Goal: Transaction & Acquisition: Purchase product/service

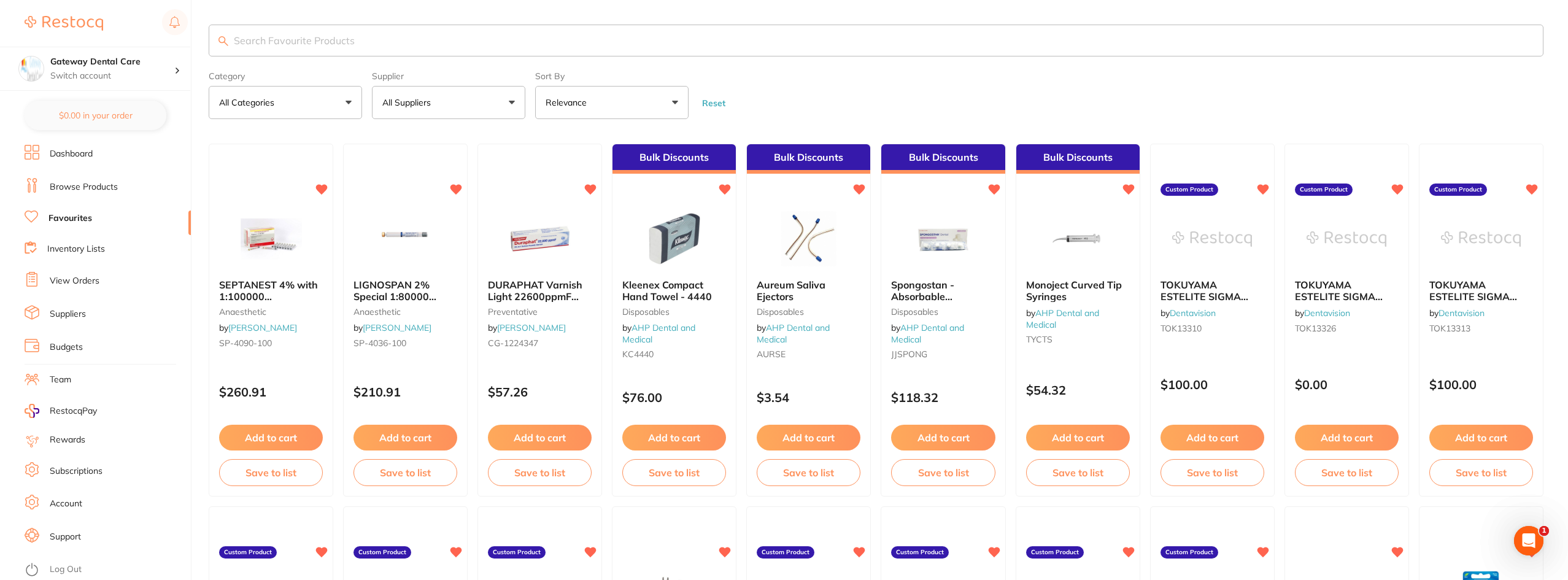
click at [311, 29] on input "search" at bounding box center [876, 40] width 1335 height 32
type input "ah plus"
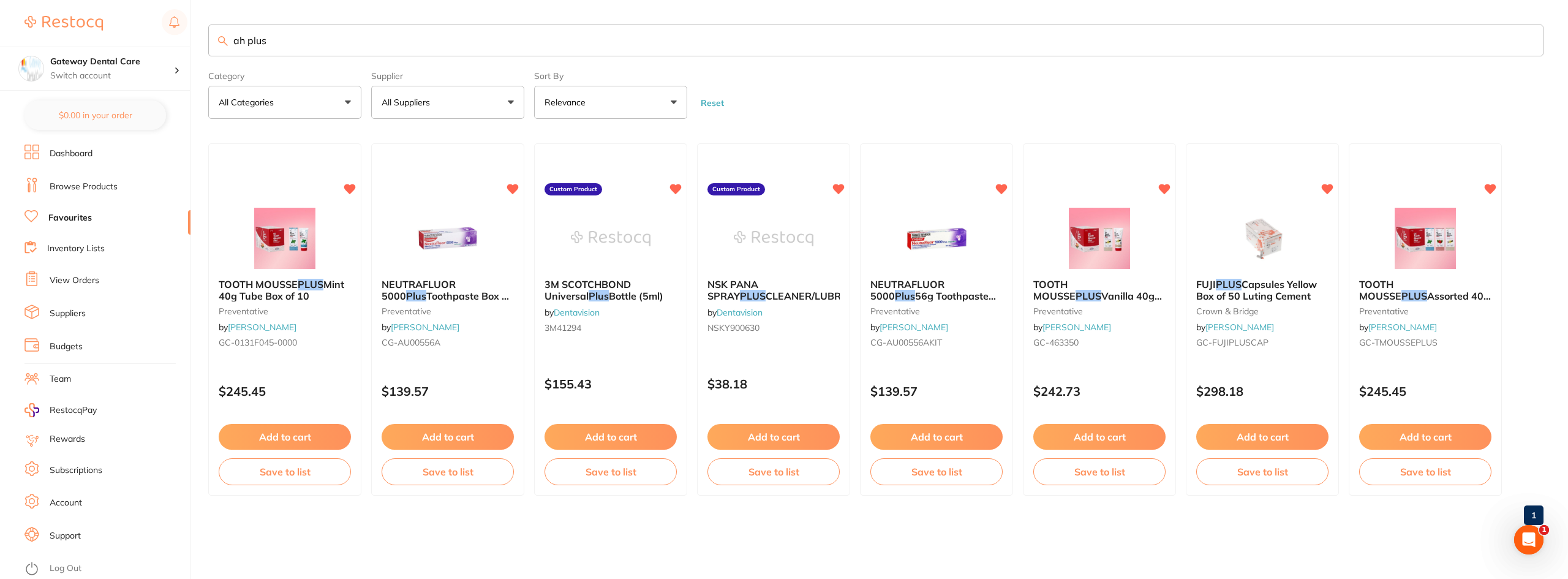
click at [85, 187] on link "Browse Products" at bounding box center [84, 187] width 68 height 12
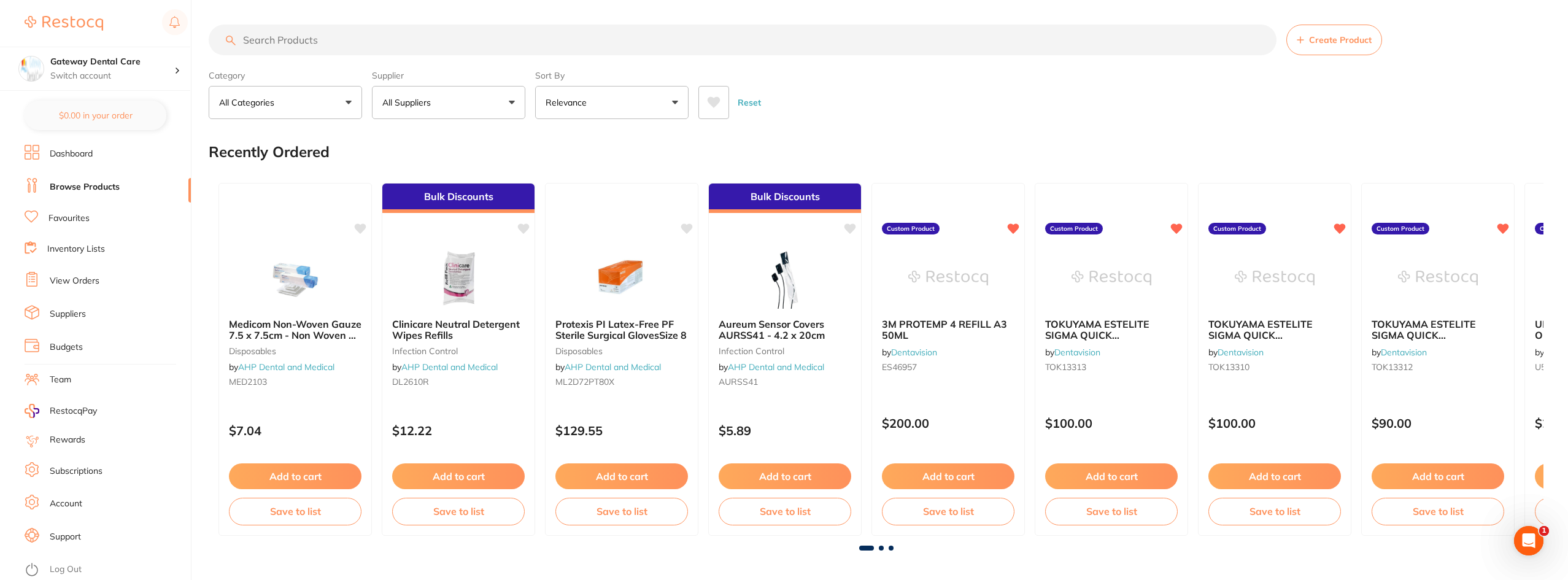
click at [351, 47] on input "search" at bounding box center [742, 40] width 1068 height 30
type input "ah plus"
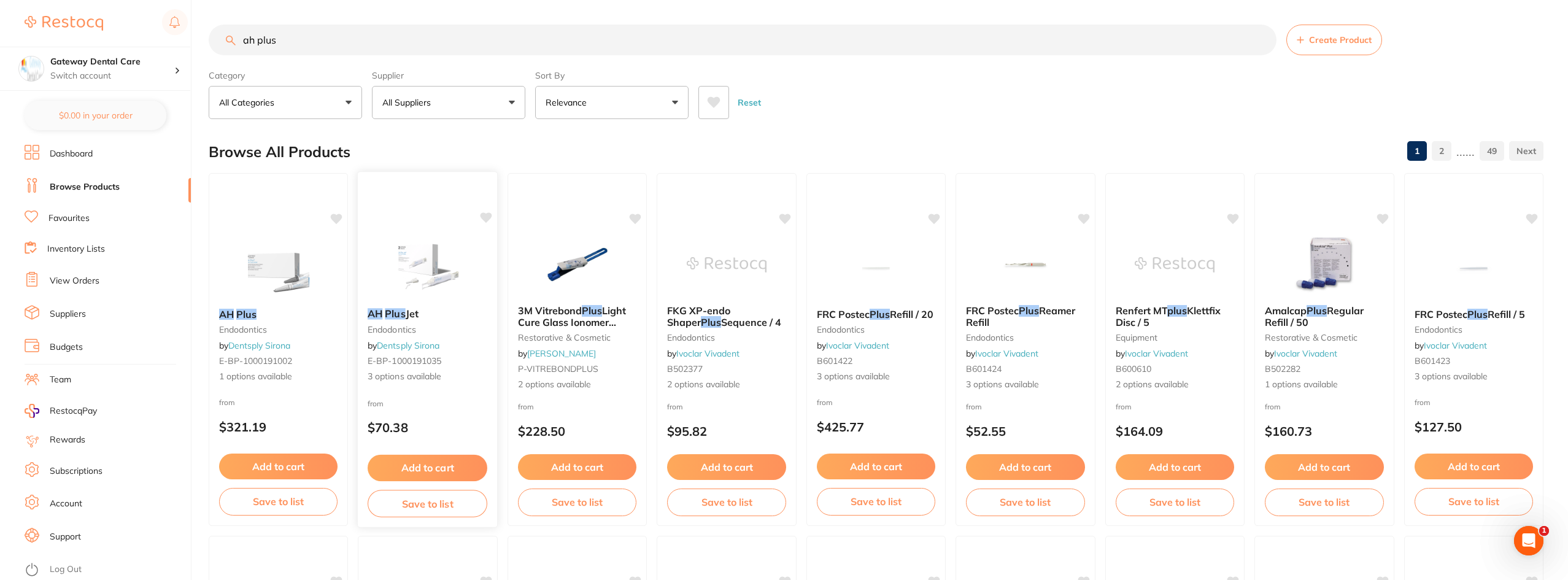
click at [428, 308] on b "AH Plus Jet" at bounding box center [427, 314] width 120 height 12
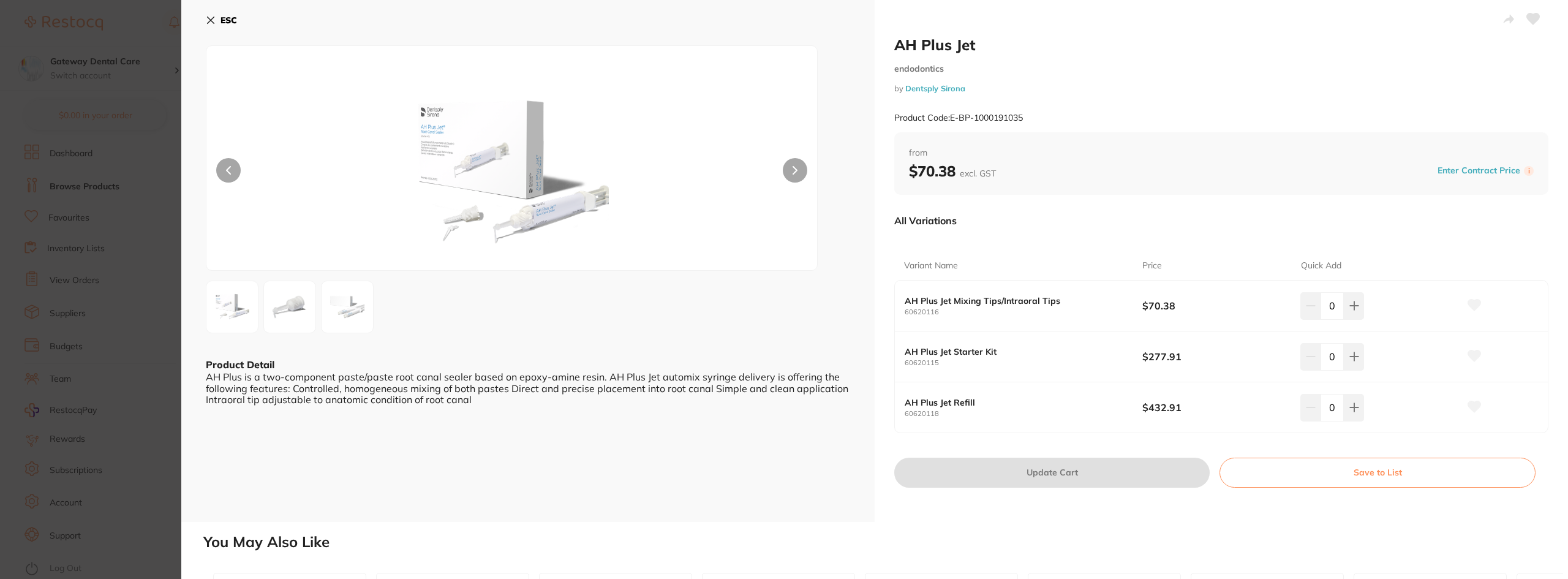
click at [795, 165] on button at bounding box center [795, 170] width 25 height 25
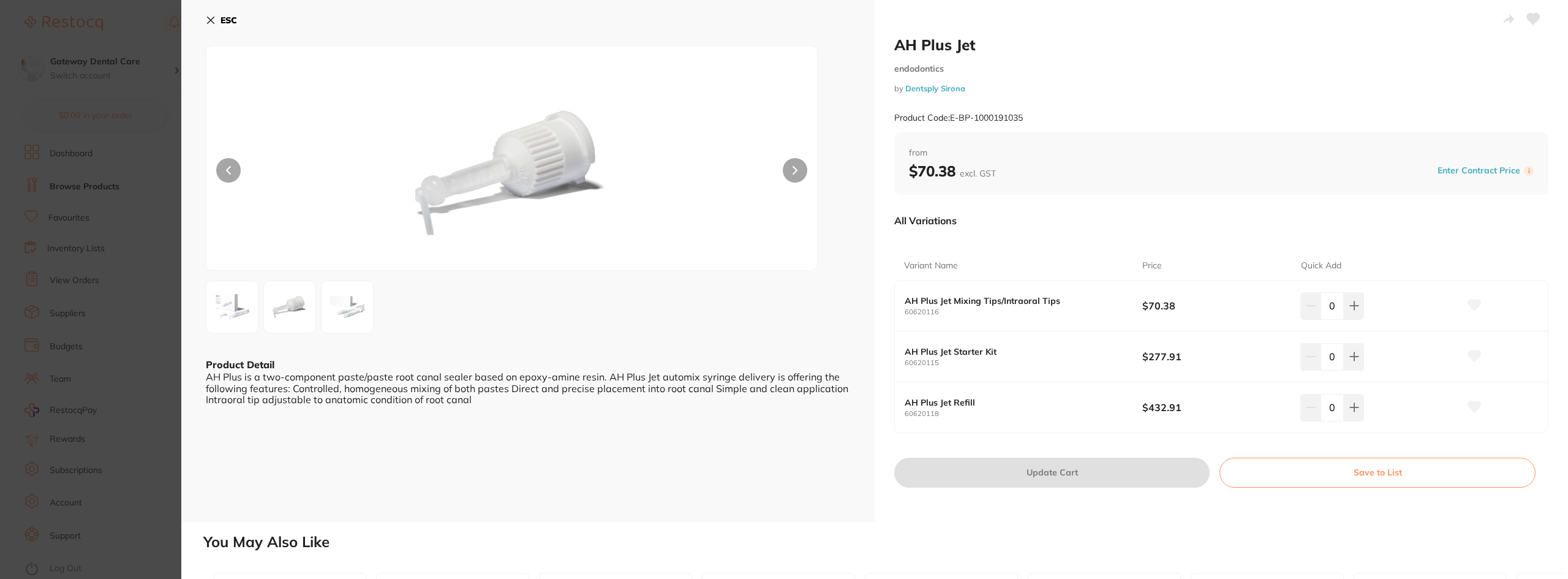
scroll to position [361, 0]
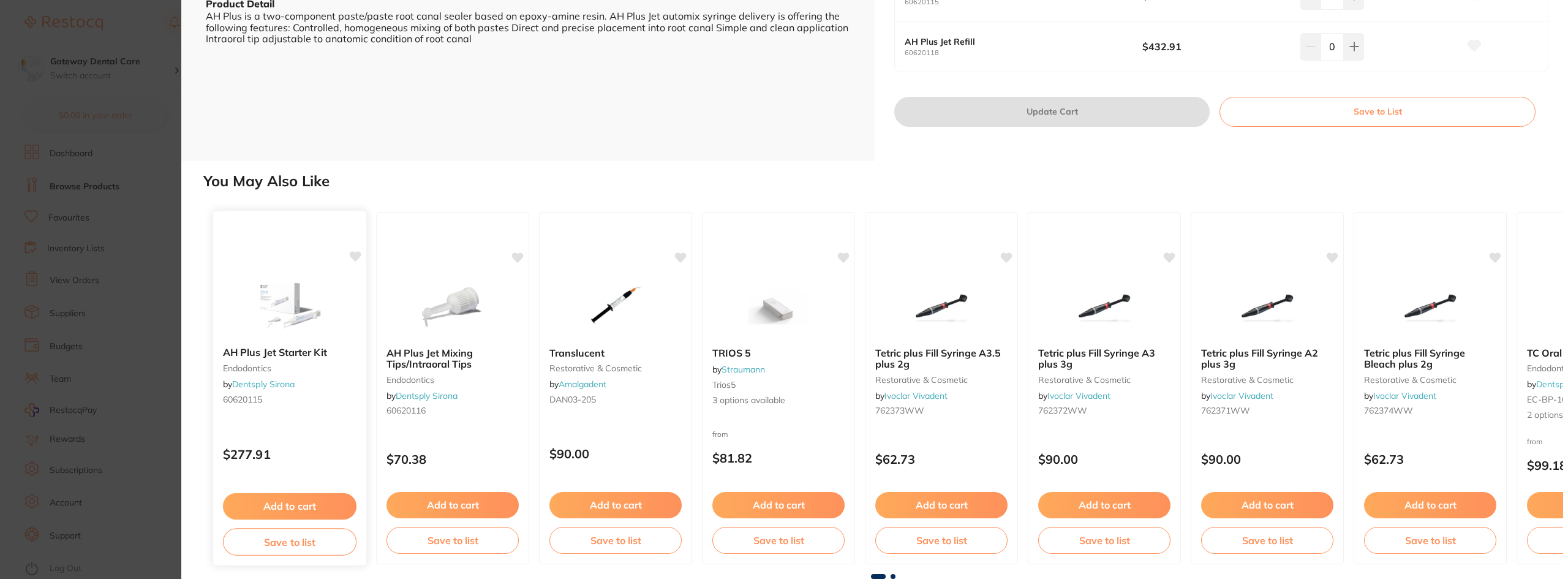
click at [298, 344] on div "AH Plus Jet Starter Kit endodontics by Dentsply Sirona 60620115" at bounding box center [289, 378] width 153 height 82
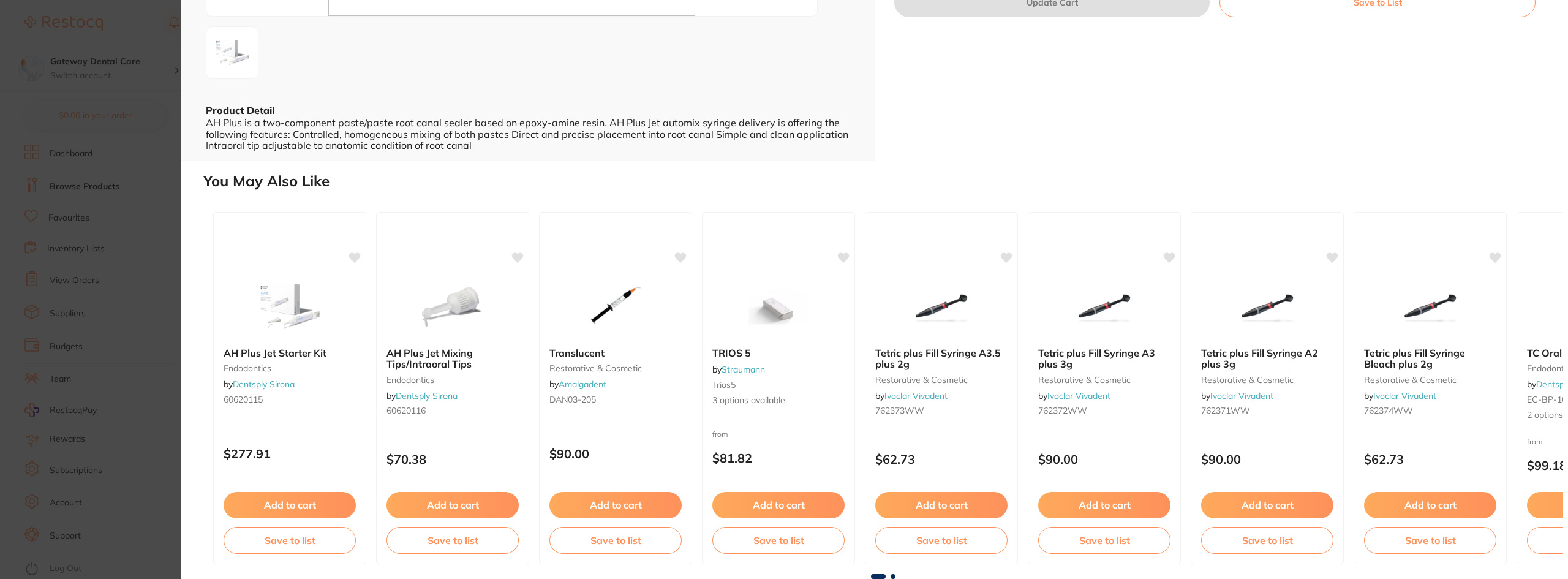
click at [154, 405] on section "AH Plus Jet Starter Kit endodontics by Dentsply Sirona Product Code: 60620115 E…" at bounding box center [784, 289] width 1568 height 579
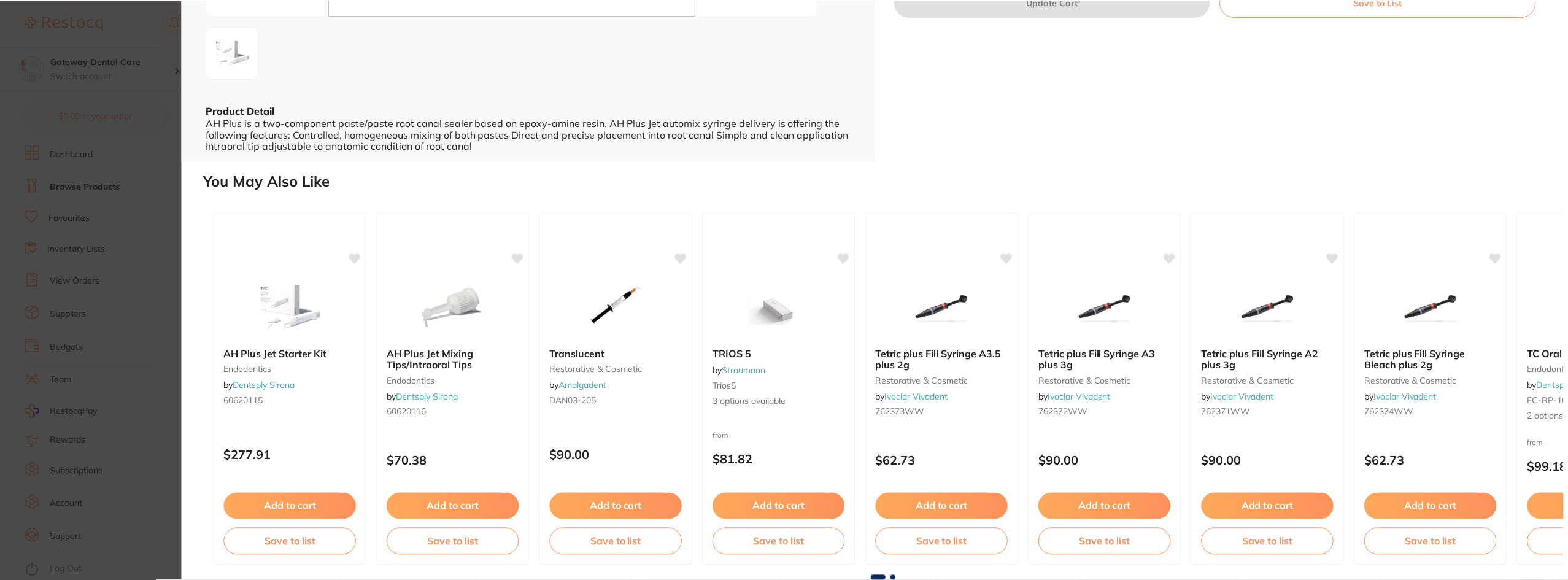
scroll to position [1, 0]
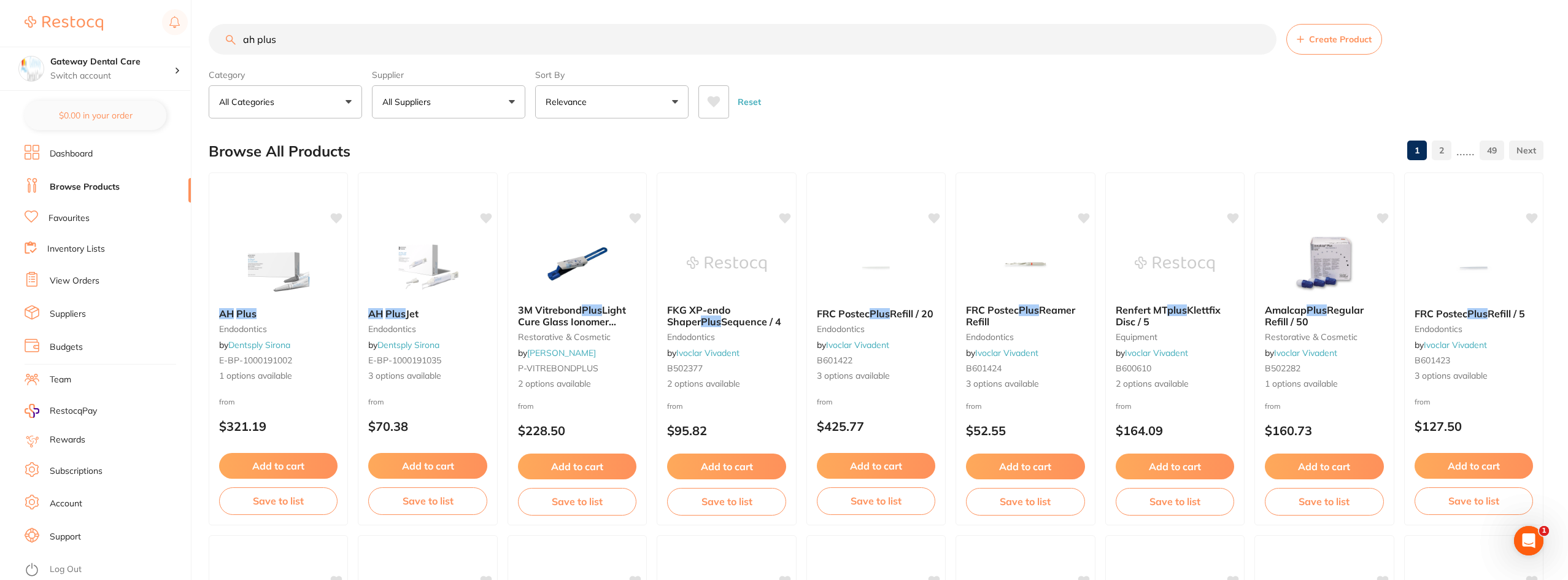
click at [401, 310] on em "Plus" at bounding box center [395, 314] width 20 height 12
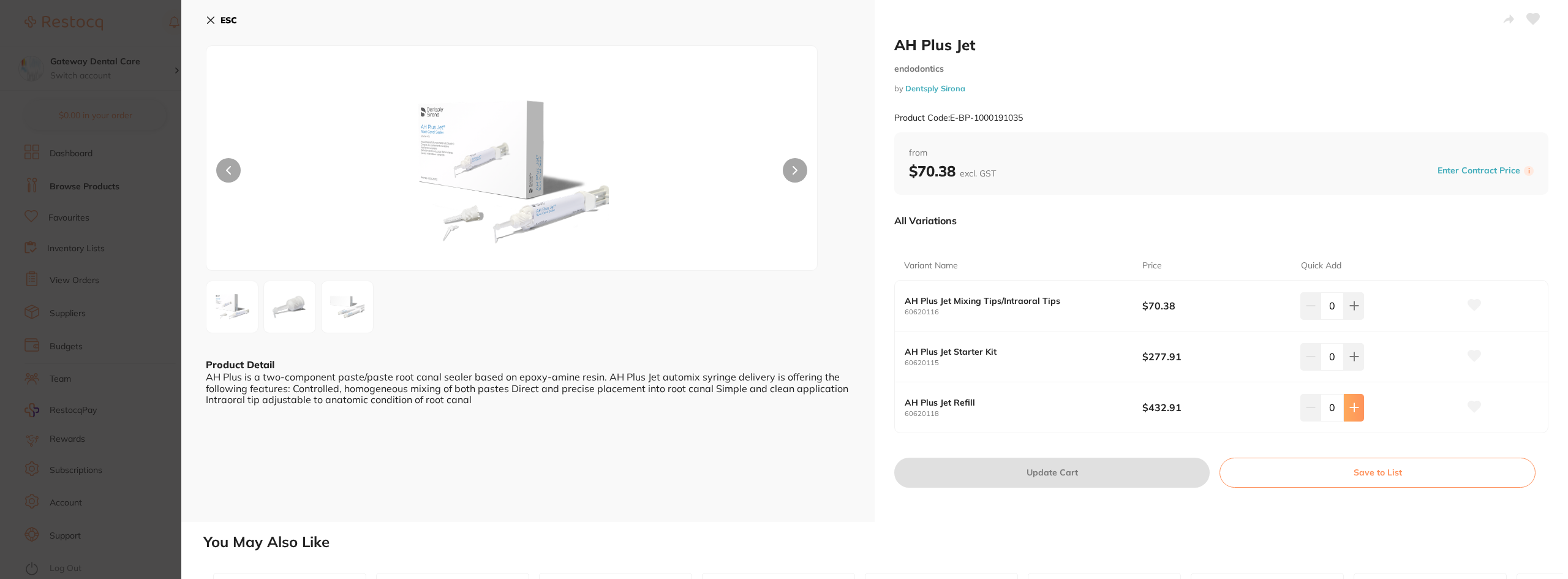
click at [1345, 409] on button at bounding box center [1354, 407] width 20 height 27
type input "1"
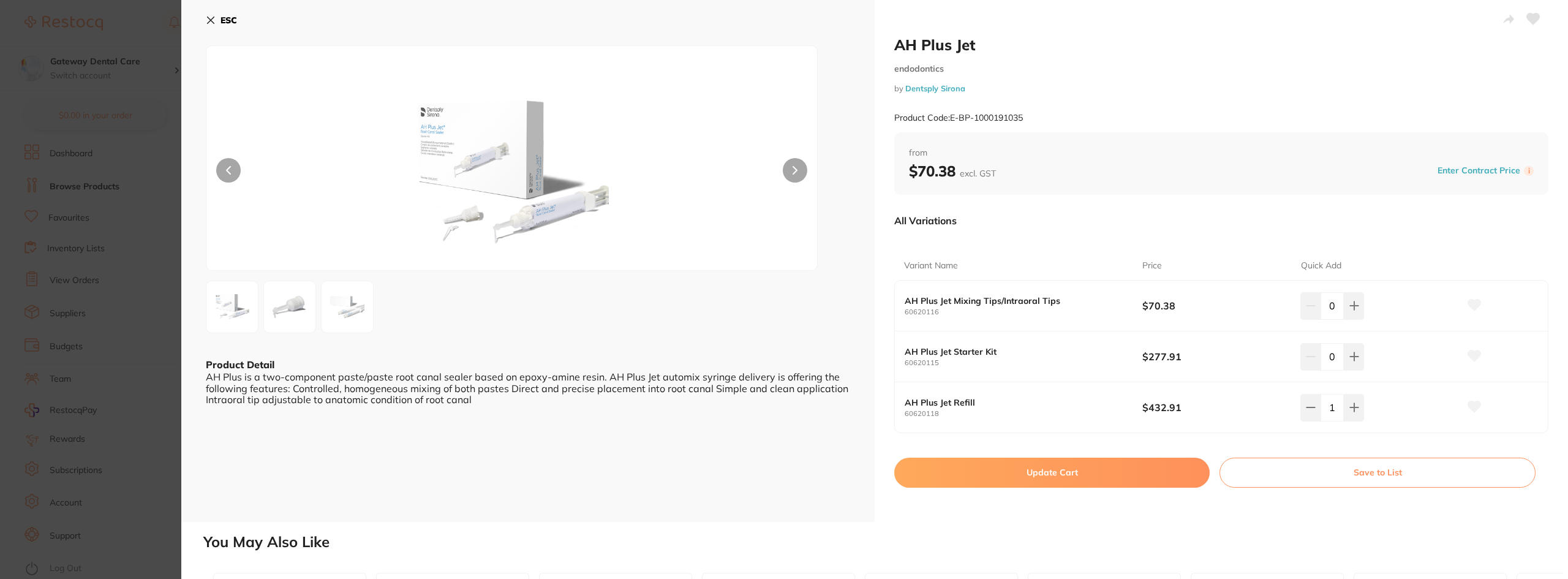
click at [1102, 464] on button "Update Cart" at bounding box center [1052, 472] width 315 height 29
checkbox input "false"
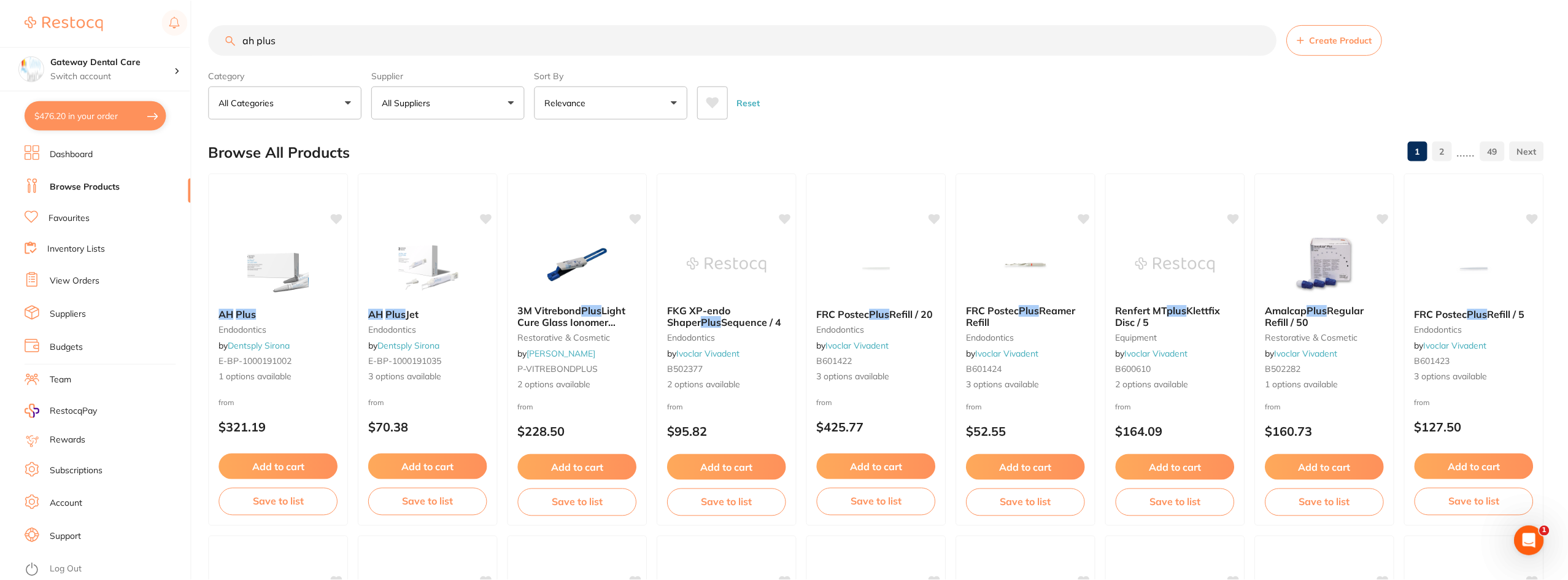
scroll to position [1, 0]
click at [1261, 38] on input "ah plus" at bounding box center [742, 39] width 1068 height 30
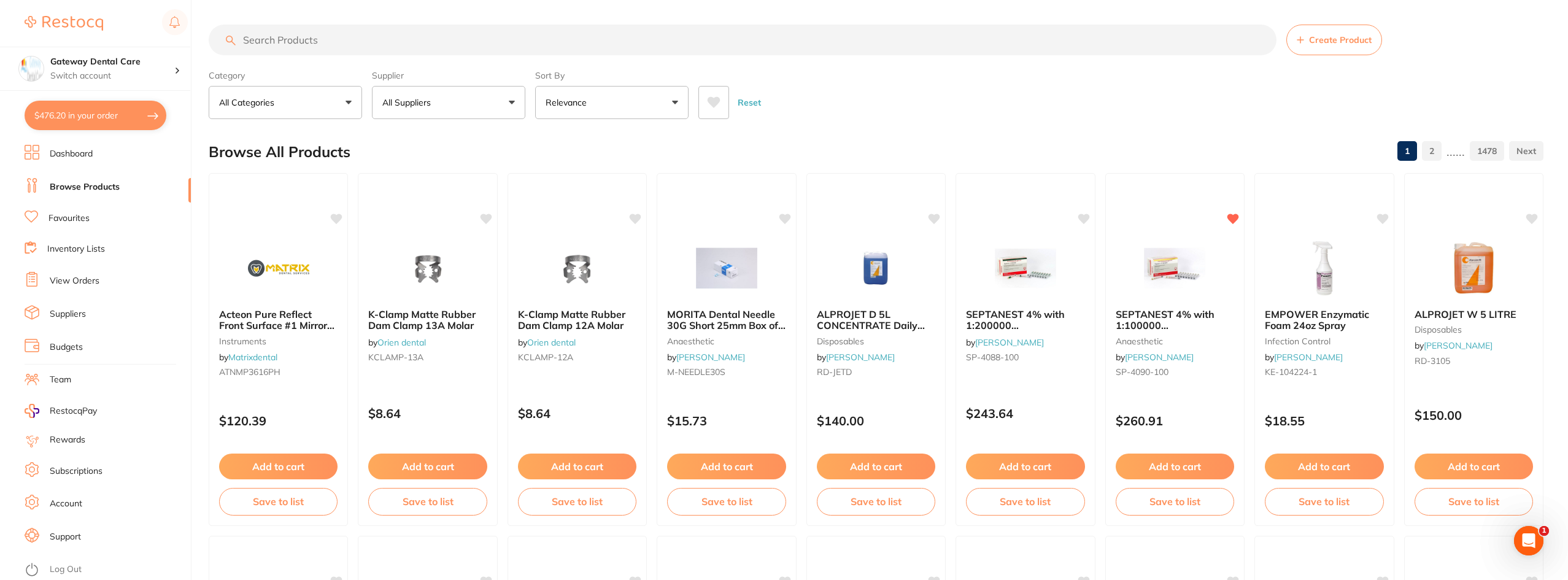
scroll to position [0, 0]
type input "palodent"
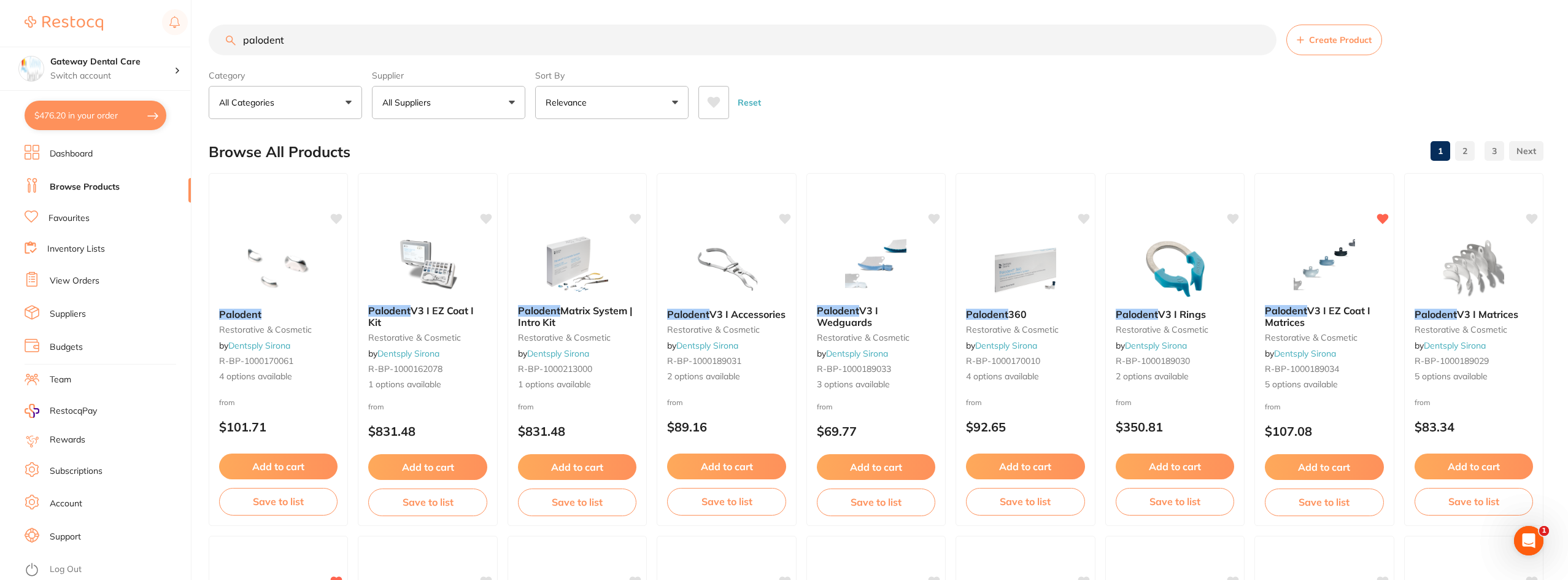
drag, startPoint x: 1500, startPoint y: 310, endPoint x: 1484, endPoint y: 318, distance: 17.9
click at [1499, 310] on span "V3 I Matrices" at bounding box center [1487, 315] width 61 height 12
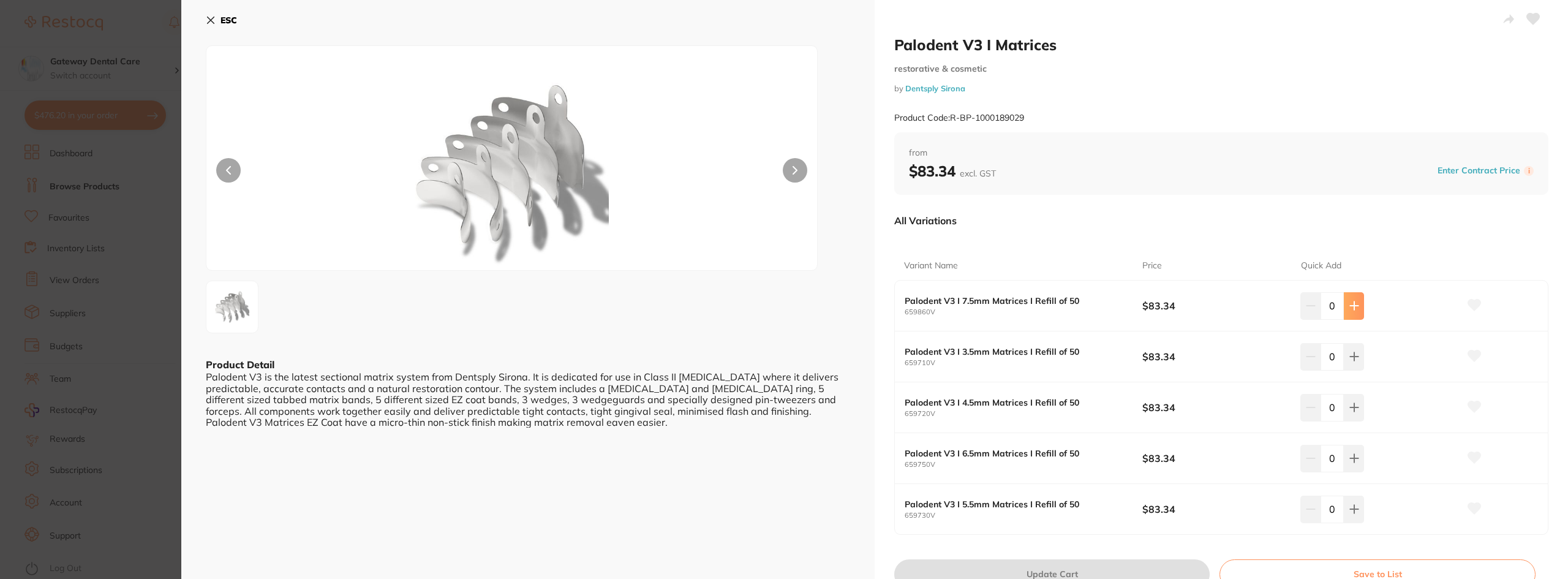
click at [1354, 297] on button at bounding box center [1354, 306] width 20 height 27
type input "1"
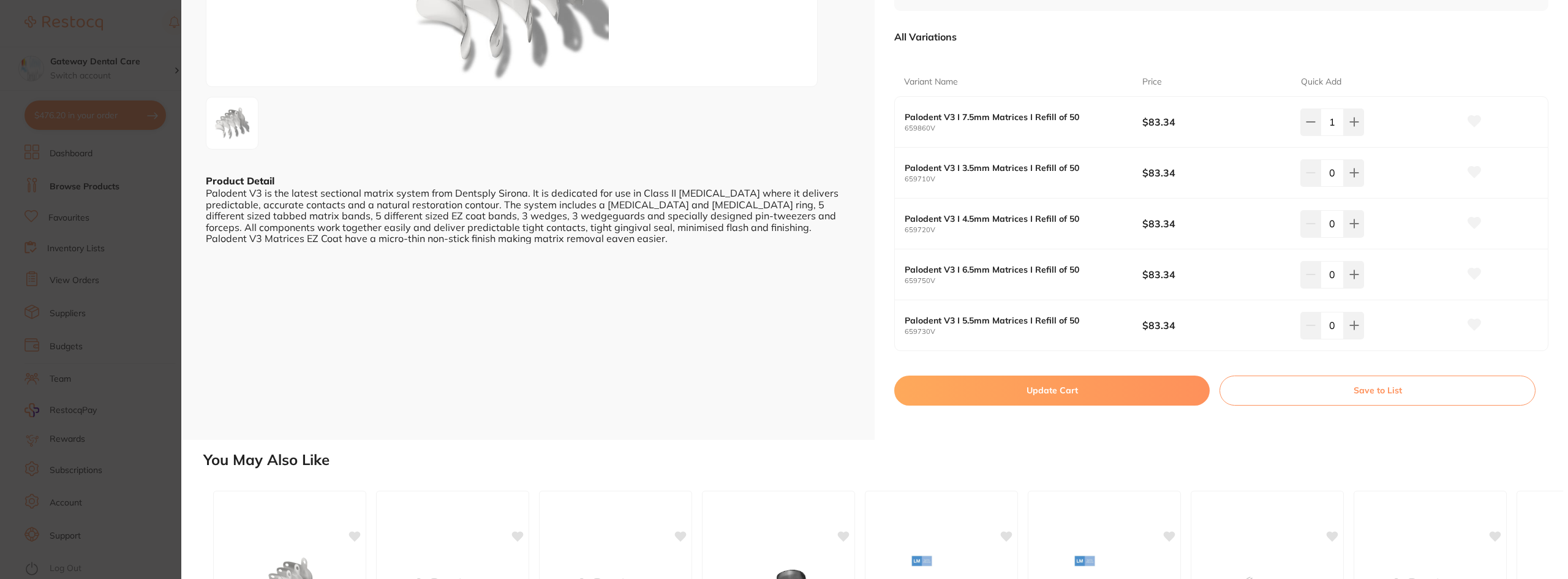
click at [1087, 393] on button "Update Cart" at bounding box center [1052, 390] width 315 height 29
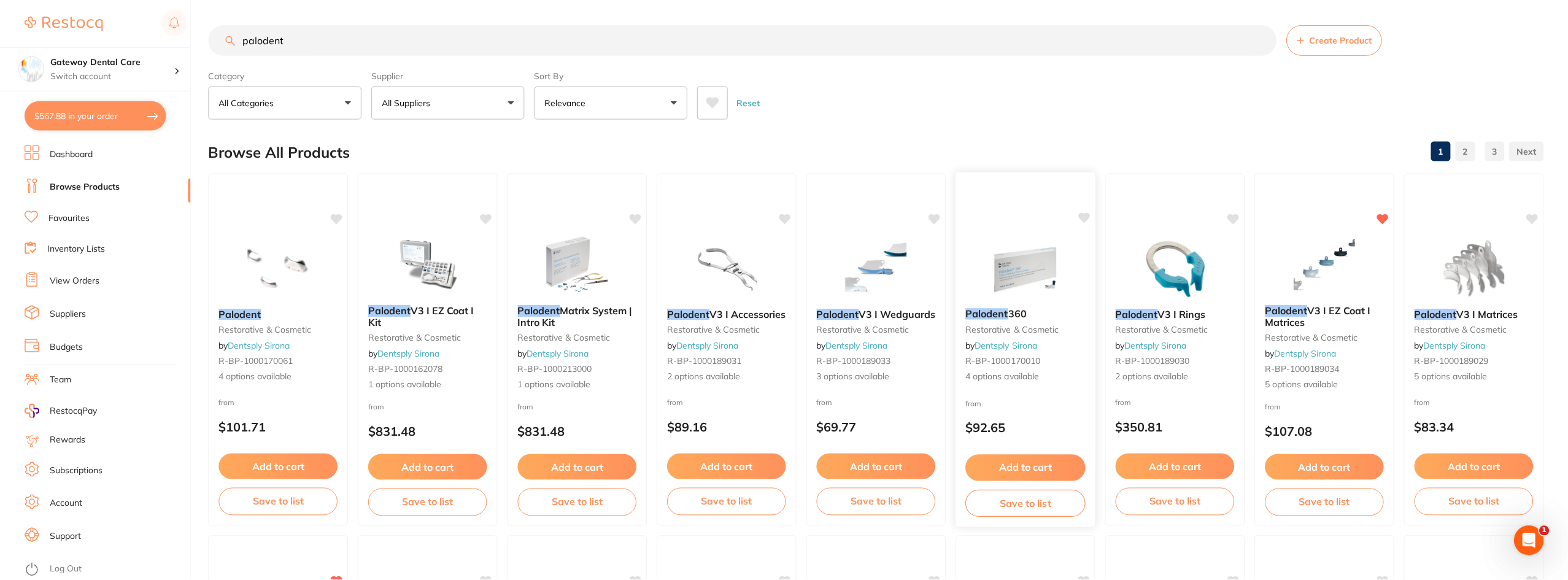
scroll to position [1, 0]
click at [108, 118] on button "$567.88 in your order" at bounding box center [96, 115] width 141 height 29
checkbox input "true"
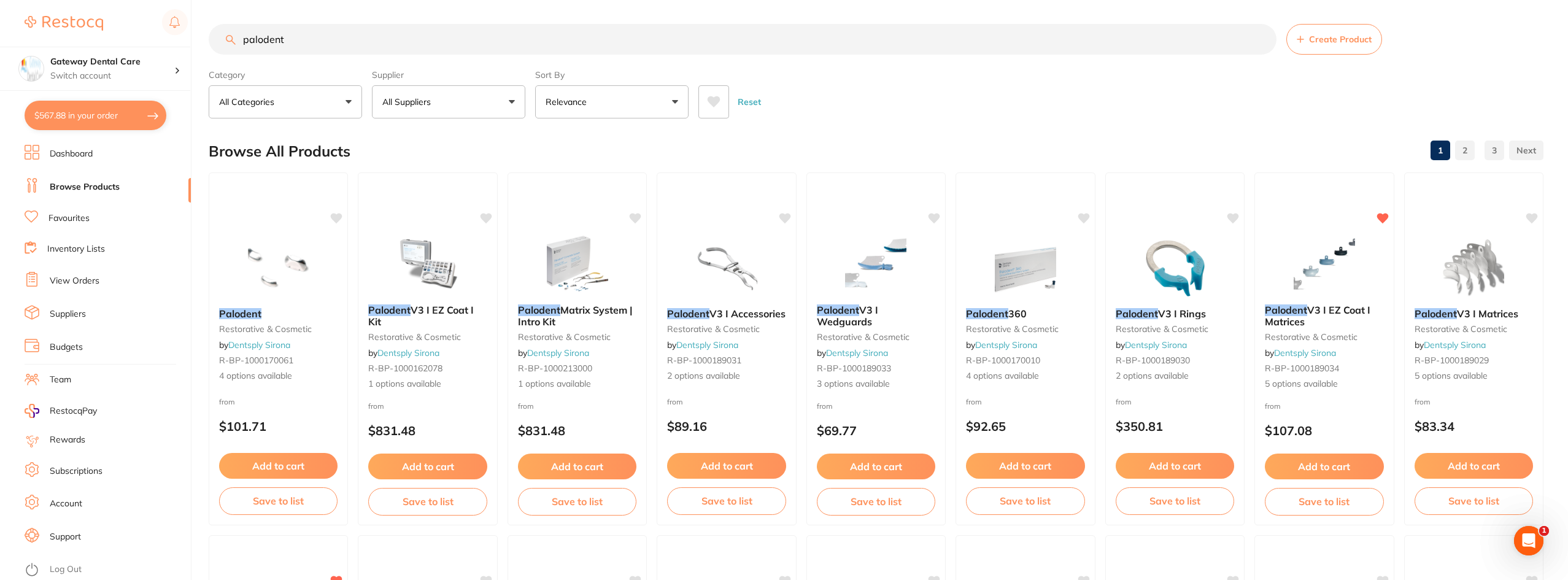
checkbox input "true"
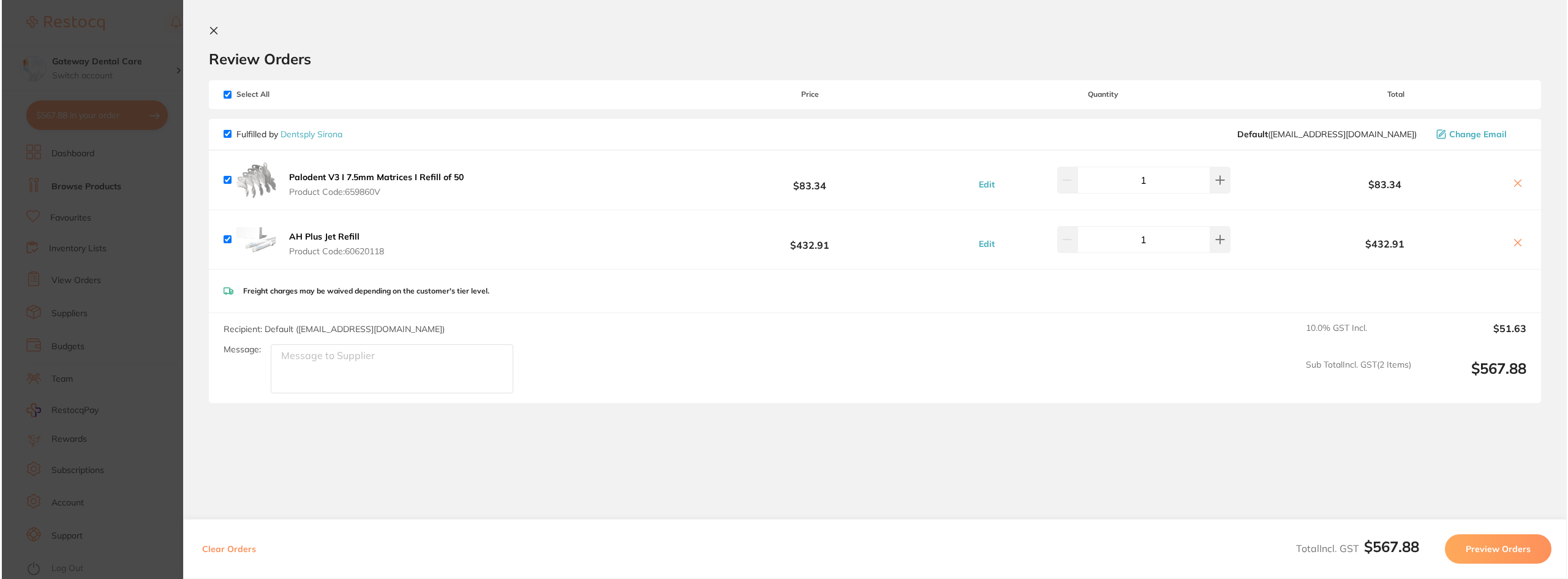
scroll to position [0, 0]
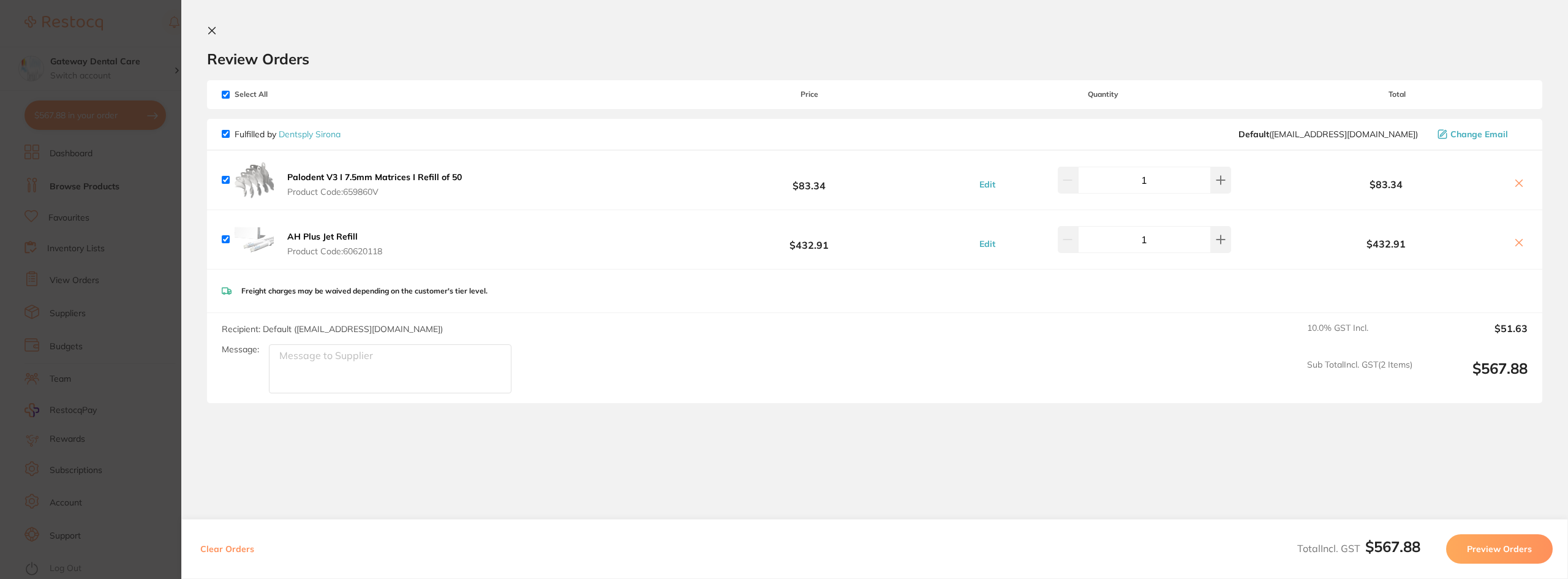
click at [115, 229] on section "Update RRP Set your pre negotiated price for this item. Item Agreed RRP (excl. …" at bounding box center [784, 289] width 1568 height 579
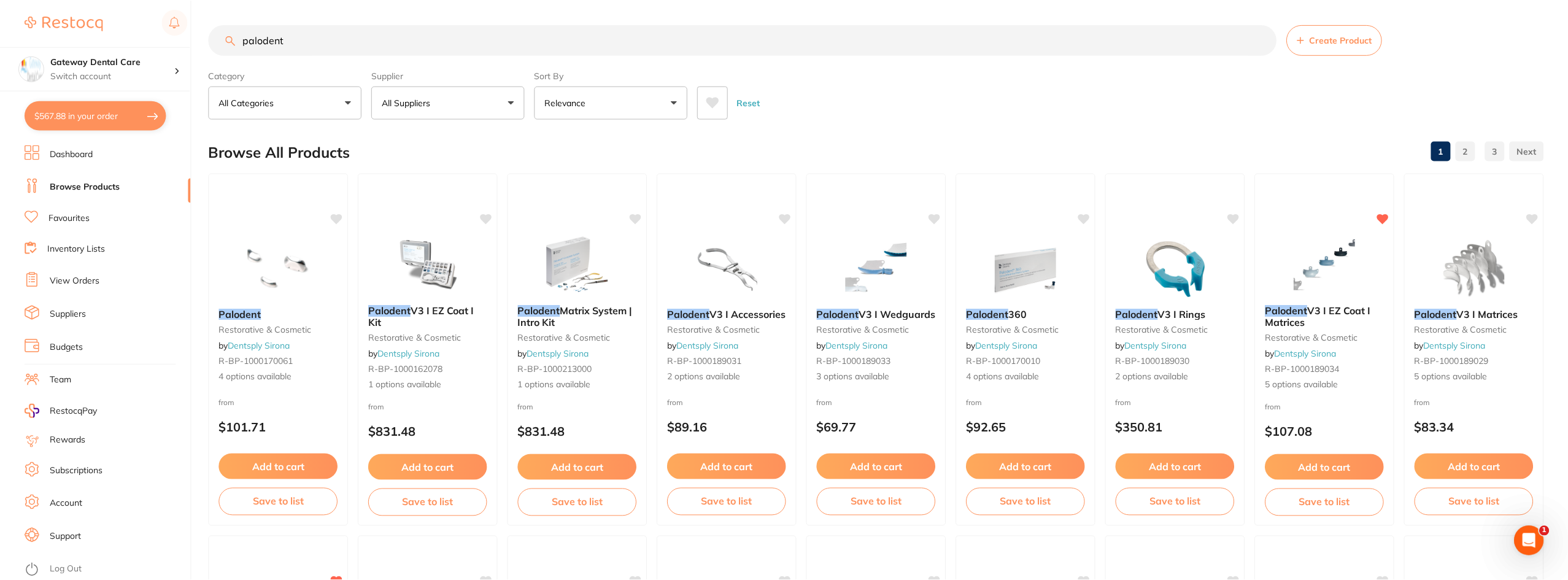
scroll to position [1, 0]
click at [1261, 40] on input "palodent" at bounding box center [742, 39] width 1068 height 30
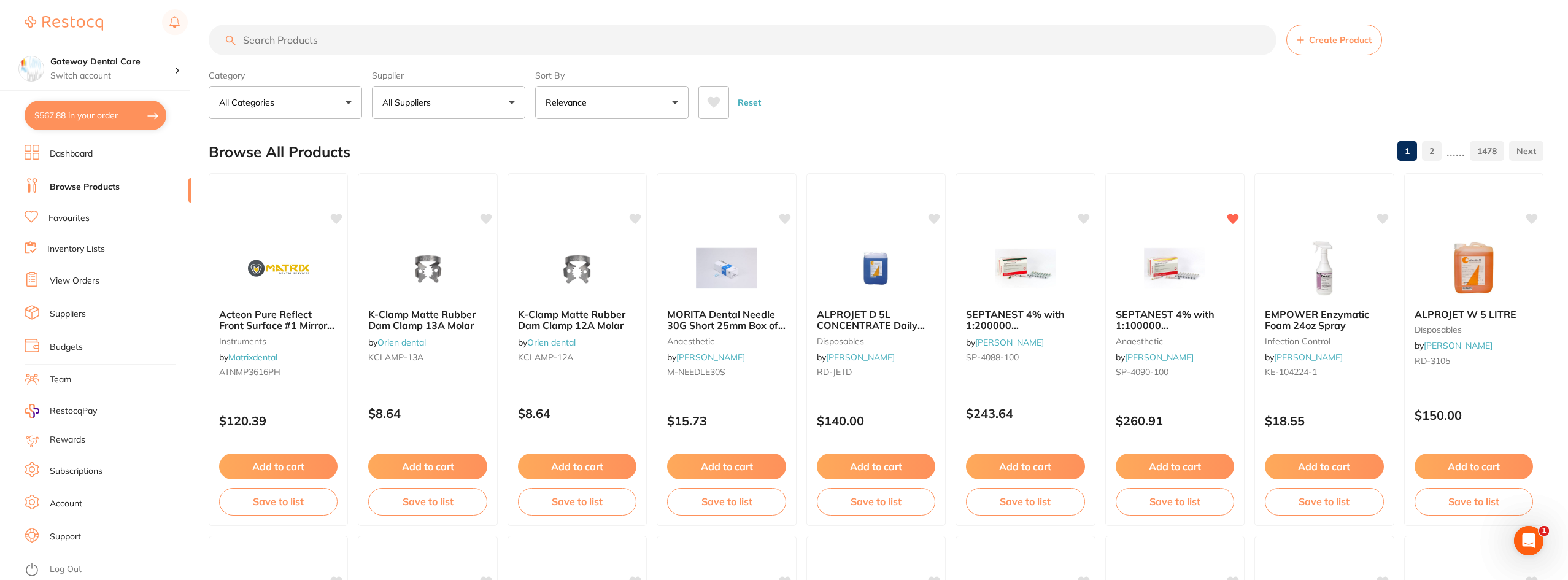
scroll to position [0, 0]
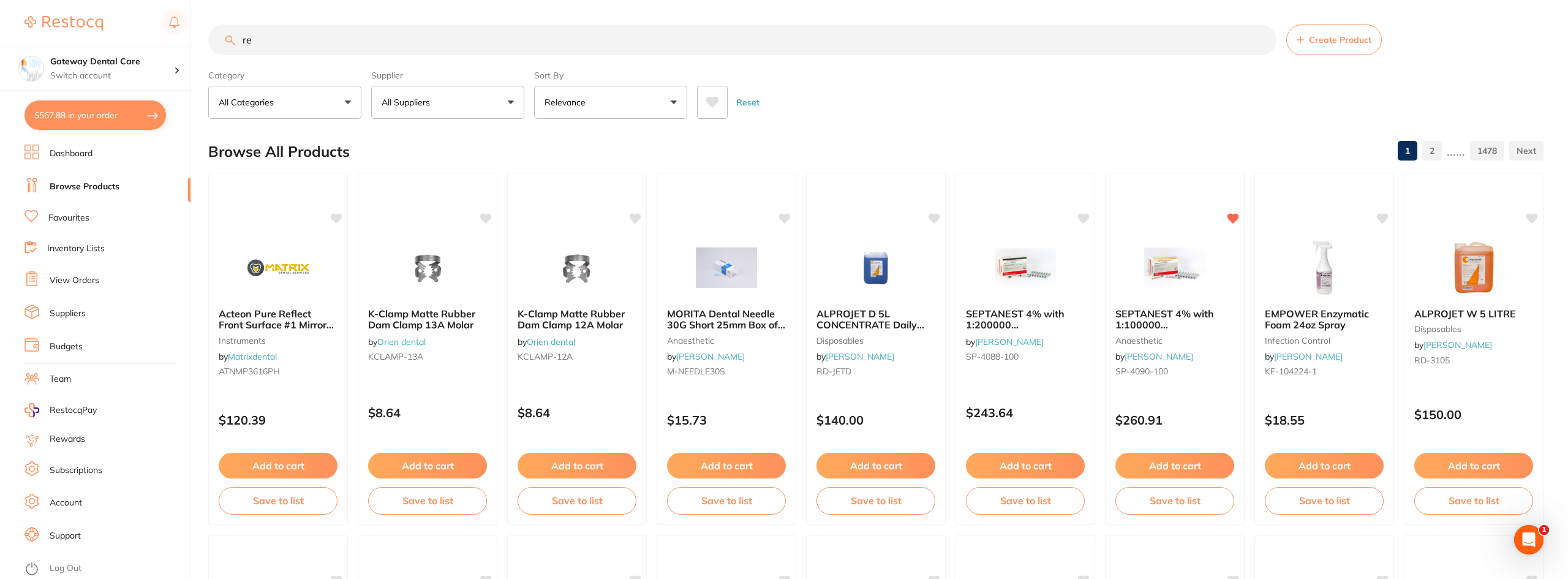
type input "r"
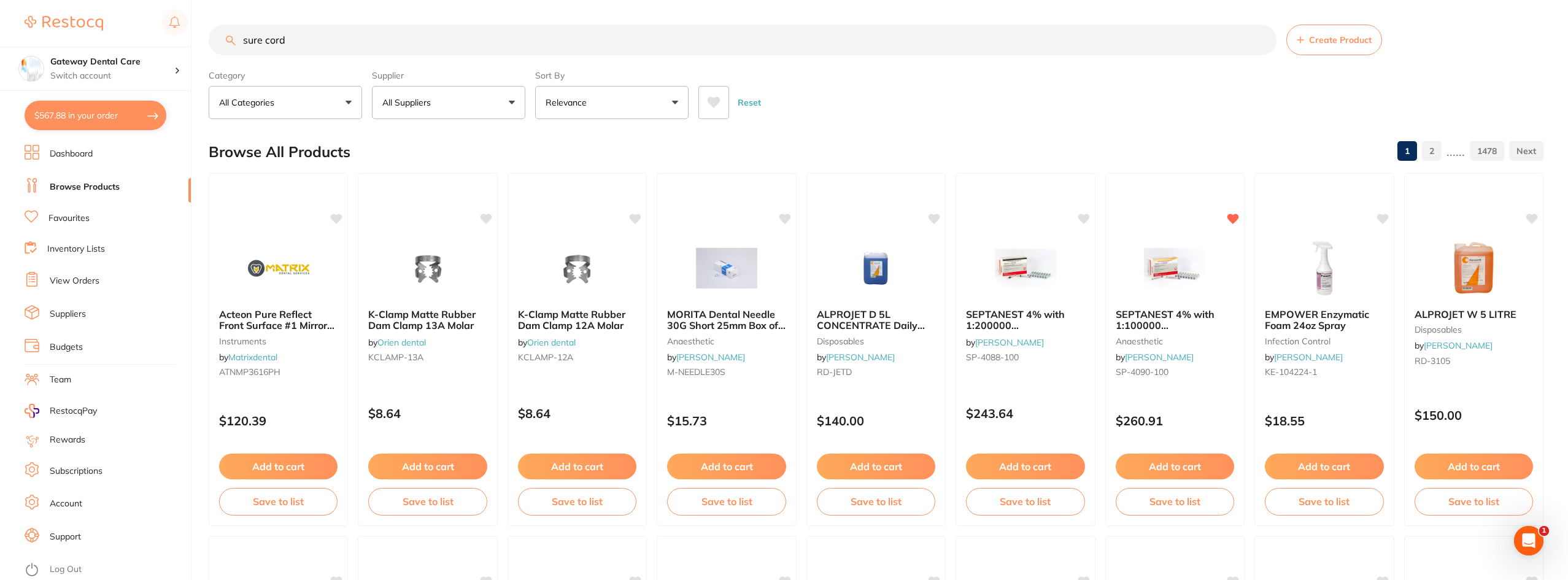
type input "sure cord"
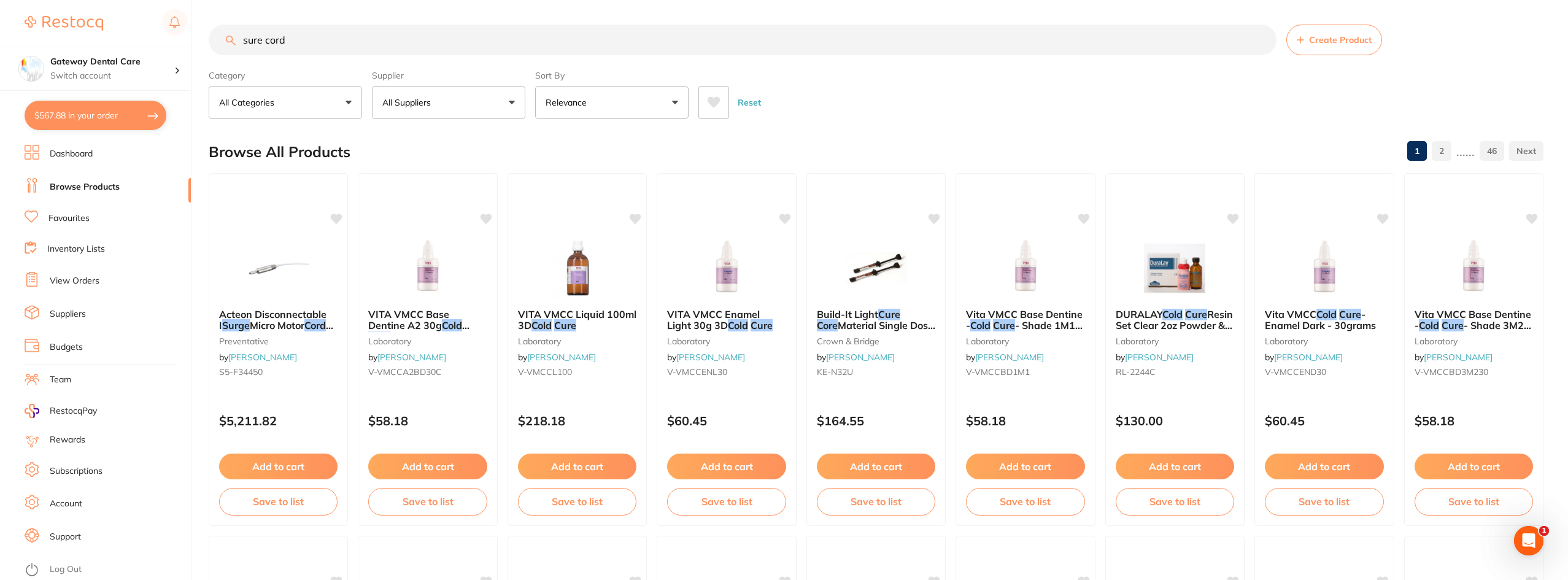
click at [1263, 43] on input "sure cord" at bounding box center [742, 40] width 1068 height 30
click at [1261, 38] on input "sure cord" at bounding box center [742, 40] width 1068 height 30
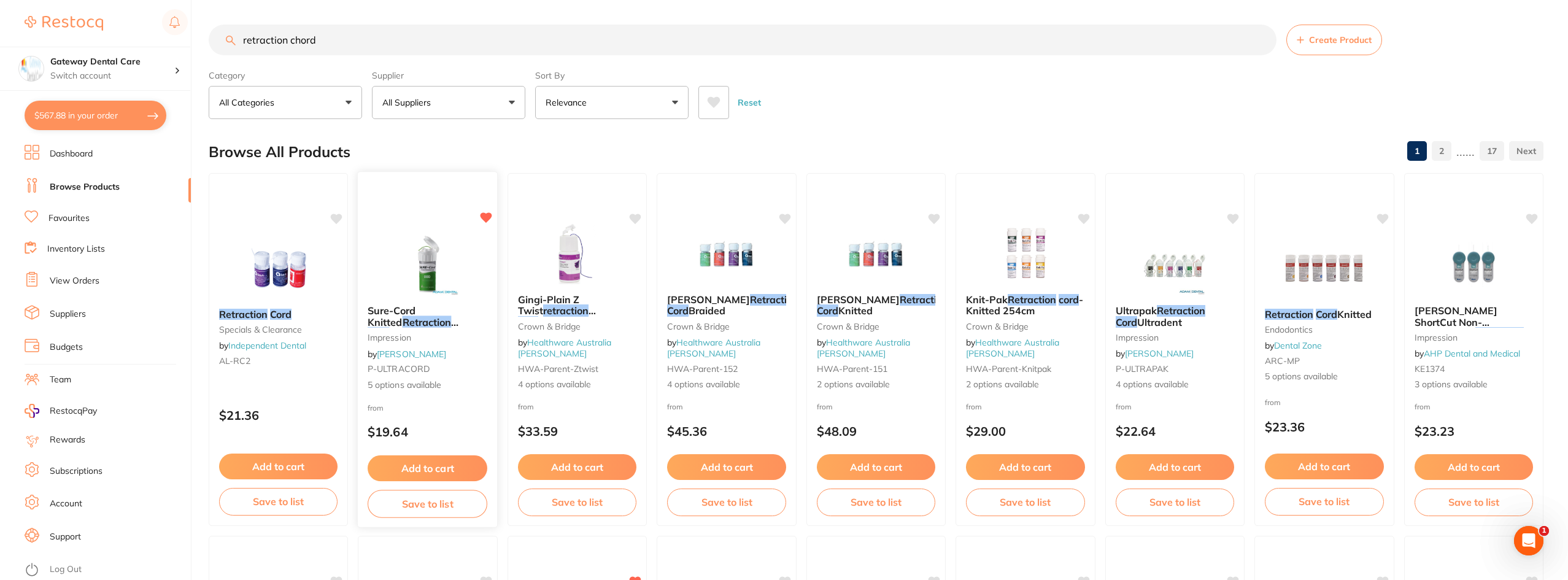
type input "retraction chord"
click at [408, 317] on em "Retraction" at bounding box center [427, 321] width 49 height 12
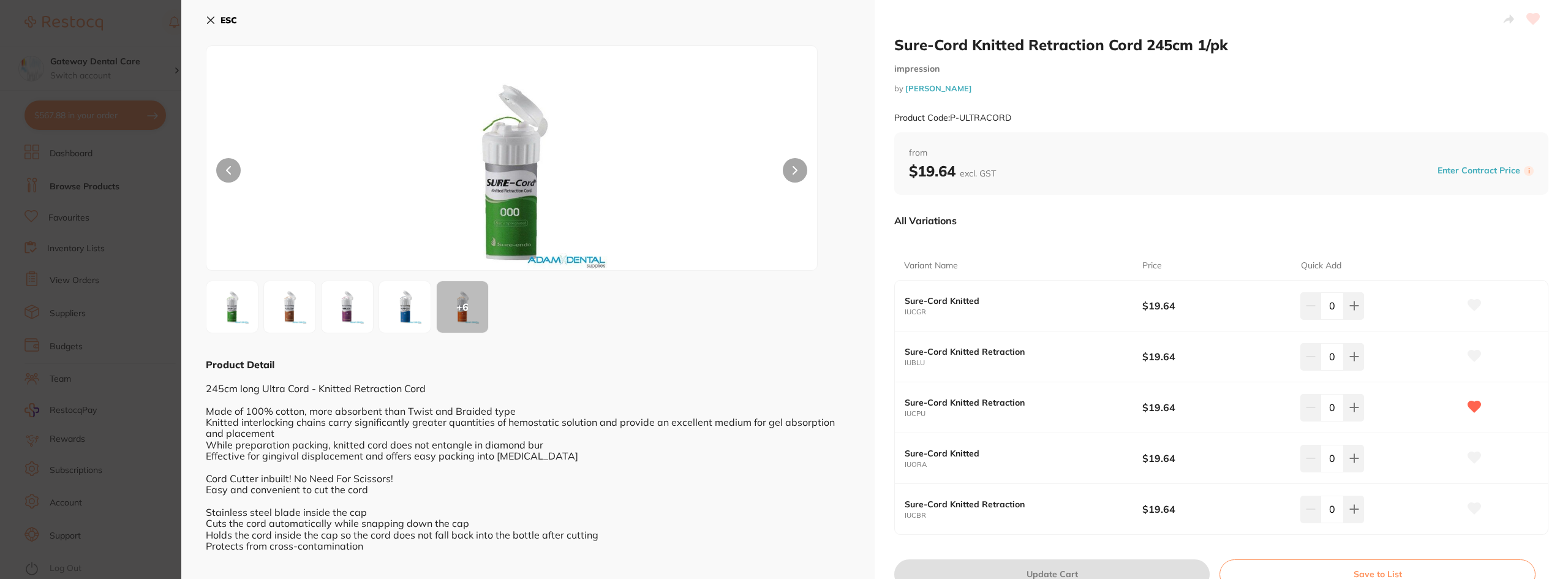
click at [985, 400] on b "Sure-Cord Knitted Retraction" at bounding box center [1011, 403] width 214 height 10
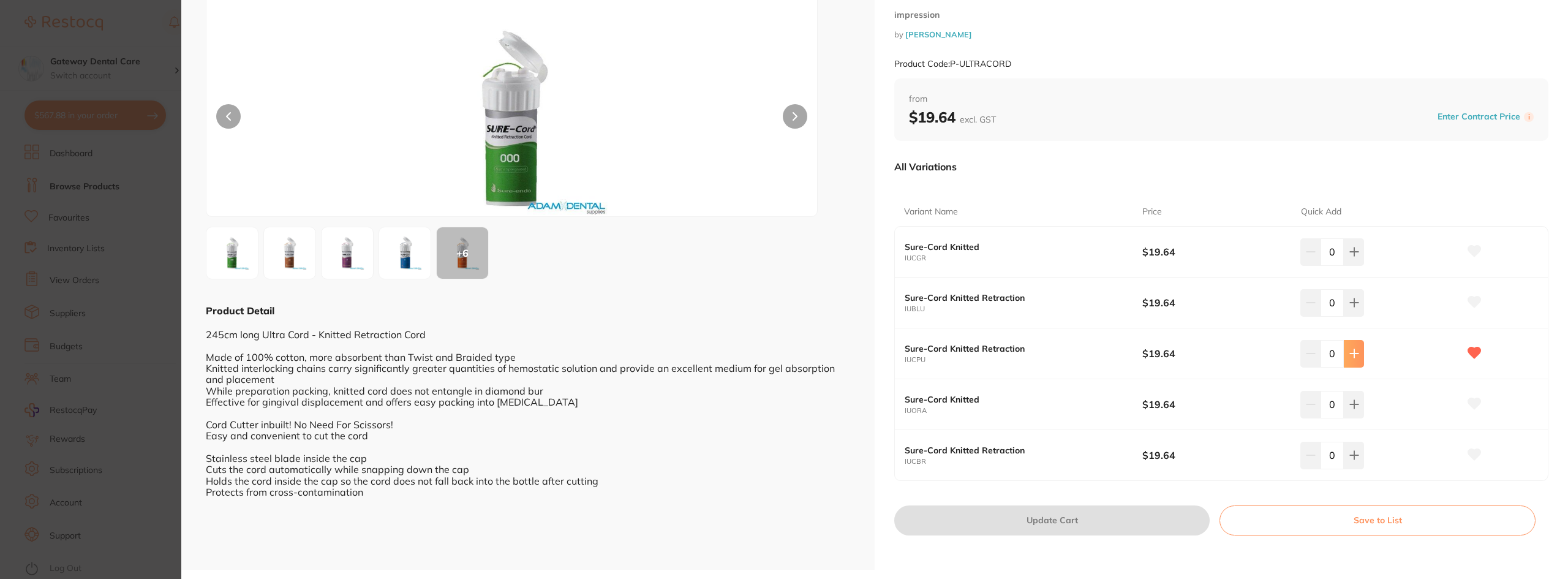
click at [1349, 353] on icon at bounding box center [1354, 354] width 10 height 10
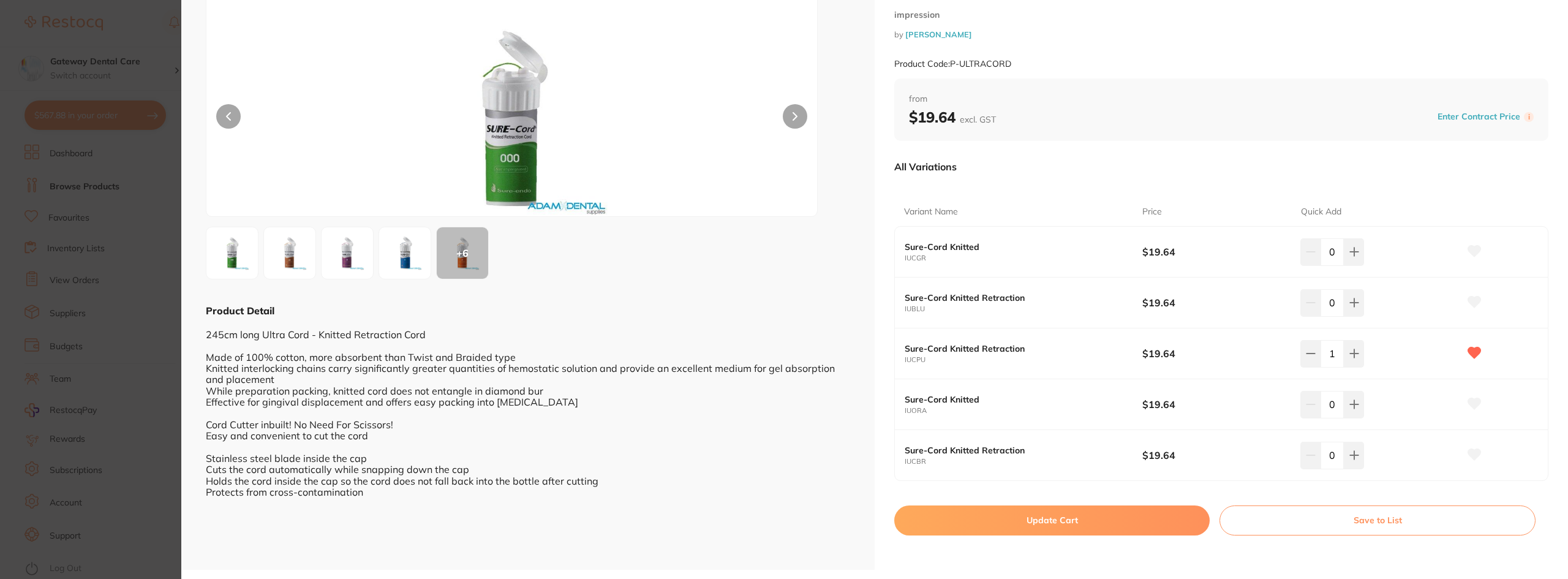
click at [1297, 349] on p "$19.64" at bounding box center [1222, 354] width 159 height 14
click at [1306, 349] on icon at bounding box center [1311, 354] width 10 height 10
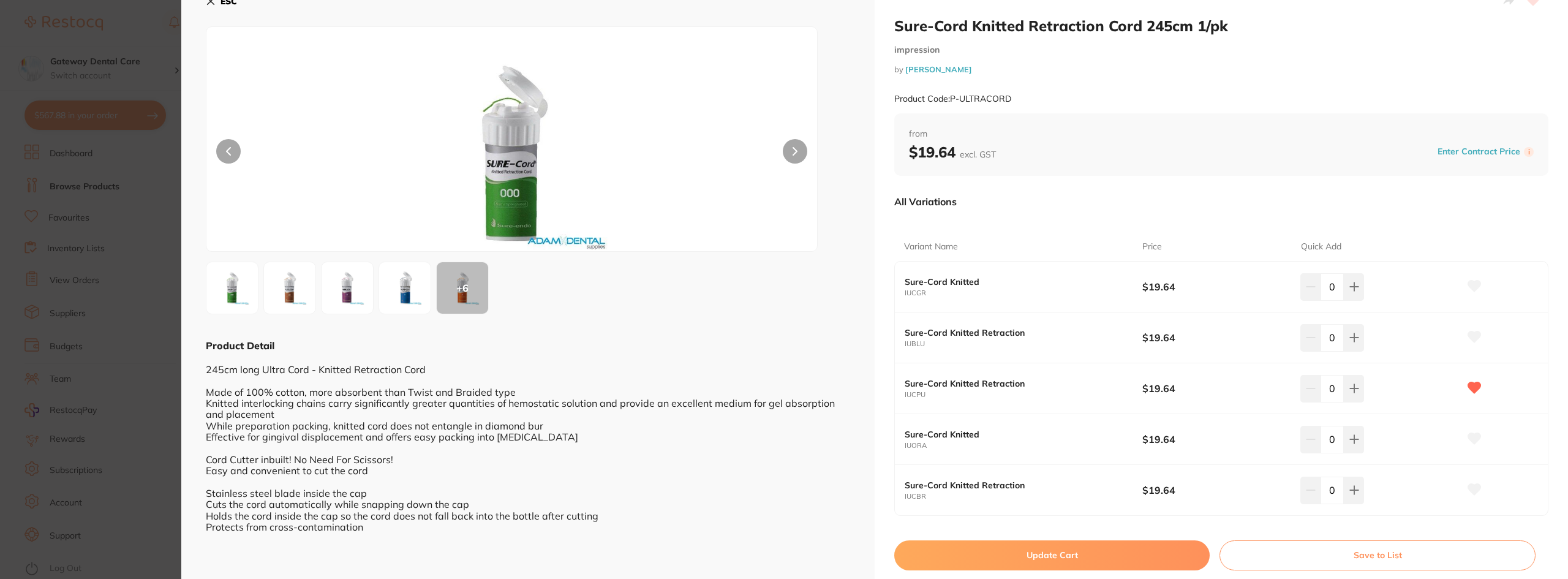
scroll to position [0, 0]
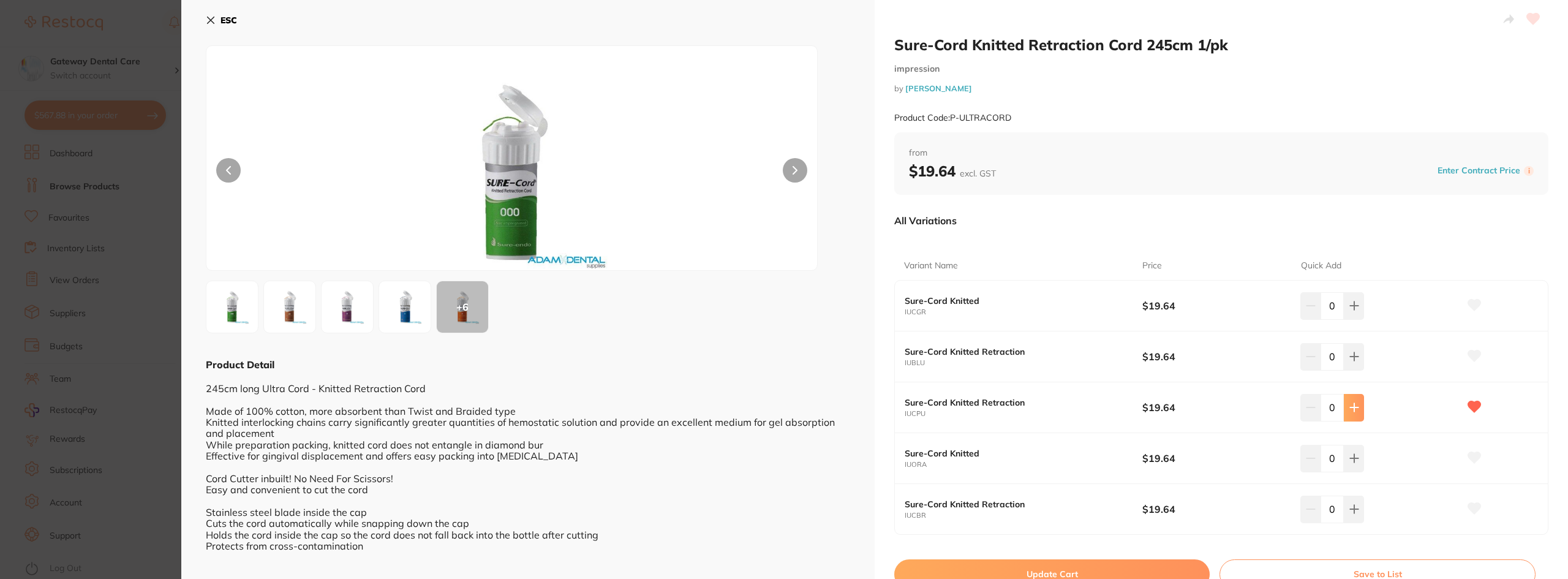
click at [1349, 404] on icon at bounding box center [1354, 407] width 10 height 10
type input "3"
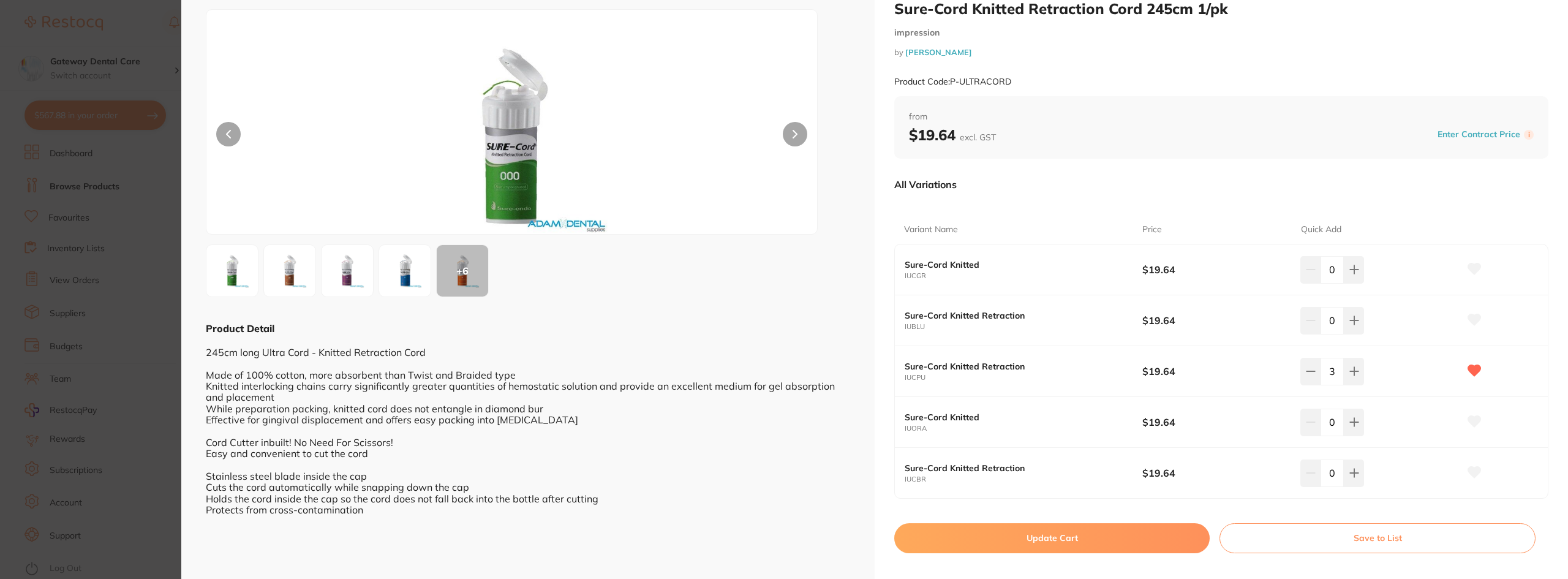
scroll to position [54, 0]
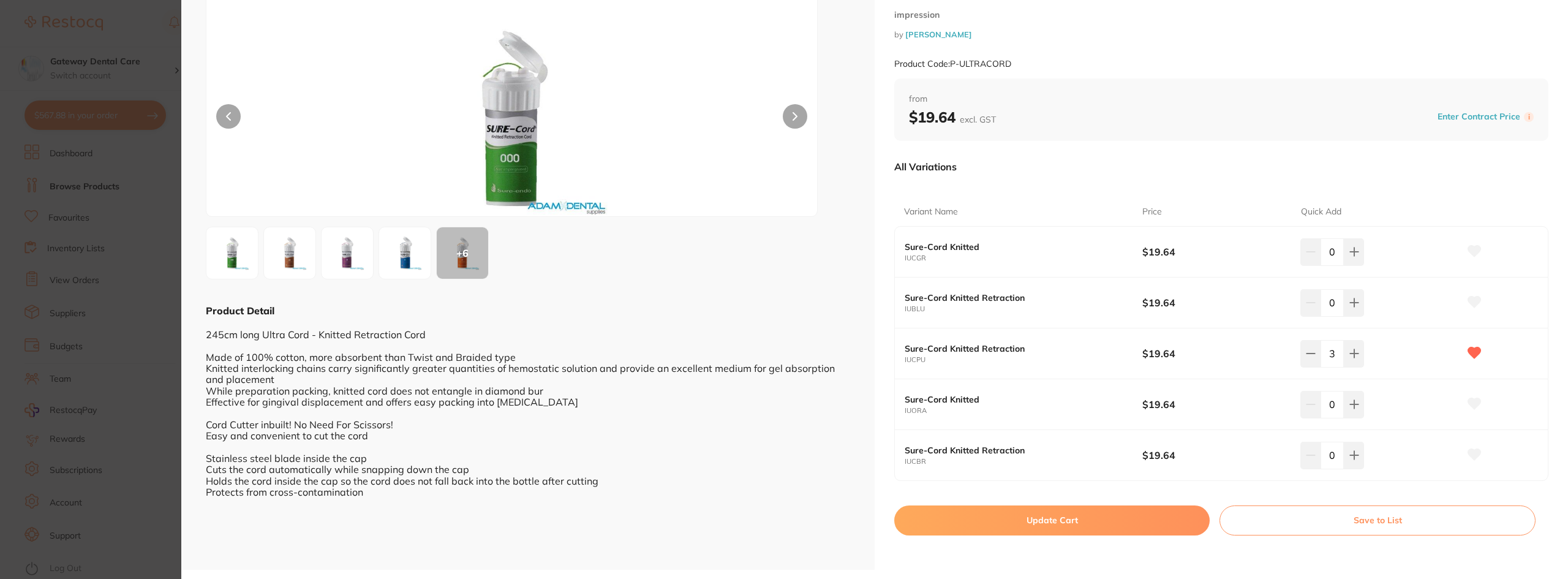
click at [1036, 508] on button "Update Cart" at bounding box center [1052, 520] width 315 height 29
checkbox input "false"
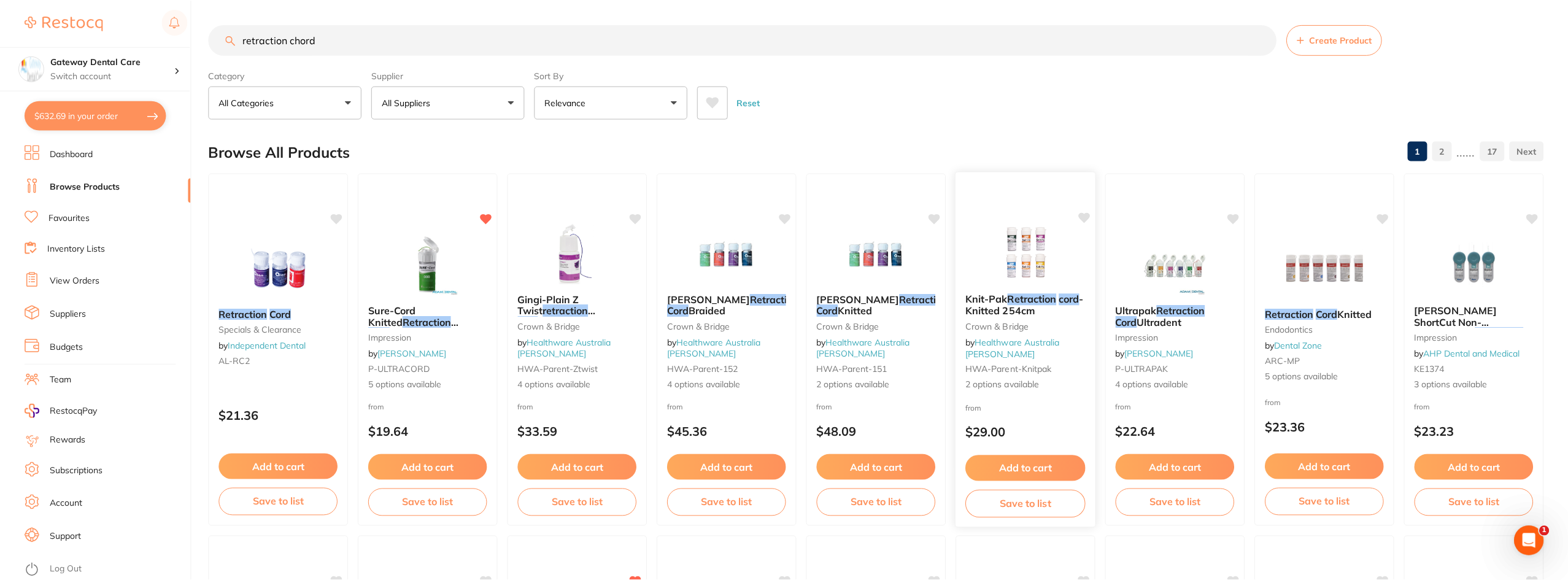
scroll to position [4, 0]
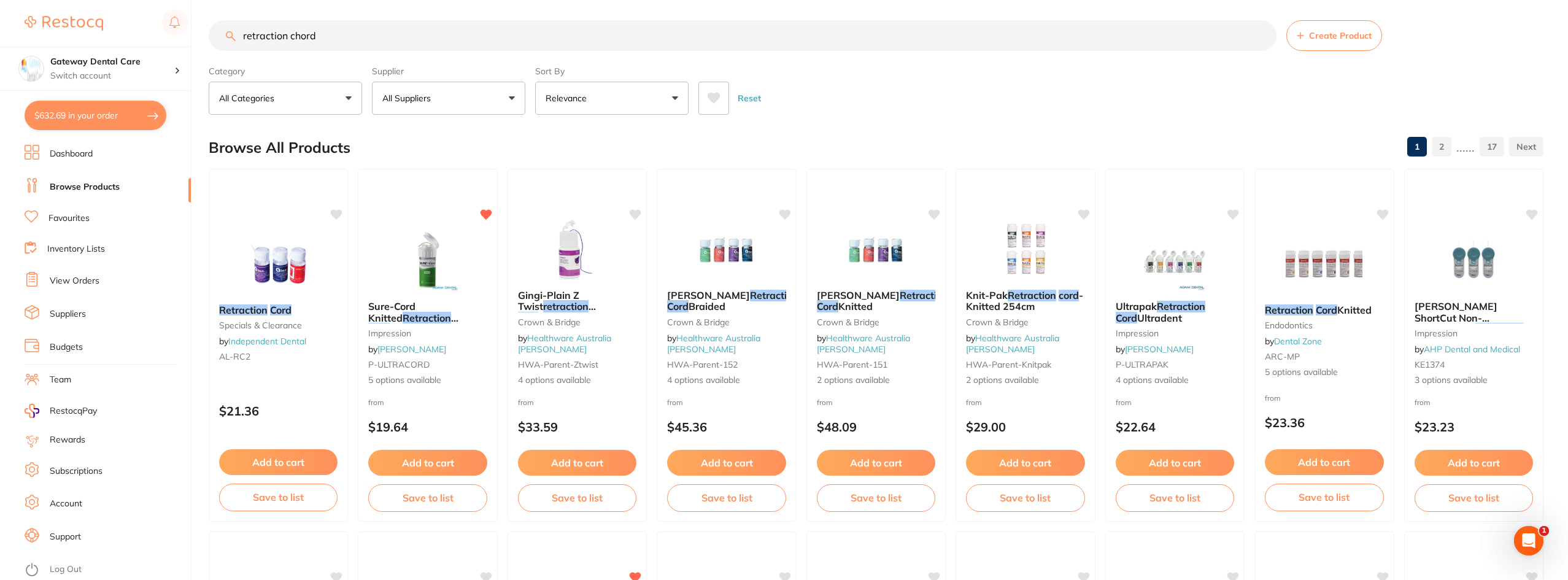
click at [1261, 38] on input "retraction chord" at bounding box center [742, 35] width 1068 height 30
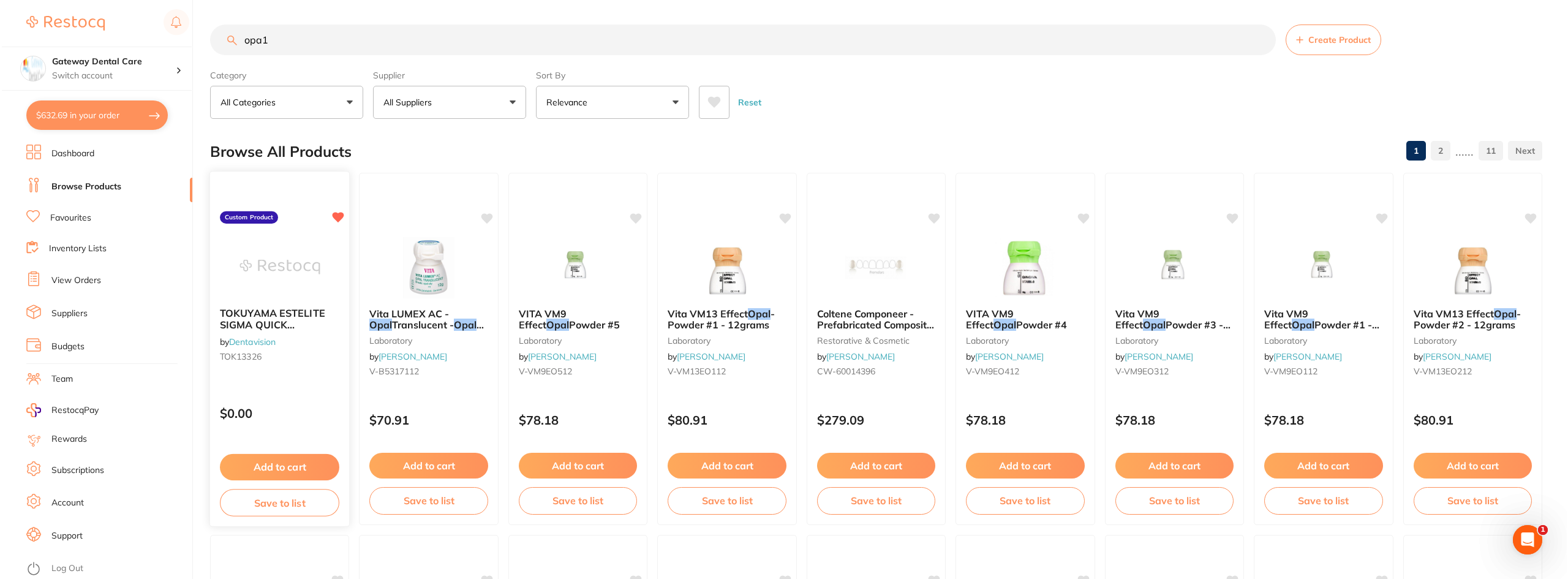
scroll to position [0, 0]
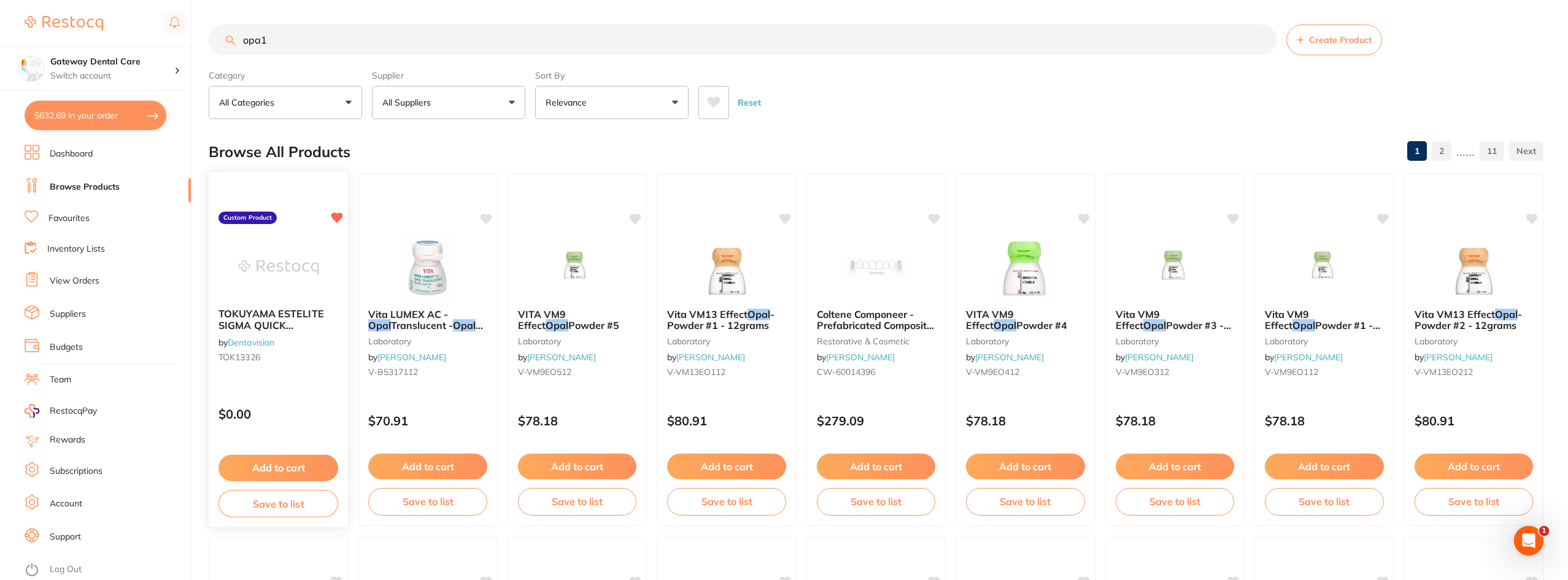
type input "opa1"
click at [285, 319] on span "TOKUYAMA ESTELITE SIGMA QUICK RESTORATIVE PLT" at bounding box center [271, 331] width 105 height 47
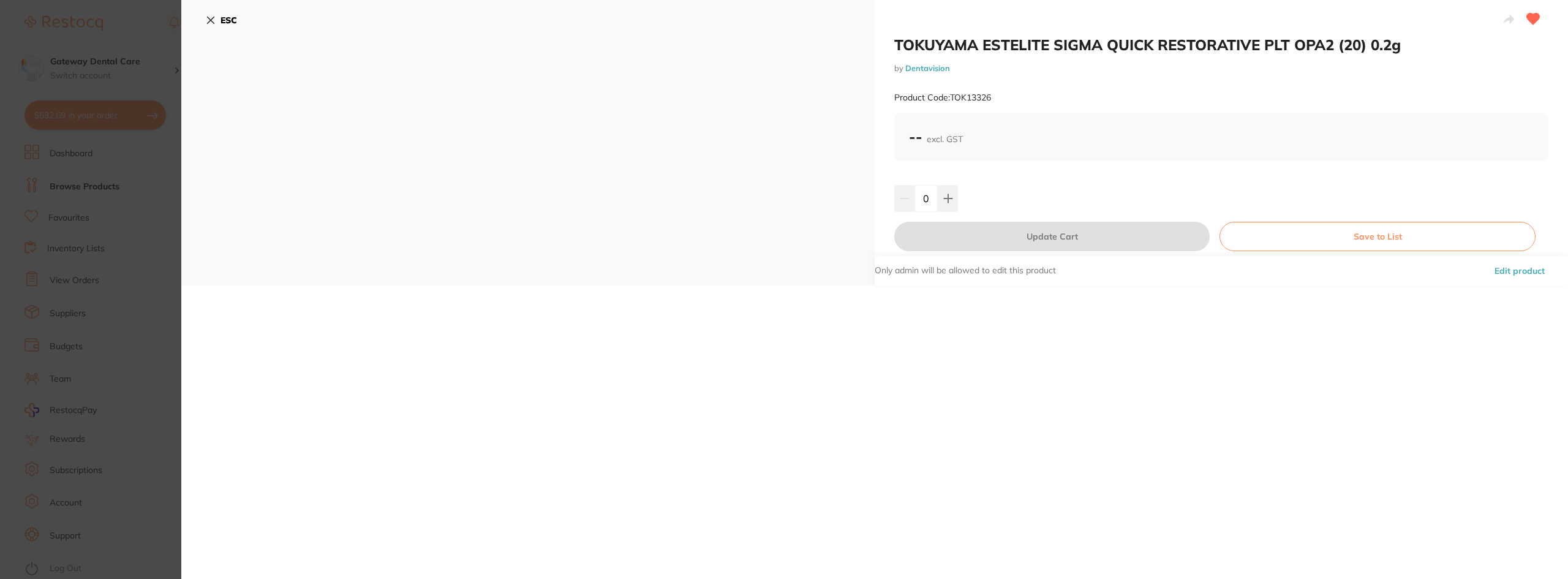
click at [128, 242] on section "TOKUYAMA ESTELITE SIGMA QUICK RESTORATIVE PLT OPA2 (20) 0.2g by Dentavision Pro…" at bounding box center [784, 289] width 1568 height 579
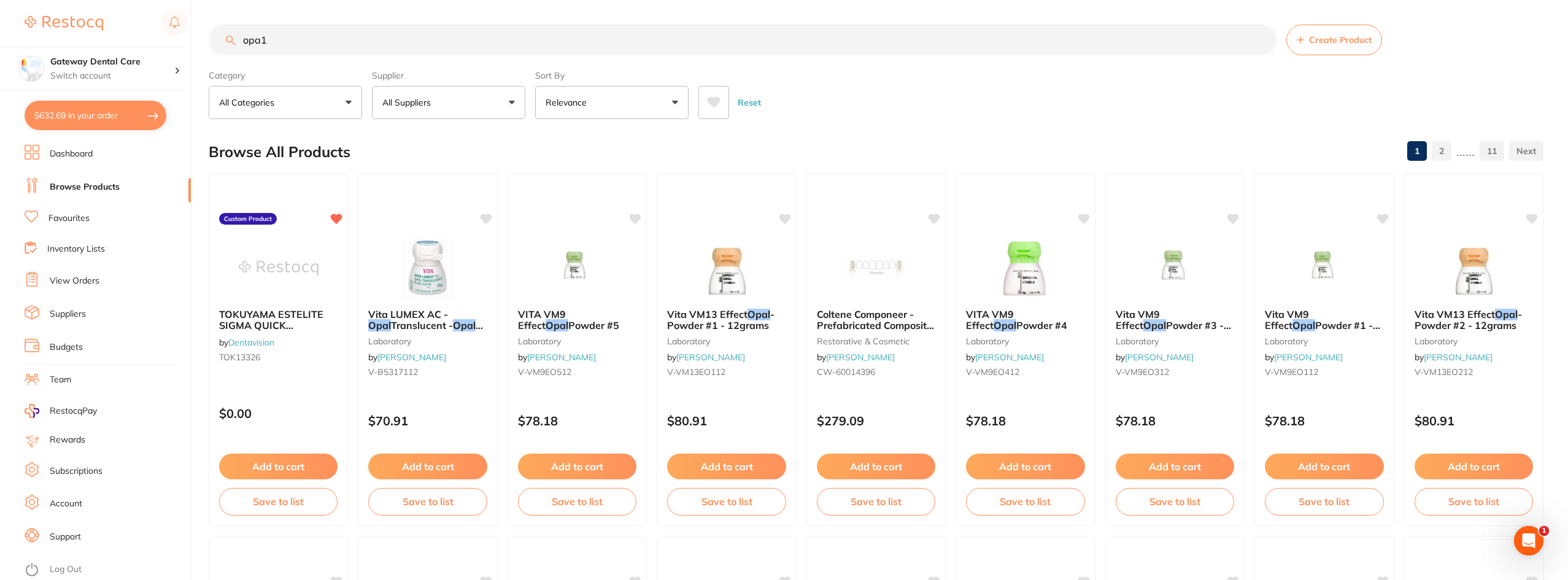
click at [1260, 40] on input "opa1" at bounding box center [742, 40] width 1068 height 30
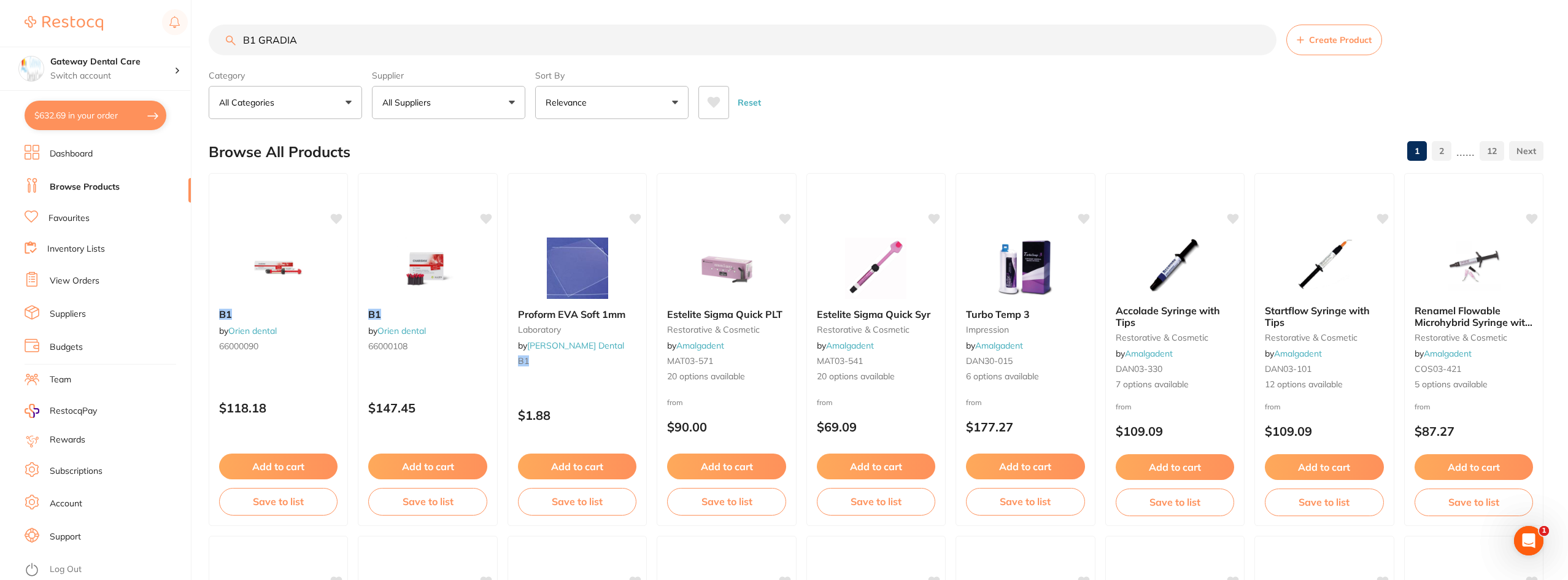
type input "B1 GRADIA"
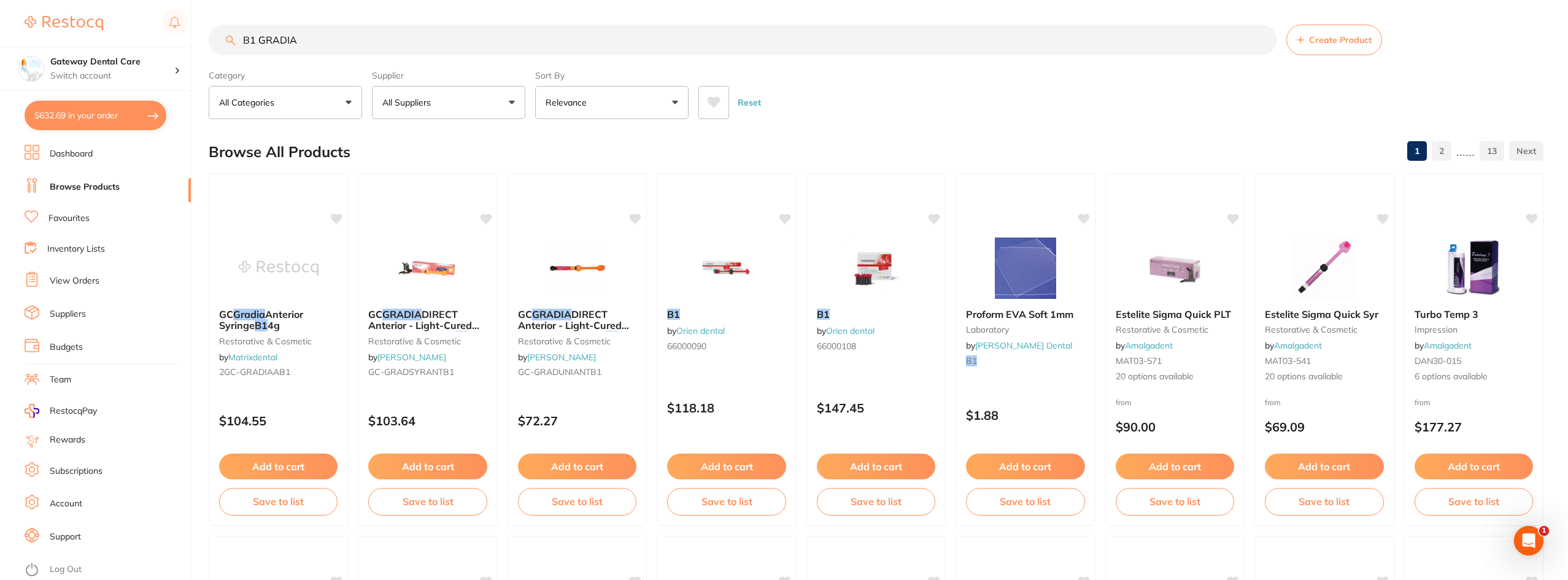
click at [303, 310] on span "Anterior Syringe" at bounding box center [261, 320] width 84 height 24
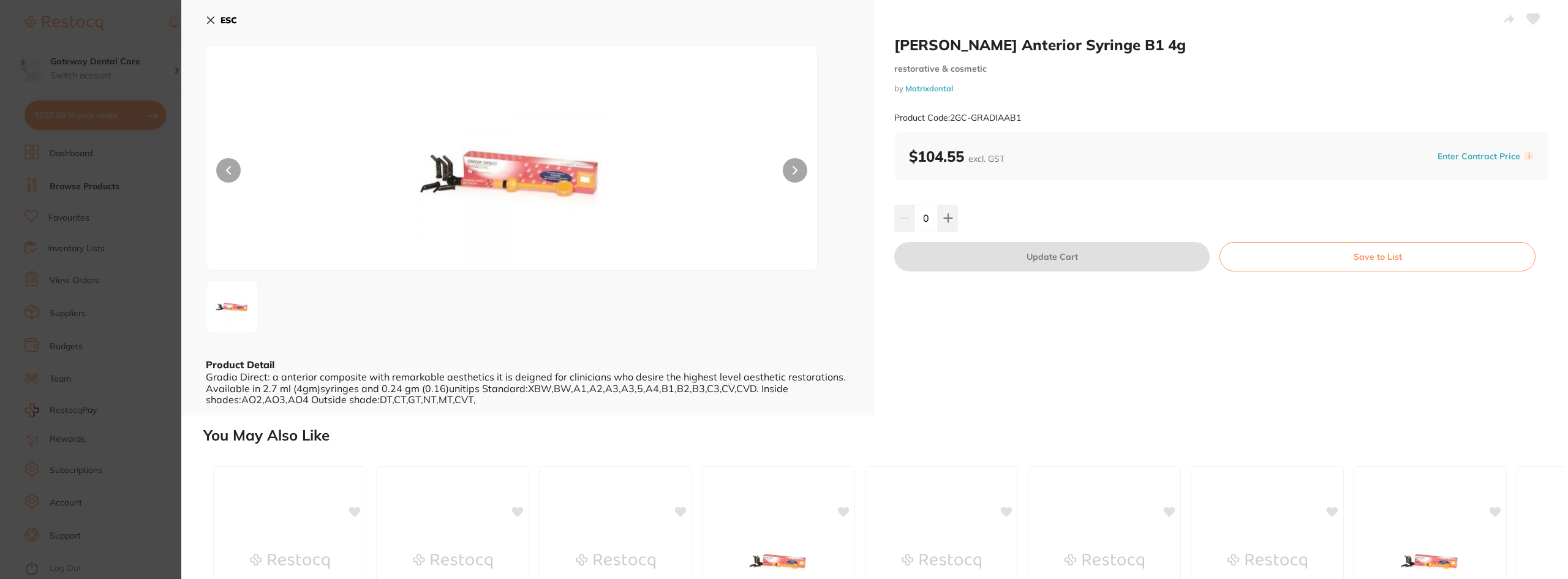
click at [798, 175] on button at bounding box center [795, 170] width 25 height 25
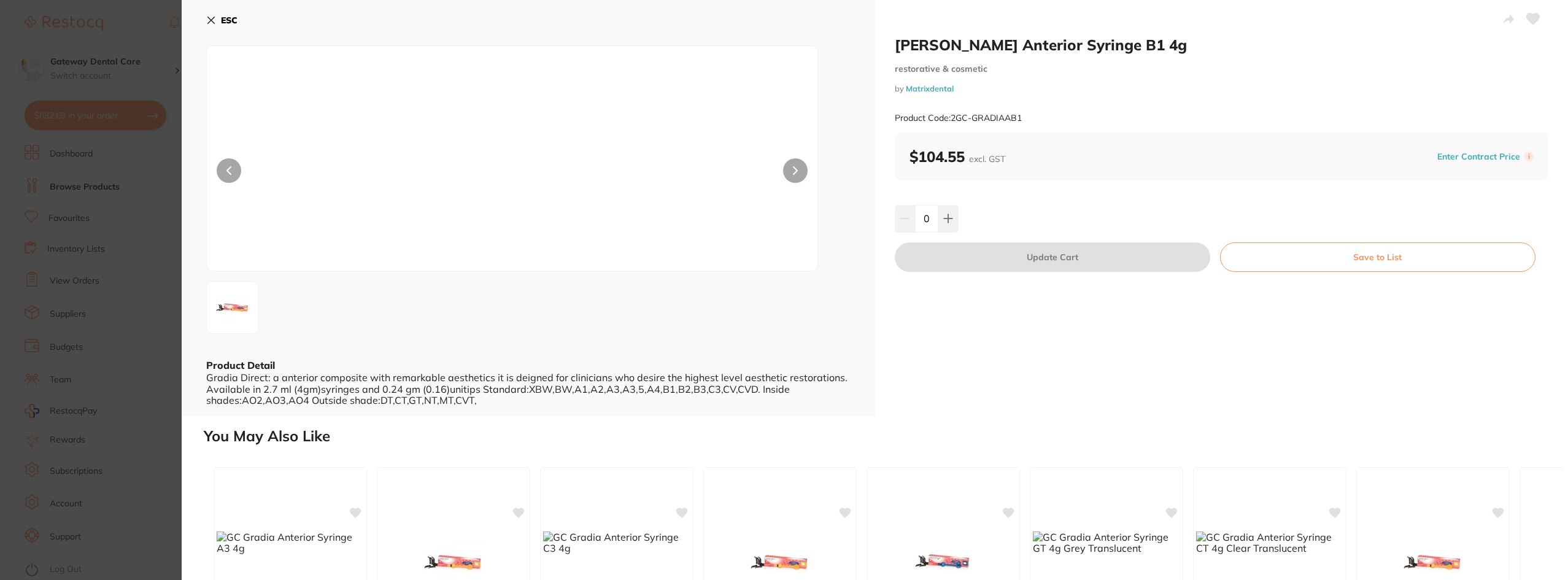
click at [797, 176] on button at bounding box center [795, 171] width 25 height 25
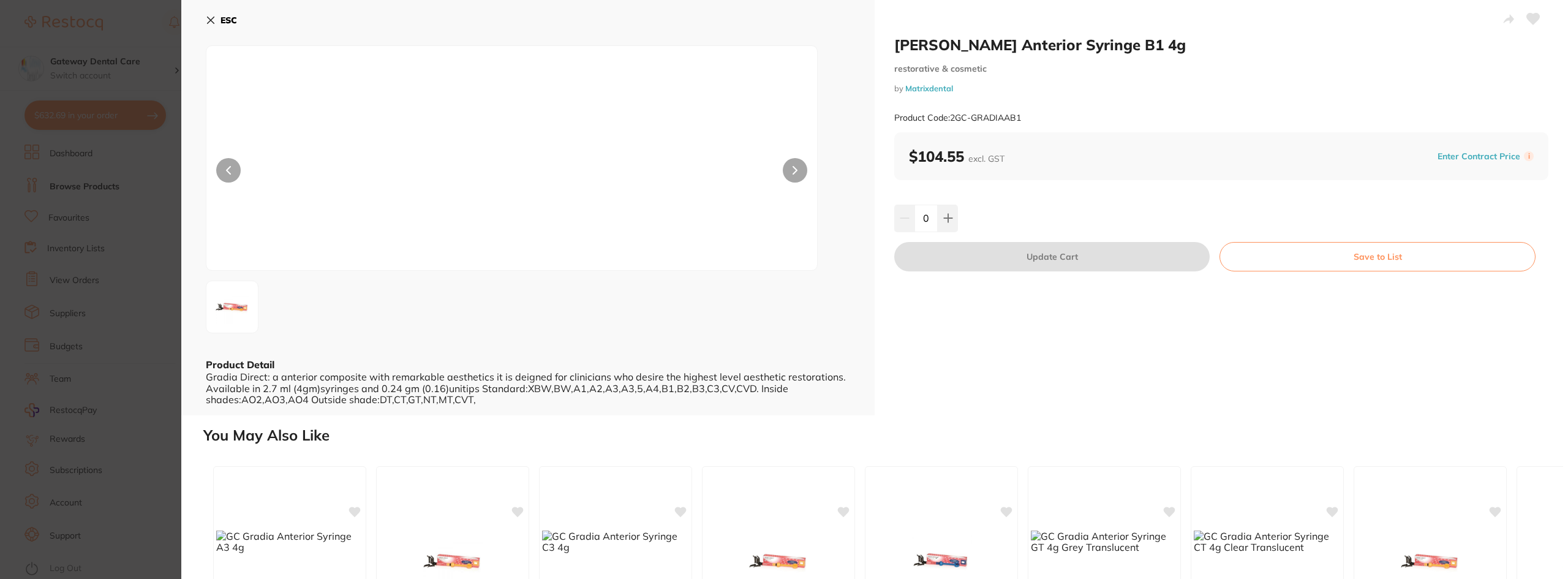
click at [795, 175] on button at bounding box center [795, 170] width 25 height 25
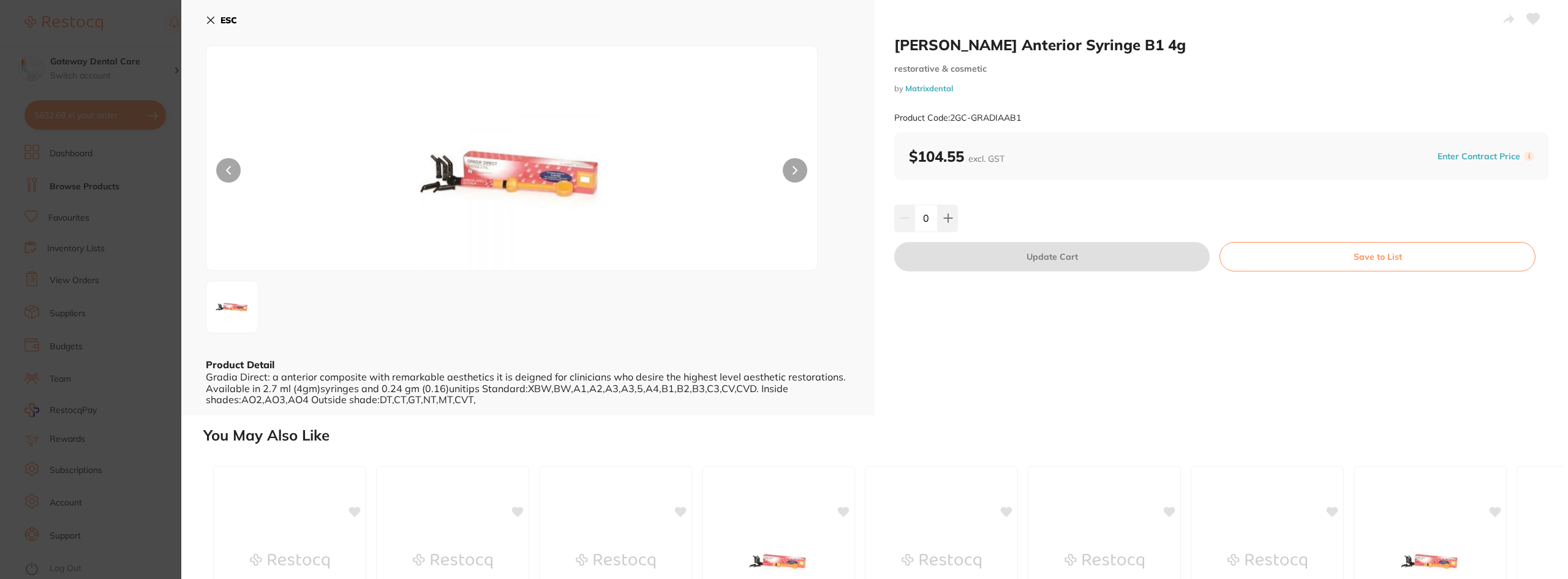
click at [124, 76] on section "GC Gradia Anterior Syringe B1 4g restorative & cosmetic by Matrixdental Product…" at bounding box center [784, 289] width 1568 height 579
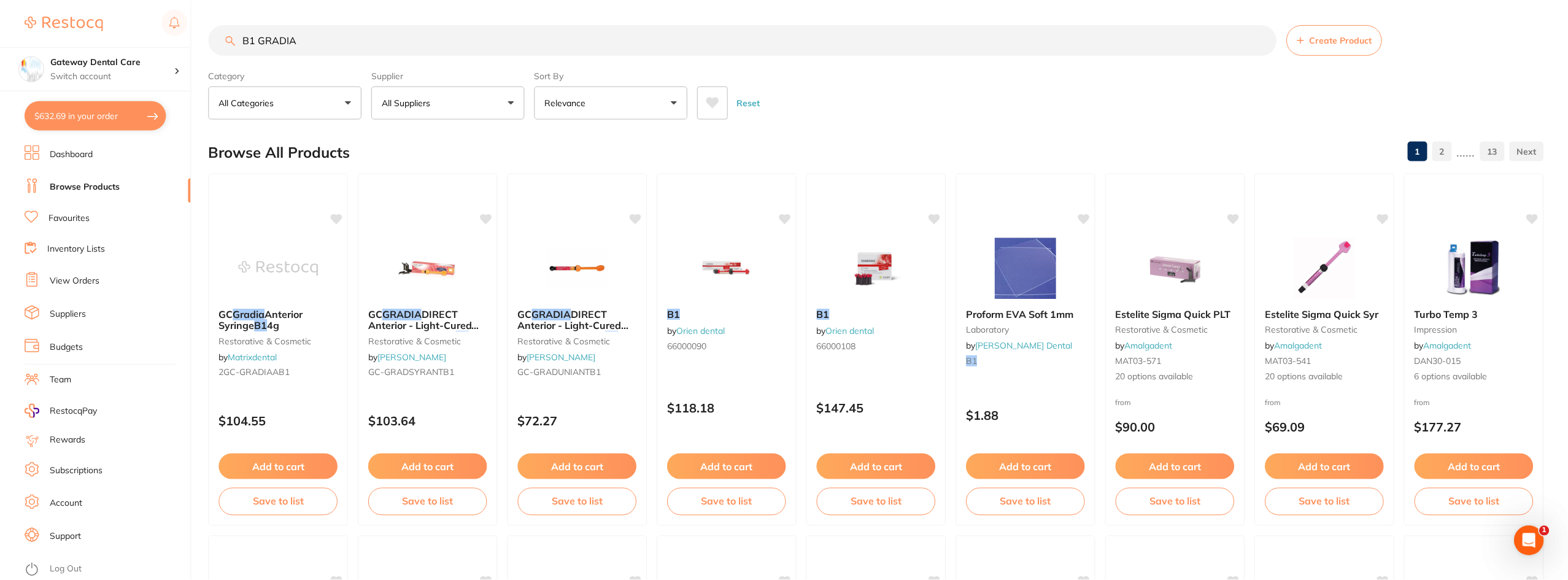
scroll to position [1, 0]
click at [1219, 316] on span "Estelite Sigma Quick PLT" at bounding box center [1173, 314] width 115 height 12
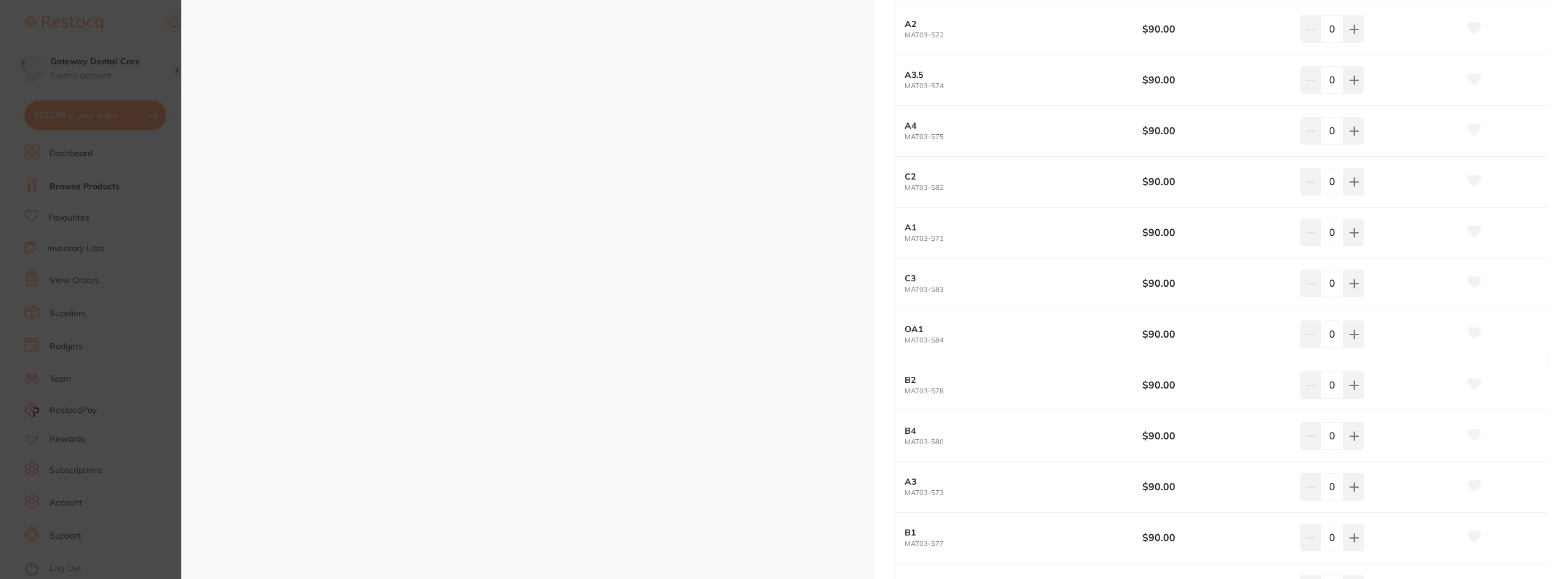
scroll to position [490, 0]
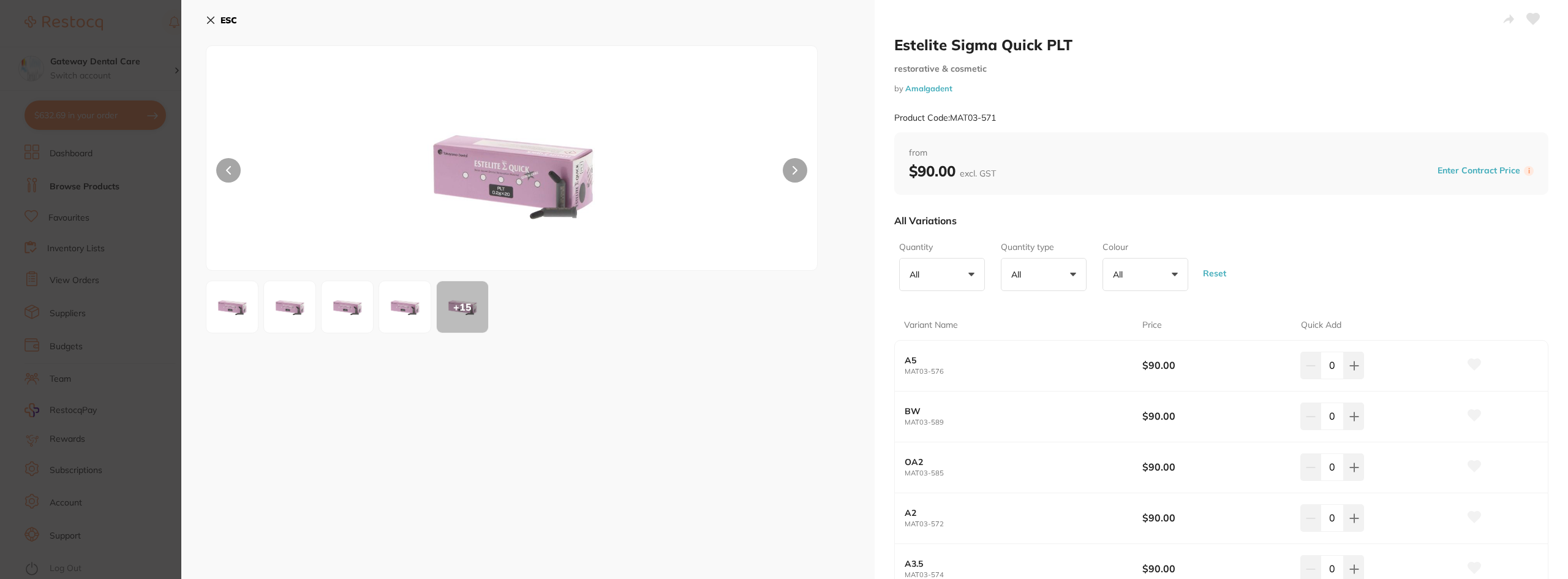
click at [797, 163] on button at bounding box center [795, 170] width 25 height 25
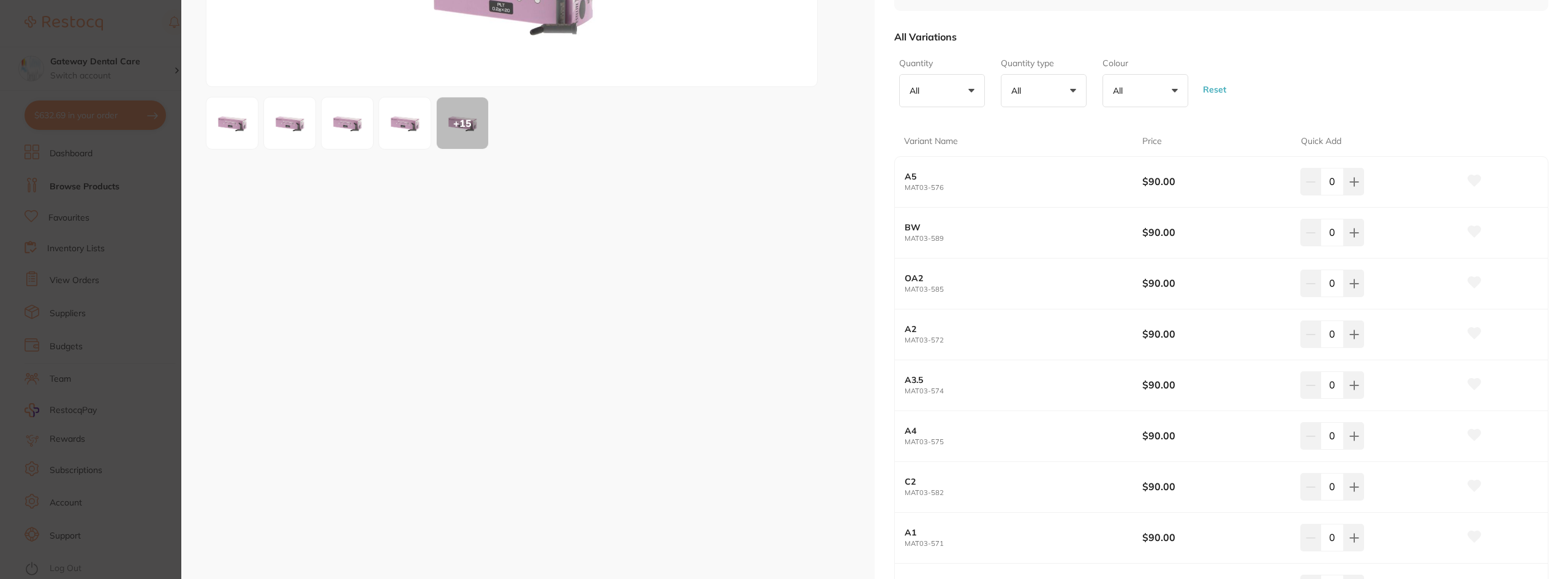
scroll to position [307, 0]
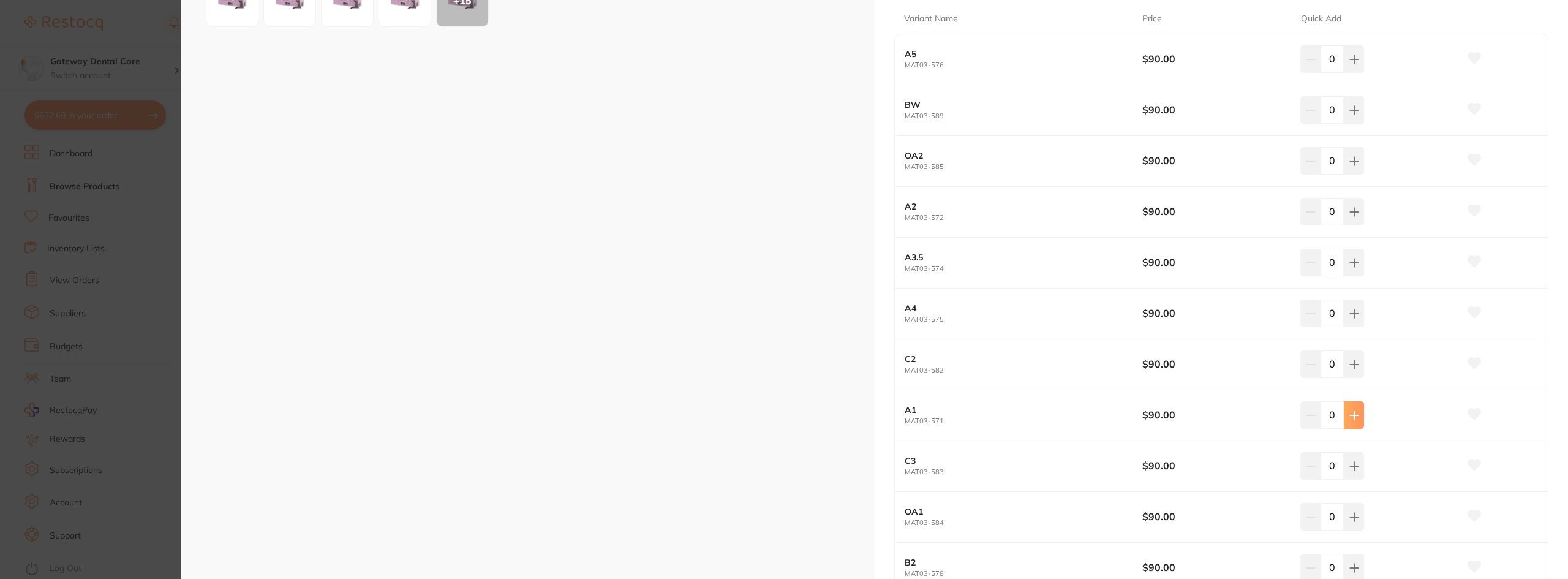
click at [1349, 408] on button at bounding box center [1354, 415] width 20 height 27
type input "1"
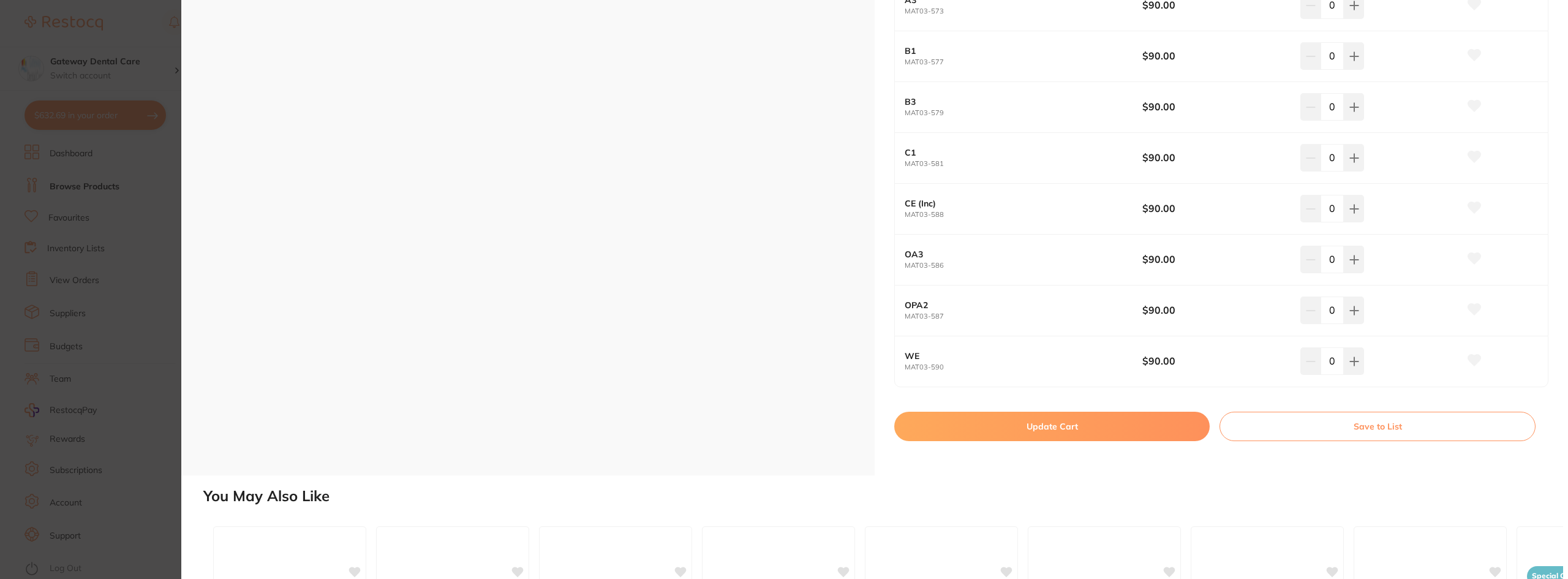
scroll to position [1164, 0]
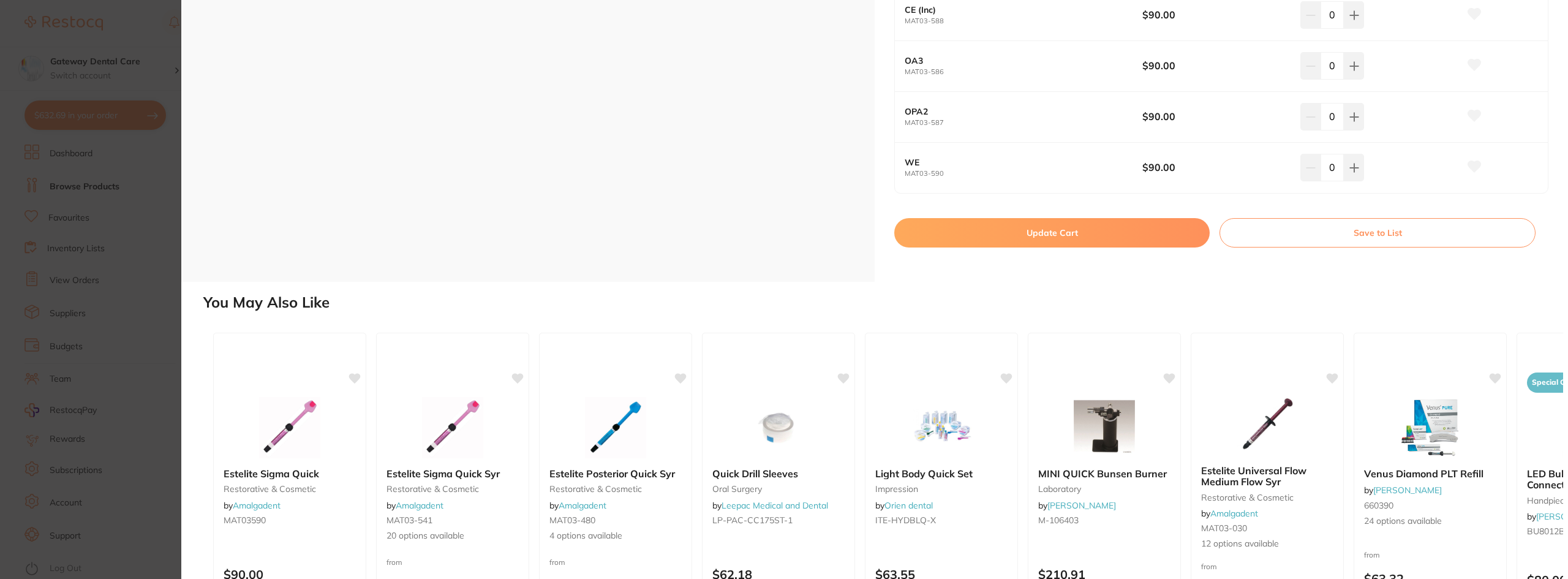
click at [1029, 222] on button "Update Cart" at bounding box center [1052, 232] width 315 height 29
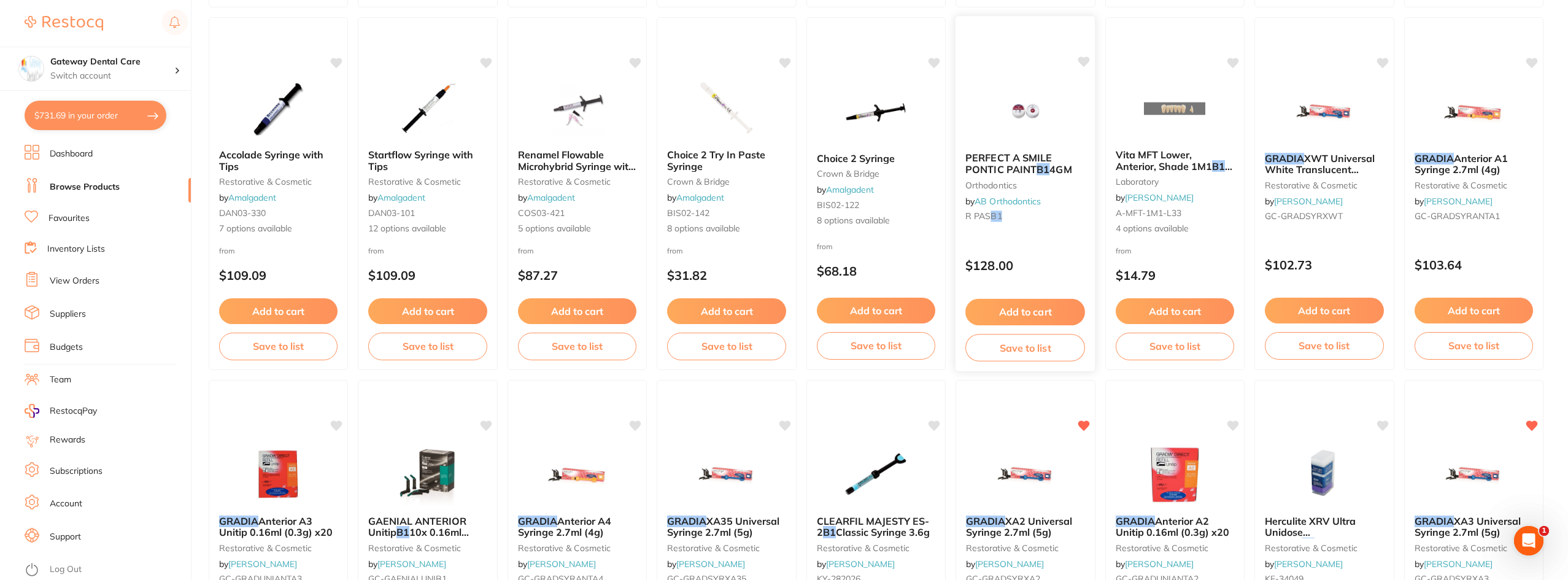
scroll to position [368, 0]
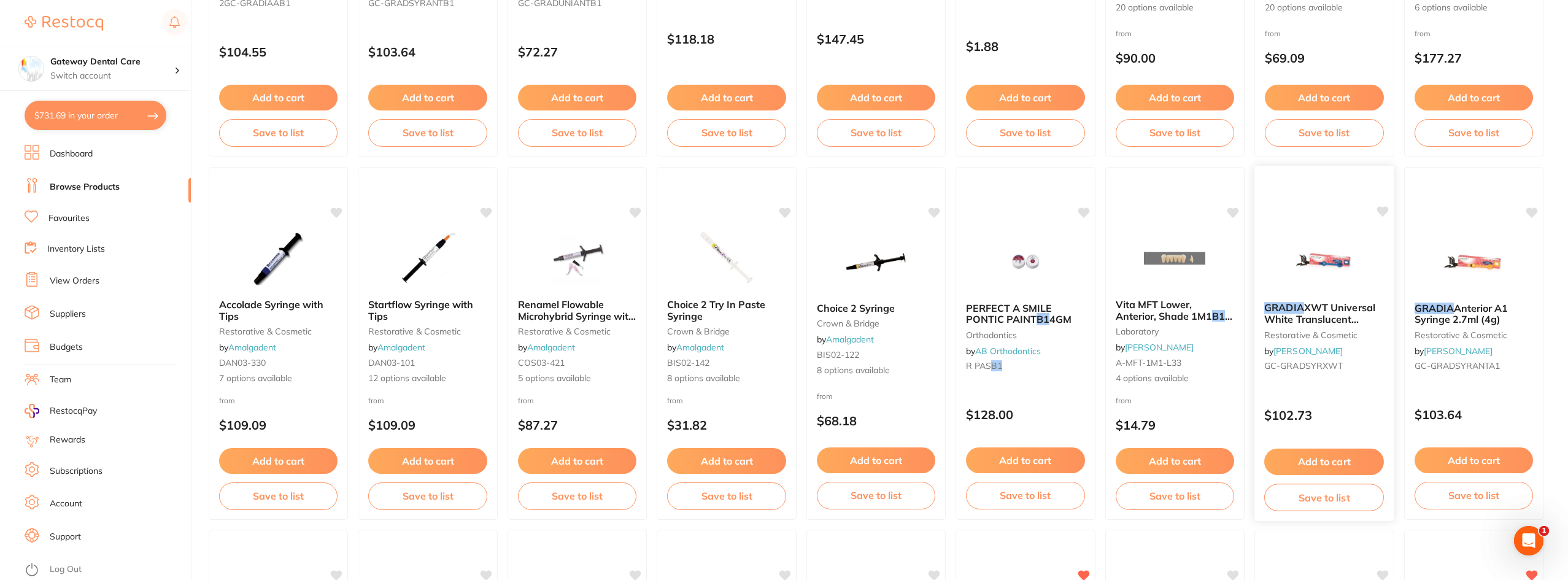
click at [1337, 316] on span "XWT Universal White Translucent Syringe 2.7ml (5g)" at bounding box center [1319, 319] width 111 height 35
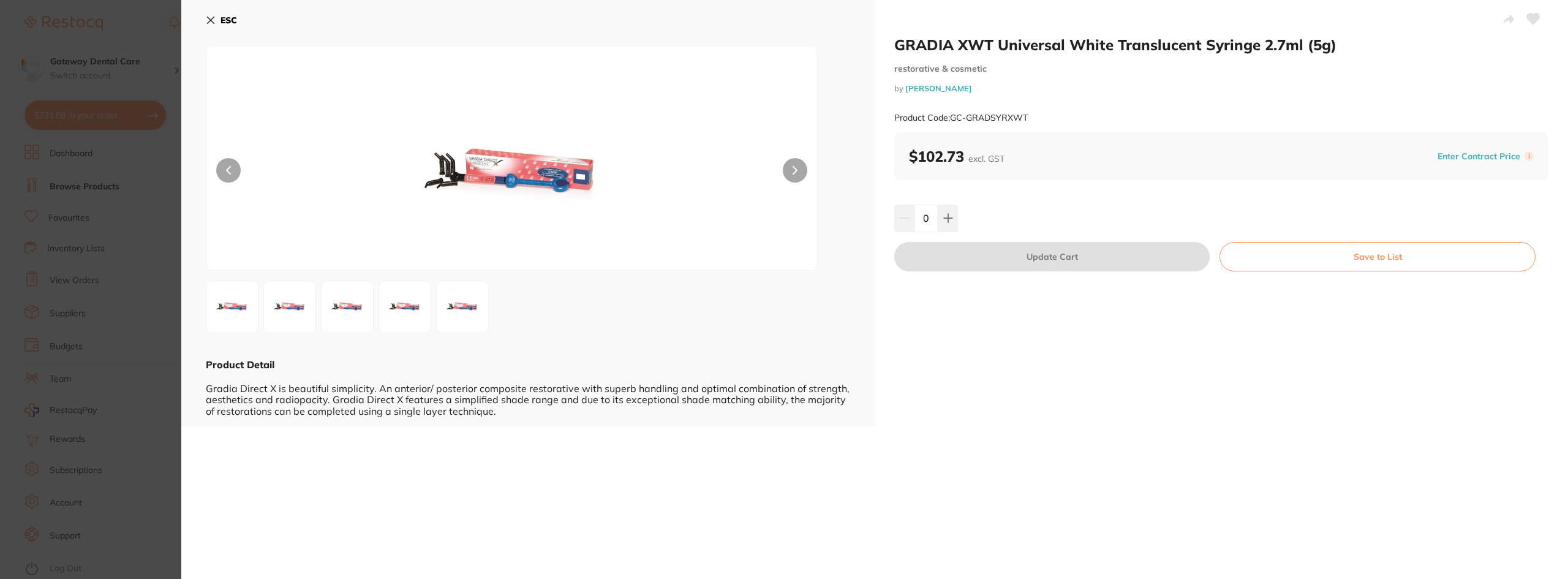
drag, startPoint x: 79, startPoint y: 136, endPoint x: 142, endPoint y: 129, distance: 63.4
click at [76, 126] on section "GRADIA XWT Universal White Translucent Syringe 2.7ml (5g) restorative & cosmeti…" at bounding box center [784, 289] width 1568 height 579
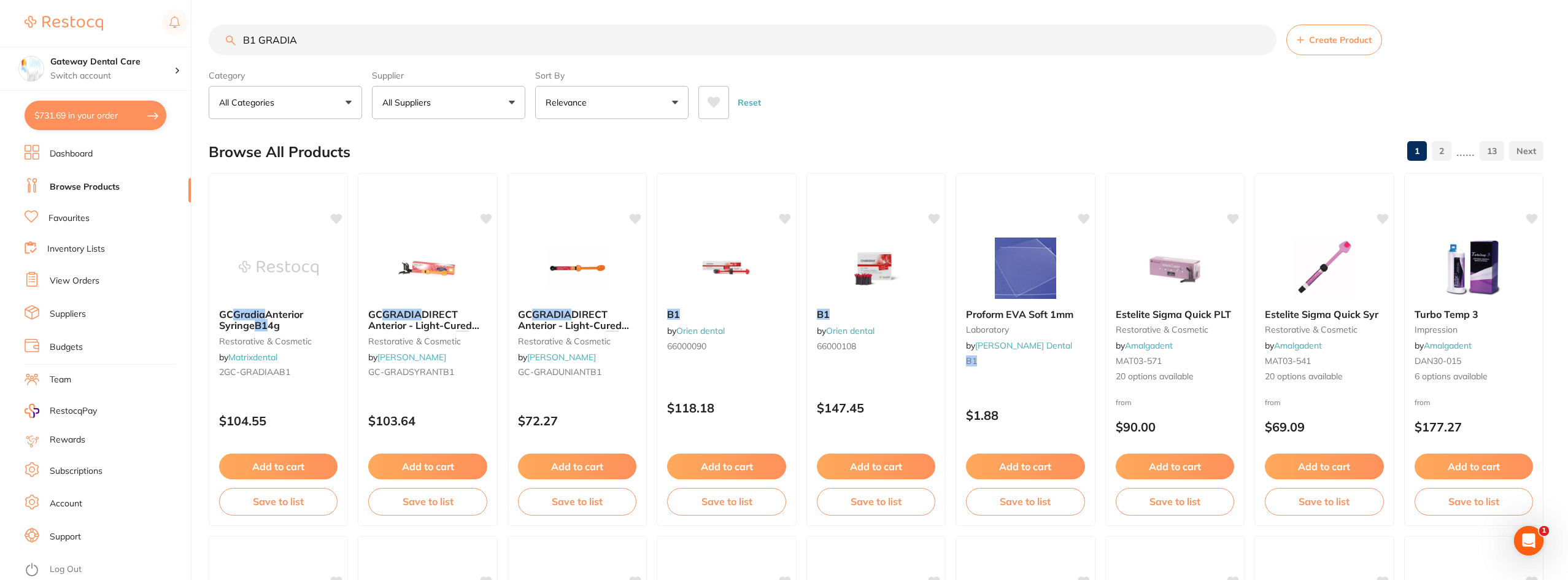
click at [85, 285] on link "View Orders" at bounding box center [74, 281] width 50 height 12
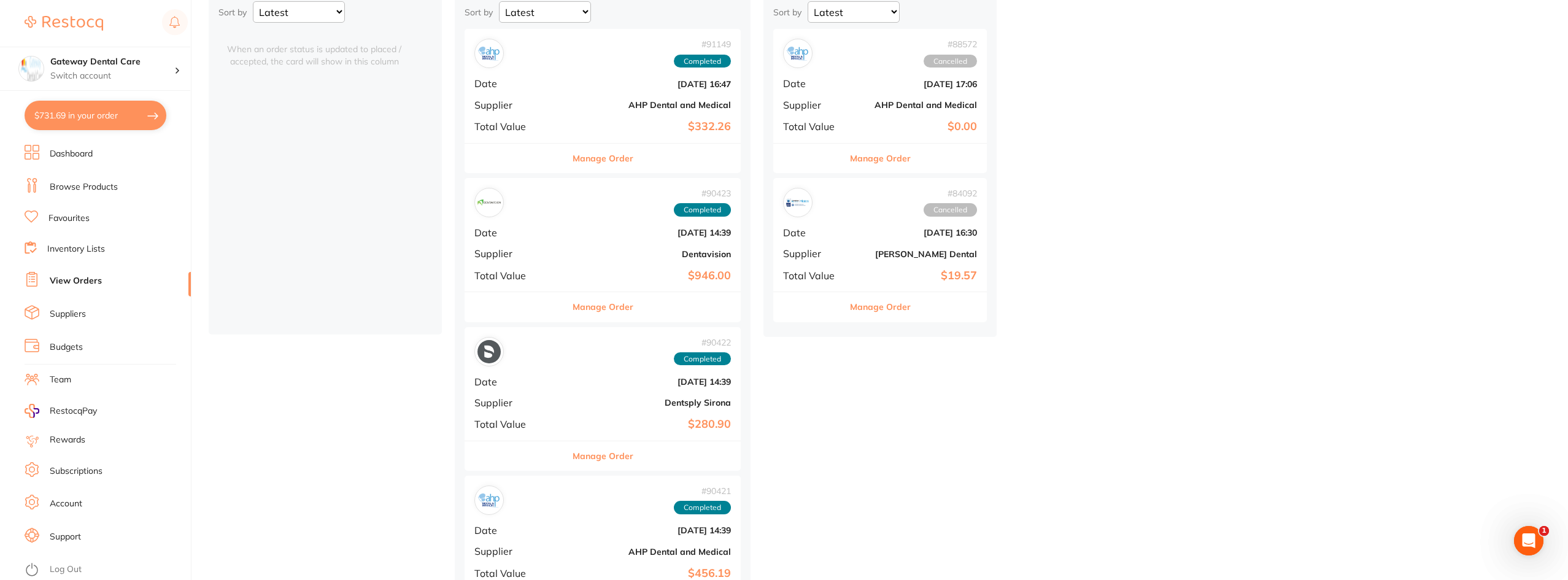
scroll to position [184, 0]
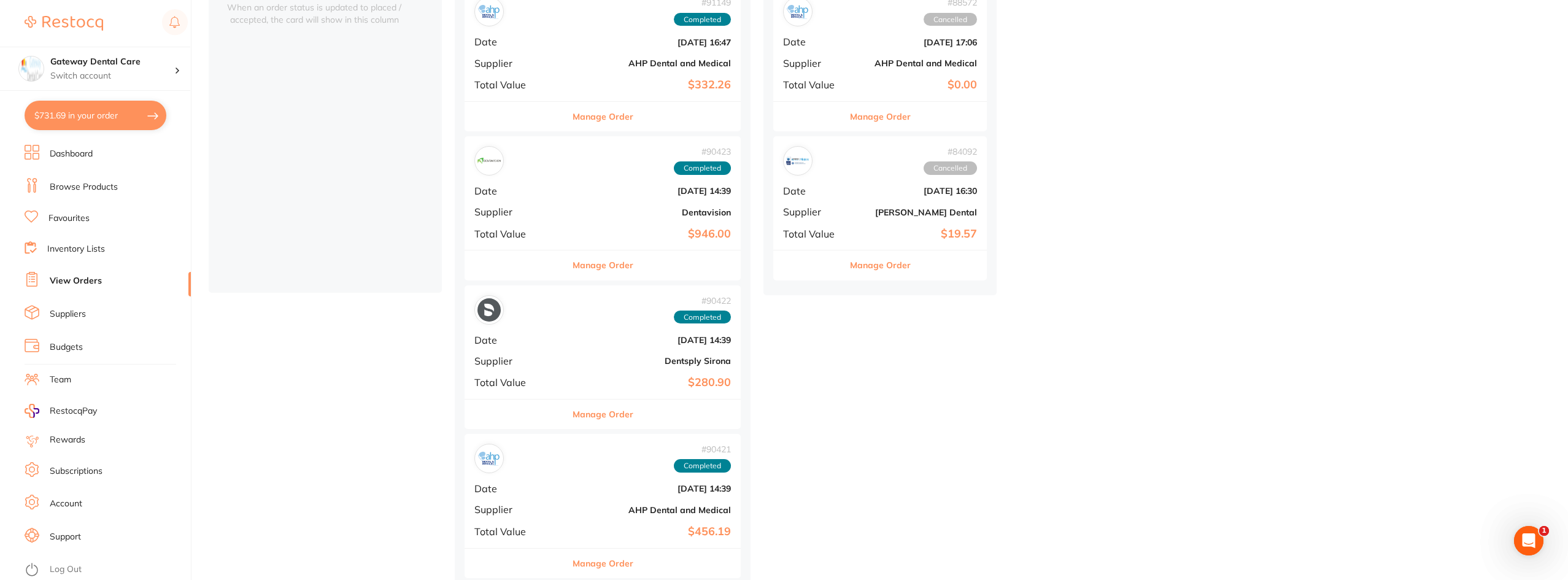
click at [580, 258] on button "Manage Order" at bounding box center [603, 265] width 61 height 29
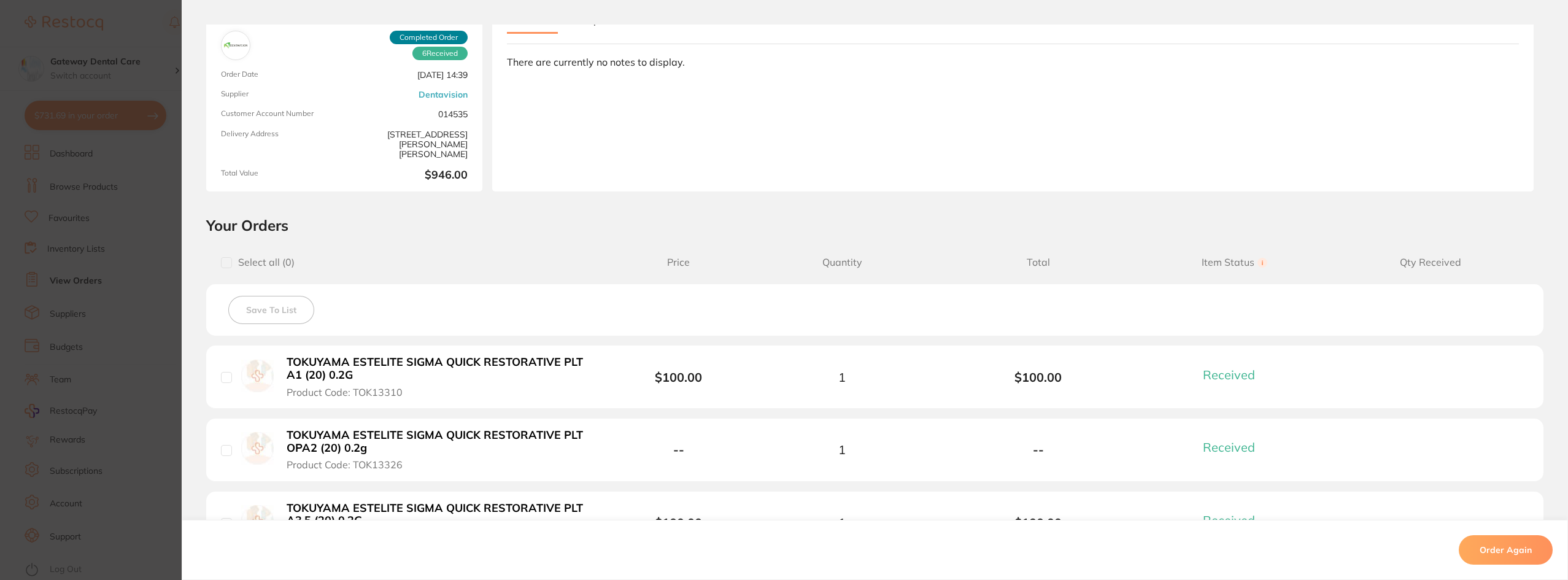
scroll to position [61, 0]
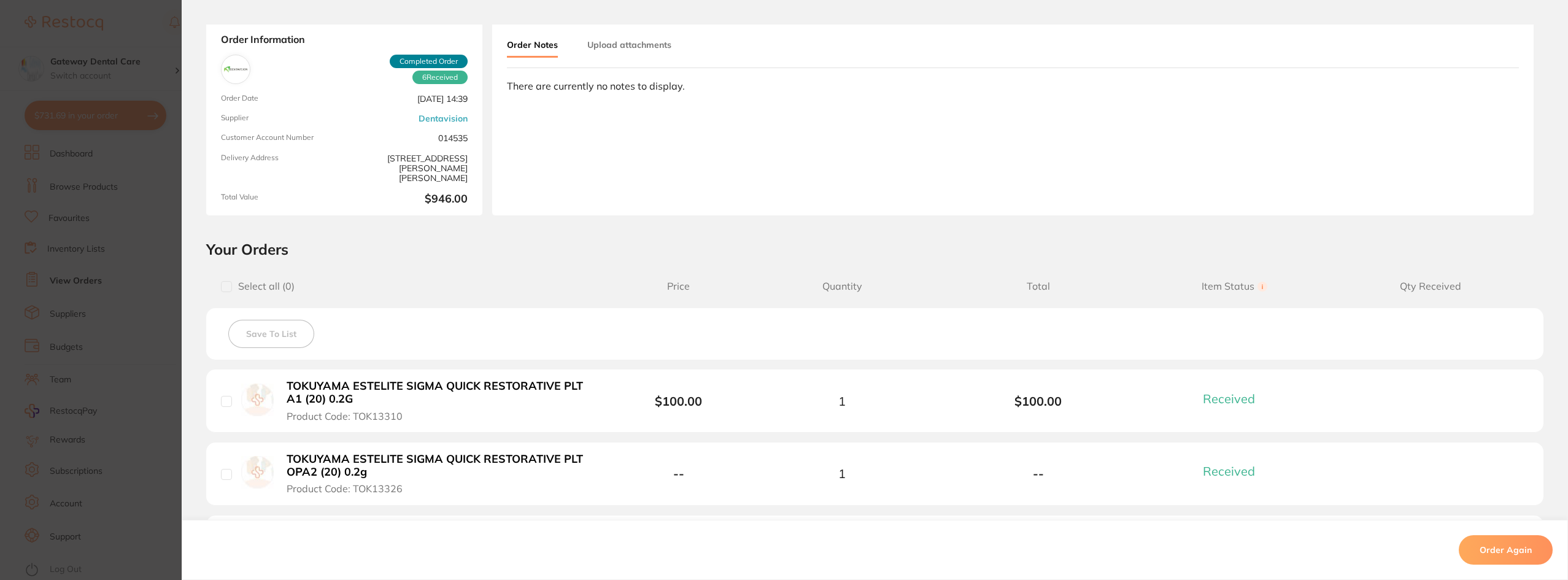
click at [434, 123] on link "Dentavision" at bounding box center [443, 118] width 49 height 10
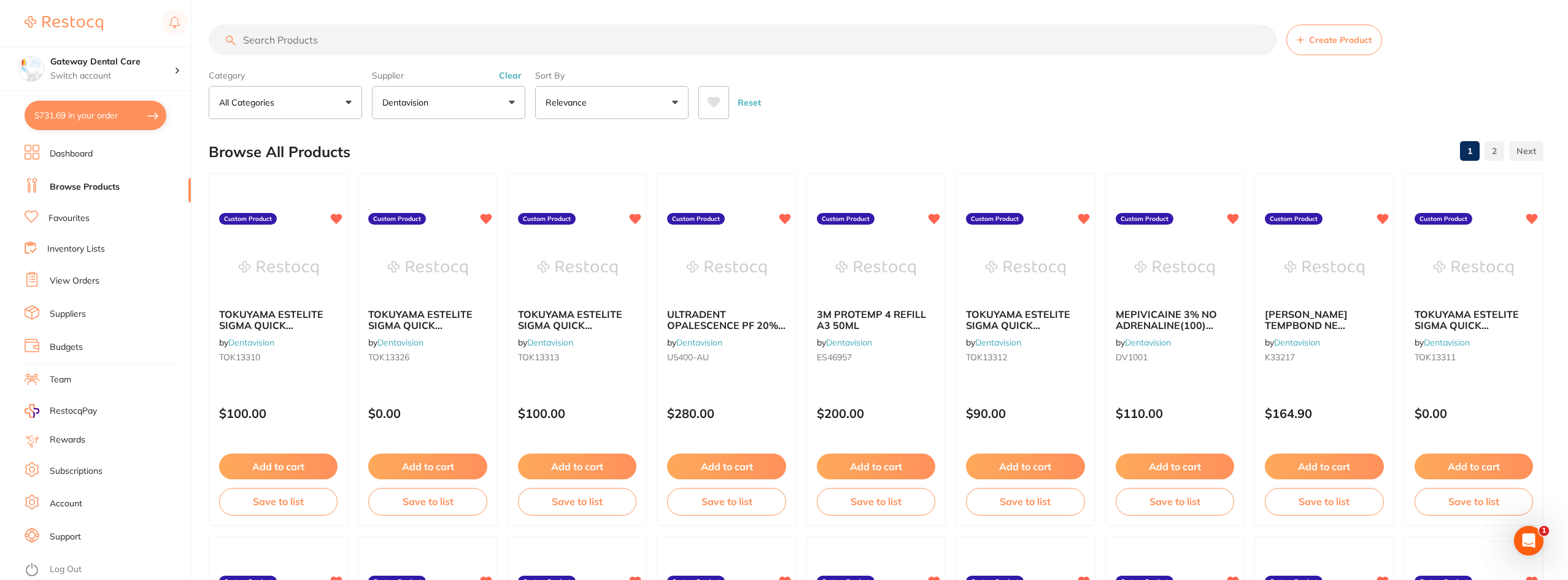
click at [320, 40] on input "search" at bounding box center [742, 40] width 1068 height 30
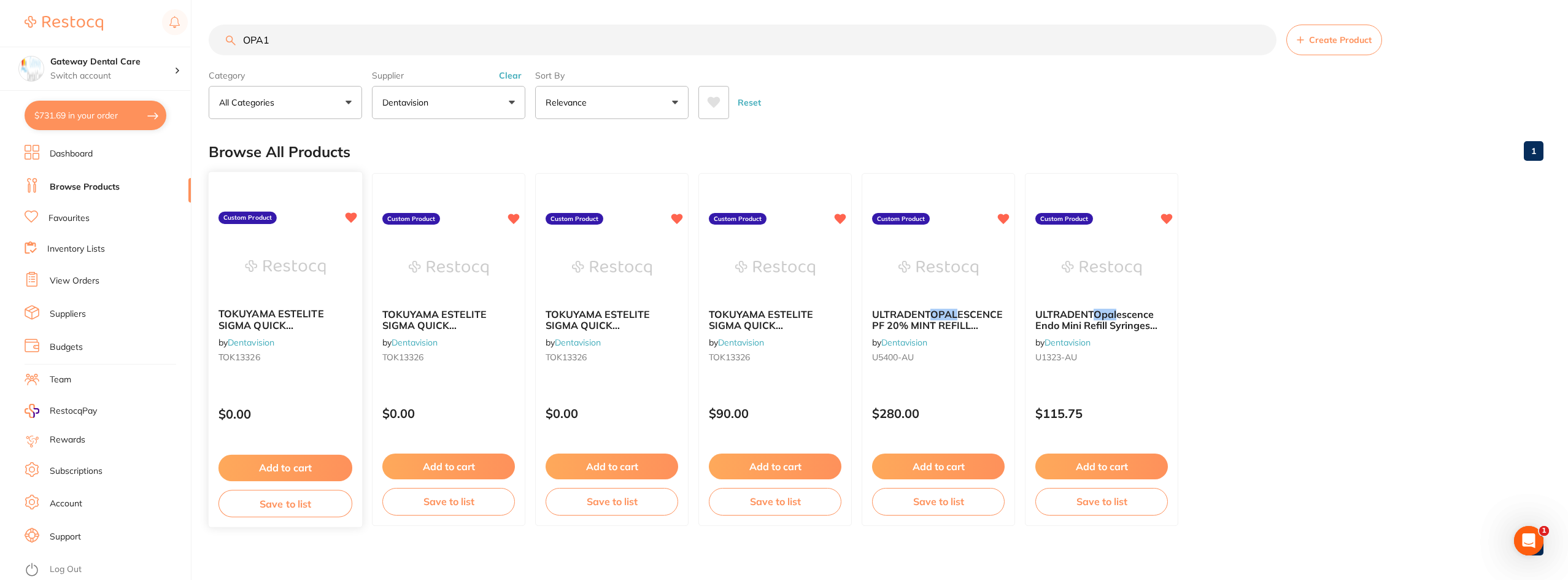
type input "OPA1"
click at [258, 295] on img at bounding box center [285, 267] width 81 height 62
click at [309, 313] on span "TOKUYAMA ESTELITE SIGMA QUICK RESTORATIVE PLT" at bounding box center [271, 331] width 105 height 47
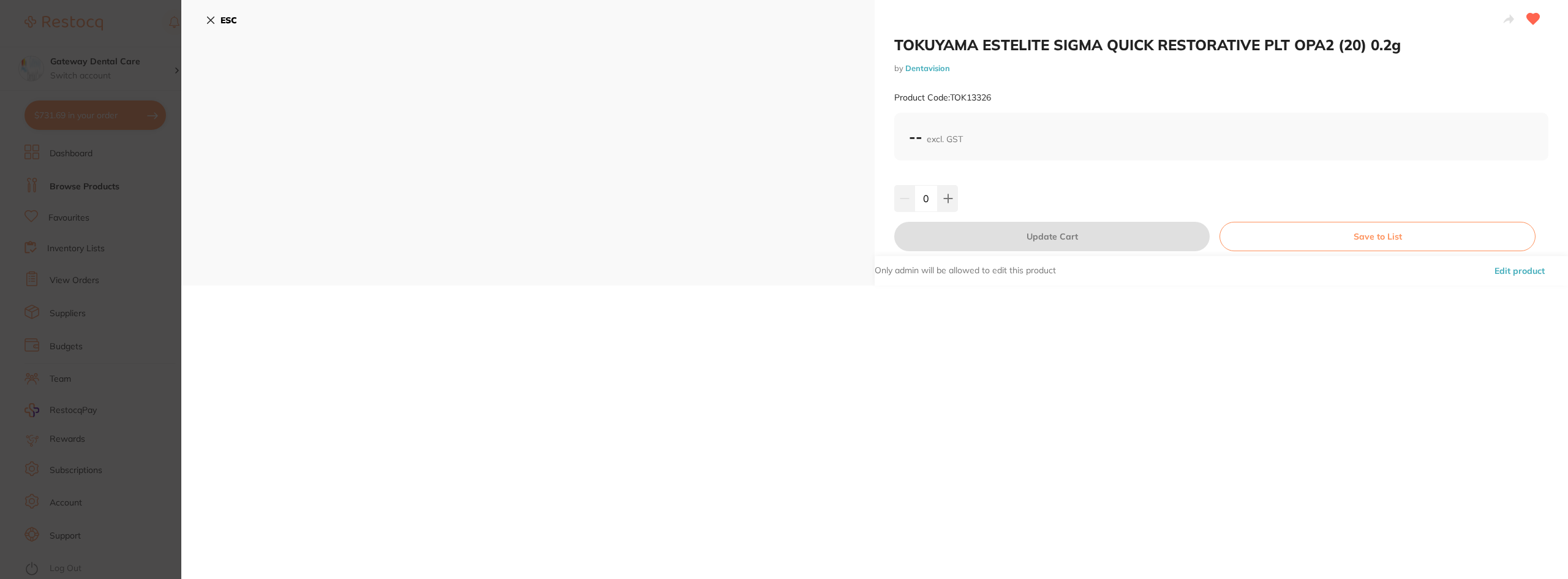
click at [9, 164] on section "TOKUYAMA ESTELITE SIGMA QUICK RESTORATIVE PLT OPA2 (20) 0.2g by Dentavision Pro…" at bounding box center [784, 289] width 1568 height 579
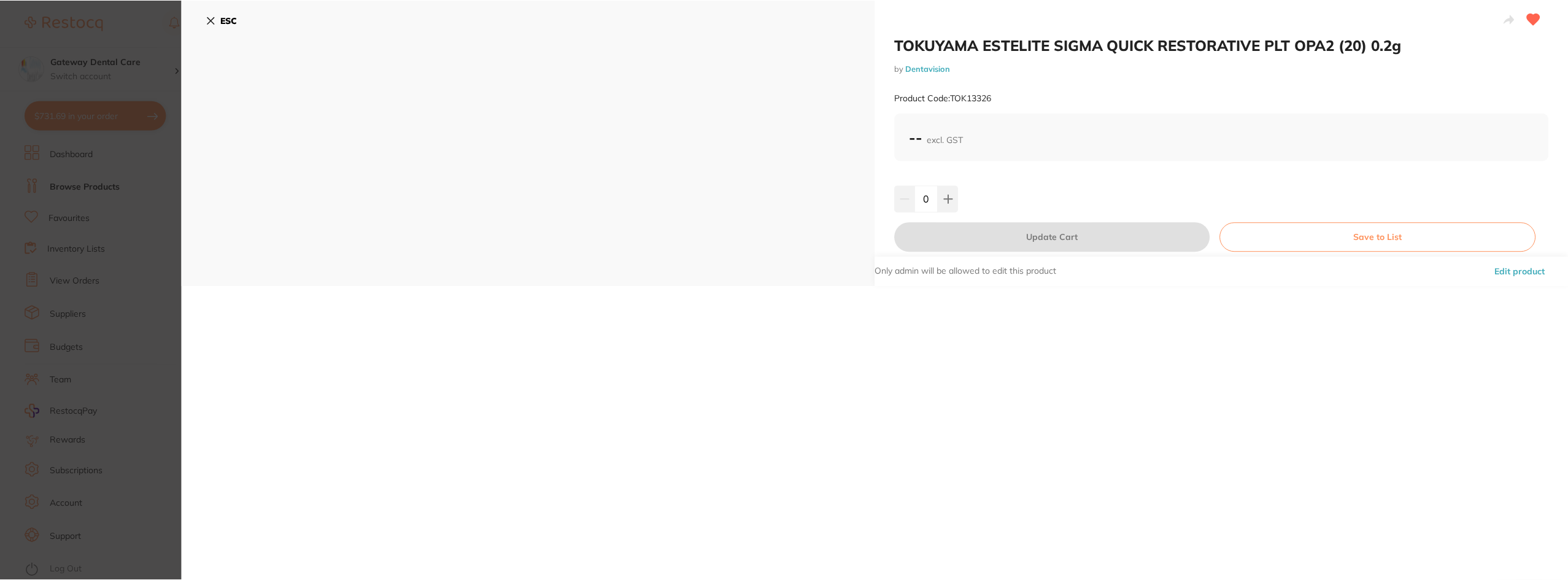
scroll to position [10, 0]
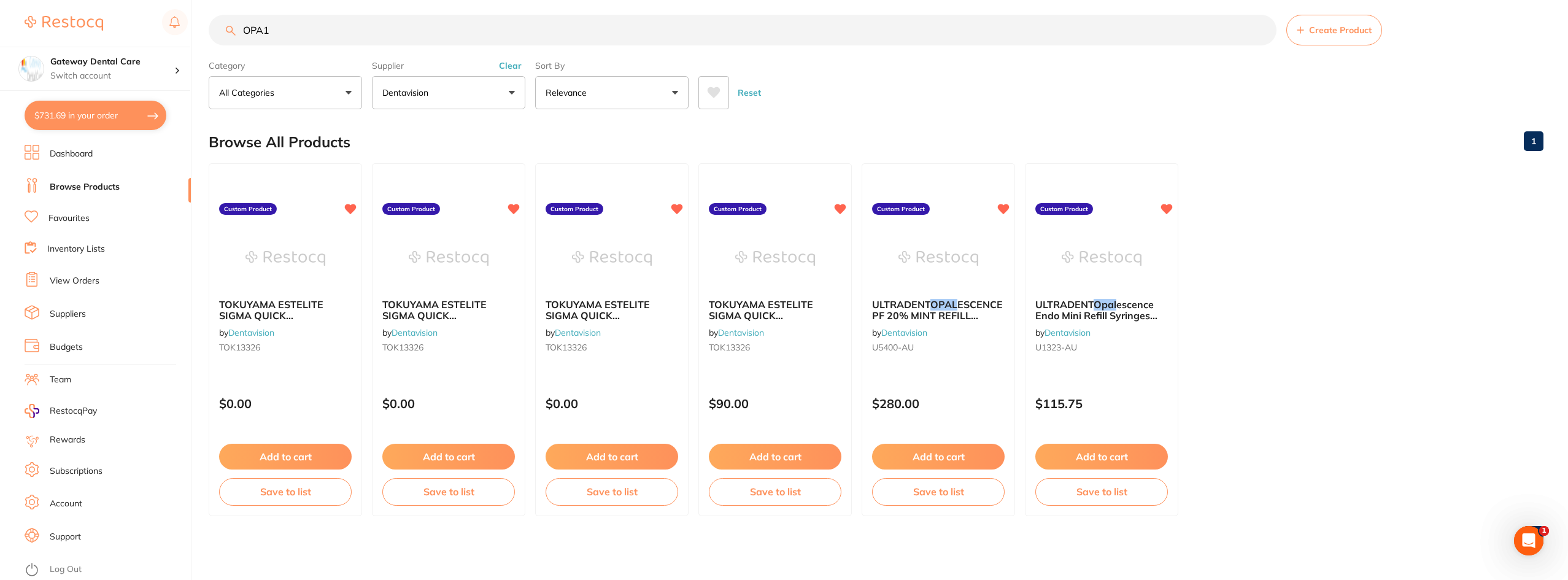
click at [446, 313] on span "TOKUYAMA ESTELITE SIGMA QUICK RESTORATIVE PLT" at bounding box center [434, 321] width 104 height 46
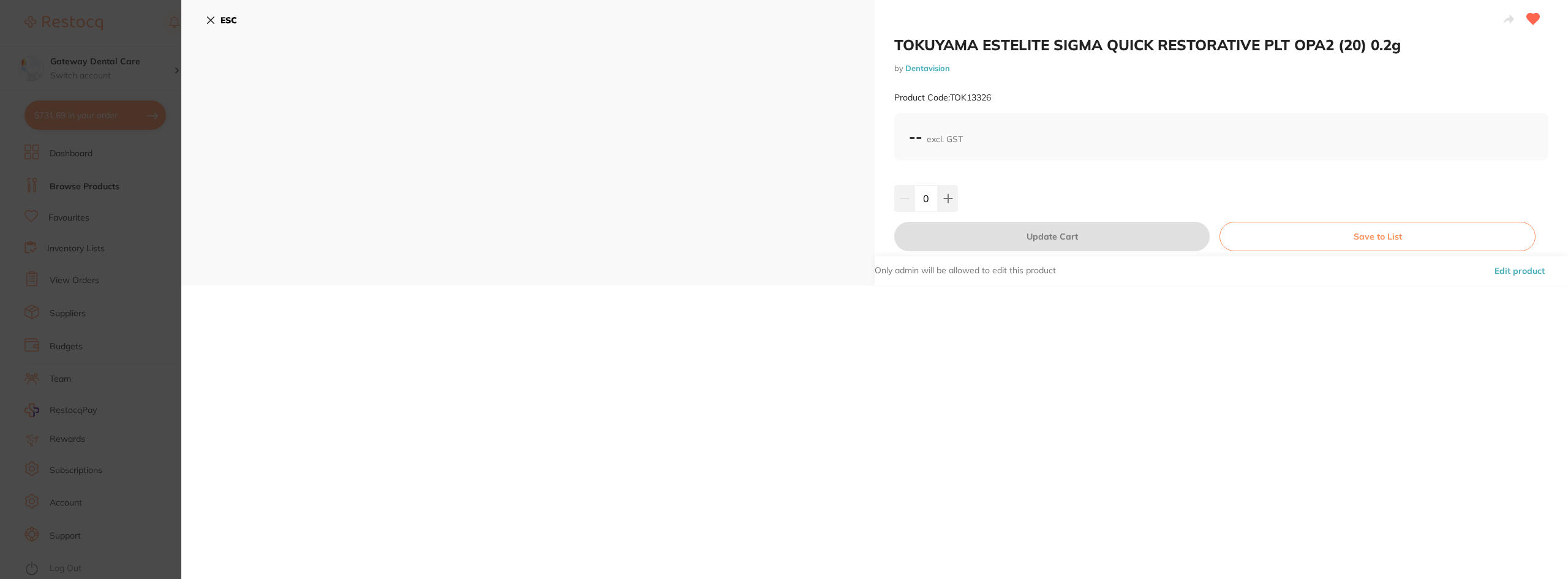
click at [0, 205] on section "TOKUYAMA ESTELITE SIGMA QUICK RESTORATIVE PLT OPA2 (20) 0.2g by Dentavision Pro…" at bounding box center [784, 289] width 1568 height 579
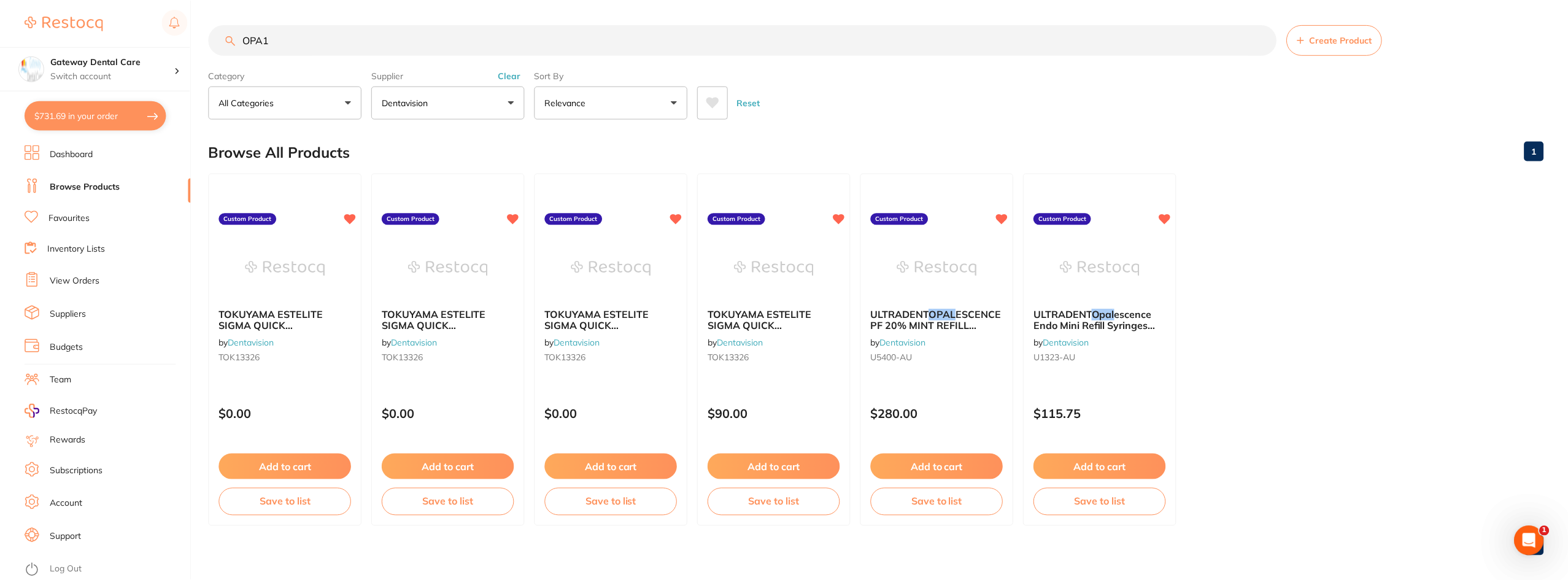
scroll to position [10, 0]
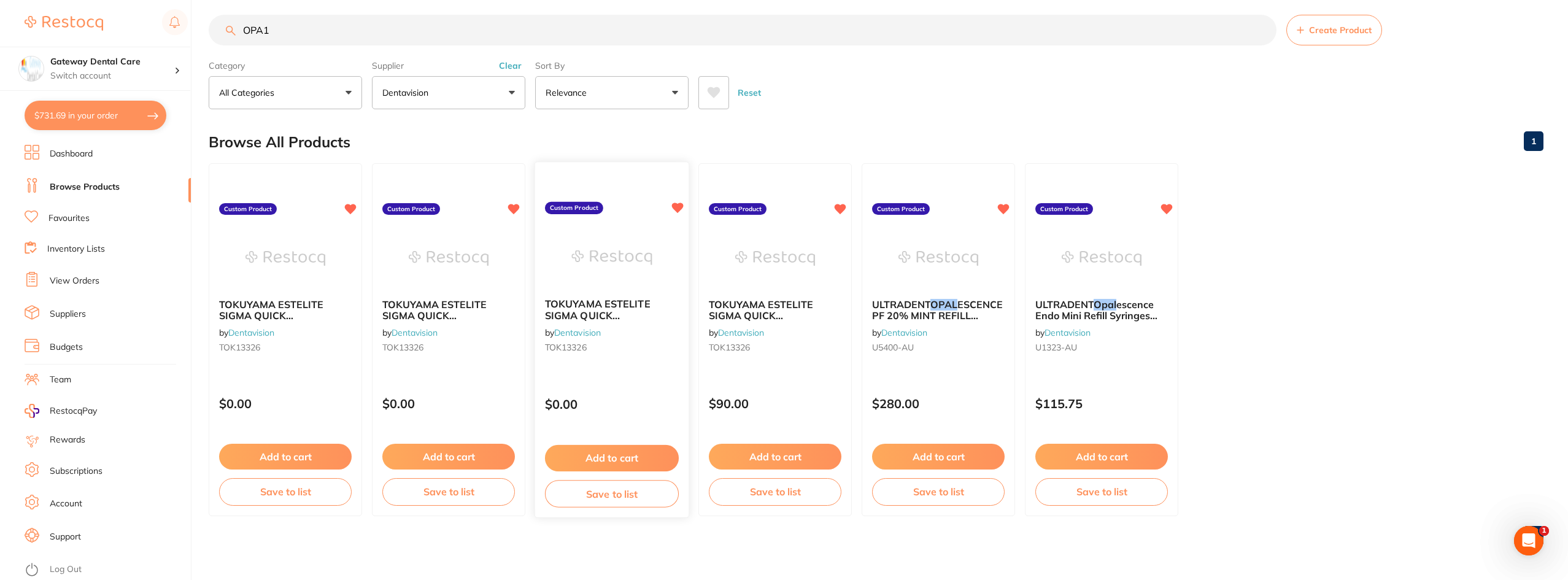
click at [609, 306] on span "TOKUYAMA ESTELITE SIGMA QUICK RESTORATIVE PLT" at bounding box center [598, 321] width 105 height 47
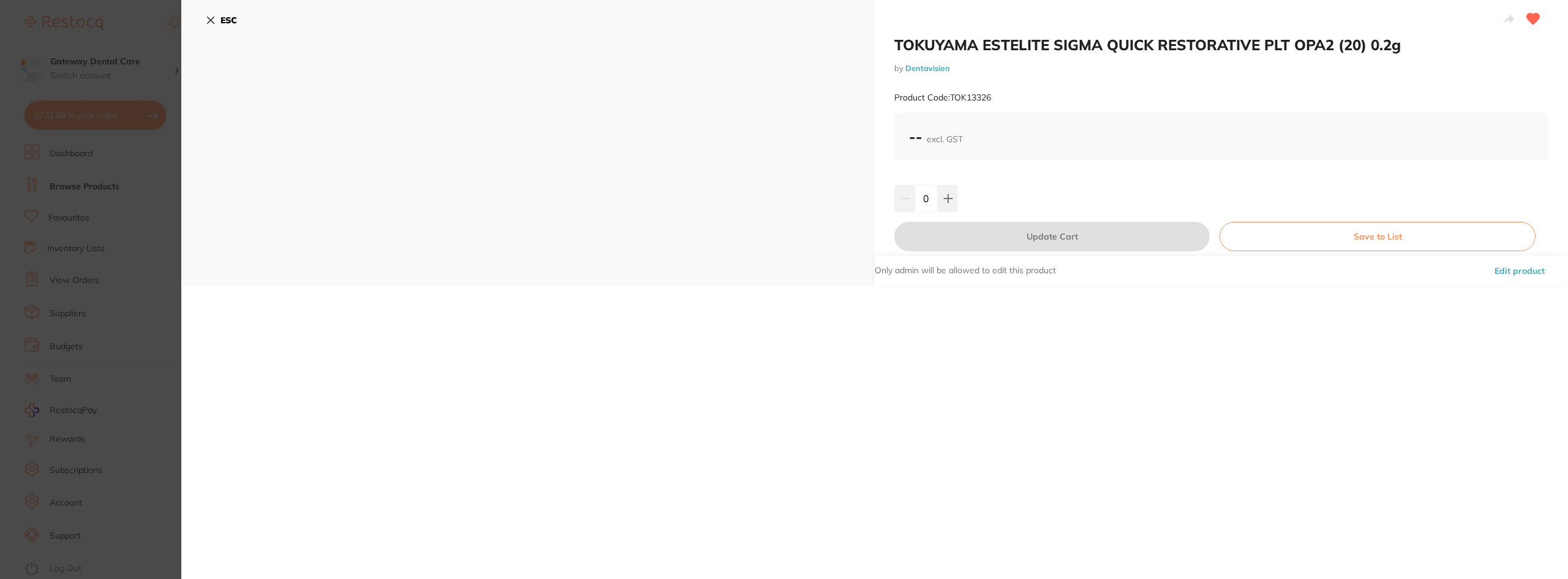
click at [0, 243] on section "TOKUYAMA ESTELITE SIGMA QUICK RESTORATIVE PLT OPA2 (20) 0.2g by Dentavision Pro…" at bounding box center [784, 289] width 1568 height 579
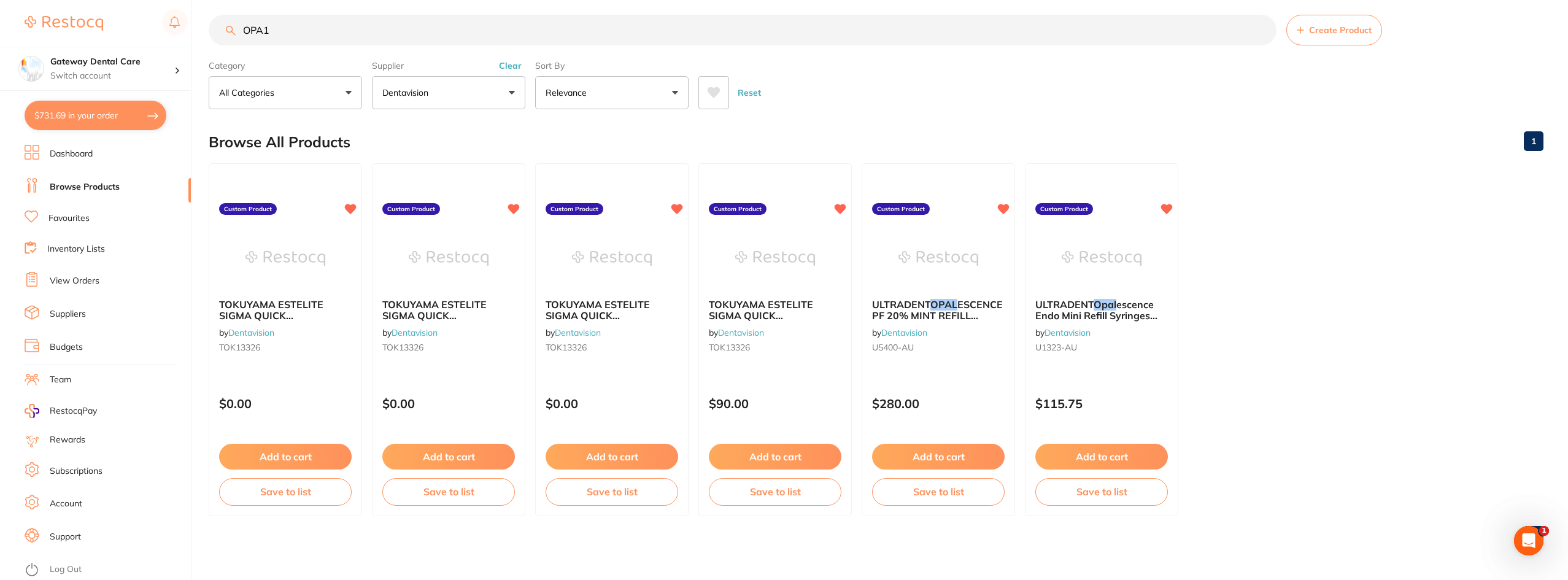
drag, startPoint x: 769, startPoint y: 327, endPoint x: 757, endPoint y: 324, distance: 12.4
click at [769, 327] on div "TOKUYAMA ESTELITE SIGMA QUICK RESTORATIVE PLT OPA2 (20) 0.2g by Dentavision TOK…" at bounding box center [775, 328] width 152 height 78
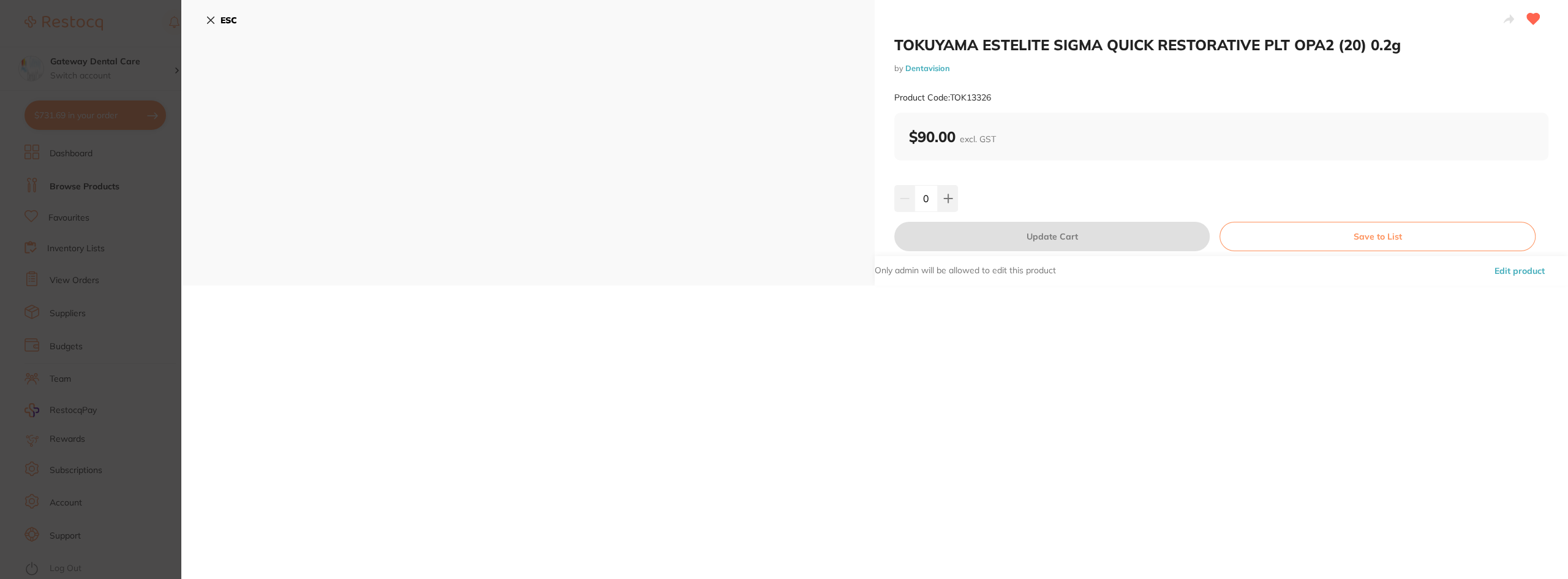
click at [118, 142] on section "TOKUYAMA ESTELITE SIGMA QUICK RESTORATIVE PLT OPA2 (20) 0.2g by Dentavision Pro…" at bounding box center [784, 289] width 1568 height 579
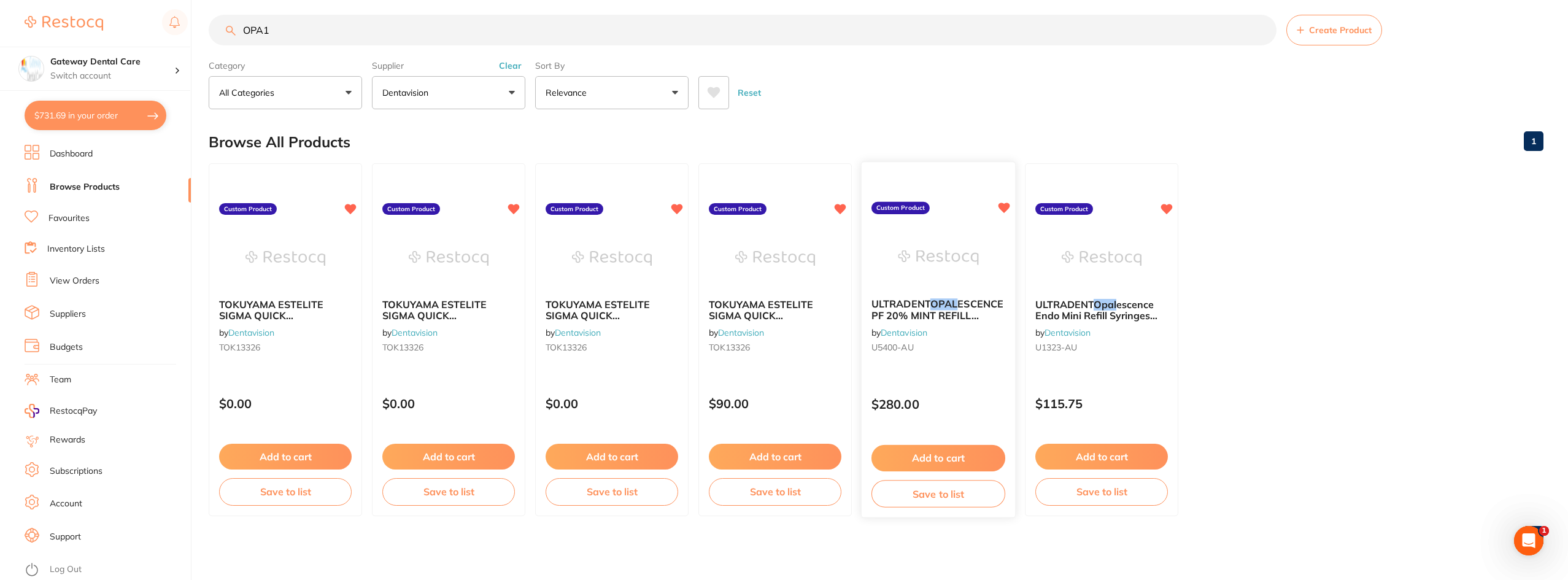
click at [879, 308] on span "ULTRADENT" at bounding box center [900, 304] width 59 height 12
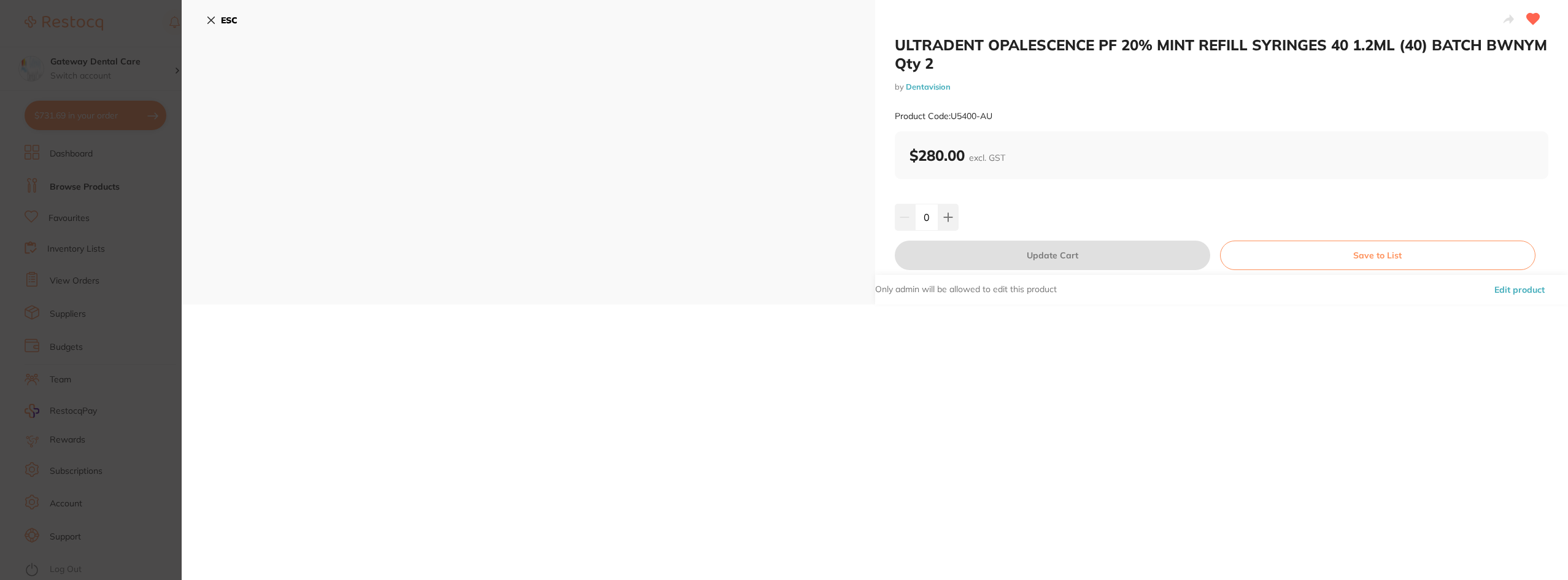
click at [58, 128] on section "ULTRADENT OPALESCENCE PF 20% MINT REFILL SYRINGES 40 1.2ML (40) BATCH BWNYM Qty…" at bounding box center [784, 290] width 1568 height 580
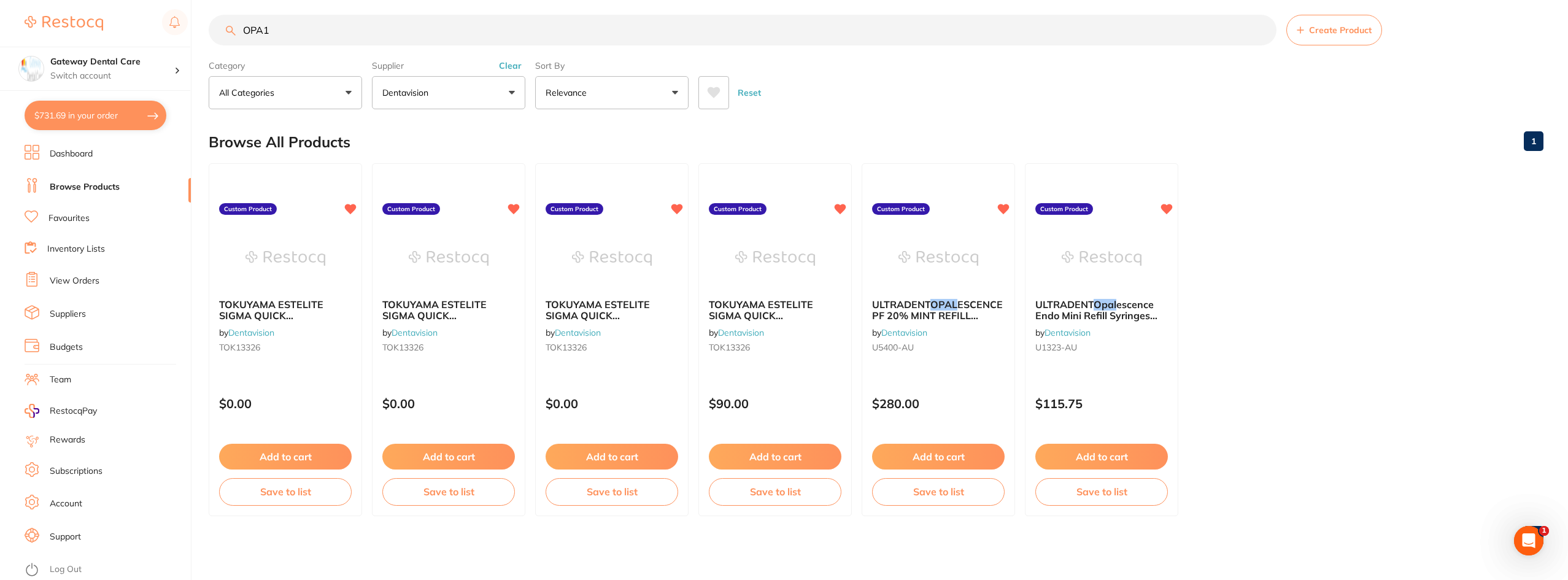
click at [1104, 323] on div "ULTRADENT Opal escence Endo Mini Refill Syringes 1.2ml (2) by Dentavision U1323…" at bounding box center [1101, 328] width 152 height 78
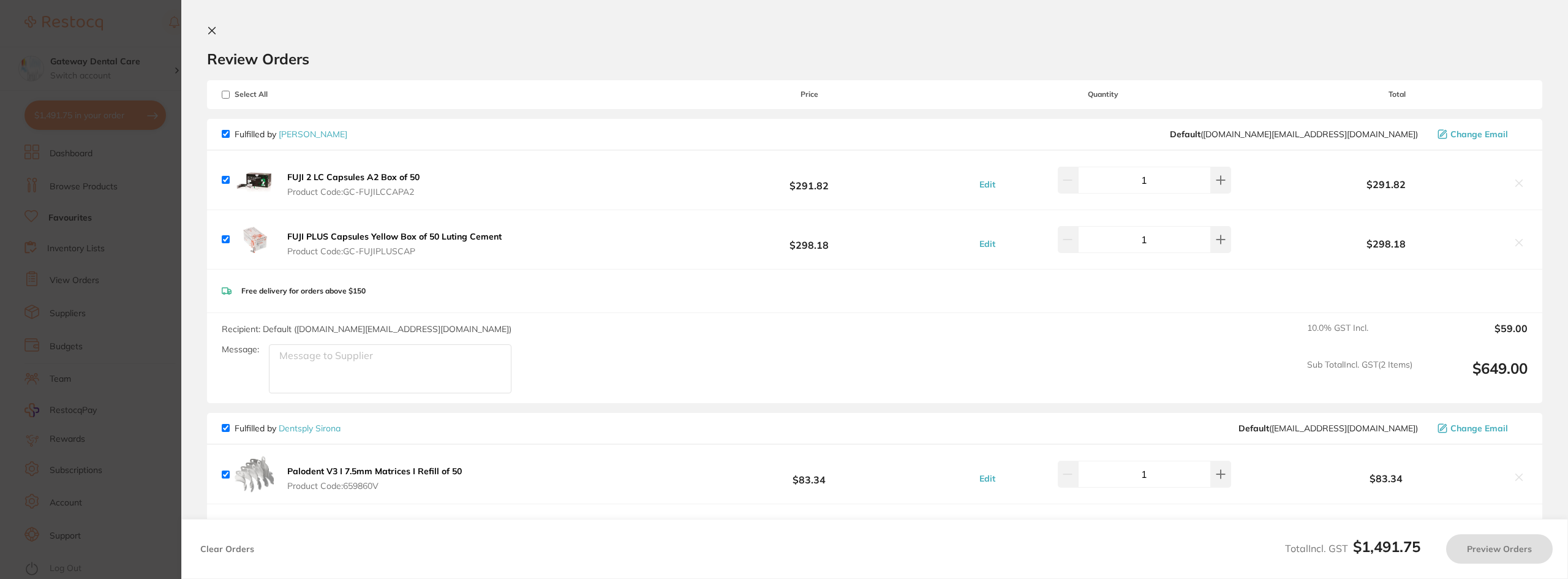
scroll to position [923, 0]
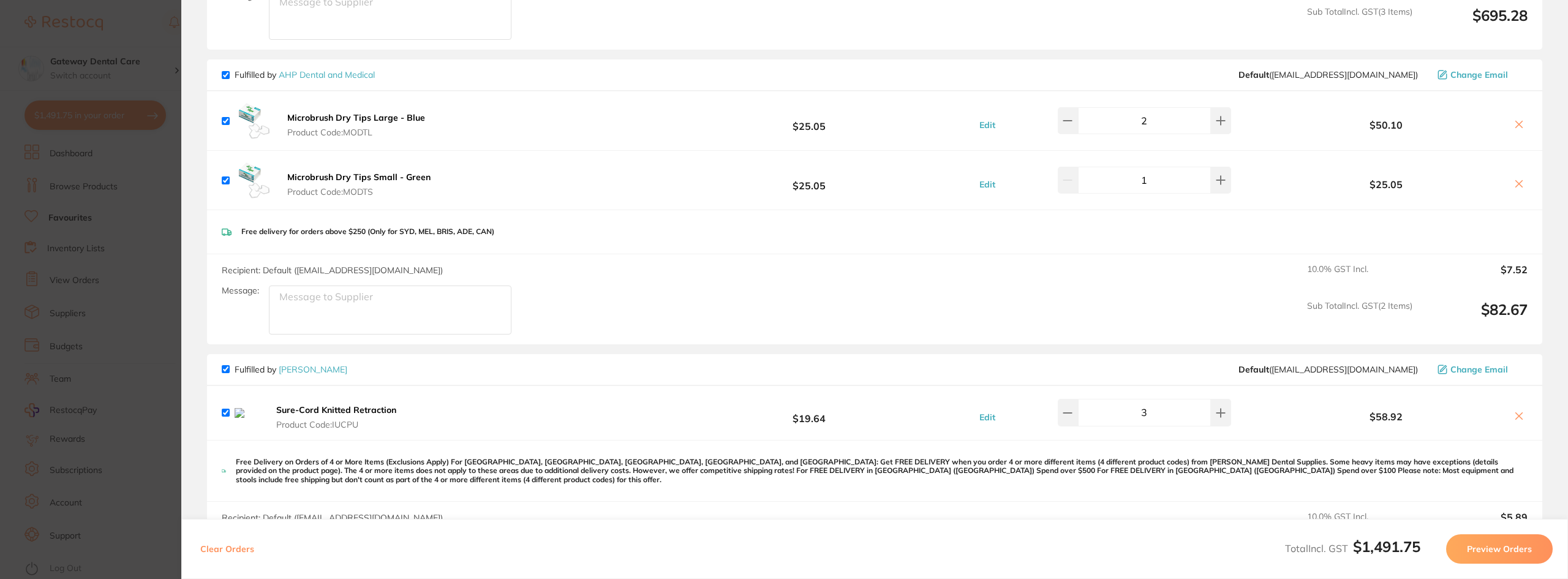
checkbox input "true"
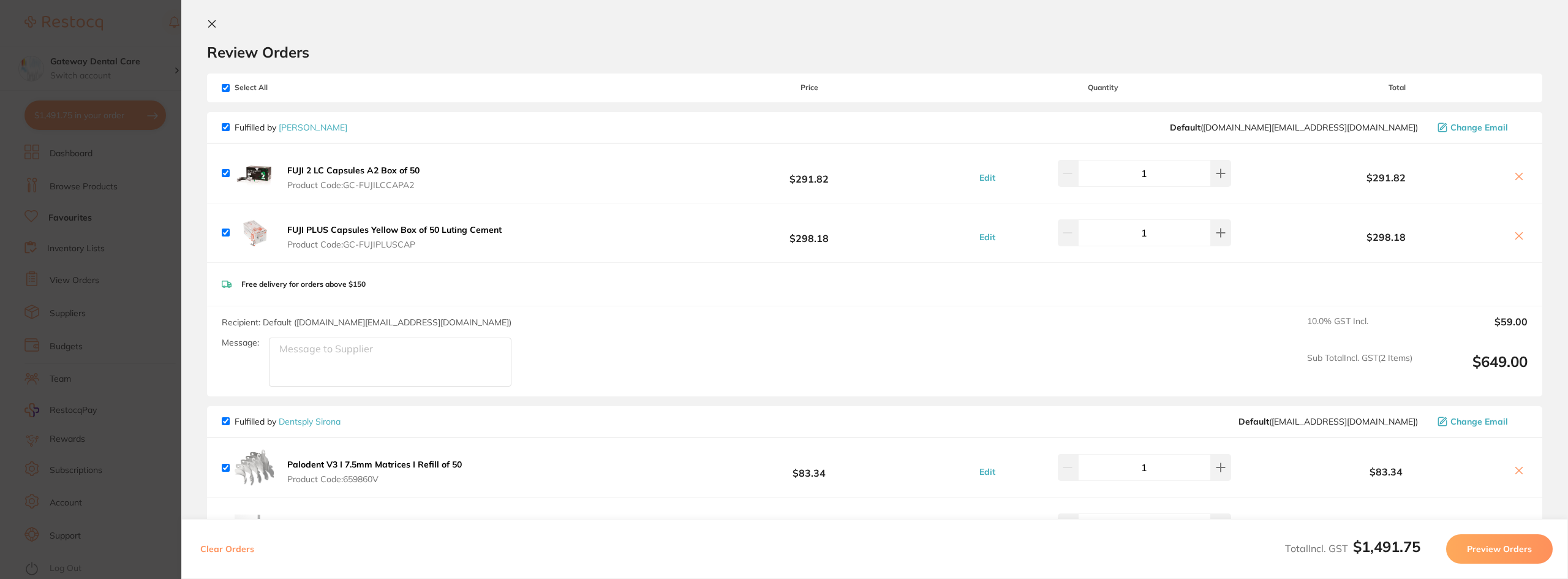
scroll to position [5, 0]
click at [102, 86] on section "Update RRP Set your pre negotiated price for this item. Item Agreed RRP (excl. …" at bounding box center [784, 289] width 1568 height 579
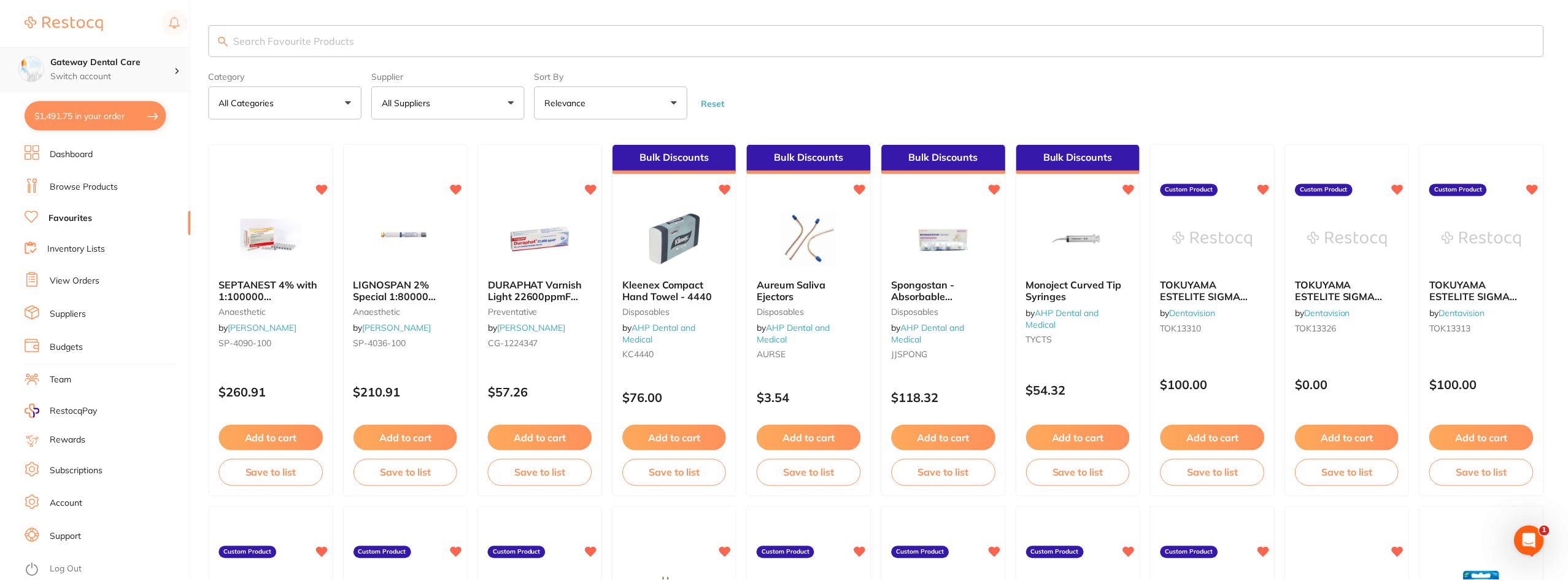
scroll to position [10, 0]
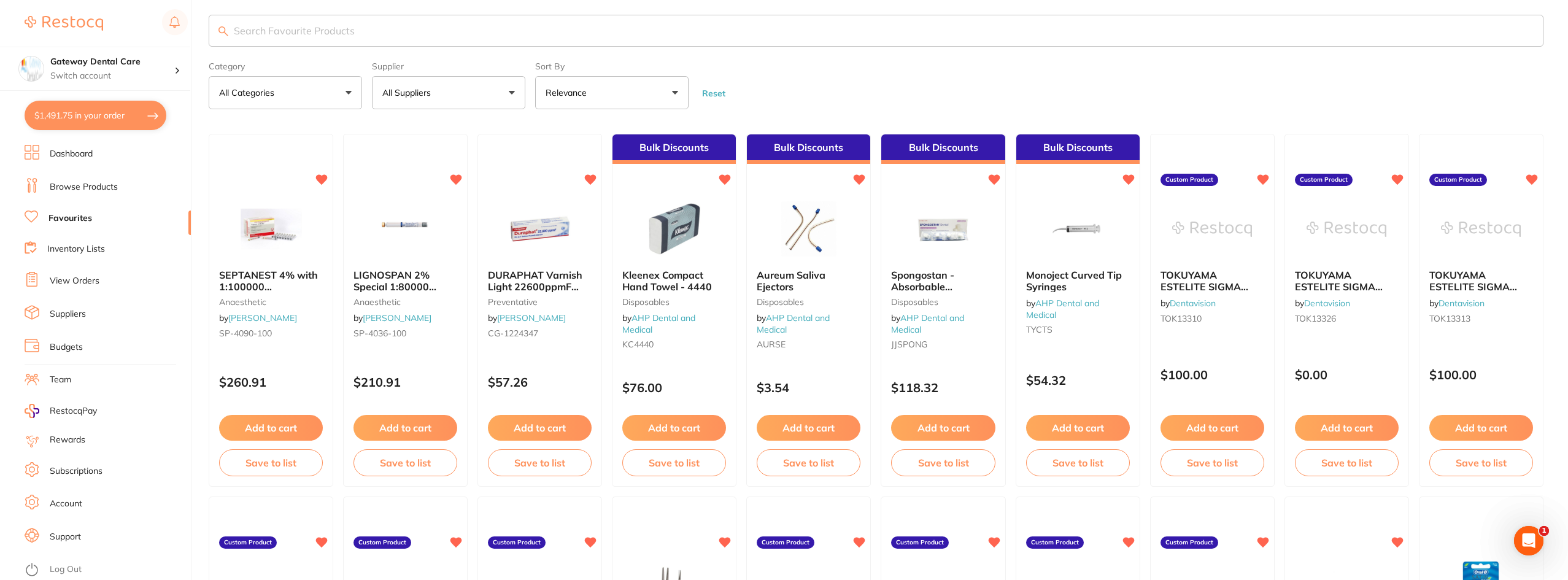
click at [423, 105] on button "All Suppliers" at bounding box center [448, 92] width 153 height 33
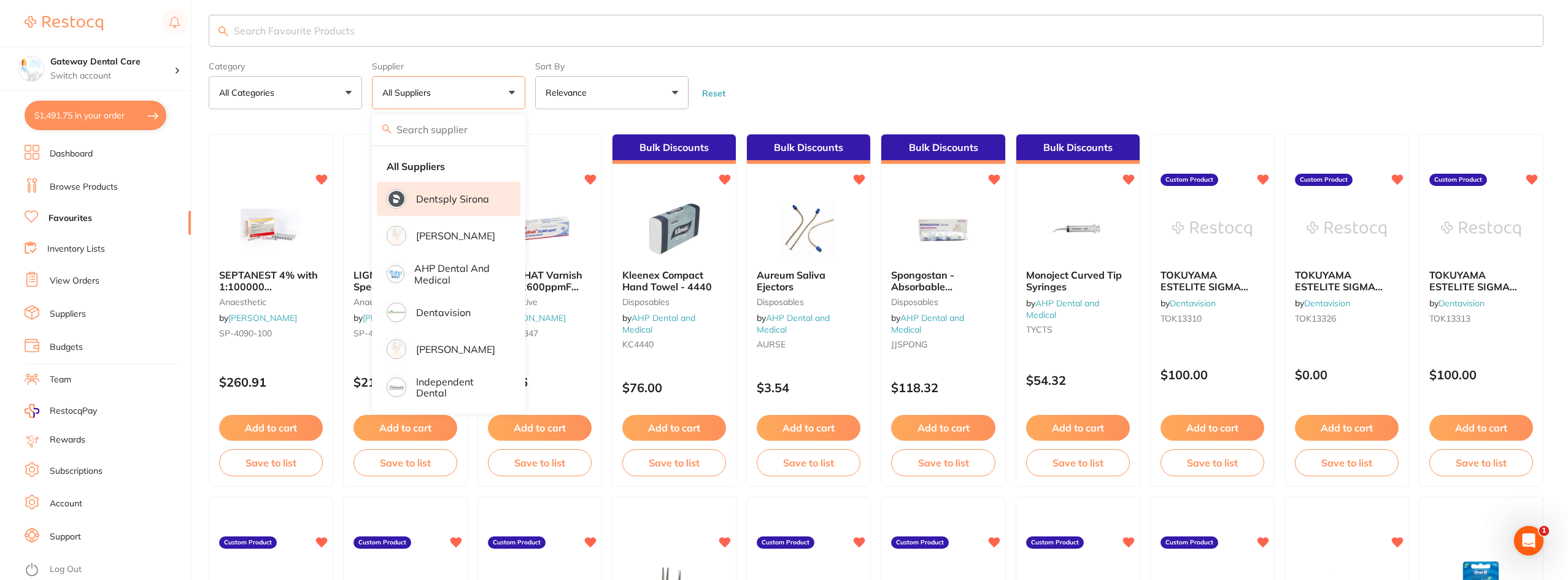
click at [446, 197] on p "Dentsply Sirona" at bounding box center [453, 199] width 73 height 11
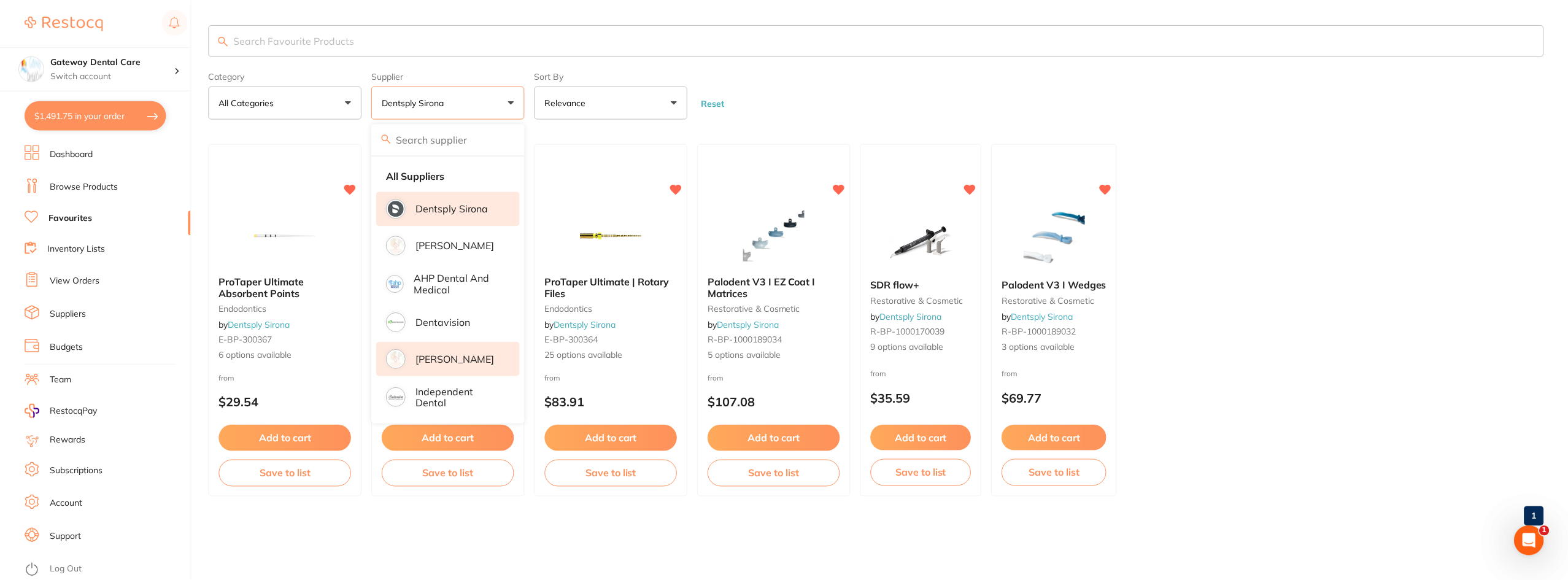
scroll to position [0, 0]
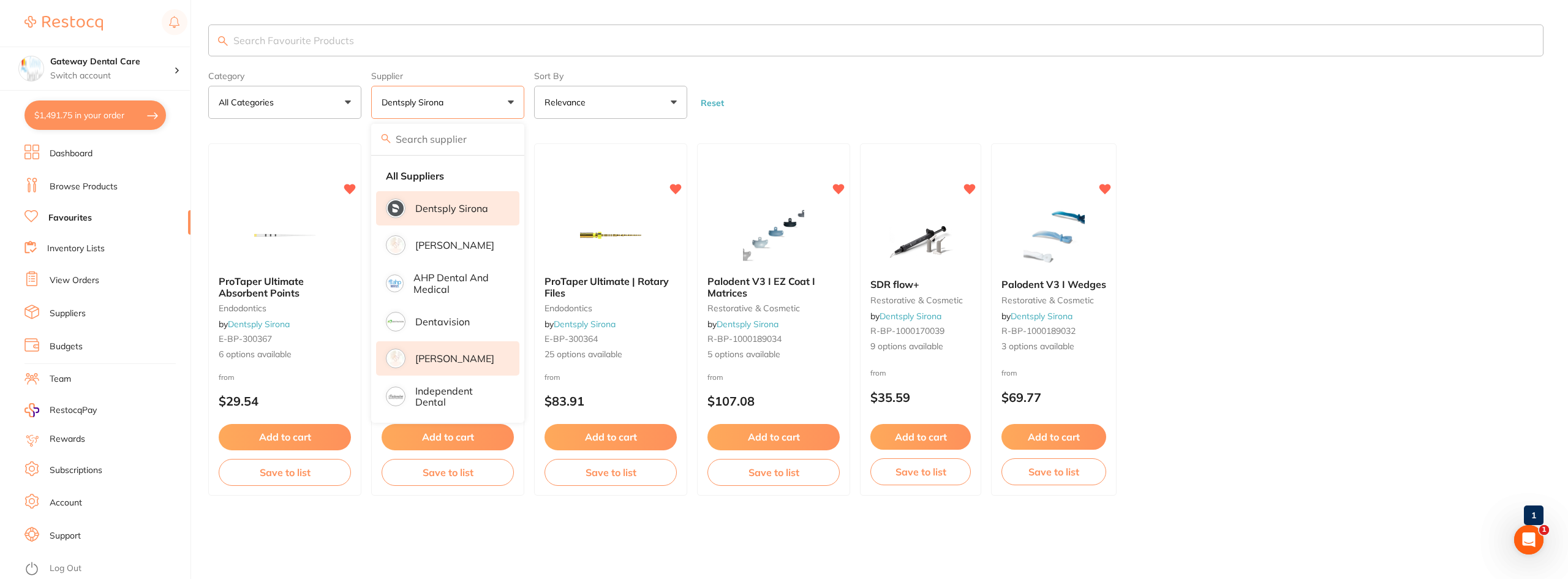
click at [461, 353] on p "[PERSON_NAME]" at bounding box center [455, 359] width 79 height 11
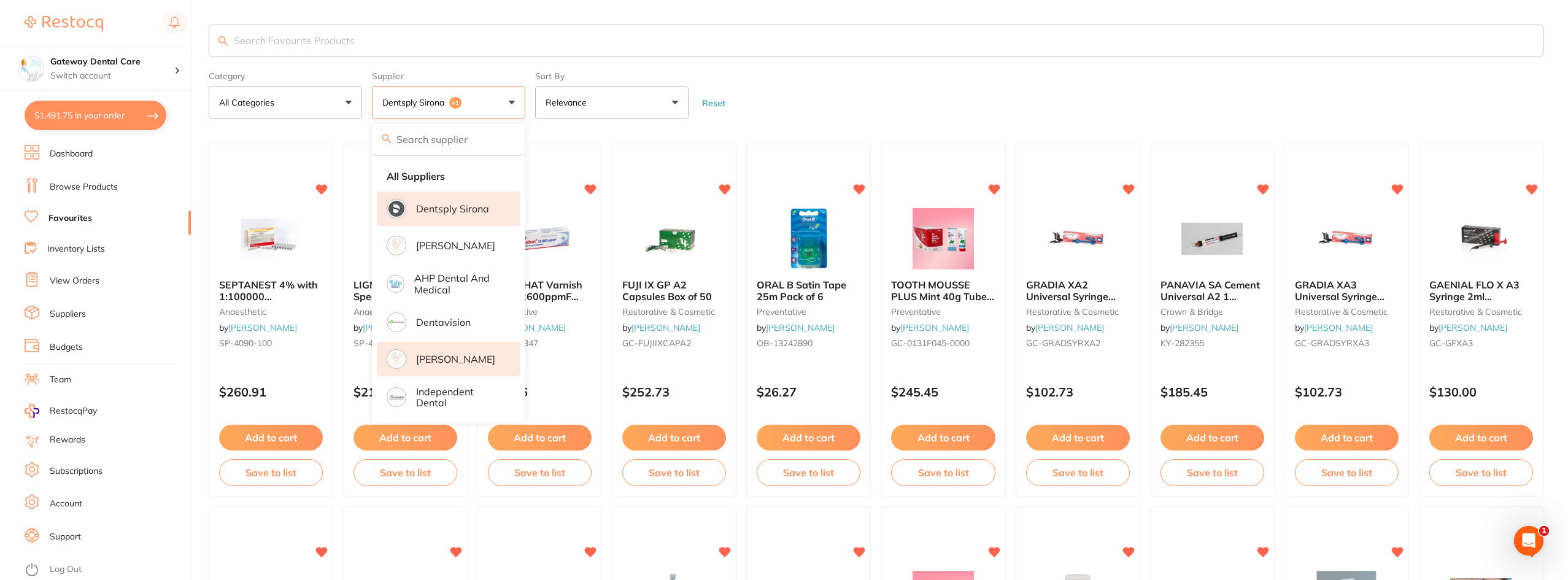
click at [92, 189] on link "Browse Products" at bounding box center [84, 187] width 68 height 12
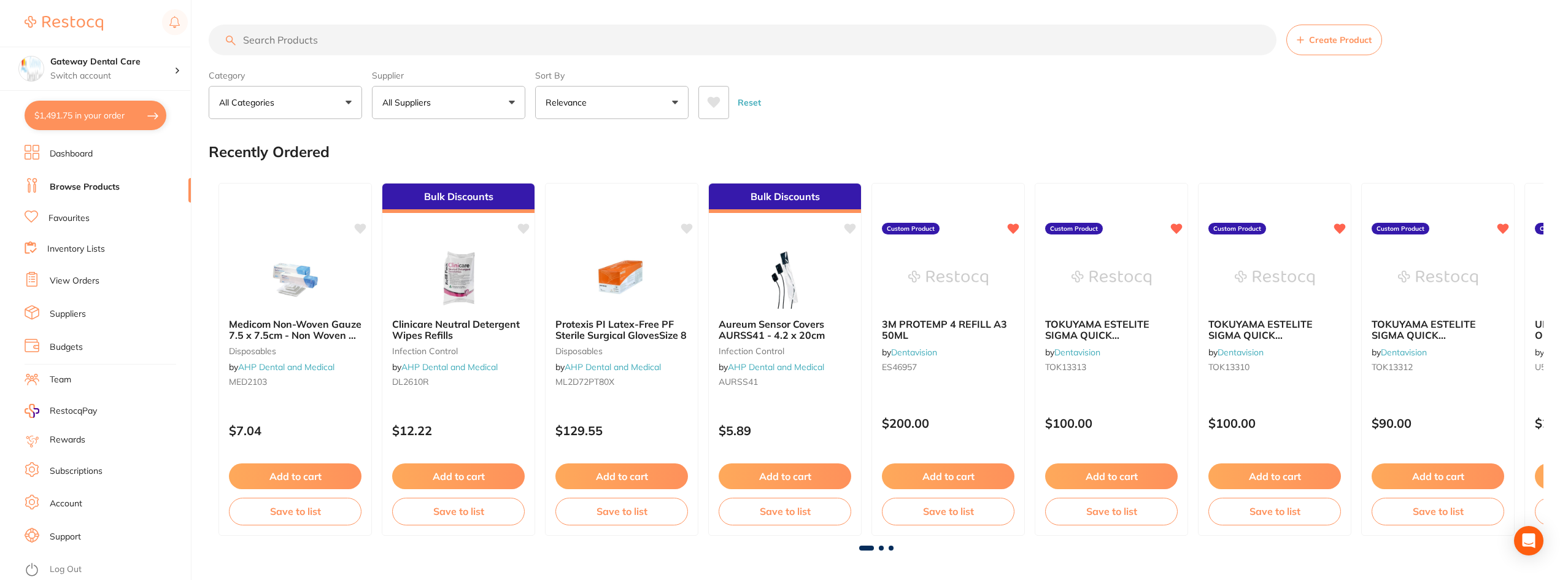
click at [414, 94] on button "All Suppliers" at bounding box center [448, 102] width 153 height 33
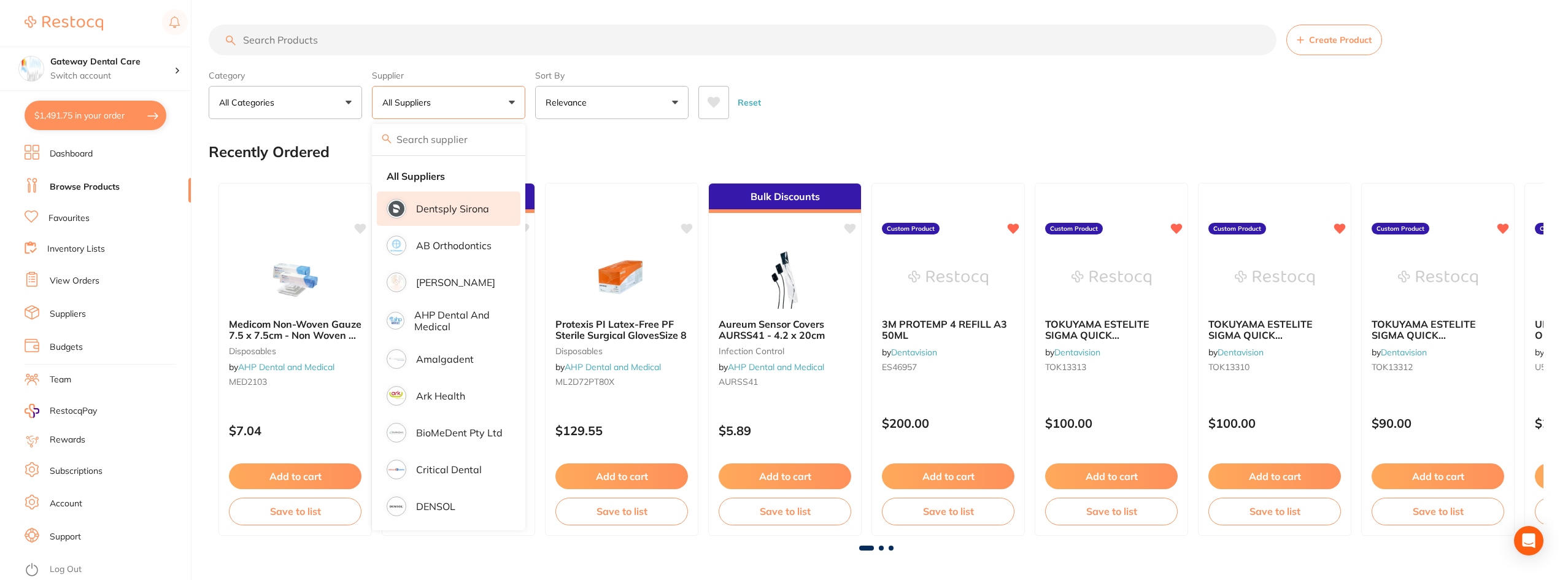
click at [449, 214] on p "Dentsply Sirona" at bounding box center [453, 208] width 73 height 11
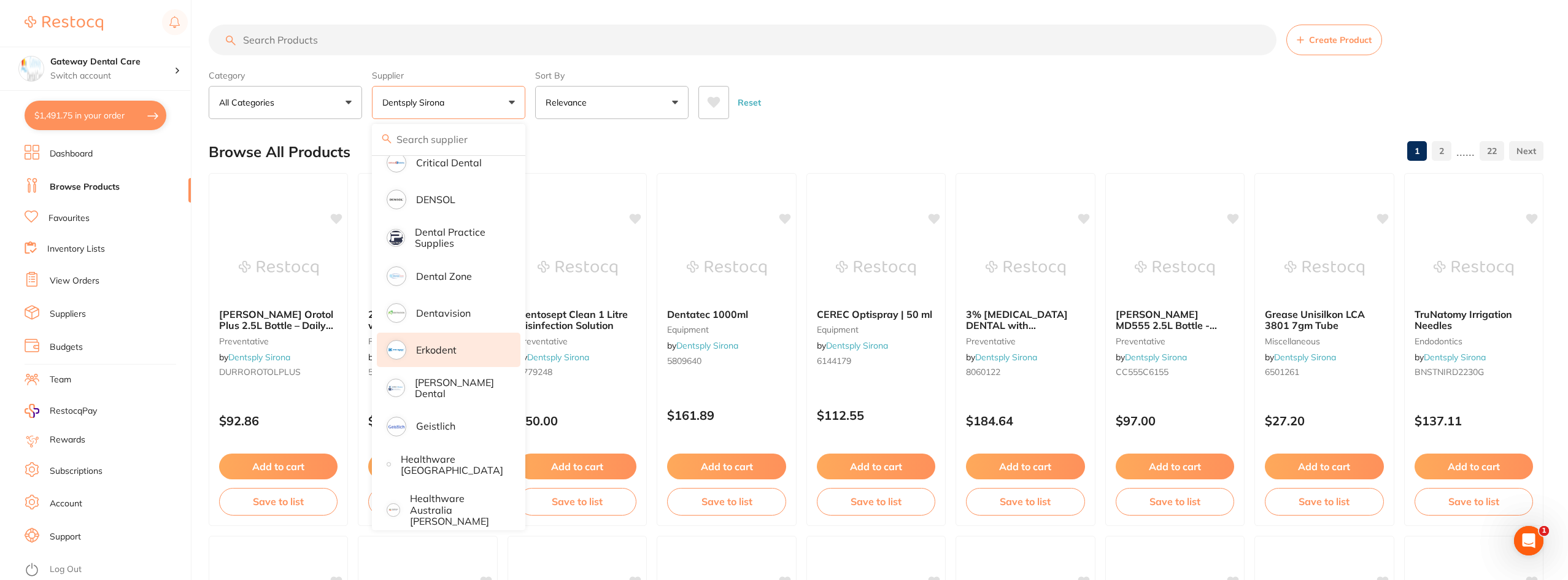
scroll to position [552, 0]
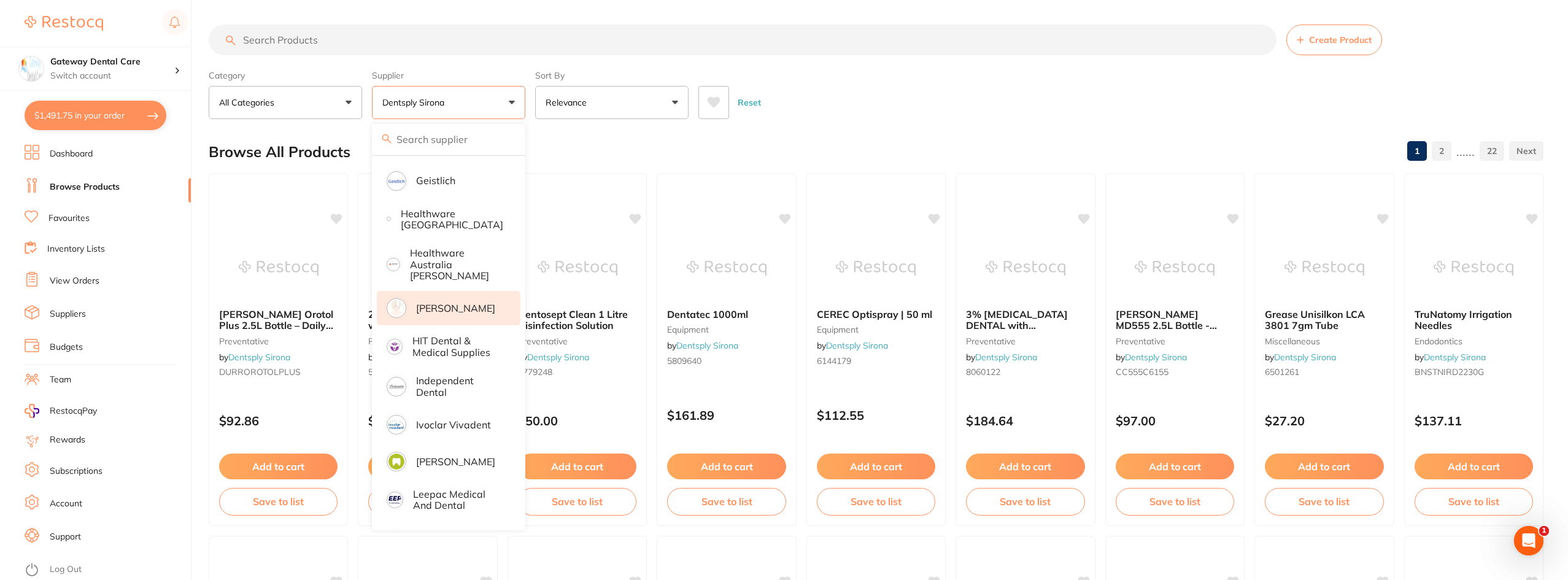
click at [470, 303] on p "[PERSON_NAME]" at bounding box center [456, 308] width 79 height 11
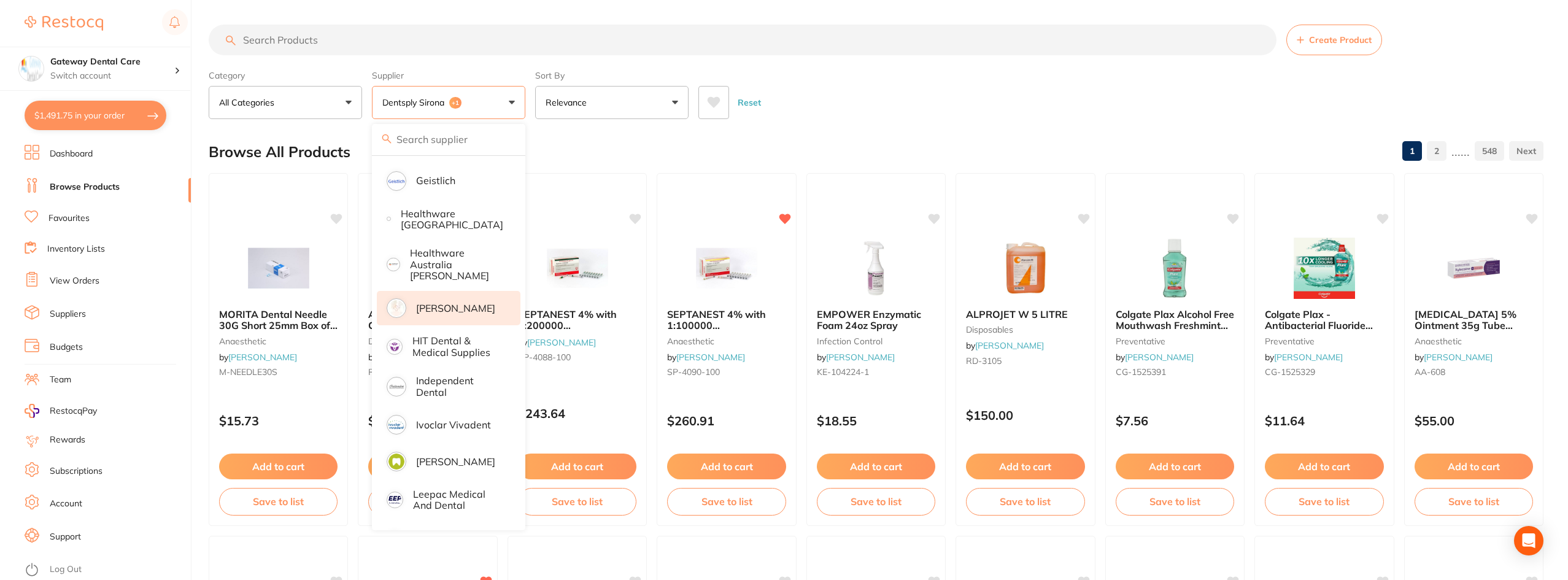
click at [796, 74] on div "Category All Categories All Categories 3D Printing anaesthetic articulating bur…" at bounding box center [876, 92] width 1335 height 54
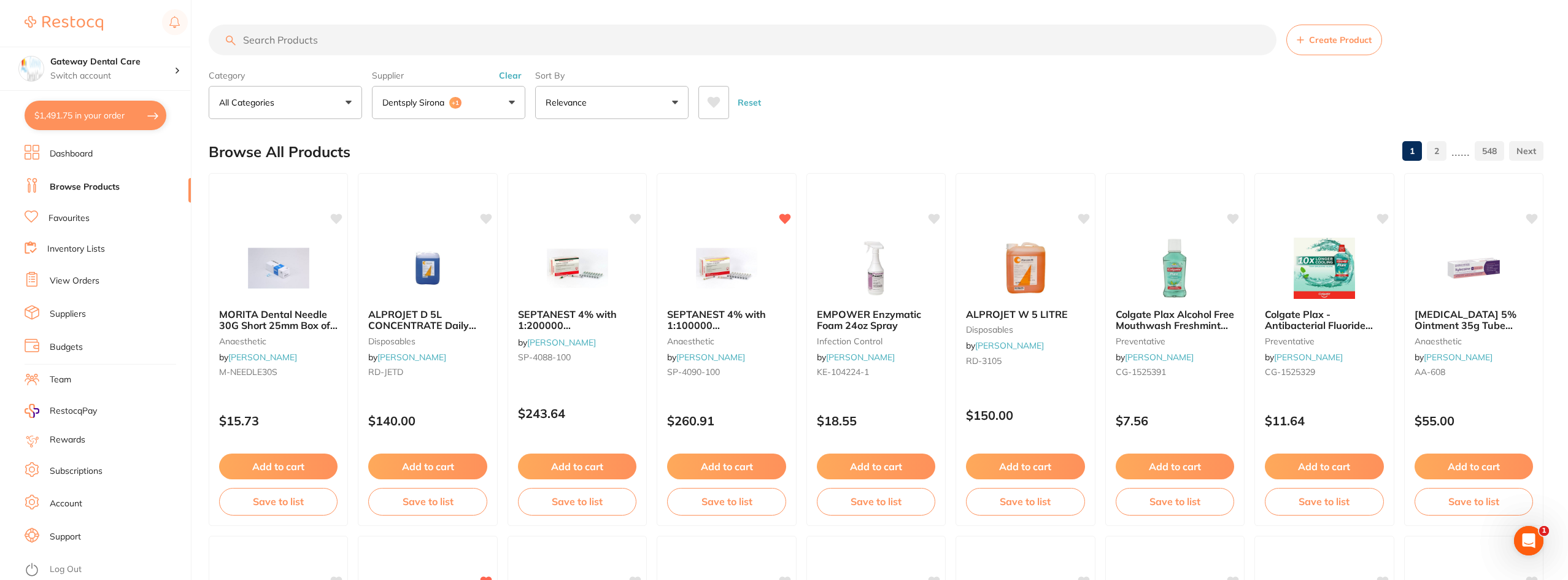
scroll to position [0, 0]
click at [473, 49] on input "search" at bounding box center [742, 40] width 1068 height 30
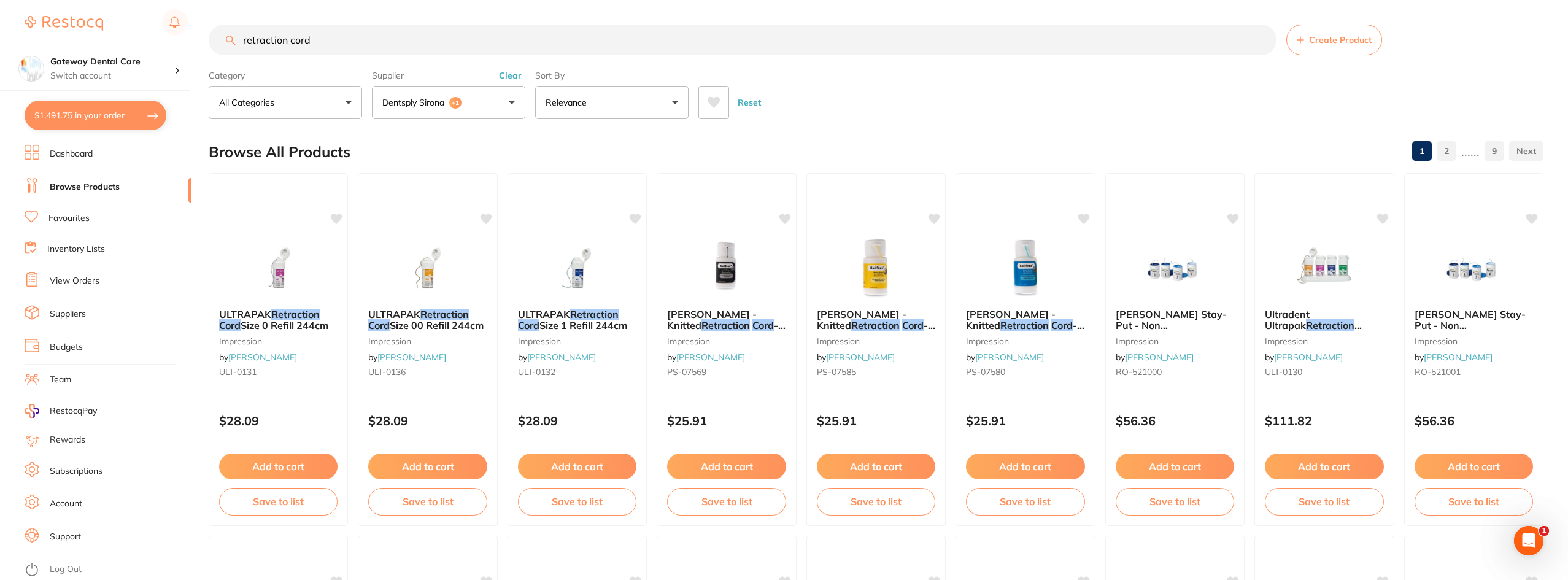
type input "retraction cord"
click at [1310, 313] on span "Ultradent Ultrapak" at bounding box center [1287, 320] width 45 height 24
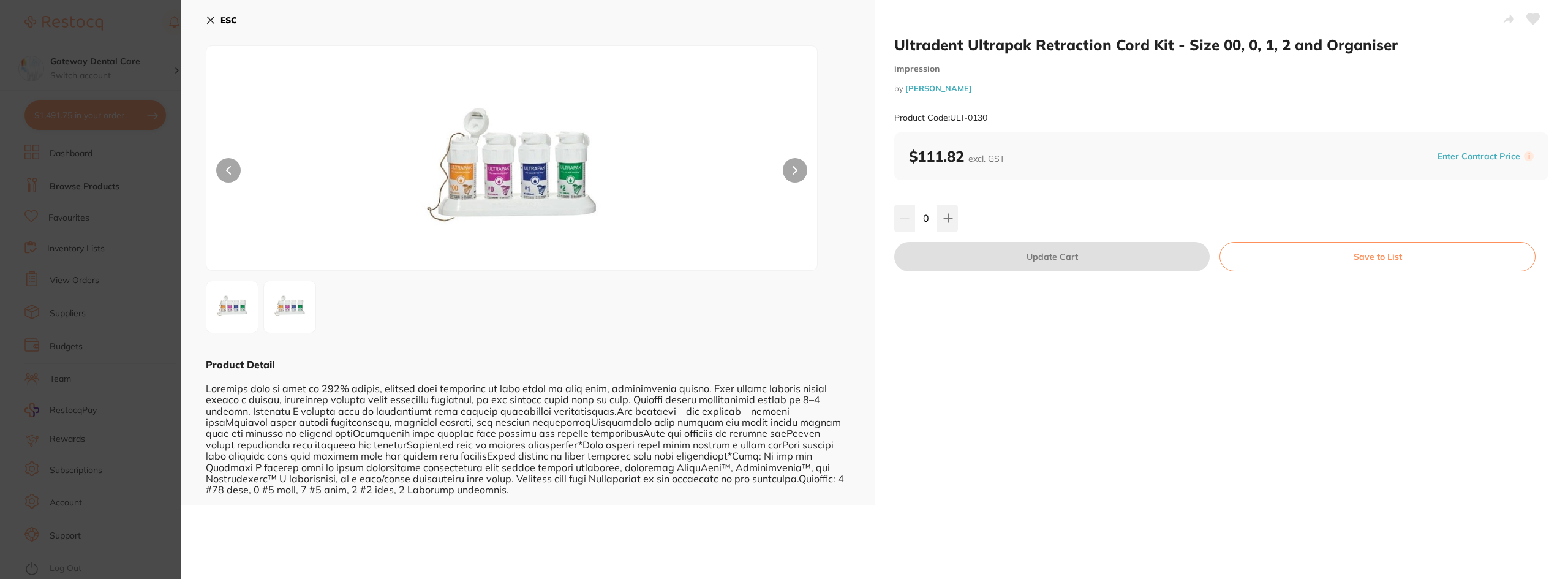
click at [97, 257] on section "Ultradent Ultrapak Retraction Cord Kit - Size 00, 0, 1, 2 and Organiser impress…" at bounding box center [784, 289] width 1568 height 579
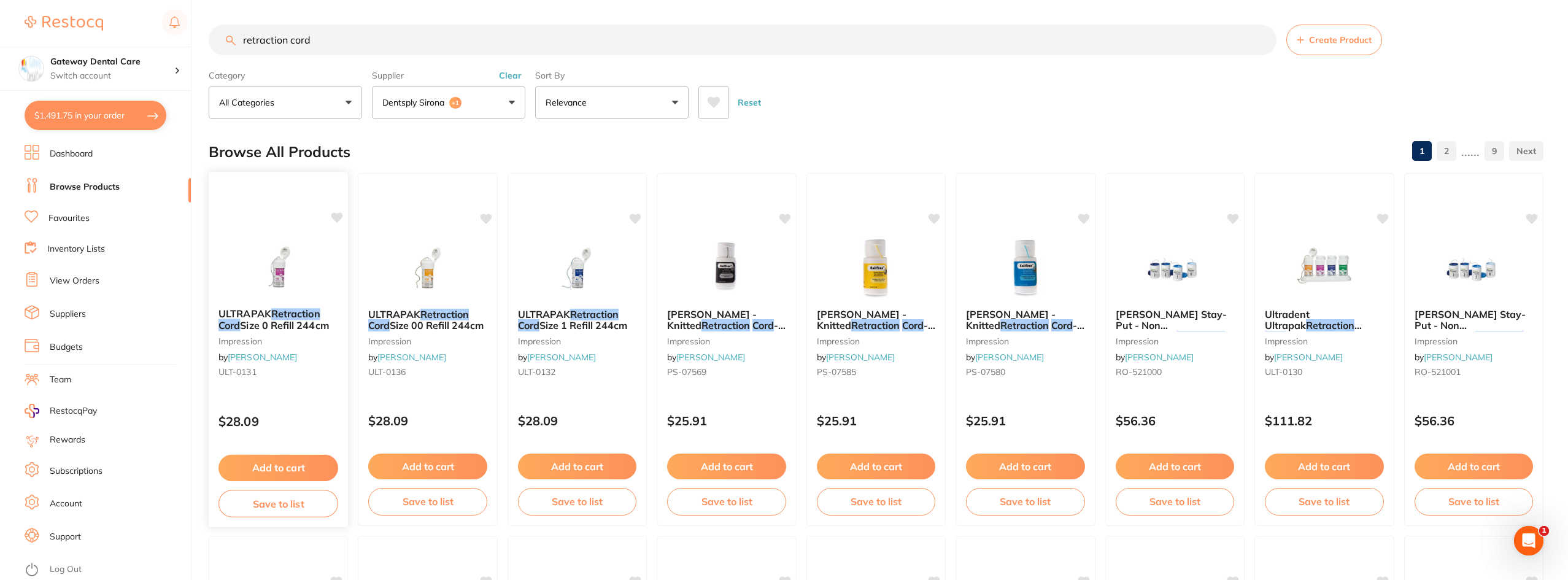
click at [298, 319] on span "Size 0 Refill 244cm" at bounding box center [284, 325] width 88 height 12
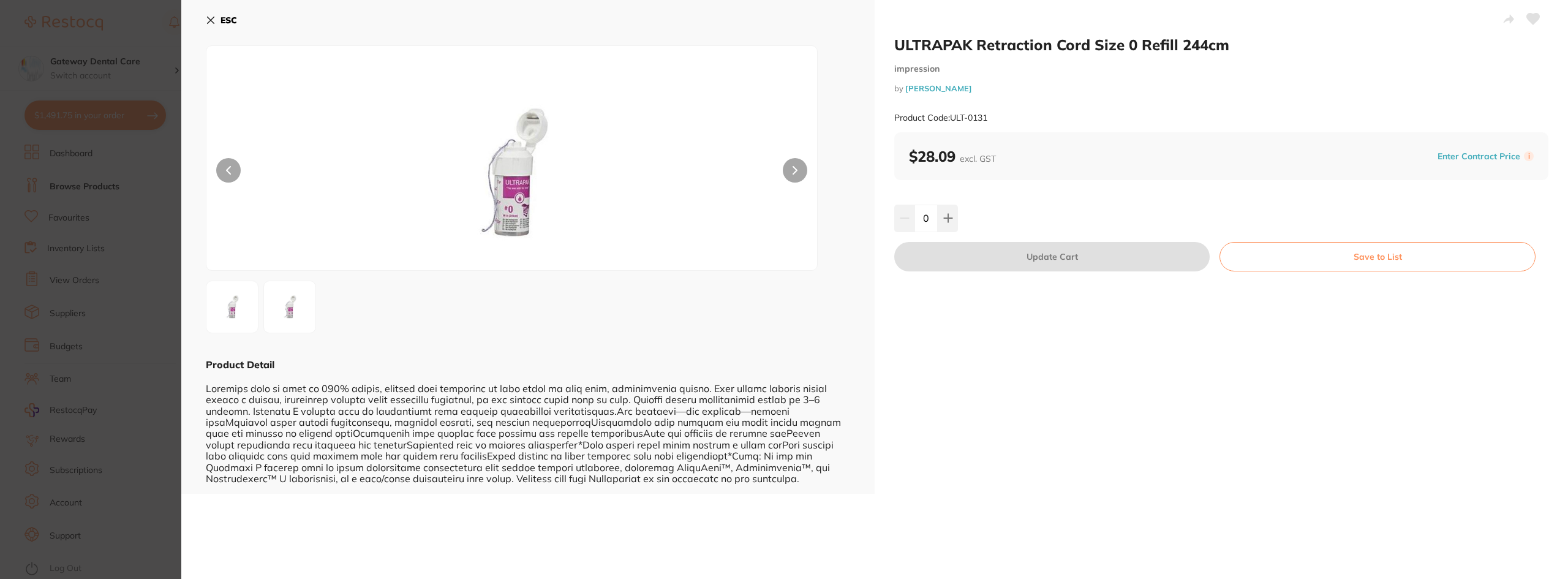
click at [787, 165] on button at bounding box center [795, 170] width 25 height 25
click at [949, 220] on icon at bounding box center [948, 218] width 10 height 10
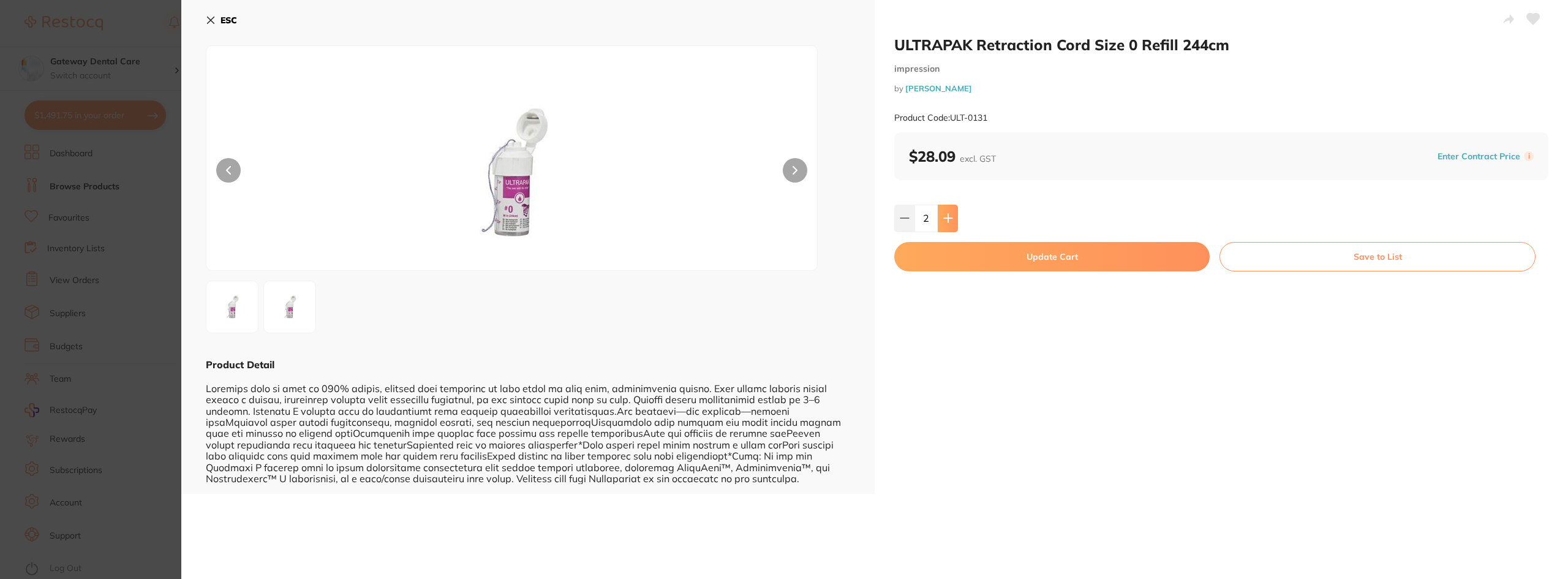
click at [949, 220] on icon at bounding box center [948, 218] width 10 height 10
type input "3"
click at [996, 254] on button "Update Cart" at bounding box center [1052, 256] width 315 height 29
checkbox input "false"
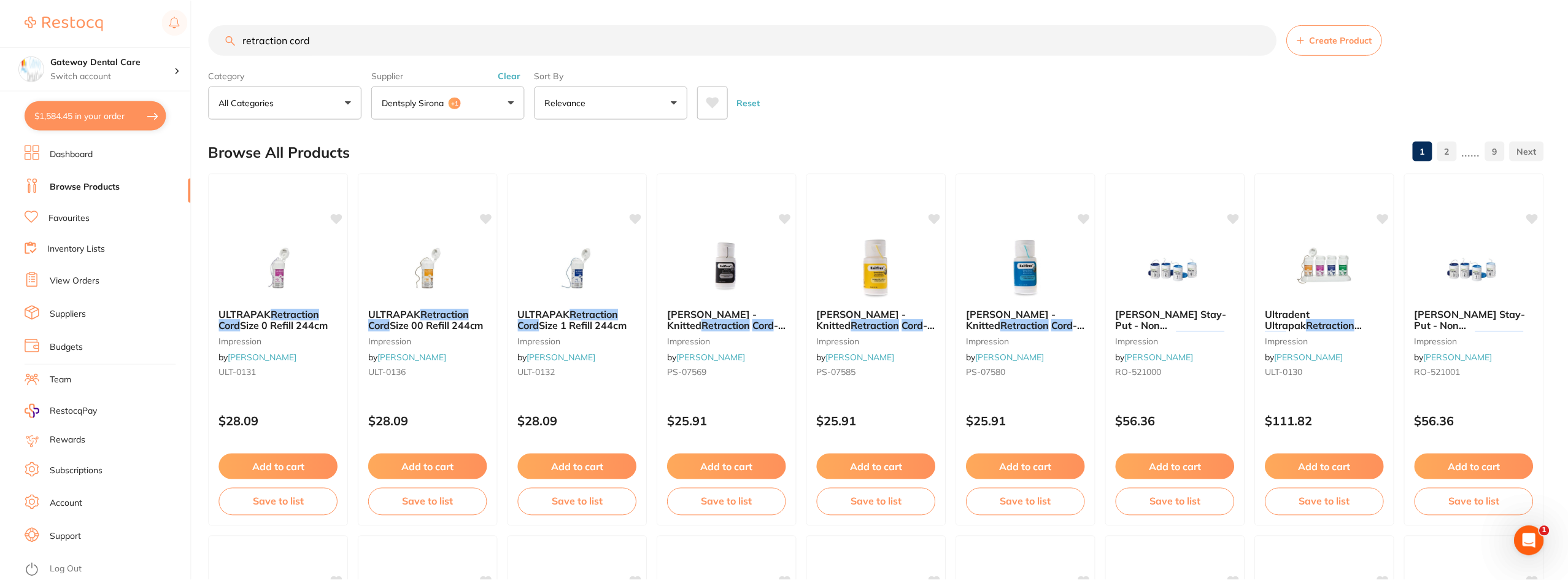
scroll to position [1, 0]
click at [1260, 36] on input "retraction cord" at bounding box center [742, 39] width 1068 height 30
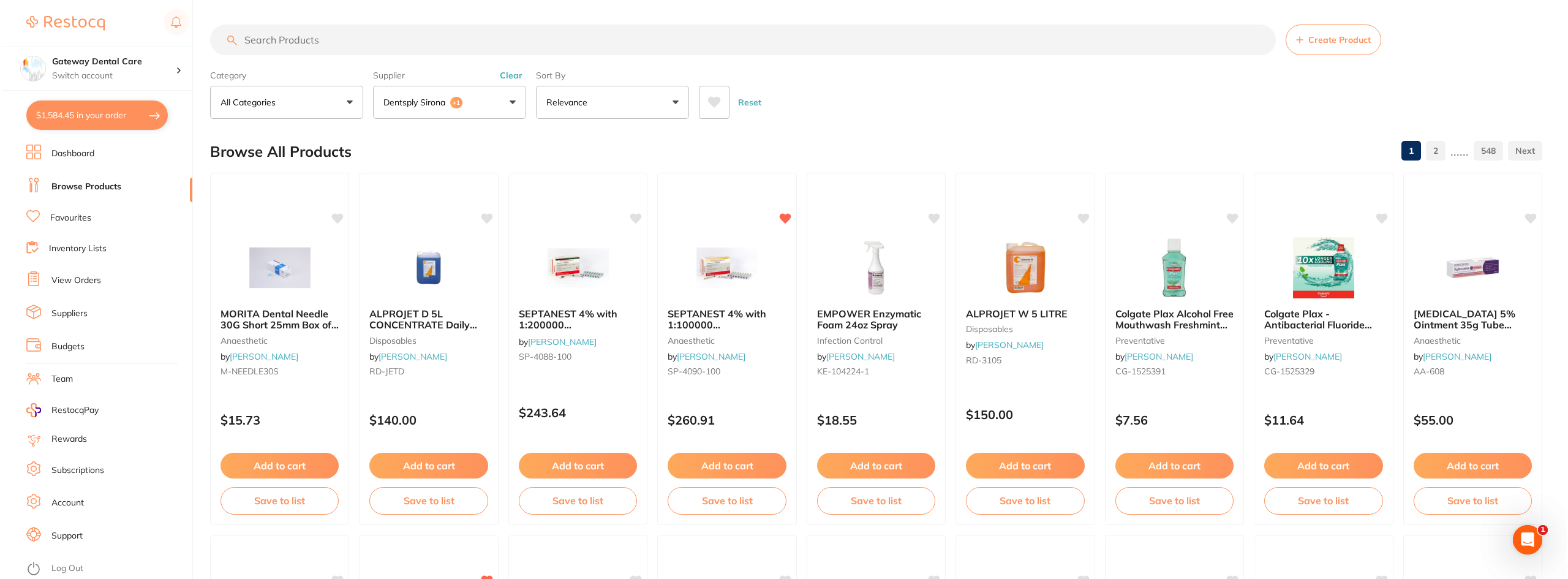
scroll to position [0, 0]
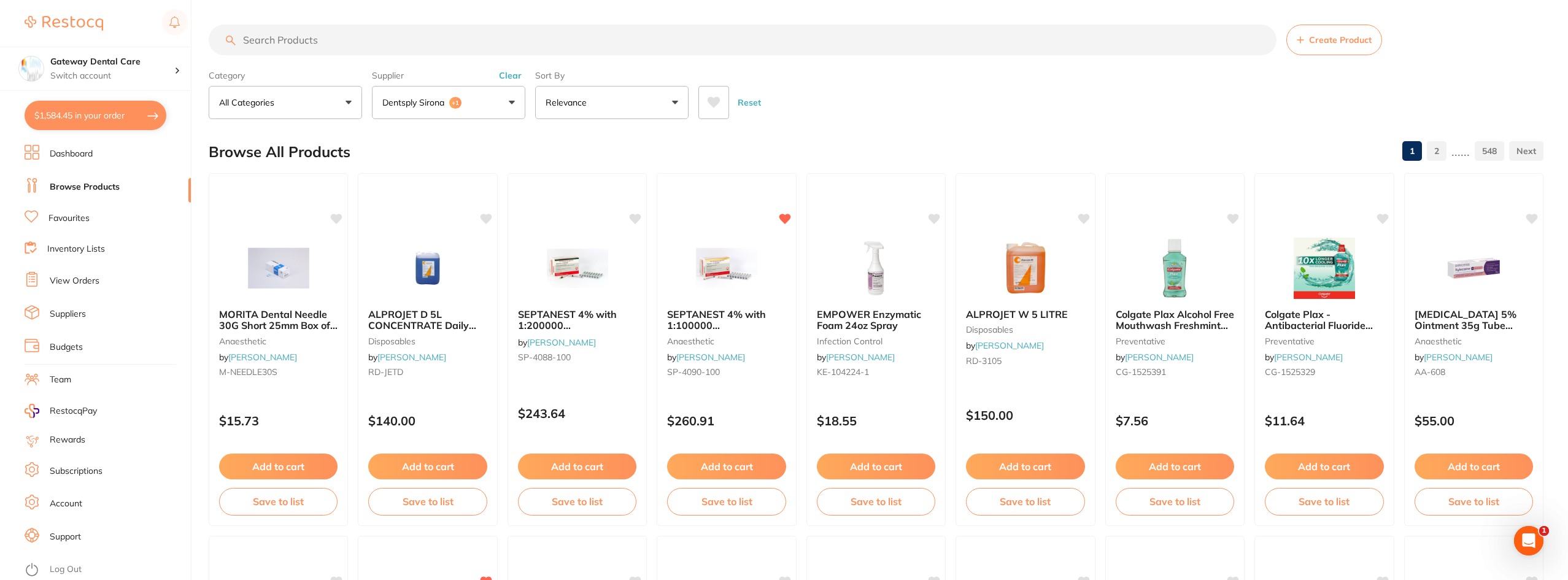
click at [102, 114] on button "$1,584.45 in your order" at bounding box center [96, 115] width 141 height 29
checkbox input "true"
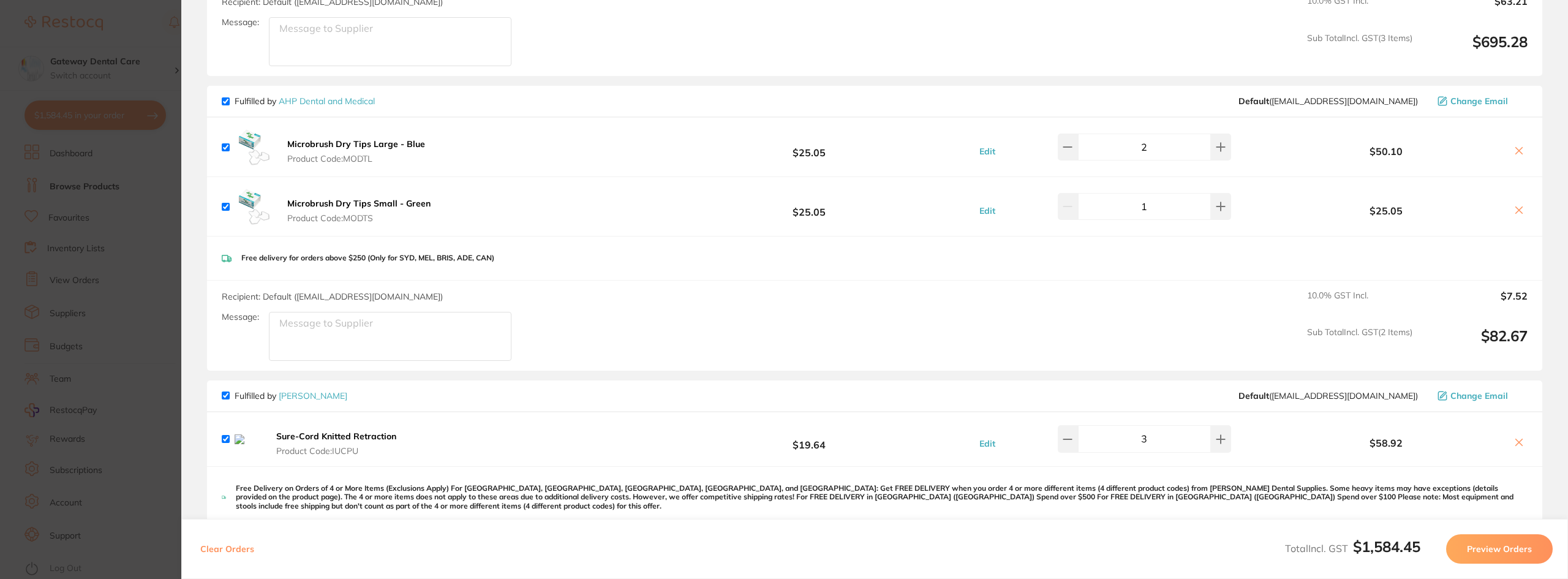
scroll to position [983, 0]
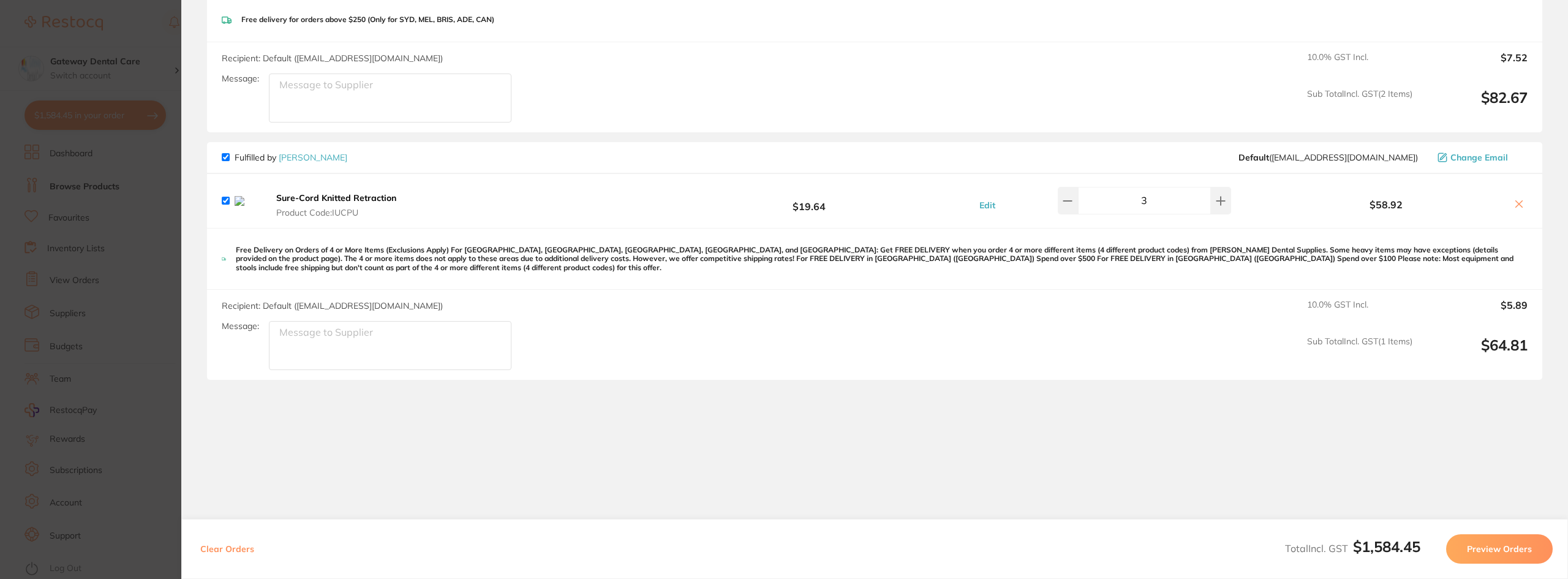
click at [1519, 199] on icon at bounding box center [1519, 204] width 10 height 10
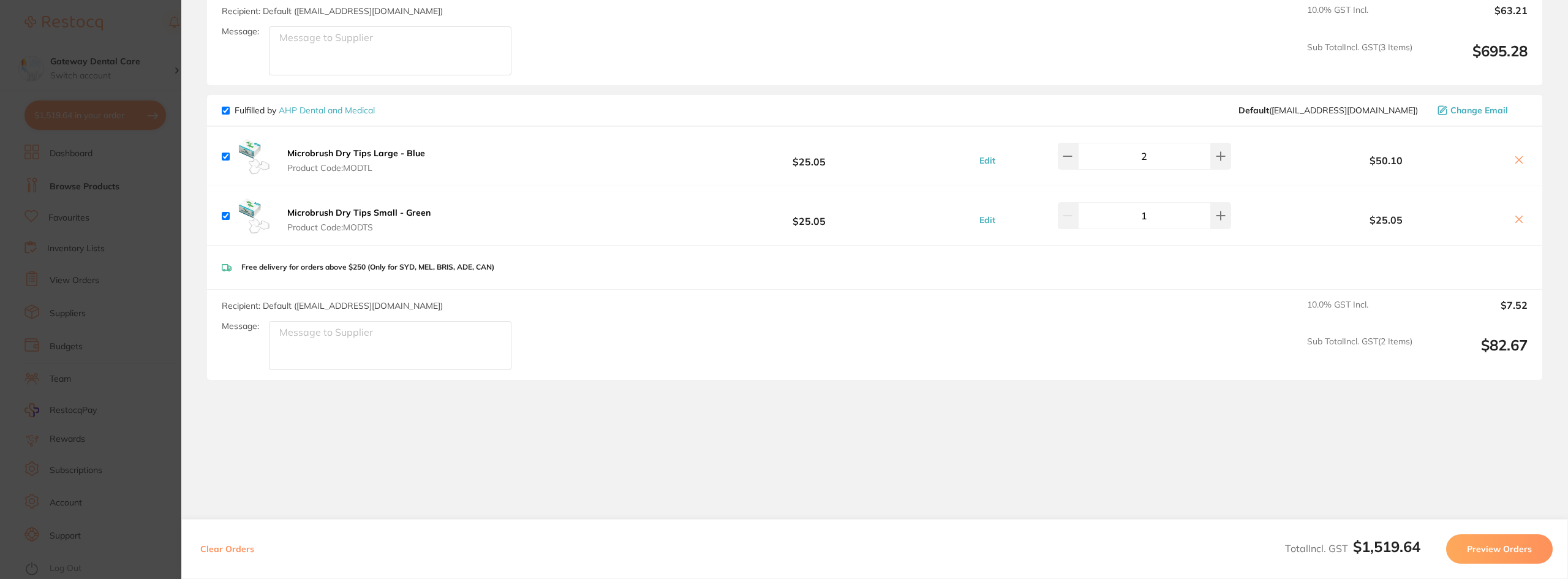
checkbox input "true"
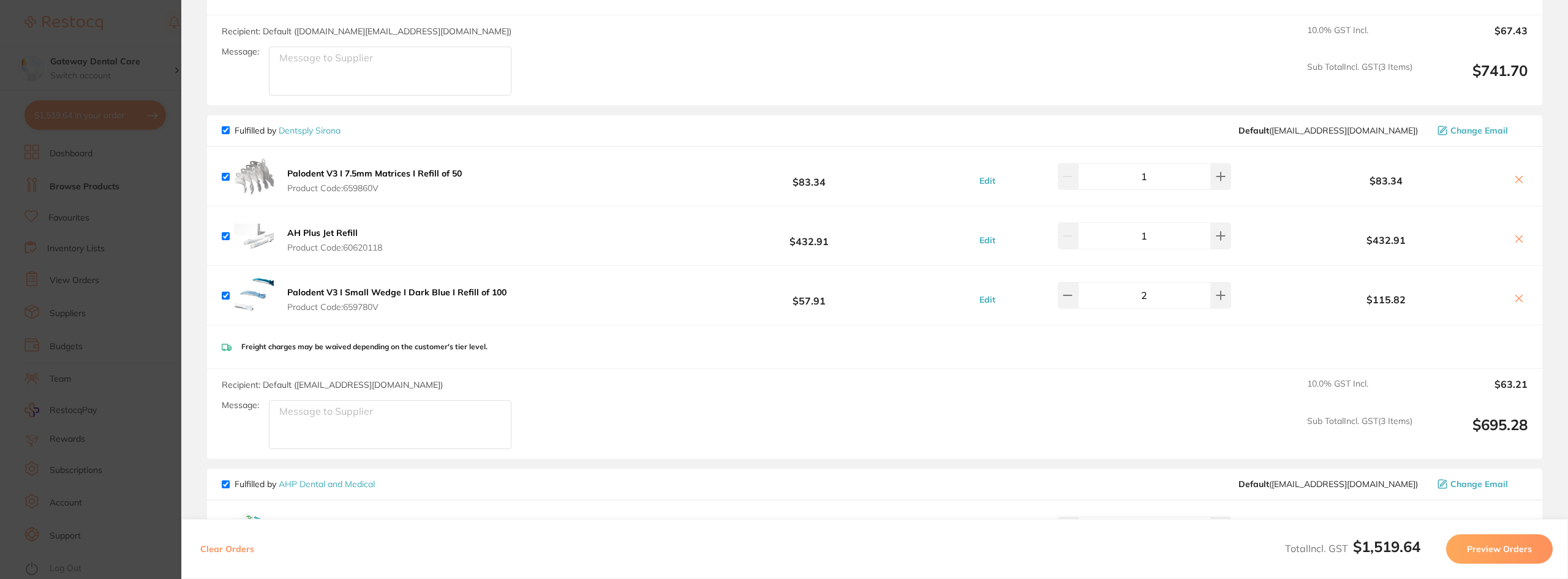
scroll to position [123, 0]
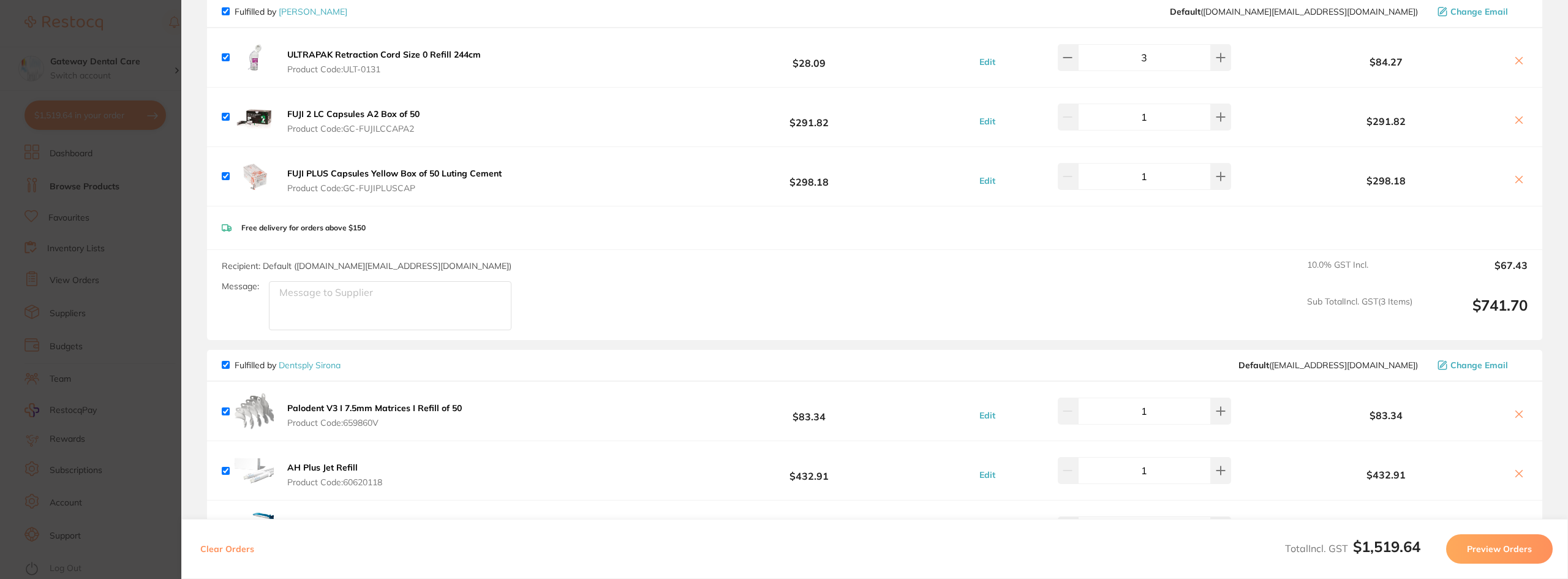
click at [82, 178] on section "Update RRP Set your pre negotiated price for this item. Item Agreed RRP (excl. …" at bounding box center [784, 289] width 1568 height 579
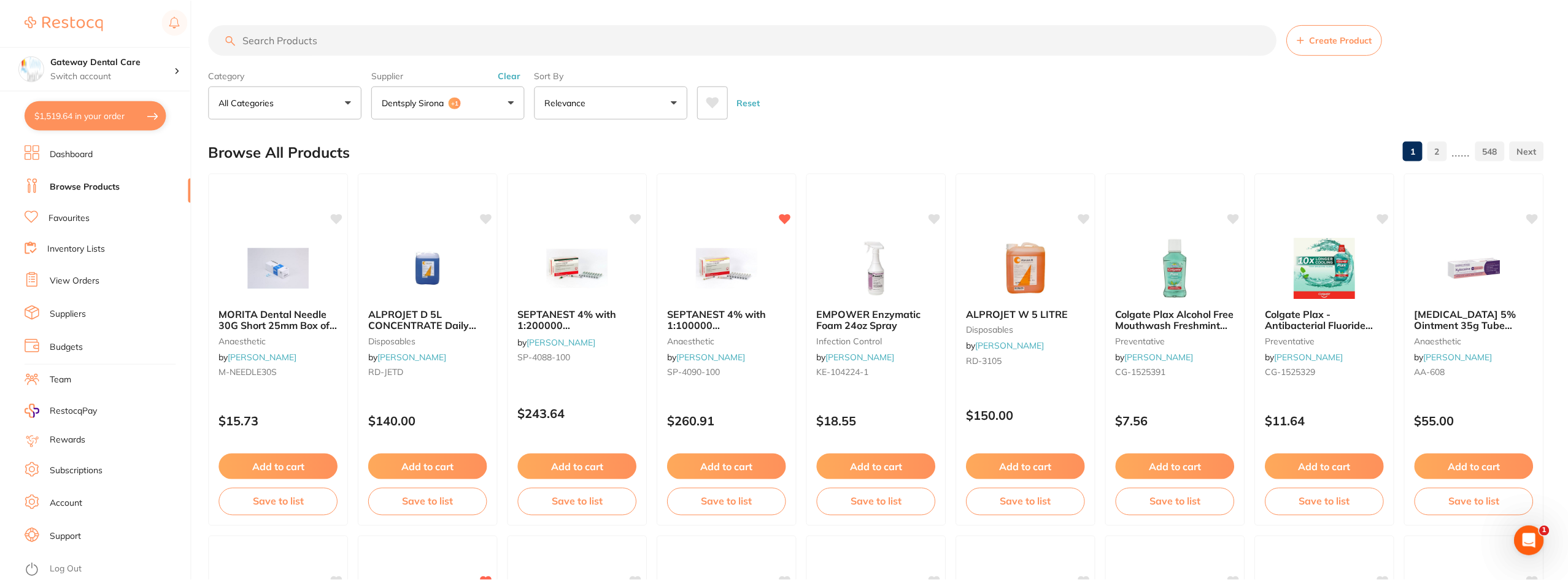
scroll to position [1, 0]
click at [532, 51] on input "search" at bounding box center [742, 39] width 1068 height 30
type input "m"
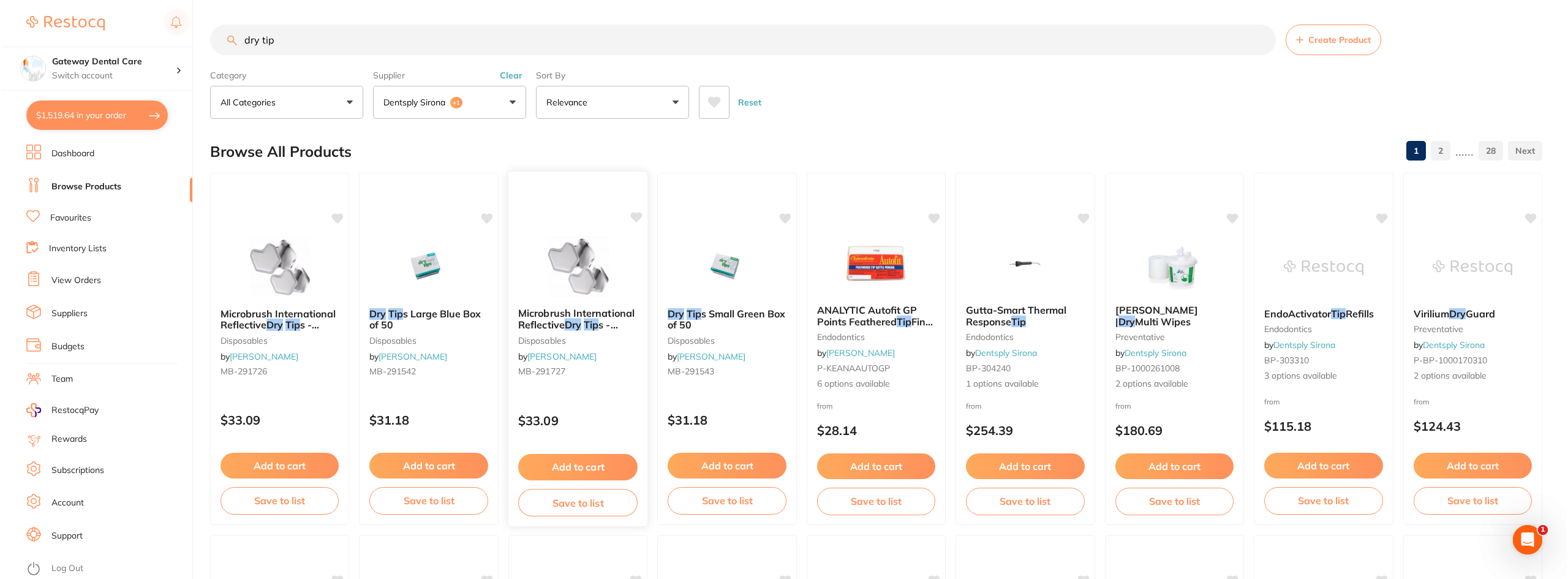
scroll to position [0, 0]
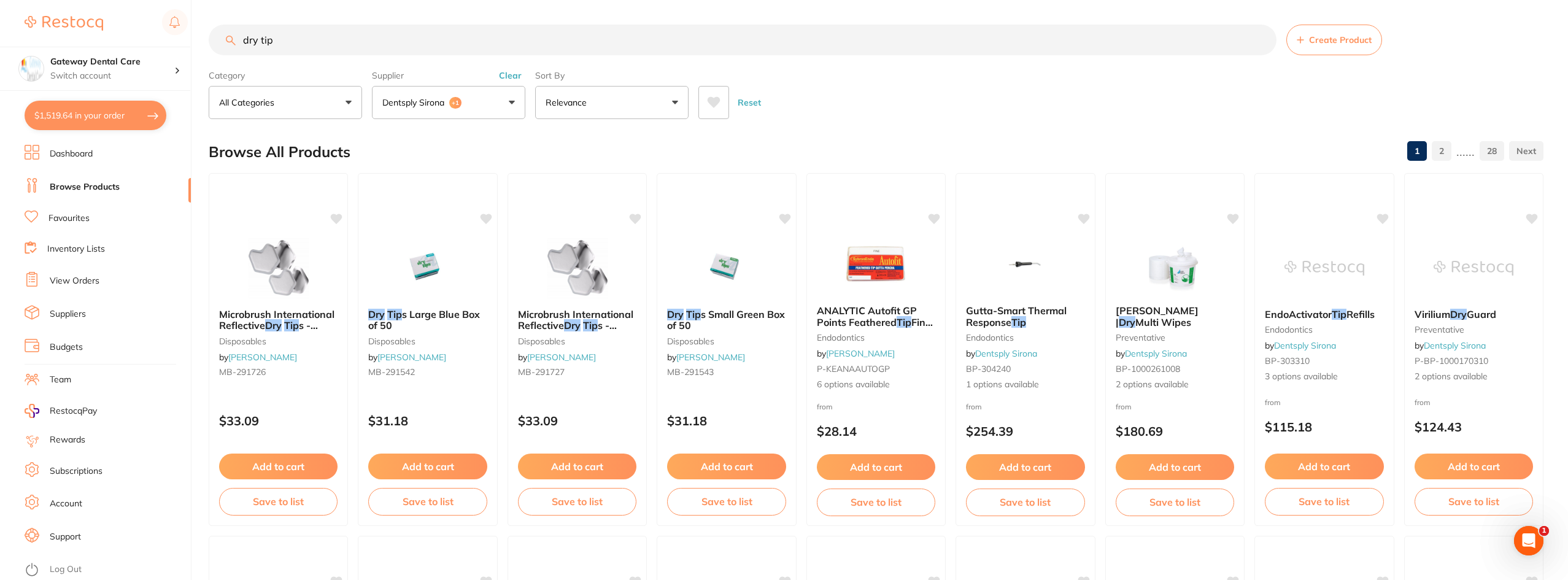
type input "dry tip"
click at [442, 318] on span "s Large Blue Box of 50" at bounding box center [424, 320] width 112 height 24
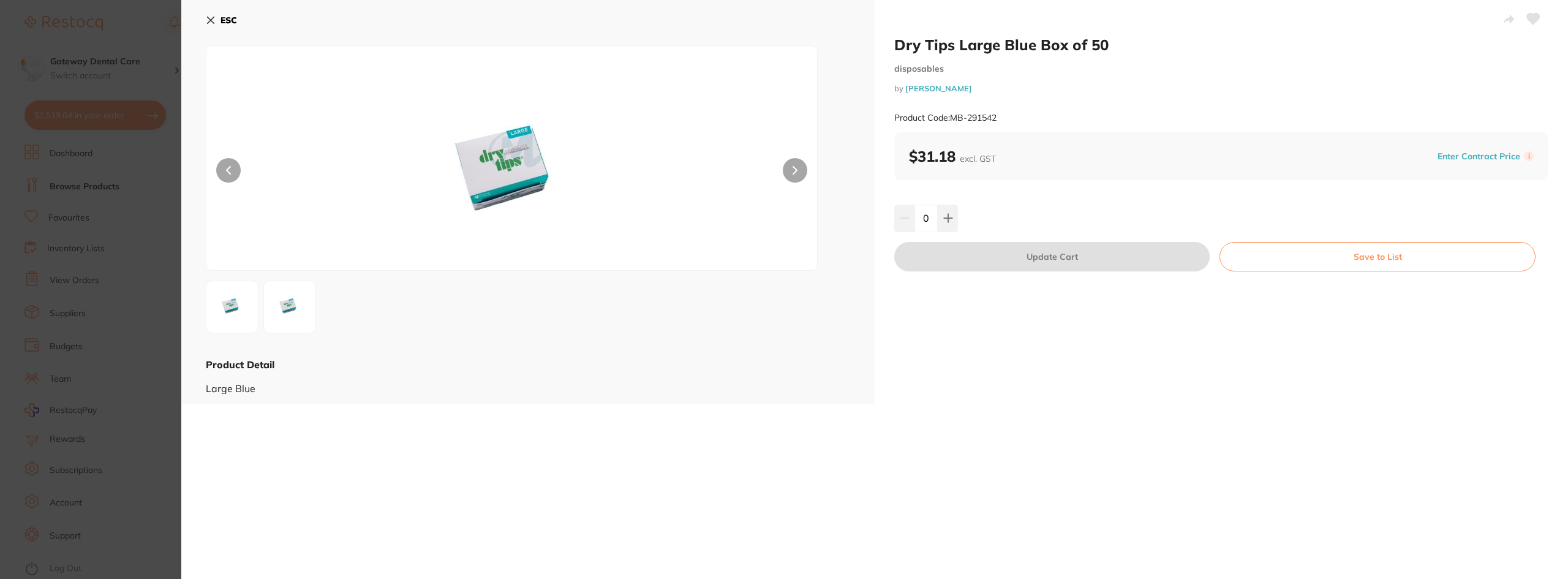
click at [319, 305] on div at bounding box center [528, 307] width 644 height 53
click at [138, 292] on section "Dry Tips Large Blue Box of 50 disposables by [PERSON_NAME] Product Code: MB-291…" at bounding box center [784, 289] width 1568 height 579
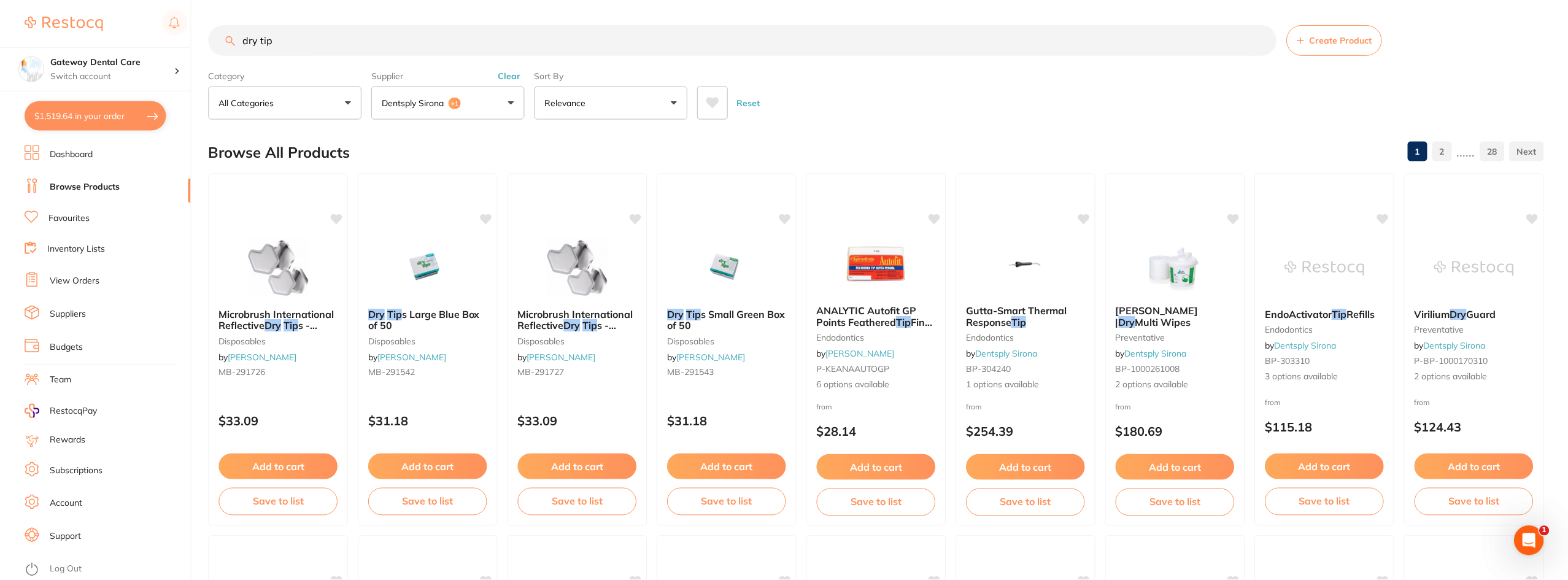
scroll to position [1, 0]
click at [722, 323] on b "Dry Tip s Small Green Box of 50" at bounding box center [726, 319] width 120 height 23
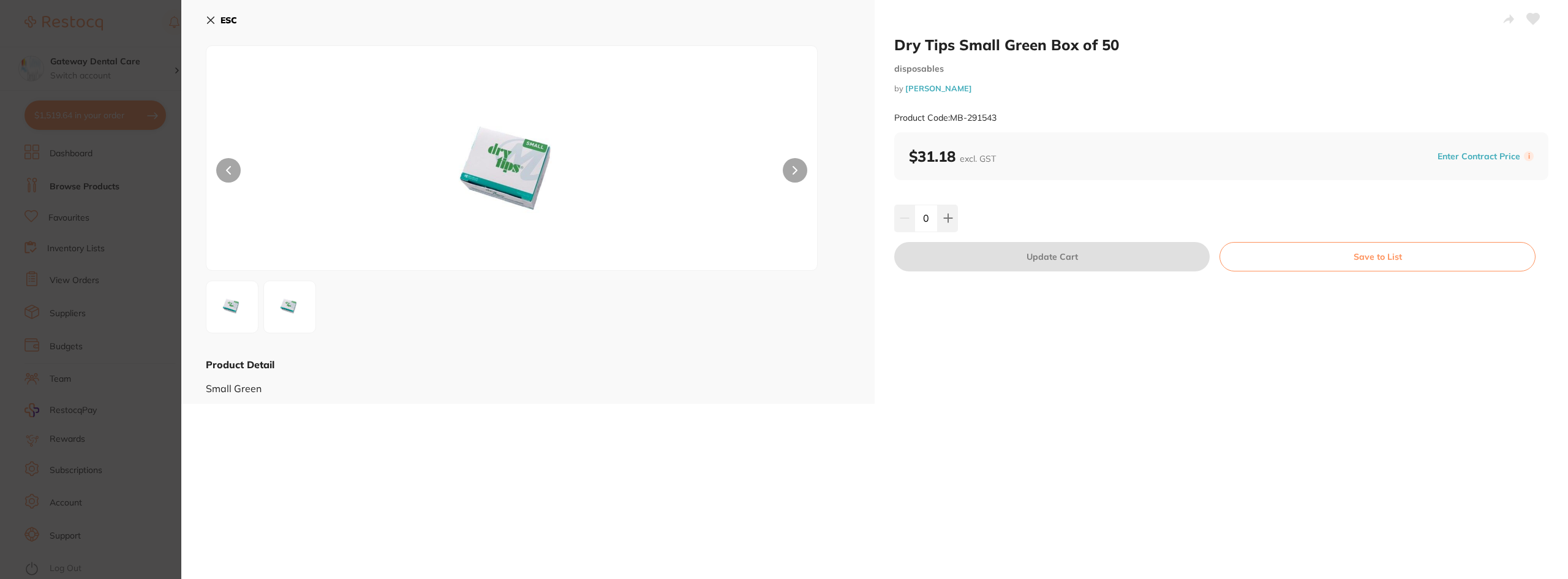
click at [113, 365] on section "Dry Tips Small Green Box of 50 disposables by [PERSON_NAME] Product Code: MB-29…" at bounding box center [784, 289] width 1568 height 579
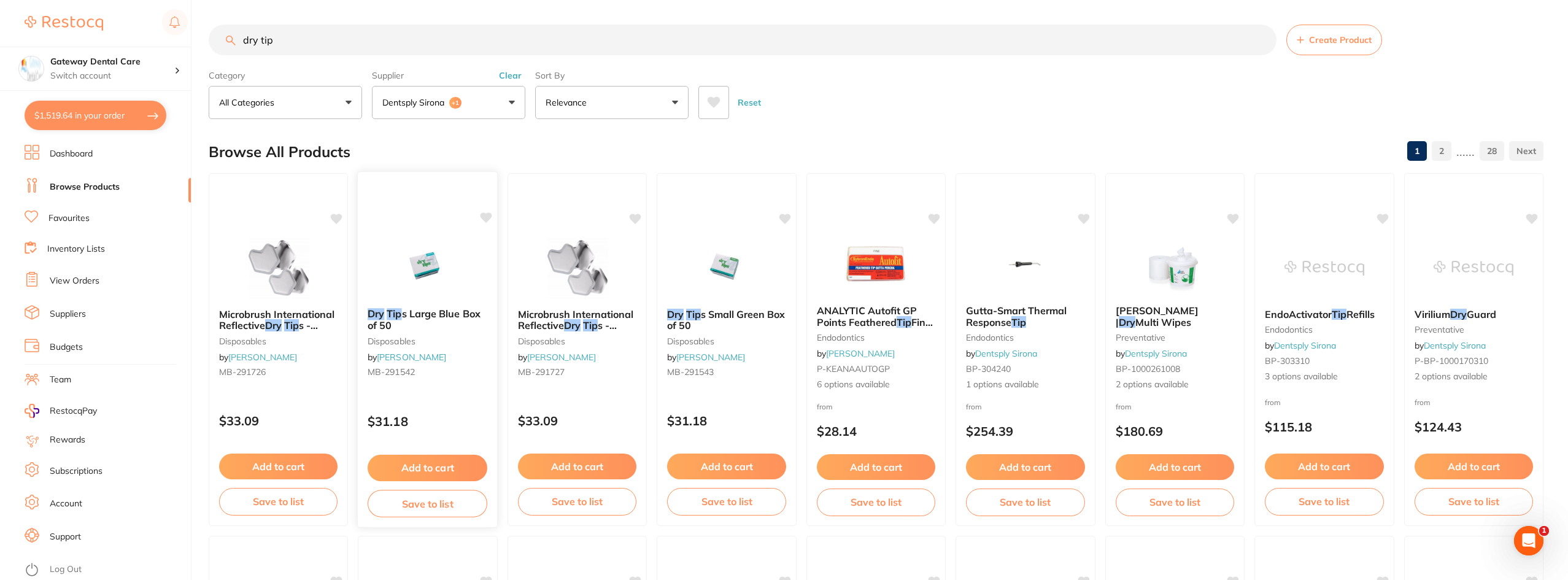
click at [436, 312] on span "s Large Blue Box of 50" at bounding box center [424, 319] width 113 height 24
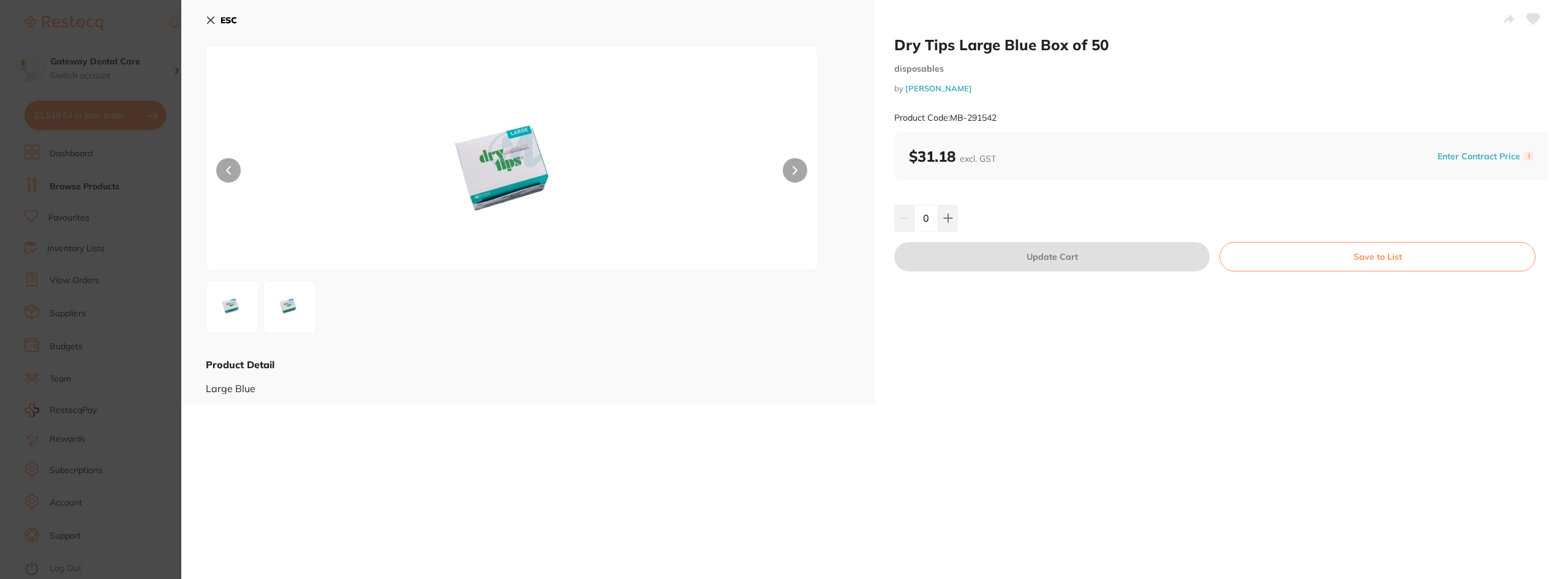
drag, startPoint x: 779, startPoint y: 171, endPoint x: 785, endPoint y: 175, distance: 7.2
click at [779, 173] on div at bounding box center [512, 158] width 612 height 225
click at [793, 173] on icon at bounding box center [795, 170] width 4 height 7
drag, startPoint x: 949, startPoint y: 117, endPoint x: 996, endPoint y: 116, distance: 47.0
click at [996, 116] on small "Product Code: MB-291542" at bounding box center [945, 118] width 102 height 11
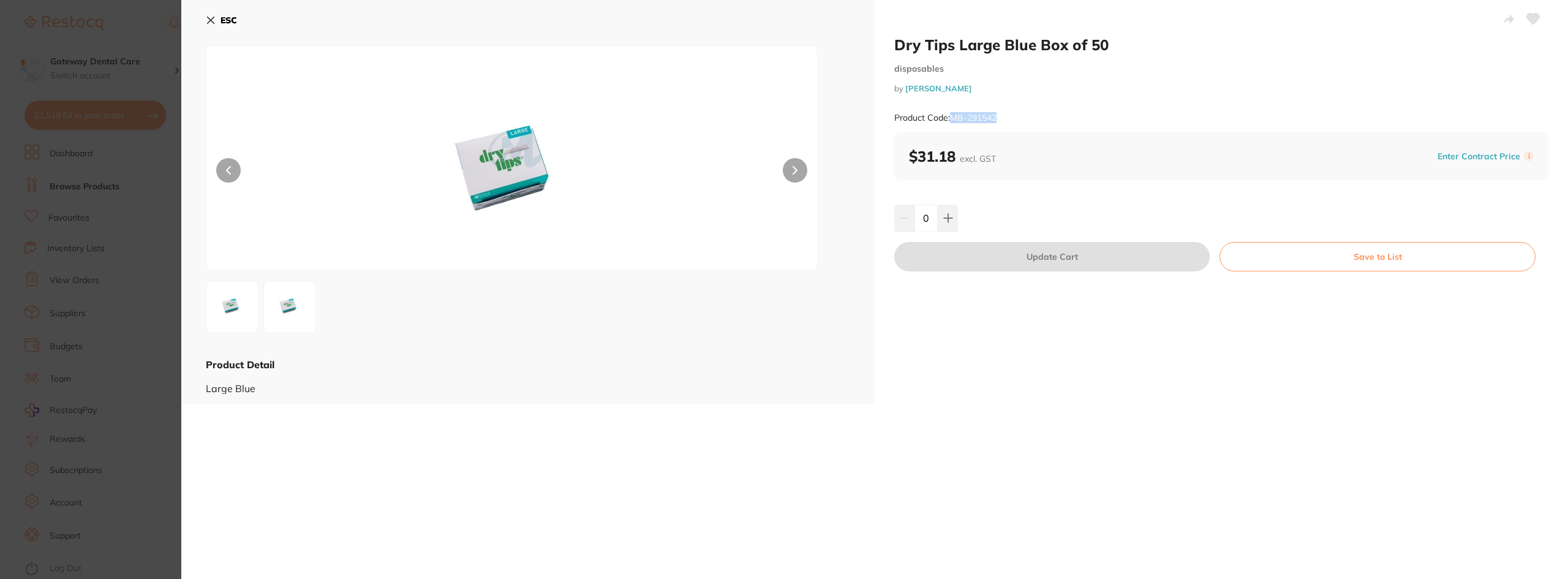
copy small "MB-291542"
click at [946, 227] on button at bounding box center [947, 218] width 20 height 27
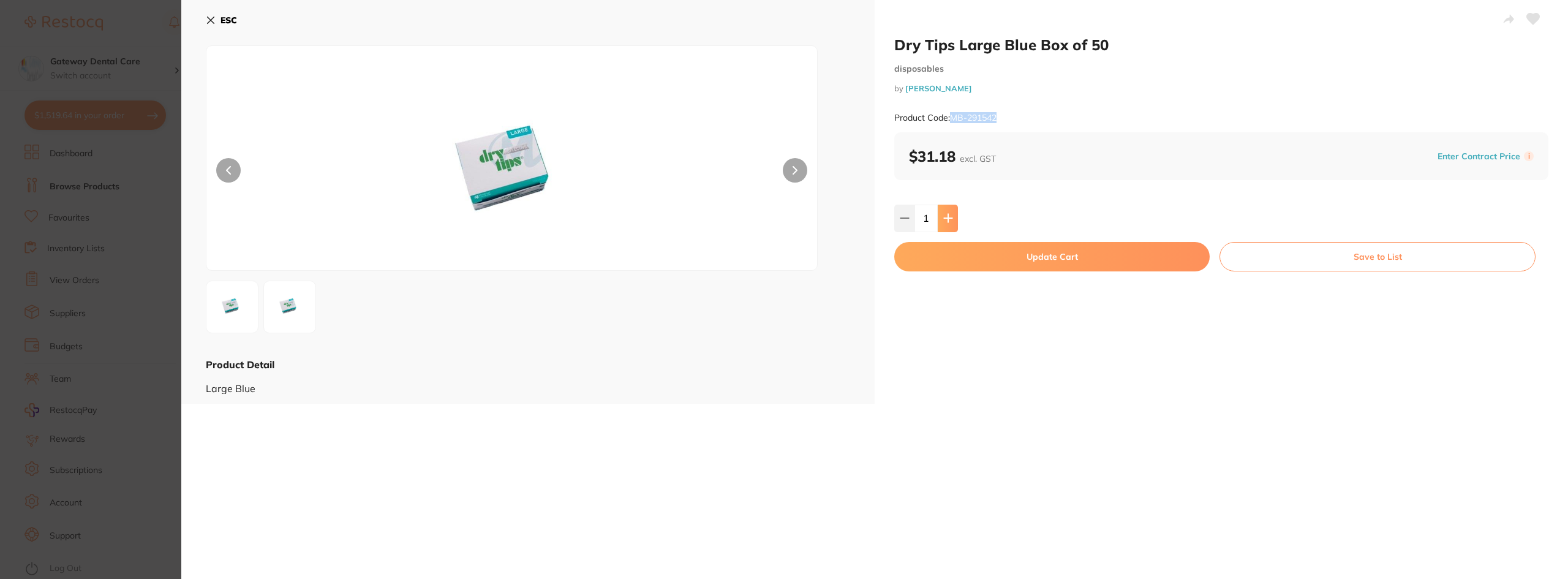
click at [946, 227] on button at bounding box center [947, 218] width 20 height 27
type input "2"
click at [1017, 250] on button "Update Cart" at bounding box center [1052, 256] width 315 height 29
checkbox input "false"
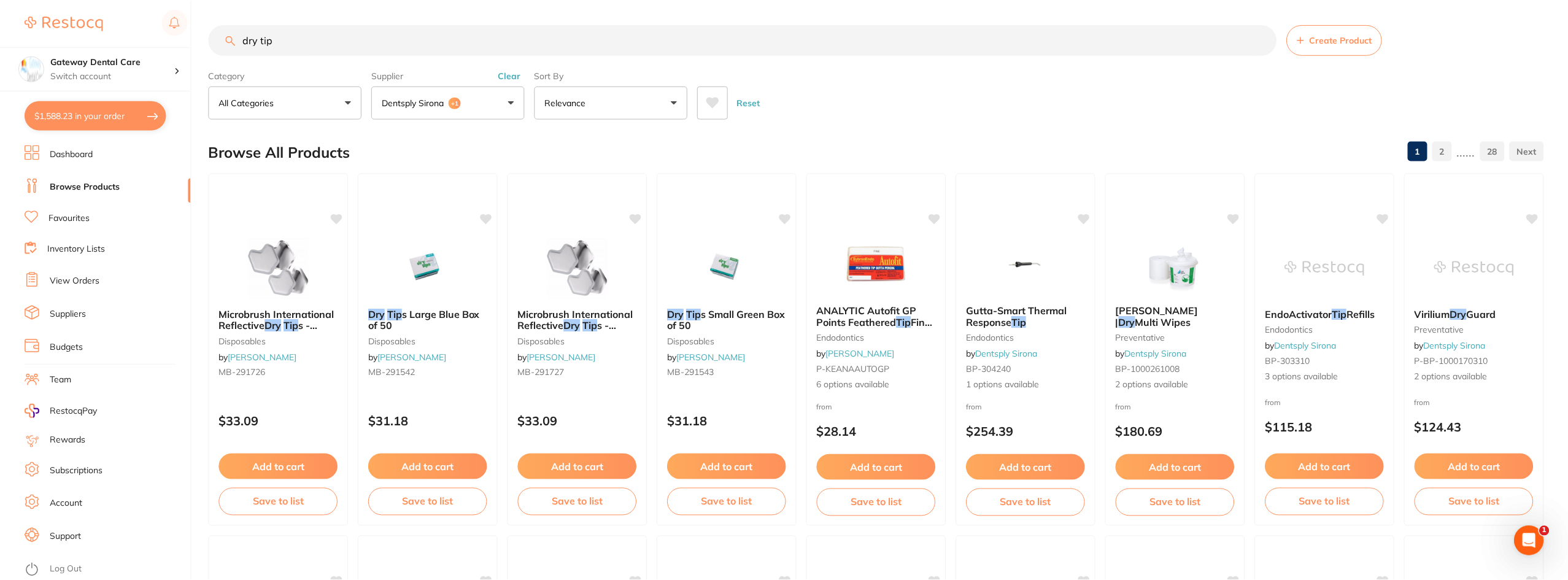
scroll to position [1, 0]
click at [700, 328] on span "s Small Green Box of 50" at bounding box center [726, 319] width 119 height 24
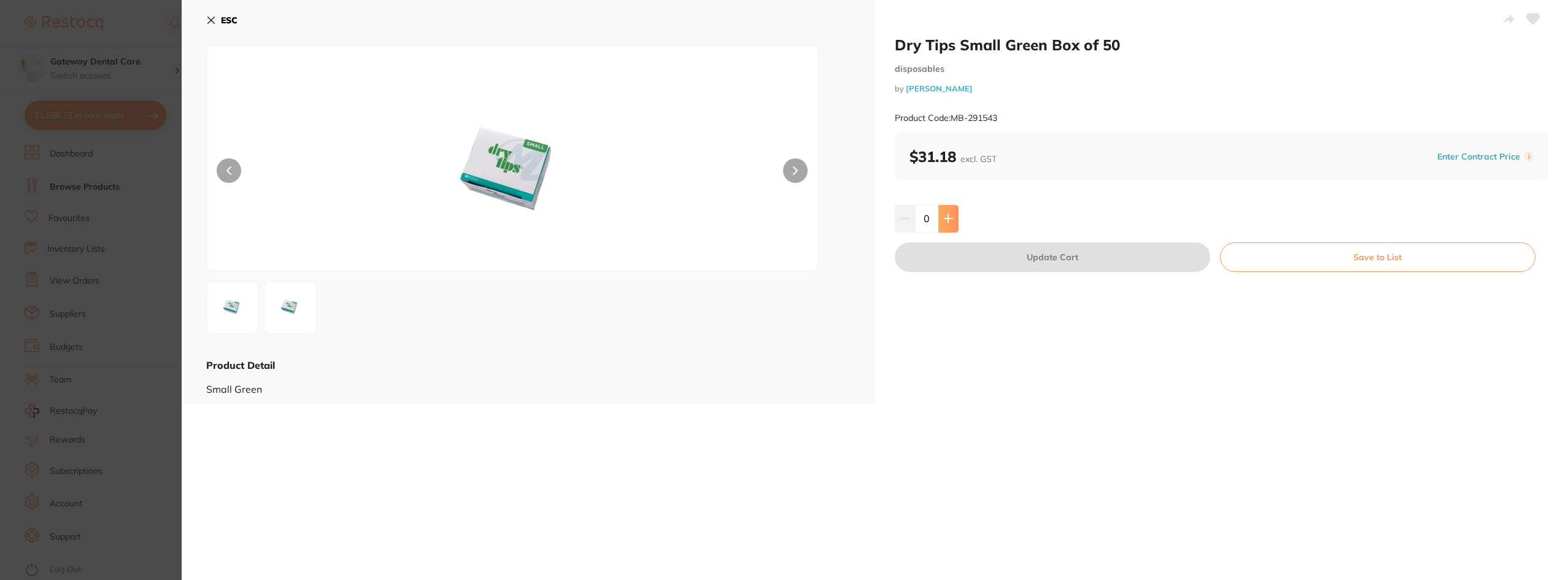
click at [943, 221] on icon at bounding box center [948, 218] width 10 height 10
type input "1"
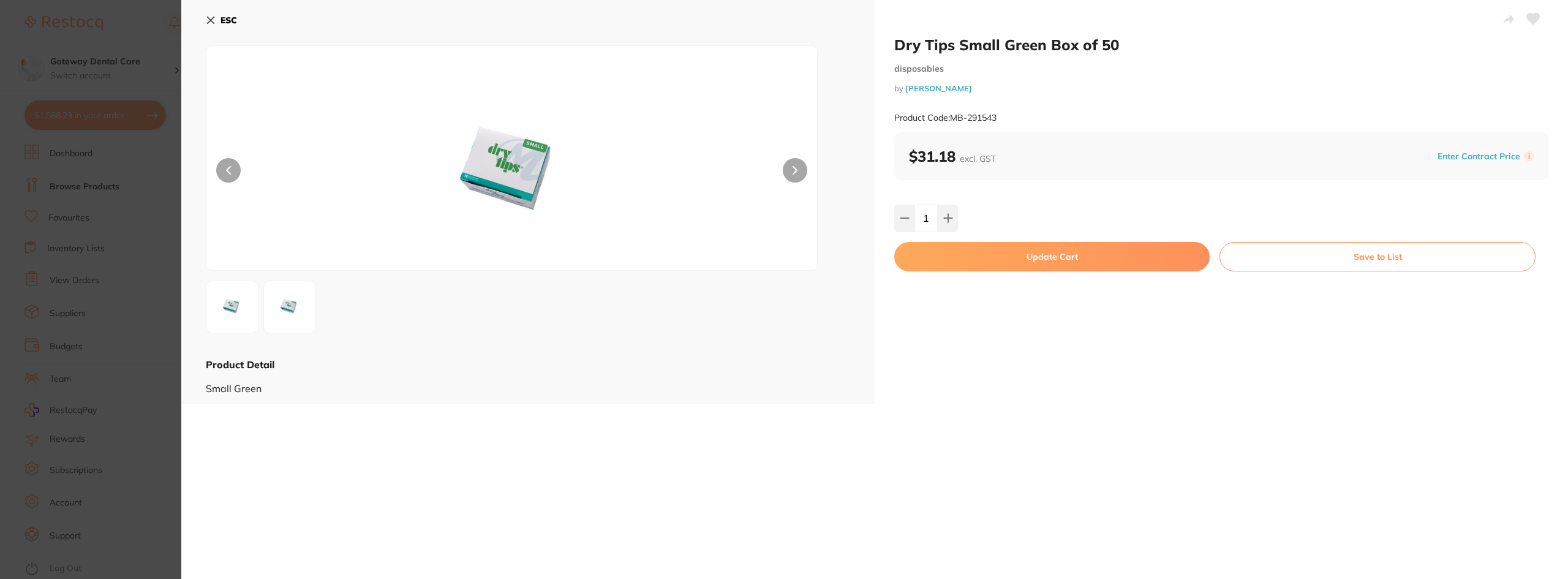
click at [977, 251] on button "Update Cart" at bounding box center [1052, 256] width 315 height 29
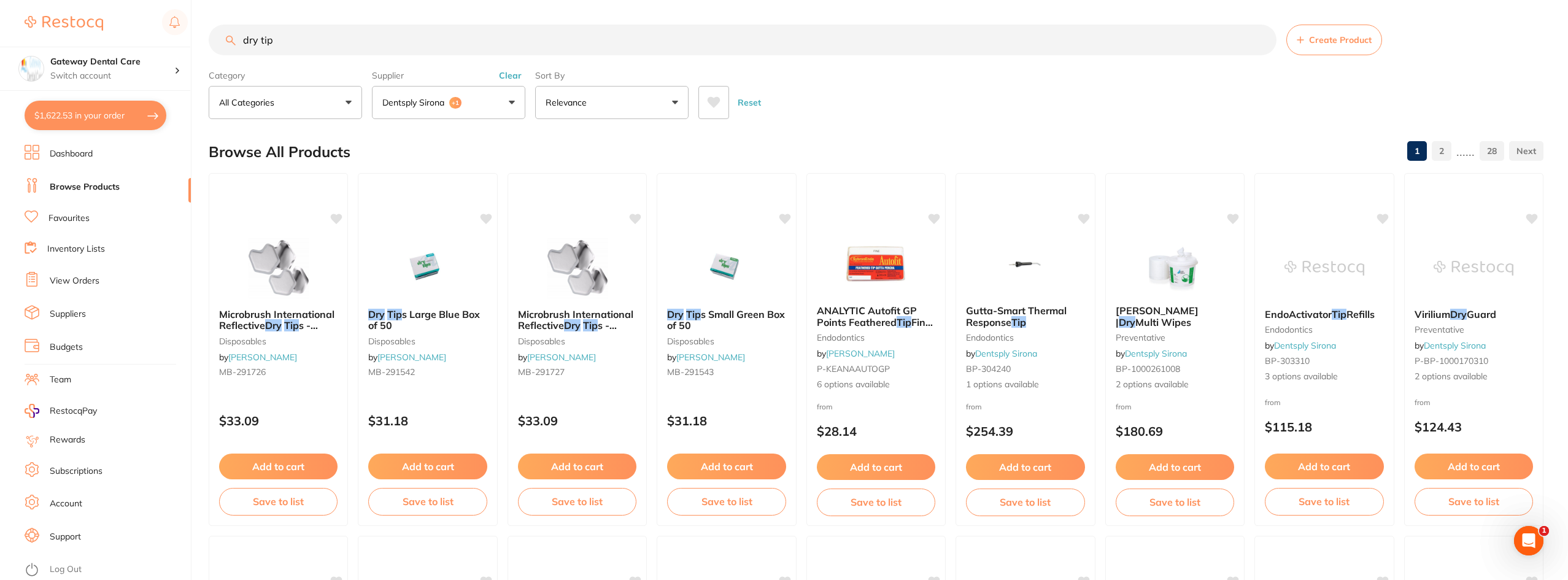
click at [52, 105] on button "$1,622.53 in your order" at bounding box center [96, 115] width 141 height 29
checkbox input "true"
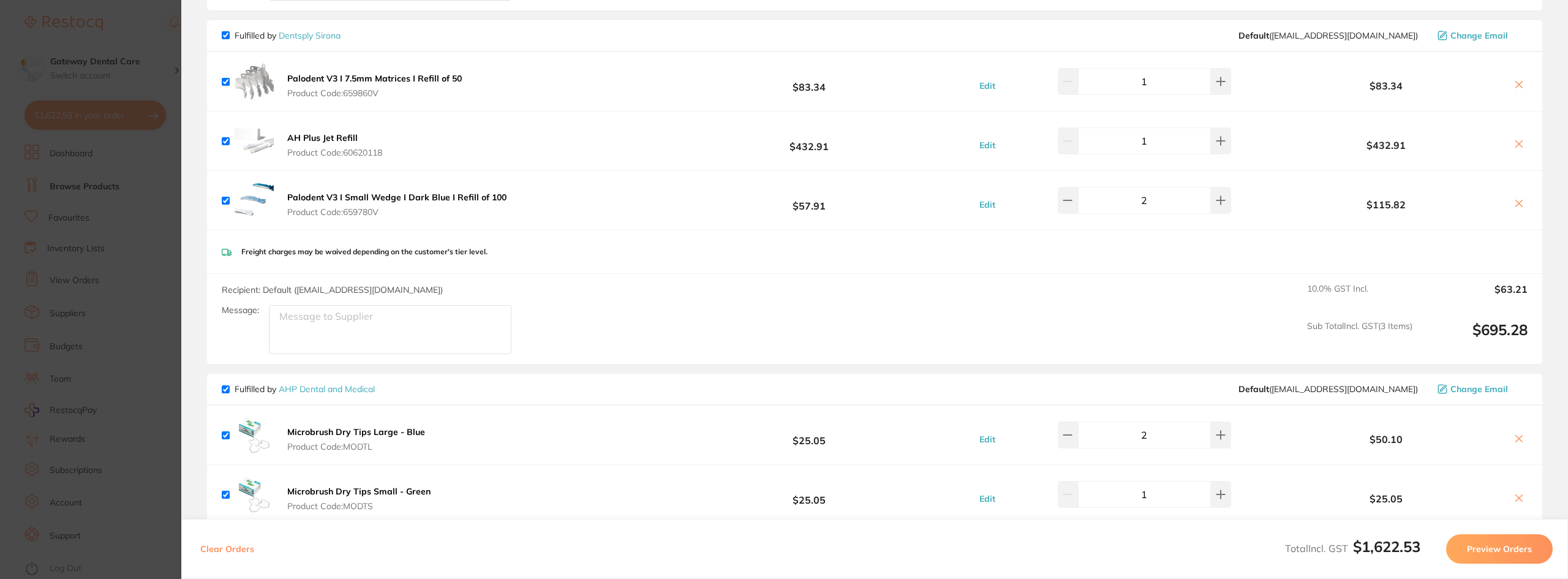
scroll to position [674, 0]
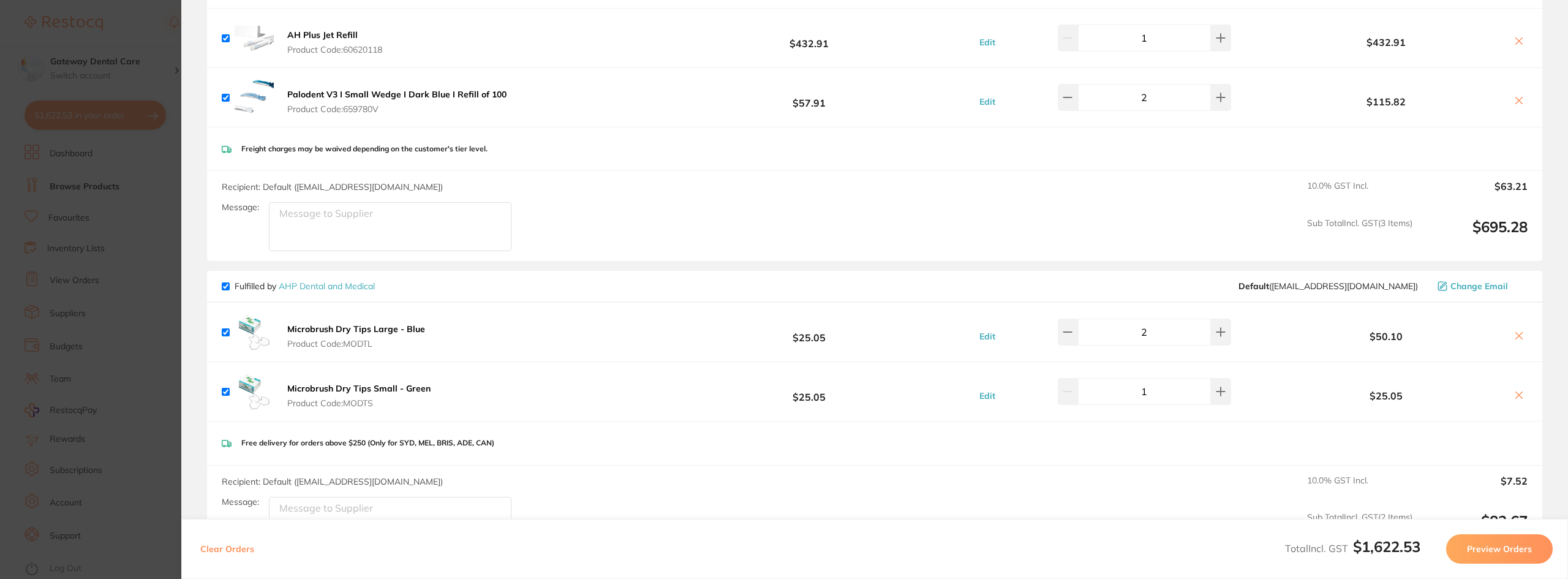
click at [295, 329] on b "Microbrush Dry Tips Large - Blue" at bounding box center [356, 329] width 138 height 11
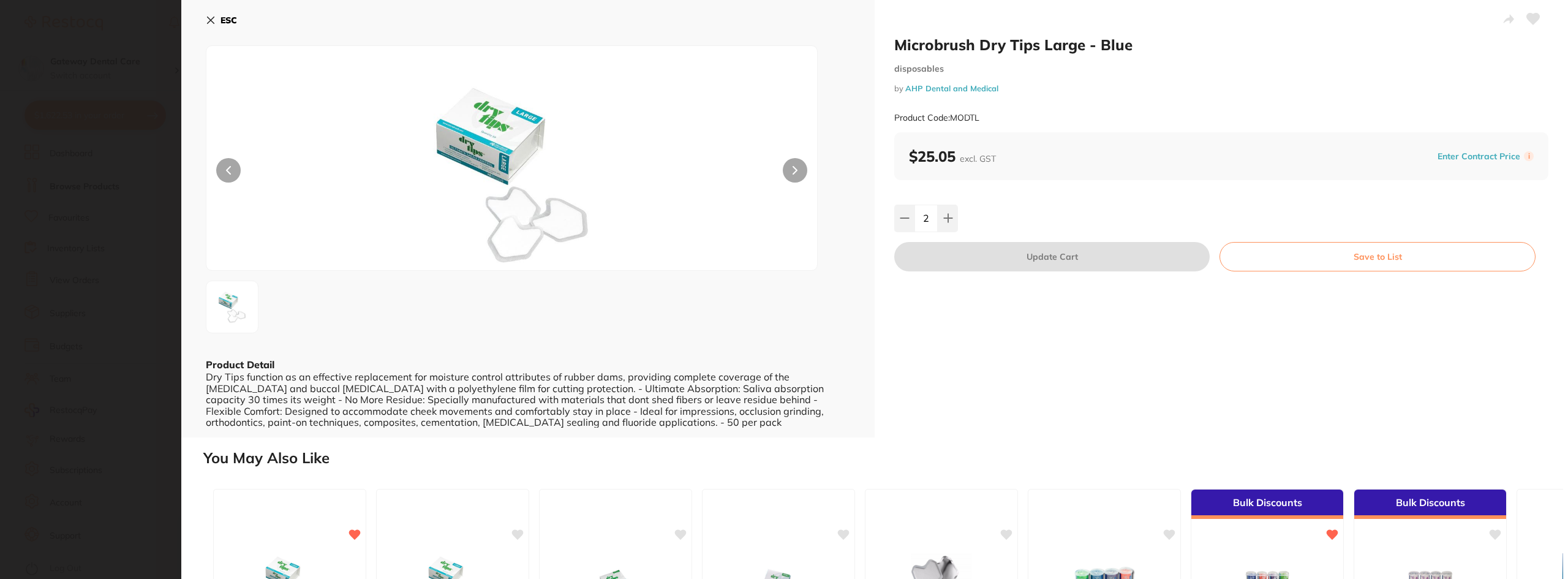
scroll to position [0, 0]
click at [796, 167] on button at bounding box center [795, 170] width 25 height 25
click at [793, 172] on button at bounding box center [795, 170] width 25 height 25
drag, startPoint x: 793, startPoint y: 172, endPoint x: 775, endPoint y: 180, distance: 19.7
click at [775, 180] on div at bounding box center [512, 158] width 612 height 225
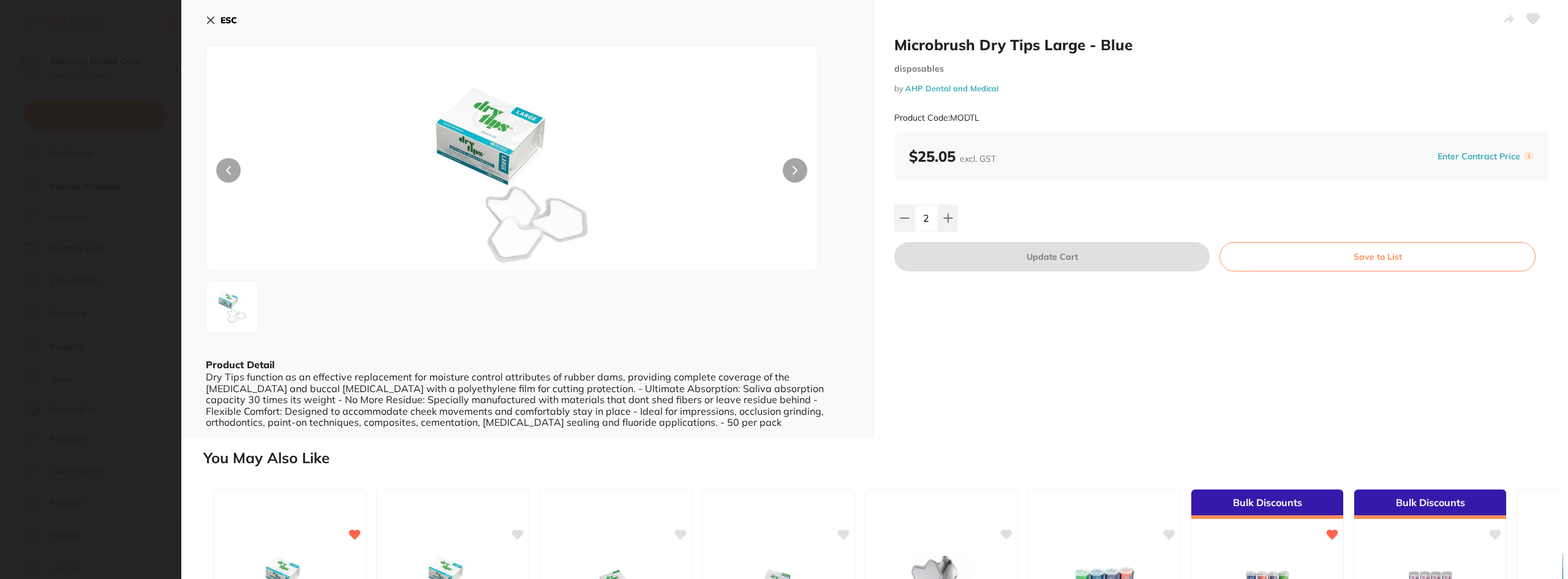
click at [71, 269] on section "Microbrush Dry Tips Large - Blue disposables by AHP Dental and Medical Product …" at bounding box center [784, 289] width 1568 height 579
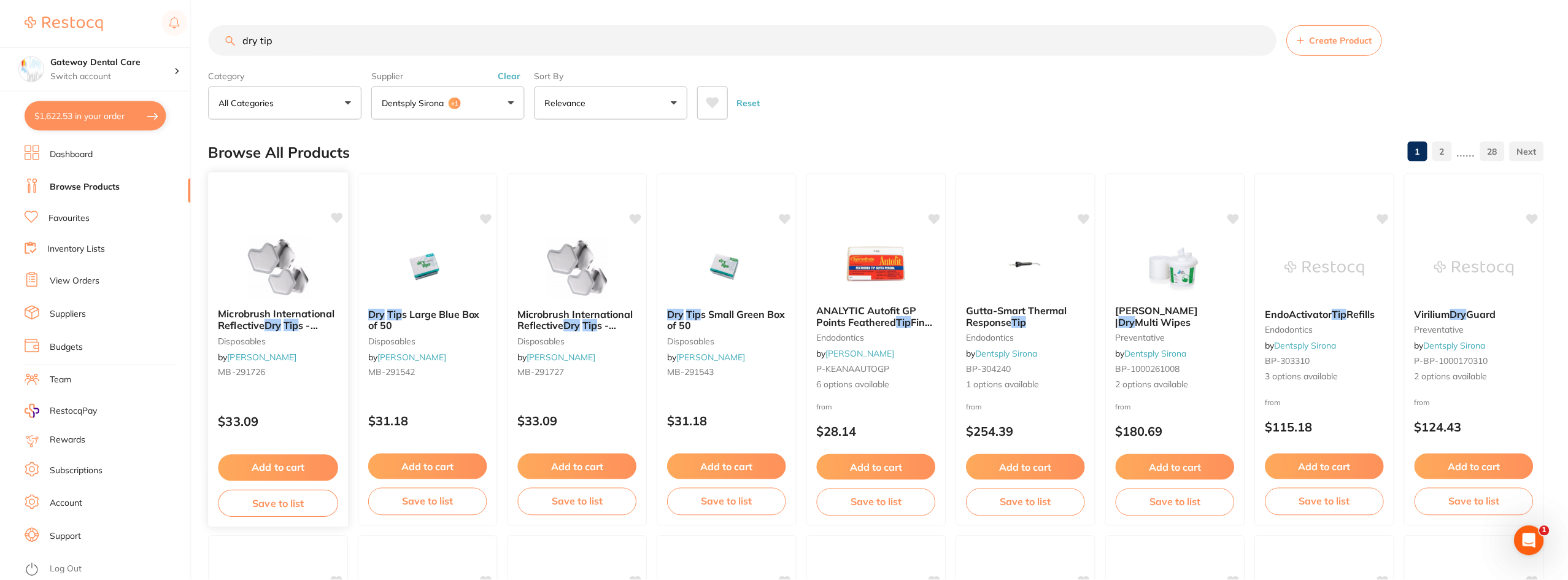
scroll to position [1, 0]
click at [87, 119] on button "$1,622.53 in your order" at bounding box center [96, 115] width 141 height 29
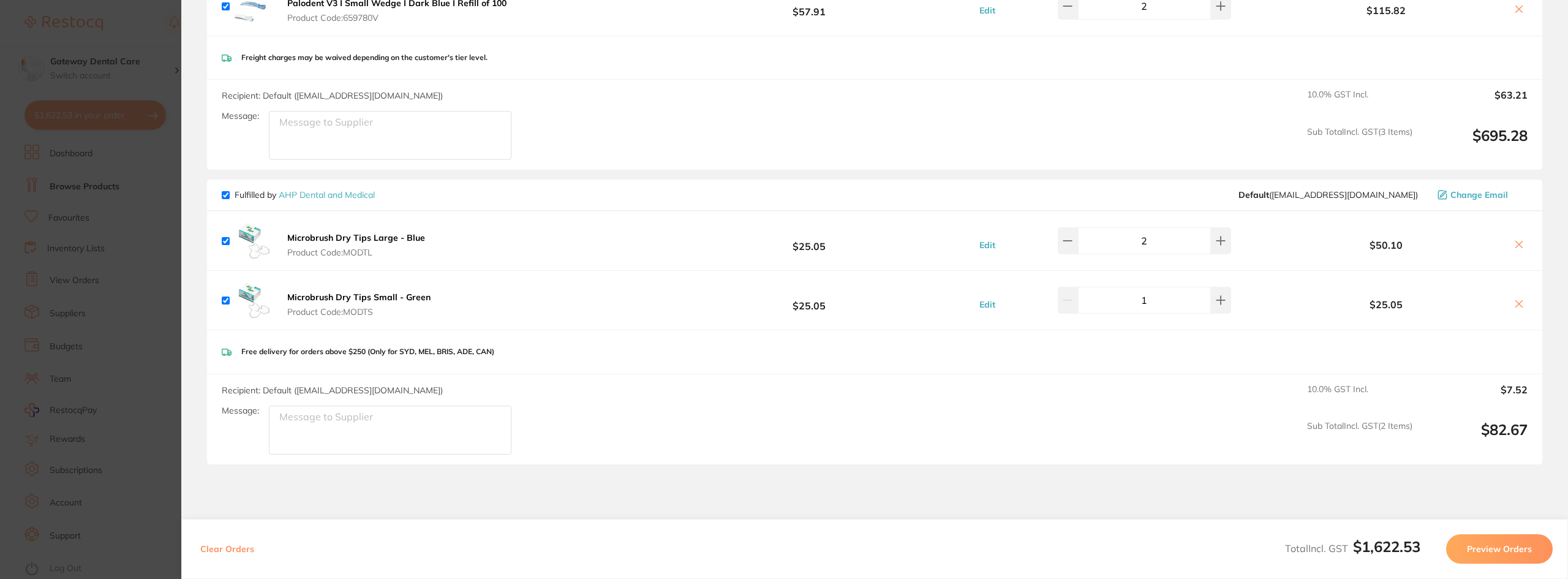
scroll to position [850, 0]
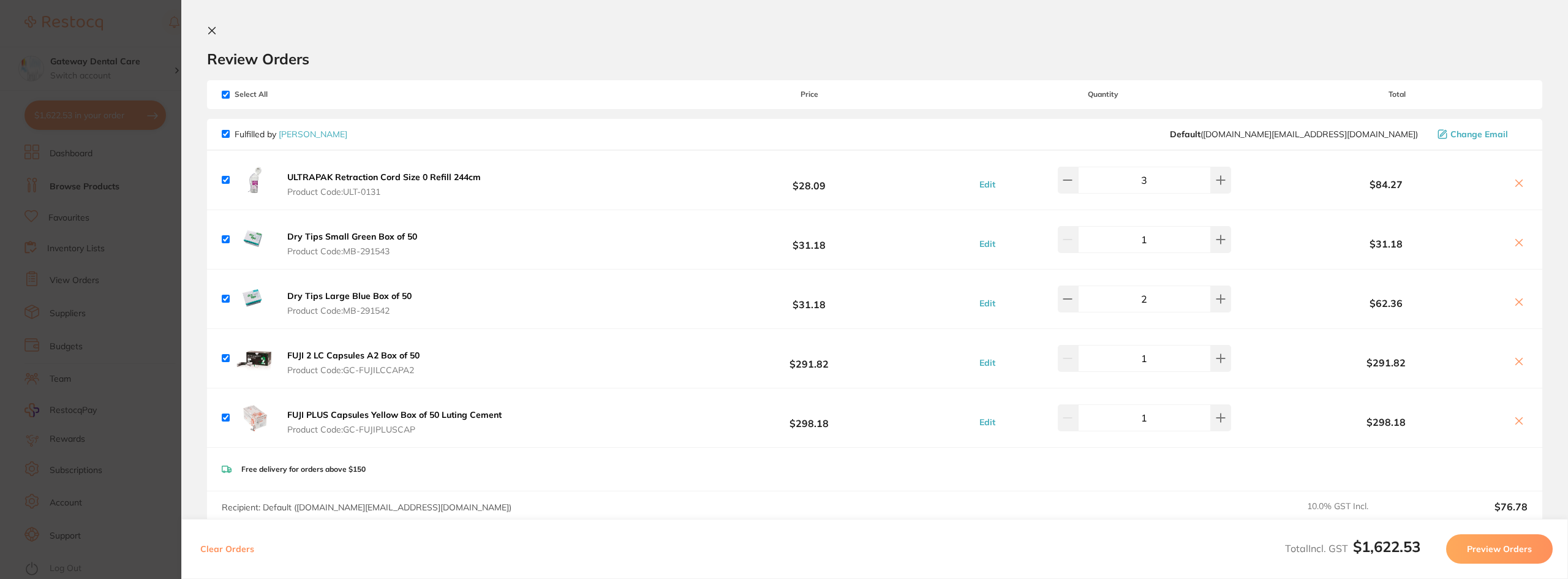
scroll to position [850, 0]
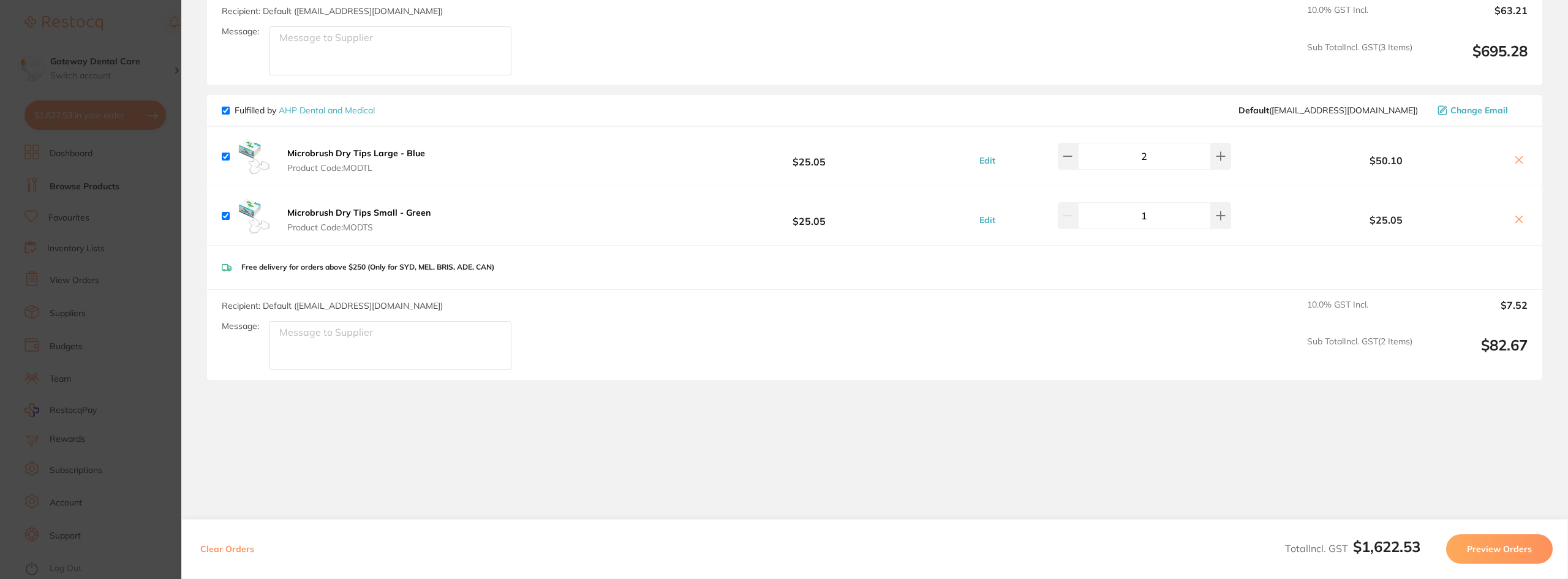
click at [1514, 160] on icon at bounding box center [1519, 160] width 10 height 10
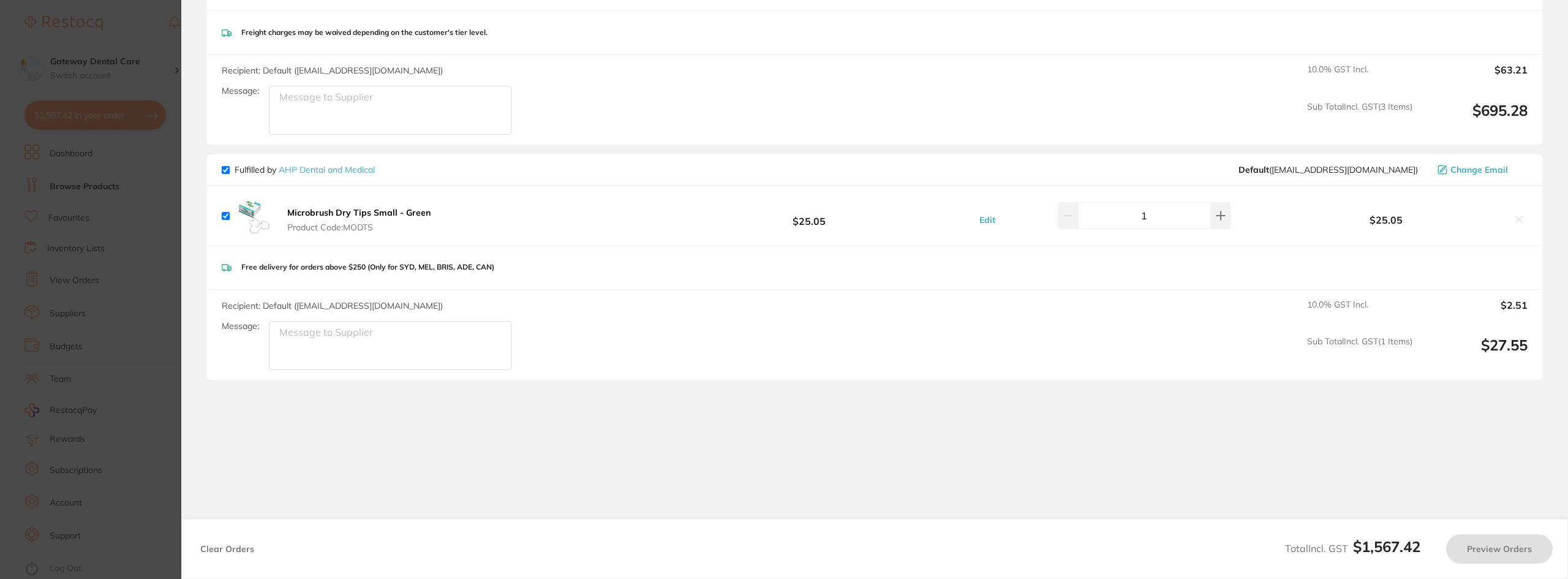
click at [1514, 220] on icon at bounding box center [1519, 219] width 10 height 10
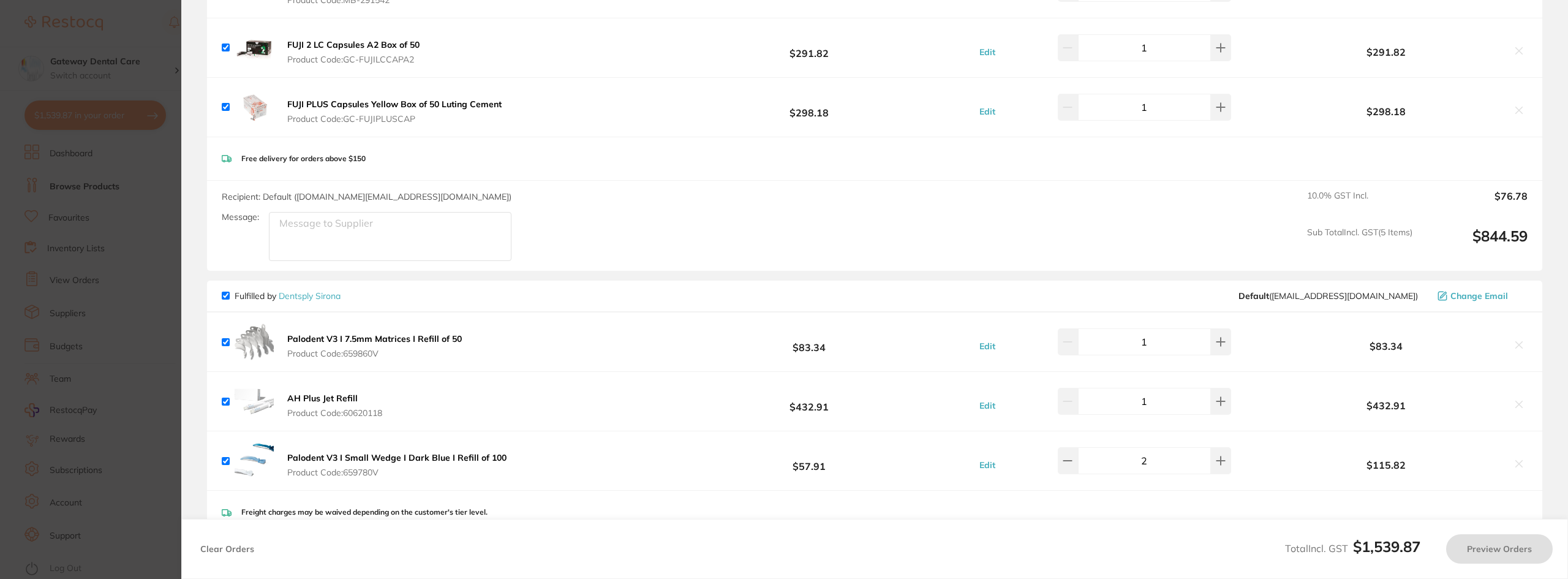
checkbox input "true"
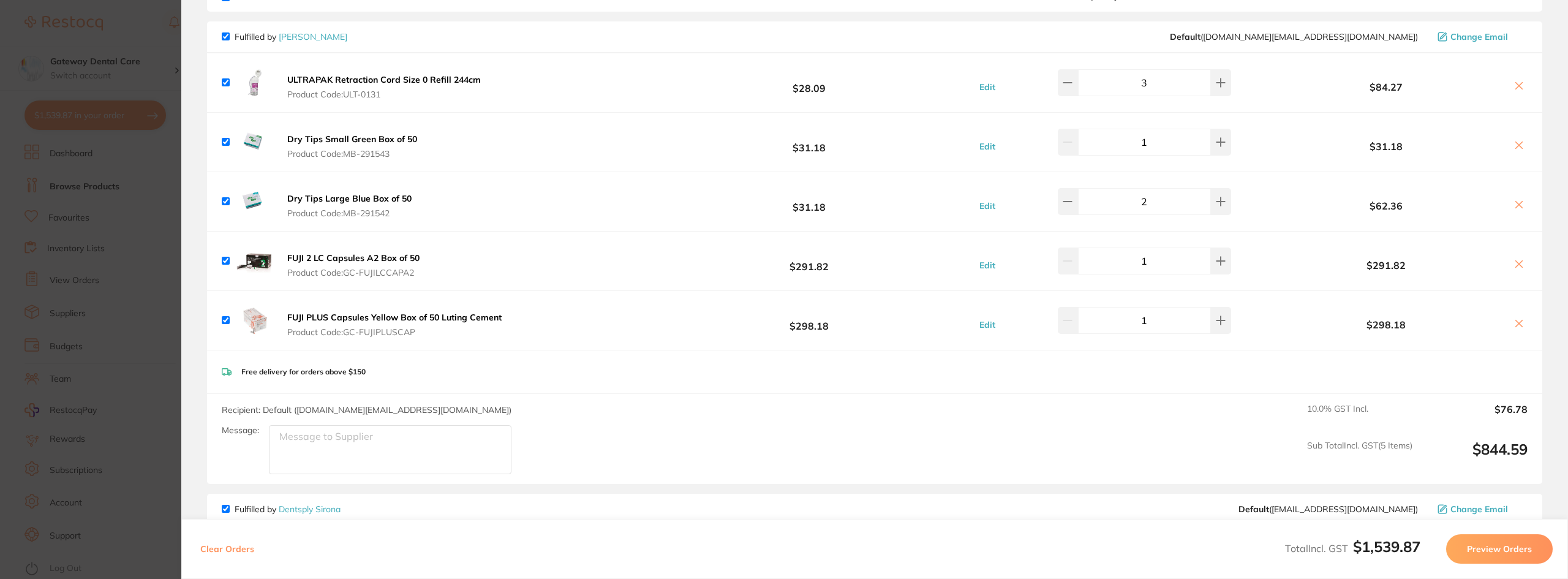
scroll to position [184, 0]
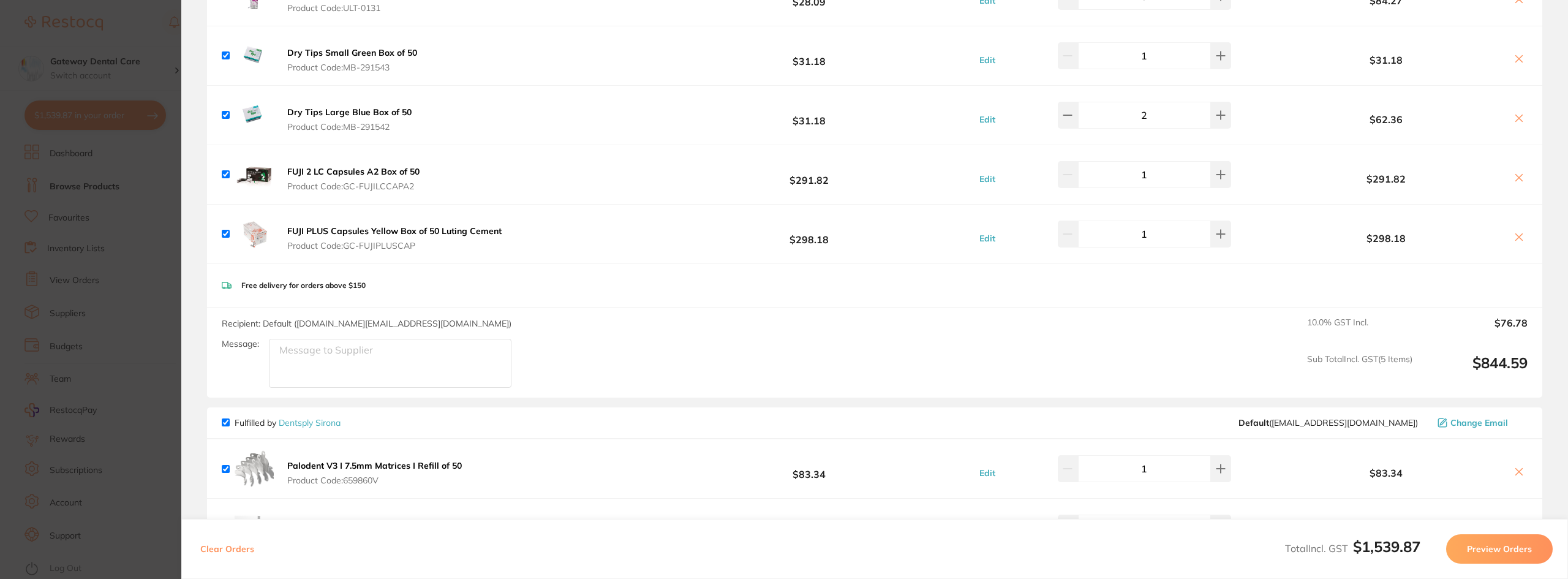
click at [75, 180] on section "Update RRP Set your pre negotiated price for this item. Item Agreed RRP (excl. …" at bounding box center [784, 289] width 1568 height 579
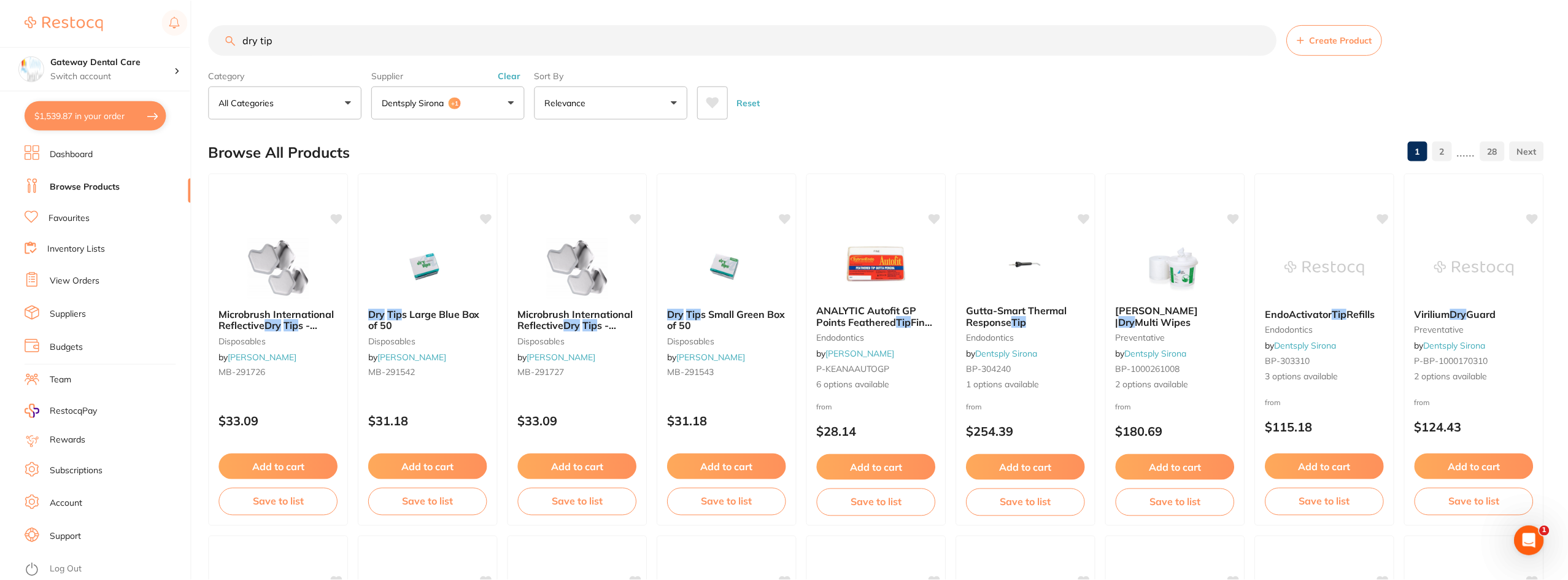
scroll to position [1, 0]
click at [1258, 40] on input "dry tip" at bounding box center [742, 39] width 1068 height 30
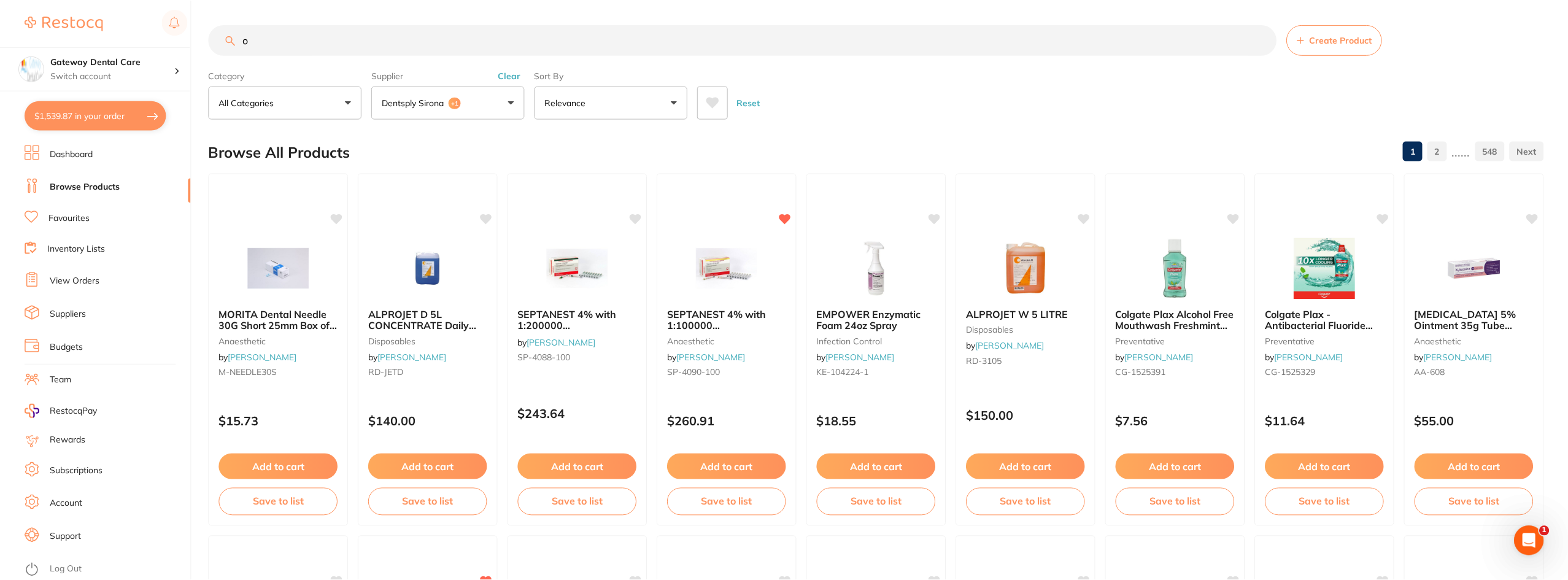
scroll to position [552, 0]
type input "opa1"
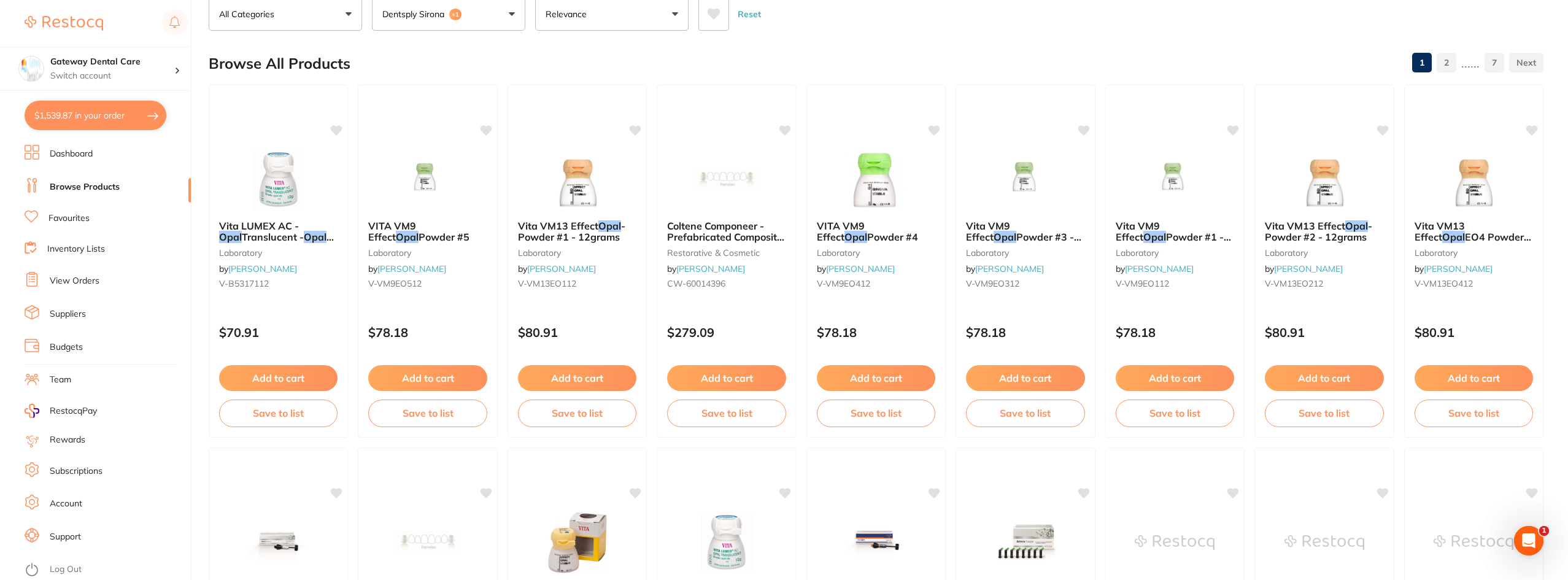
scroll to position [0, 0]
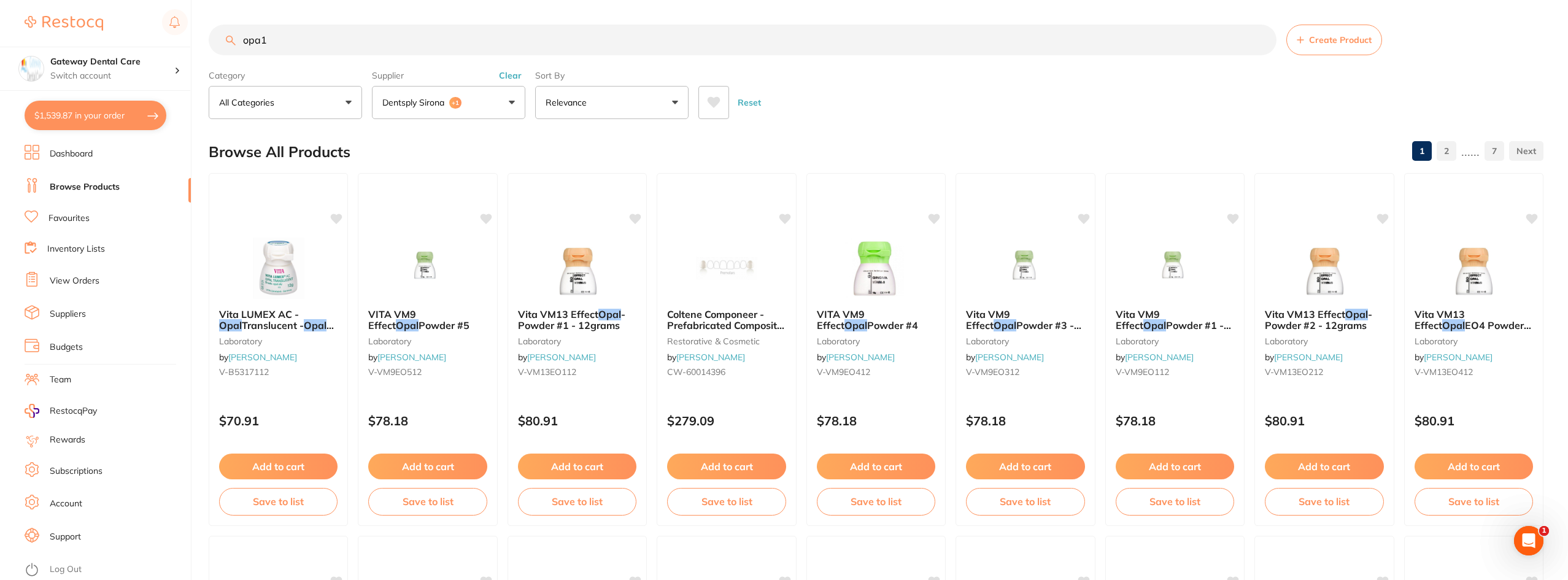
click at [1263, 38] on input "opa1" at bounding box center [742, 40] width 1068 height 30
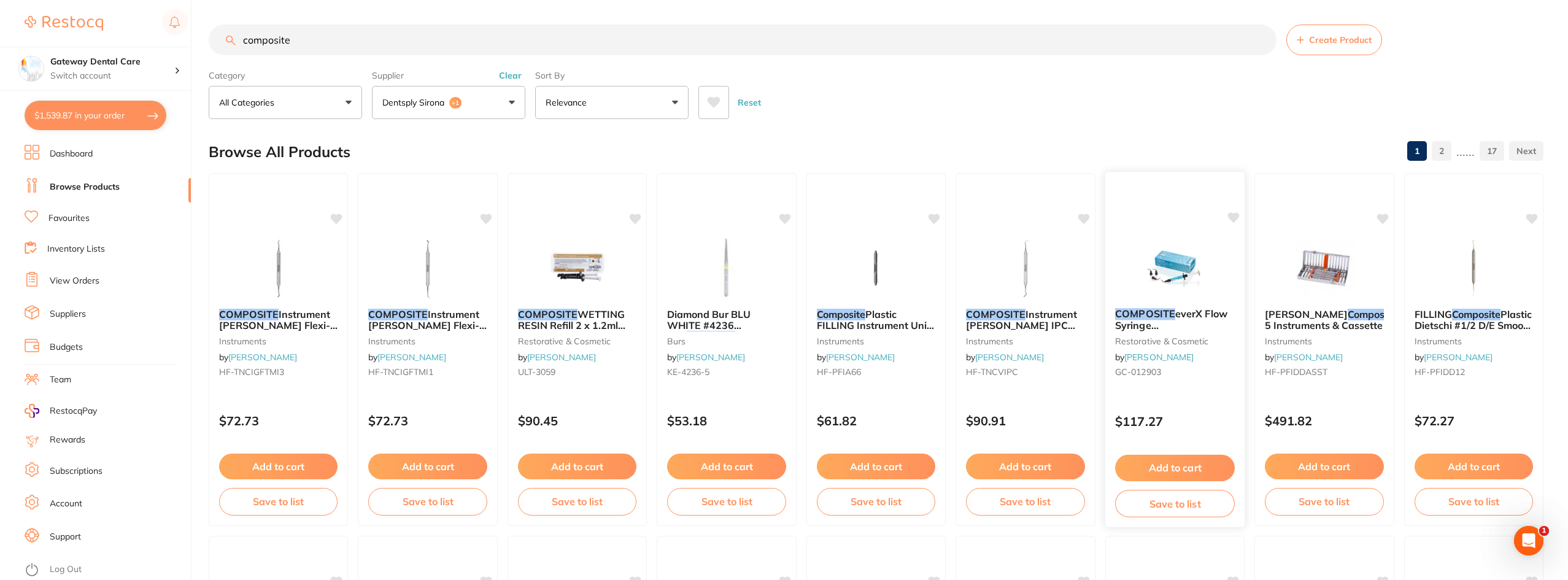
type input "composite"
drag, startPoint x: 1211, startPoint y: 308, endPoint x: 1149, endPoint y: 314, distance: 62.3
click at [1211, 308] on div "COMPOSITE everX Flow Syringe Dentin Shade x 3.7g restorative & cosmetic by Henr…" at bounding box center [1175, 345] width 138 height 92
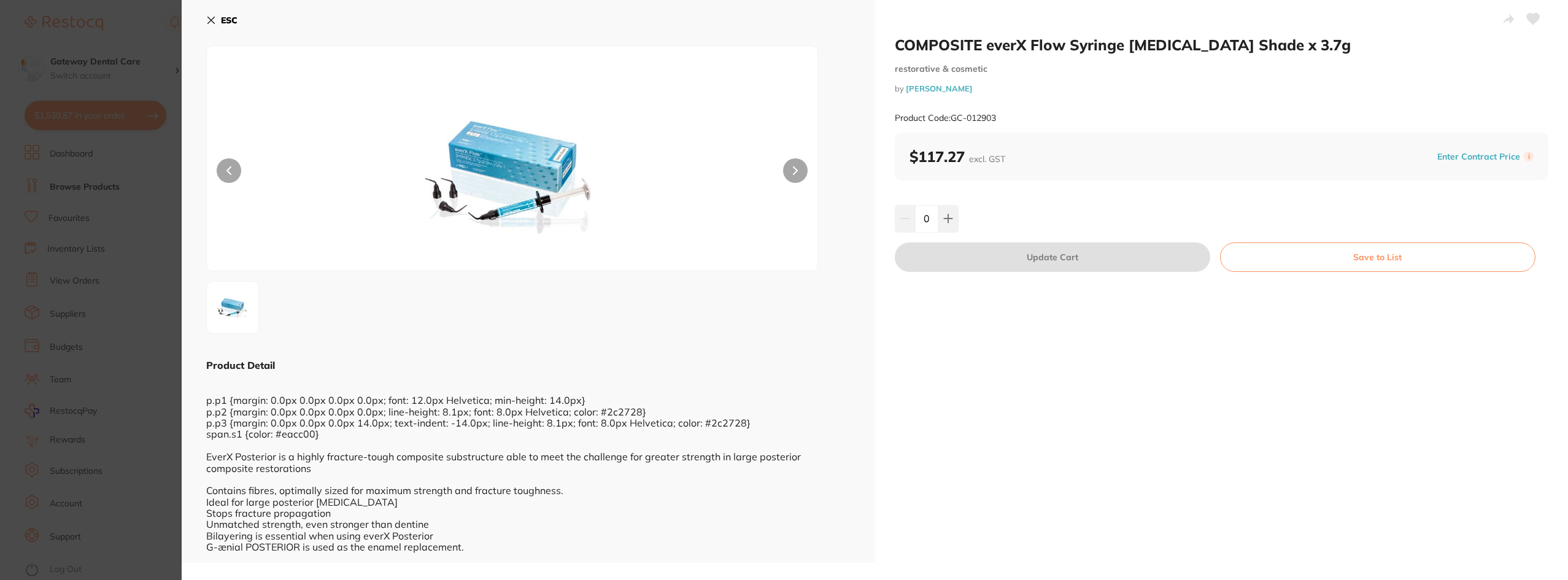
click at [107, 293] on section "COMPOSITE everX Flow Syringe Dentin Shade x 3.7g restorative & cosmetic by Henr…" at bounding box center [784, 290] width 1568 height 580
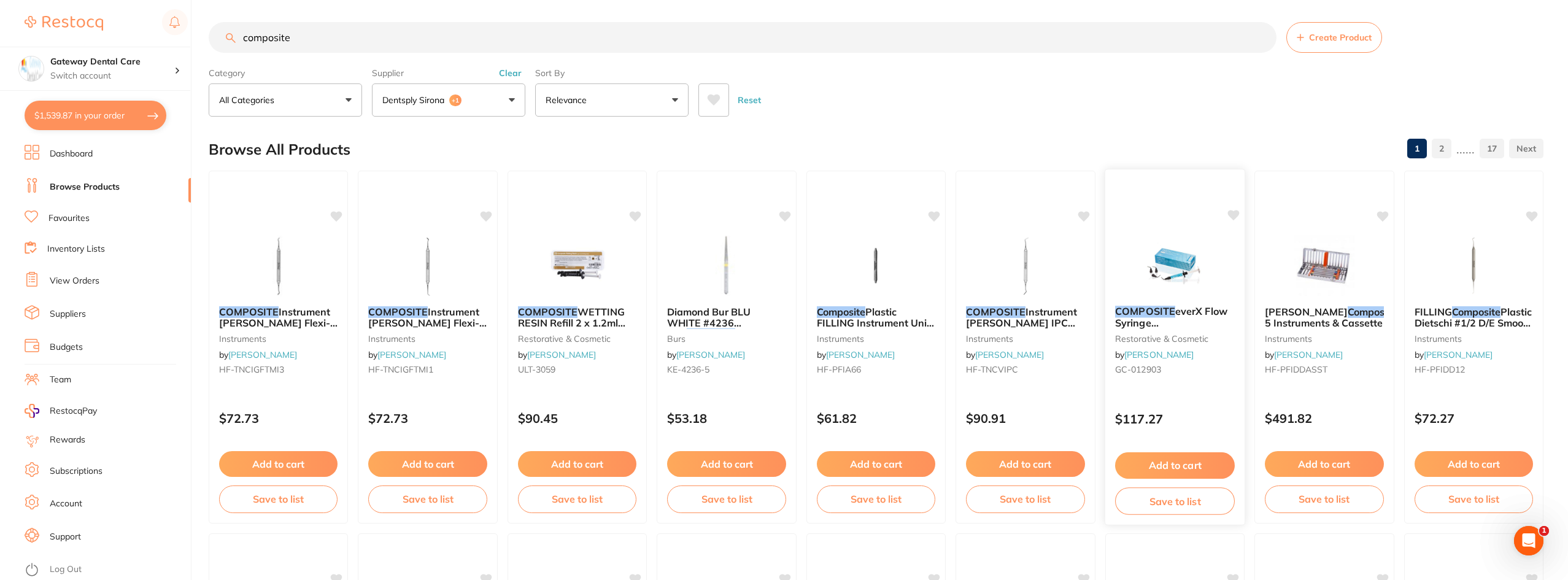
click at [1176, 297] on div "COMPOSITE everX Flow Syringe Dentin Shade x 3.7g restorative & cosmetic by Henr…" at bounding box center [1175, 342] width 140 height 94
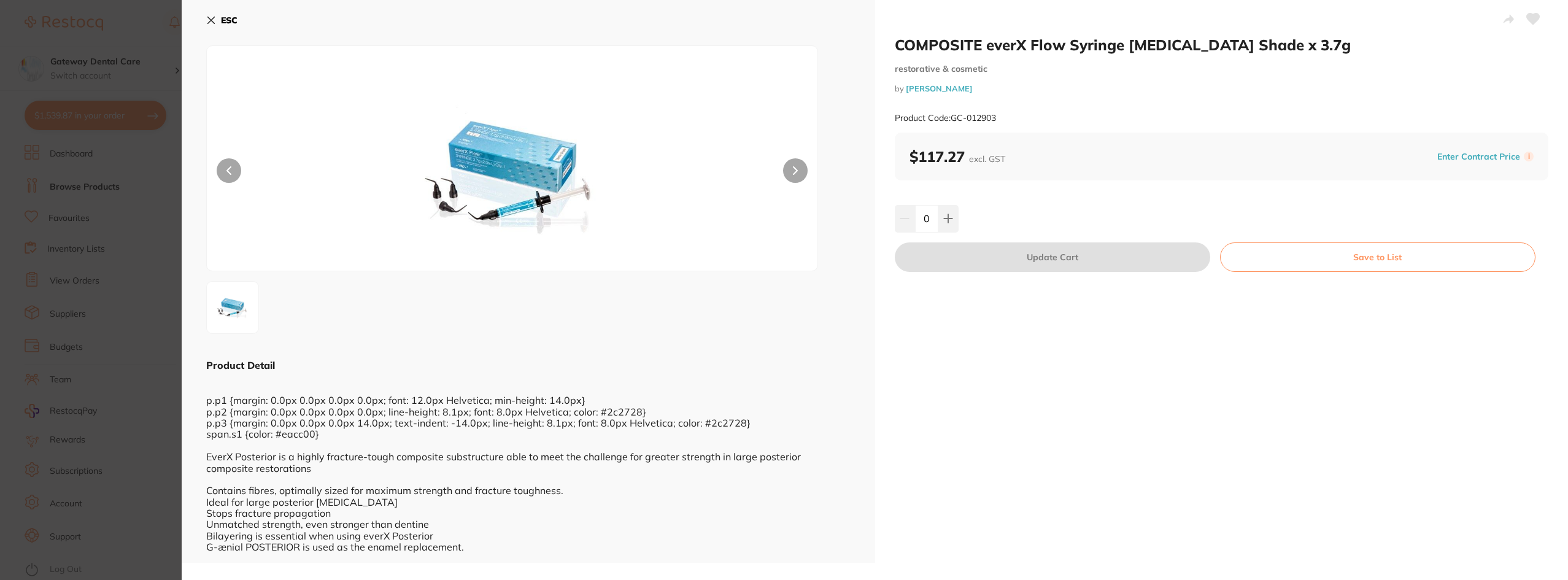
click at [165, 306] on section "COMPOSITE everX Flow Syringe Dentin Shade x 3.7g restorative & cosmetic by Henr…" at bounding box center [784, 290] width 1568 height 580
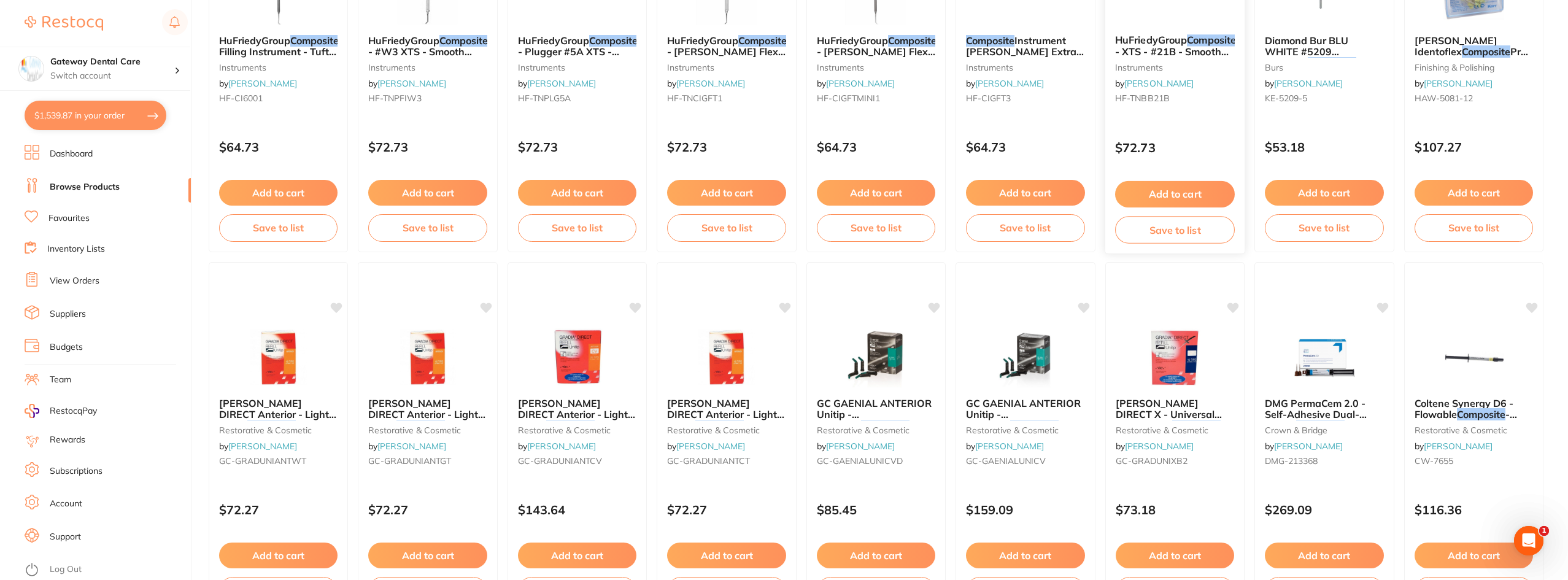
scroll to position [1107, 0]
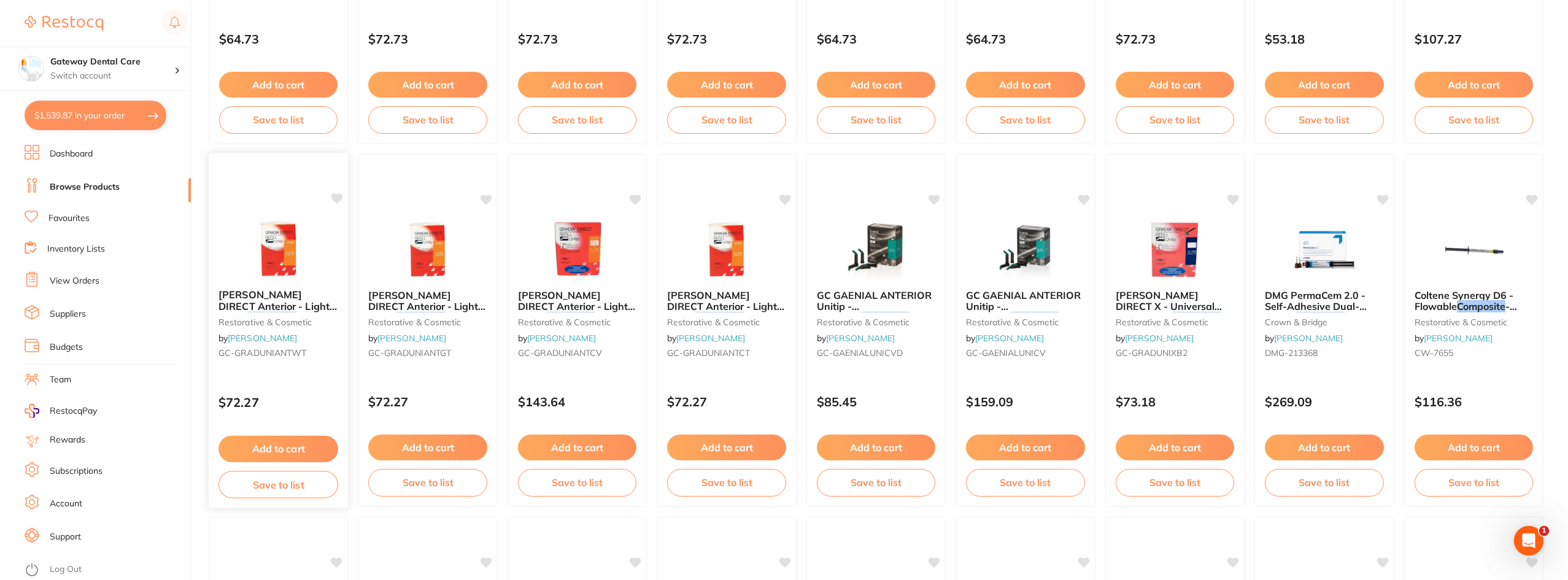
click at [276, 291] on span "GC GRADIA DIRECT Anterior - Light-Cured" at bounding box center [277, 306] width 119 height 35
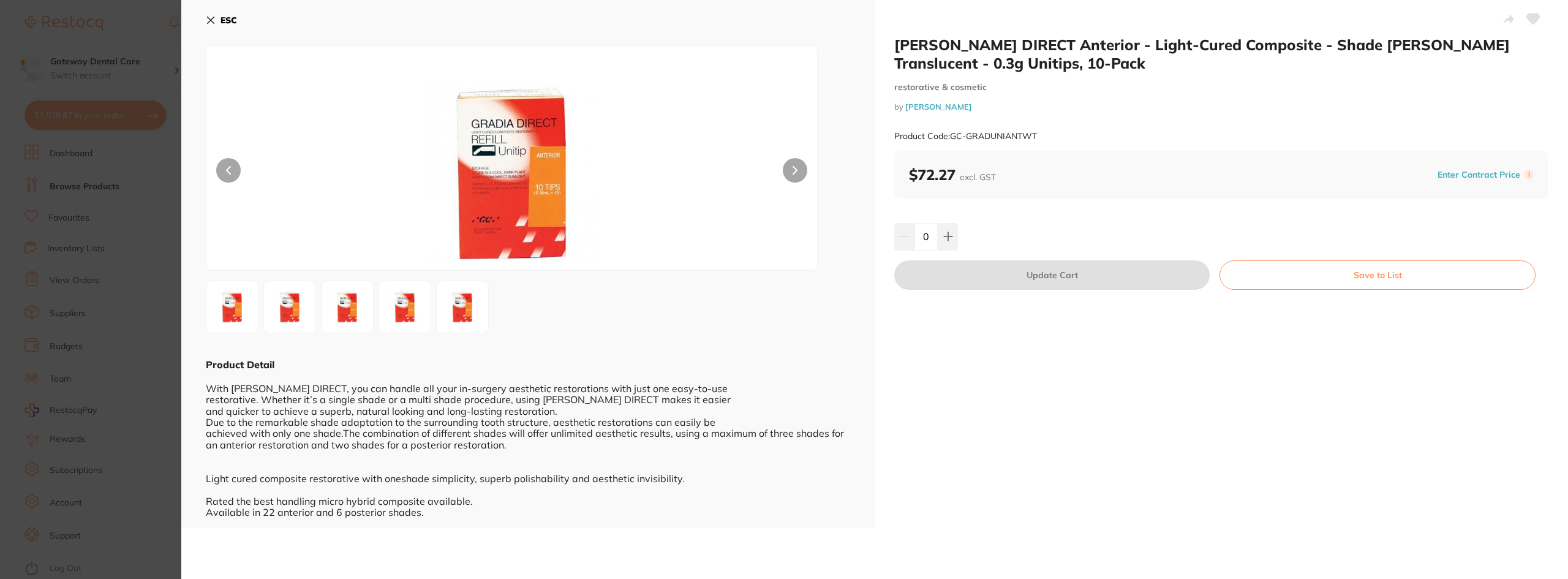
click at [154, 192] on section "GC GRADIA DIRECT Anterior - Light-Cured Composite - Shade WT White Translucent …" at bounding box center [784, 289] width 1568 height 579
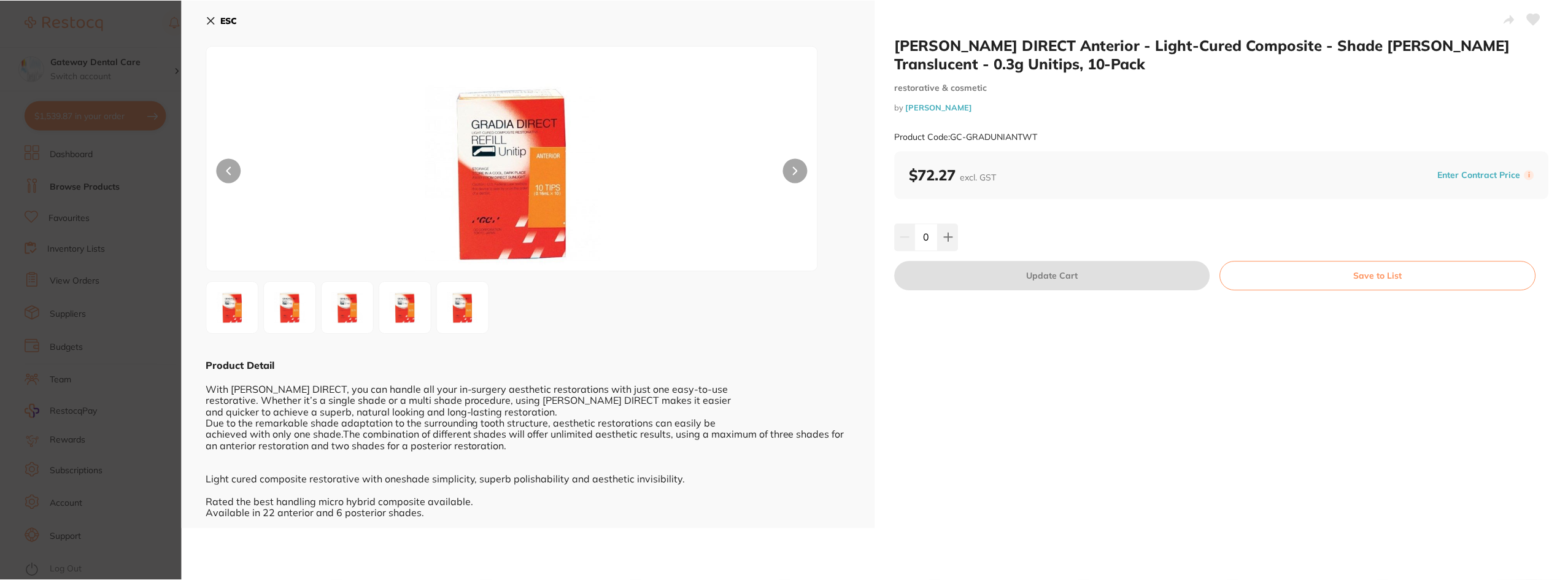
scroll to position [1107, 0]
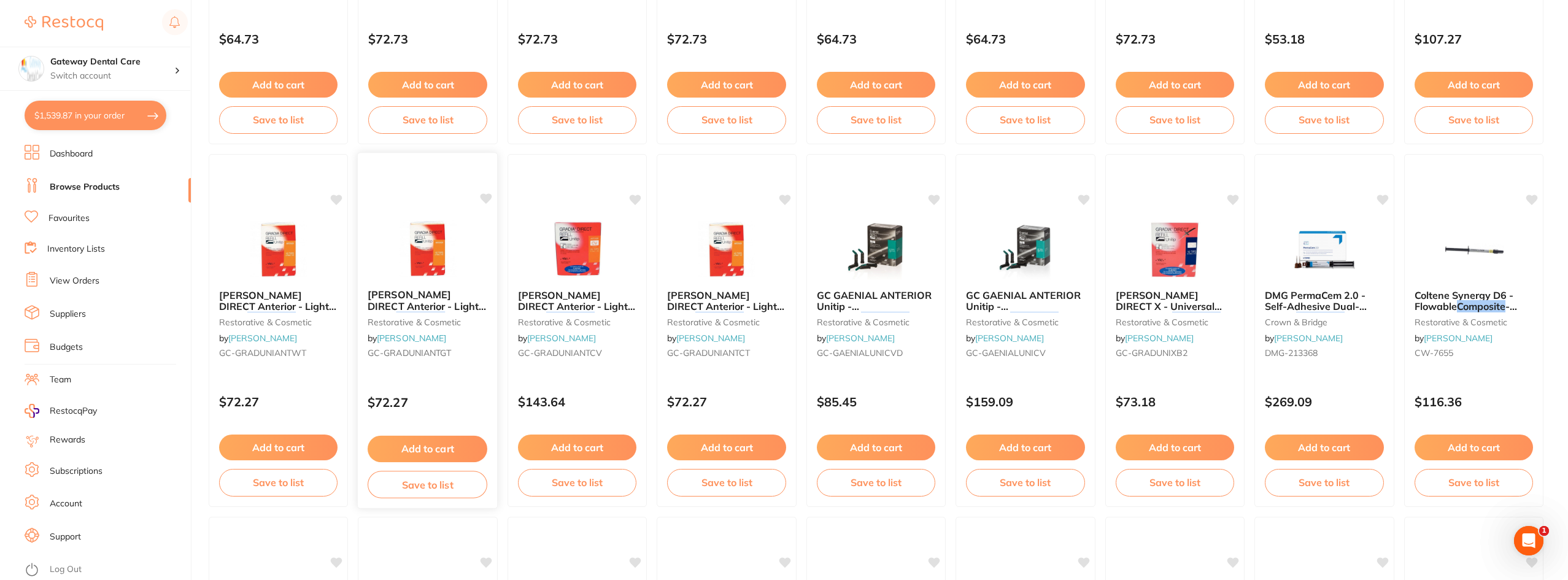
click at [444, 282] on div "GC GRADIA DIRECT Anterior - Light-Cured Composite - Shade GT Grey Translucent -…" at bounding box center [428, 326] width 140 height 94
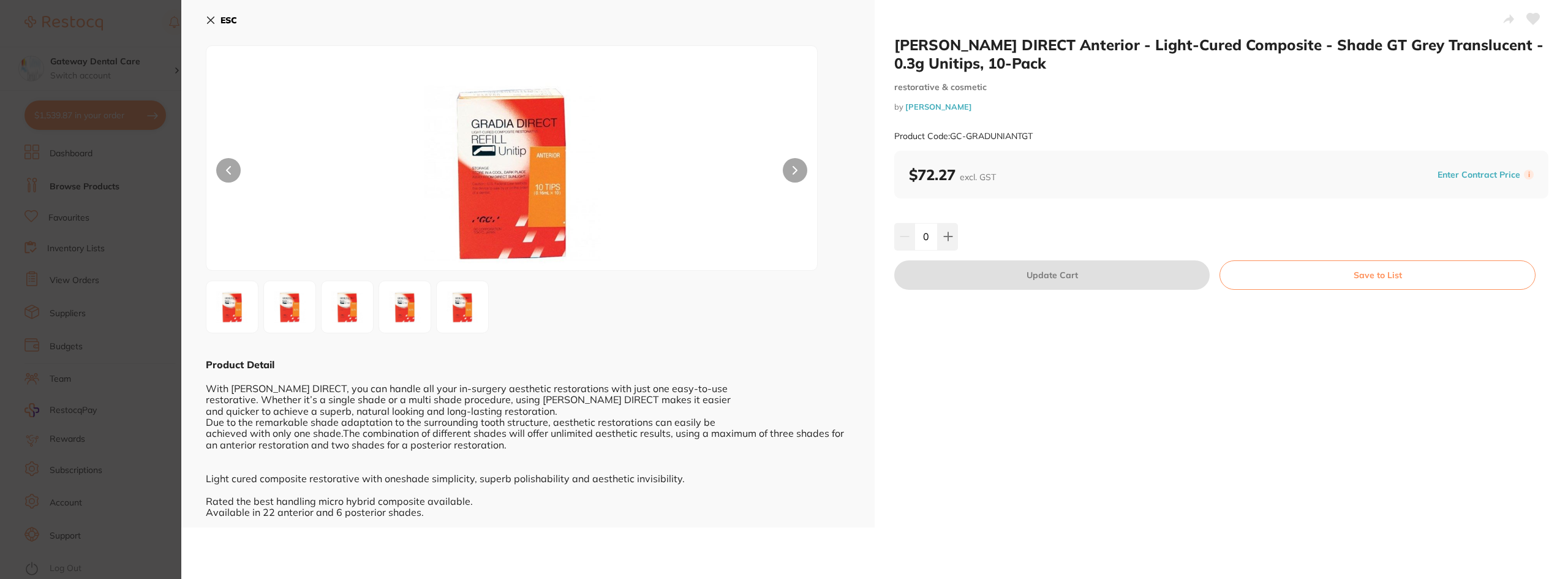
click at [396, 297] on img at bounding box center [404, 307] width 44 height 44
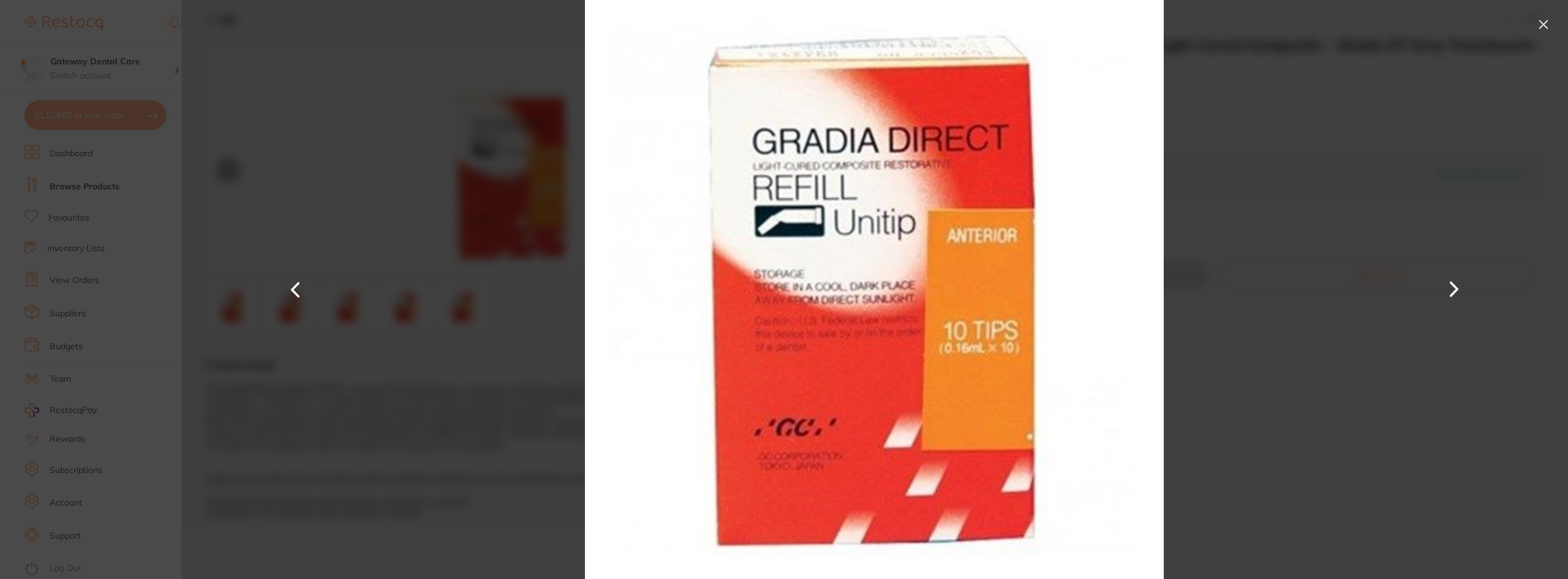
click at [396, 297] on div at bounding box center [874, 289] width 1387 height 579
click at [1539, 19] on button at bounding box center [1544, 25] width 20 height 20
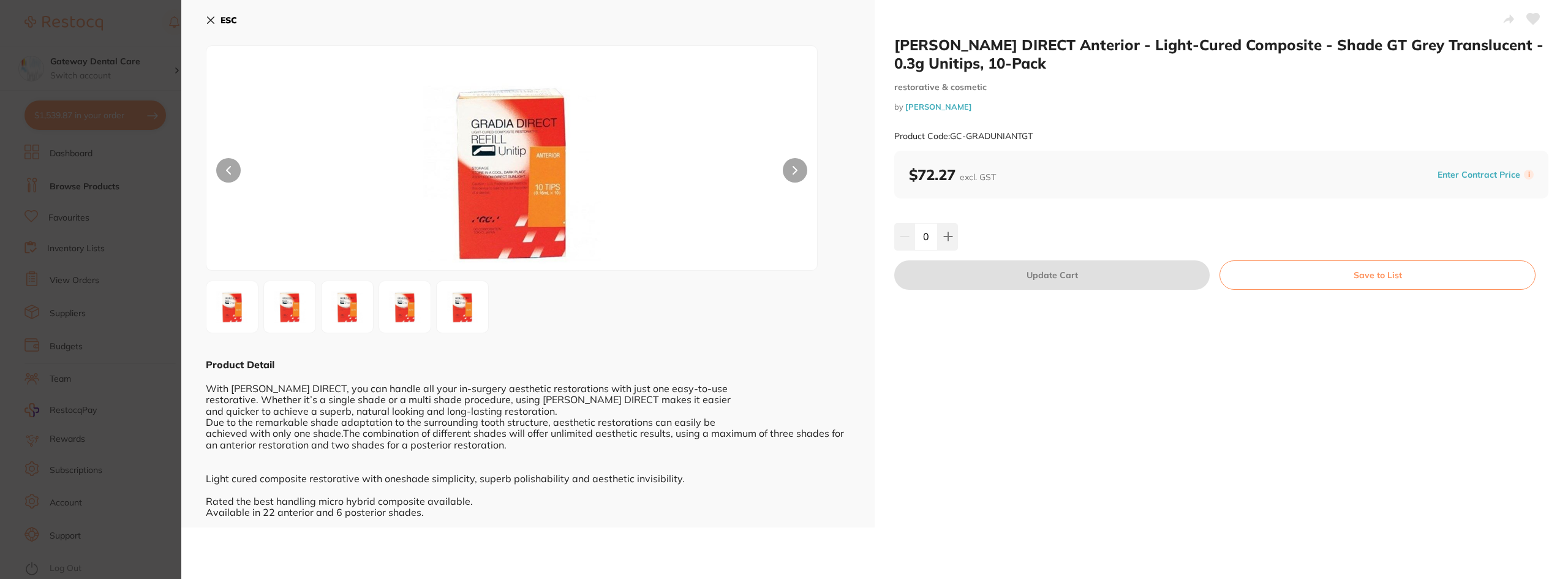
click at [103, 185] on section "GC GRADIA DIRECT Anterior - Light-Cured Composite - Shade GT Grey Translucent -…" at bounding box center [784, 289] width 1568 height 579
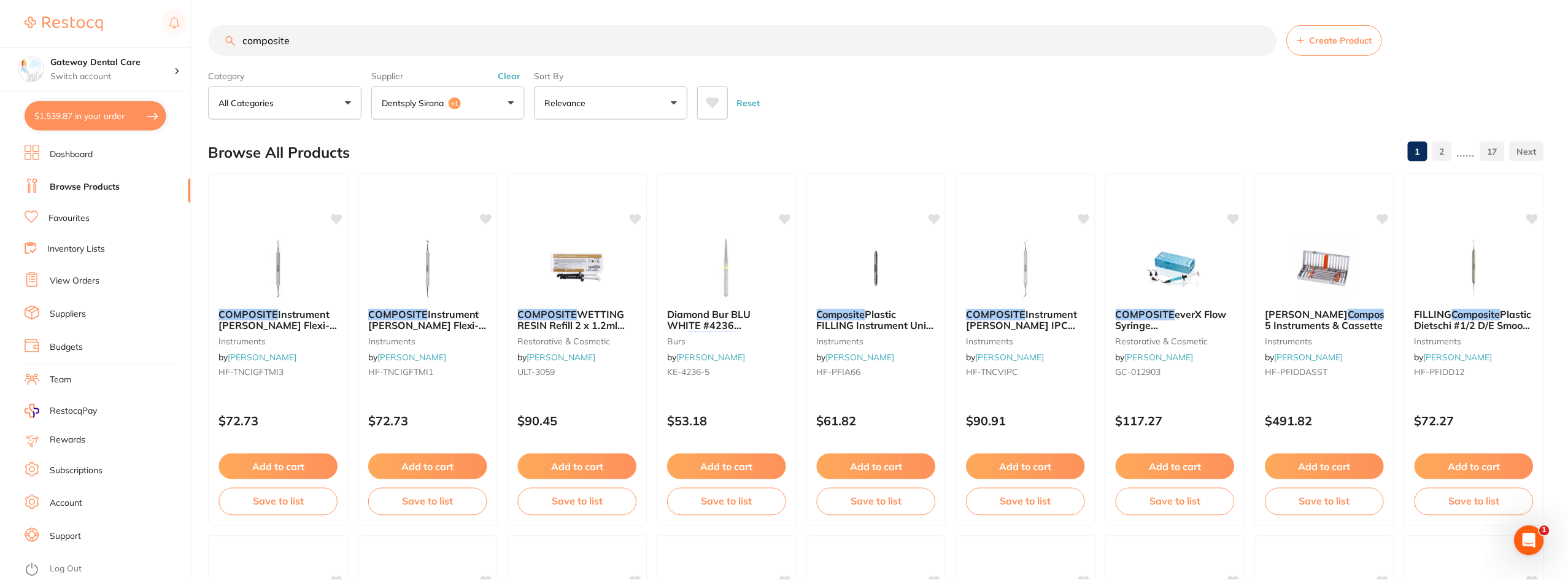
scroll to position [1107, 0]
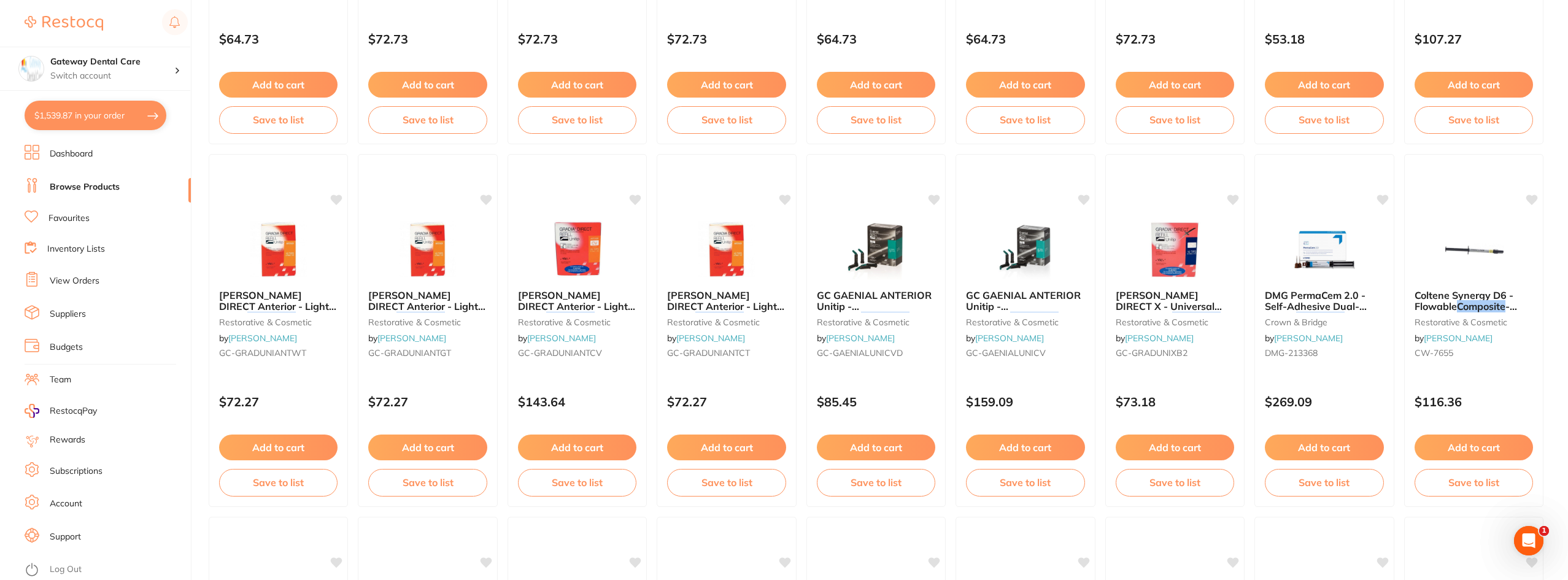
click at [613, 318] on small "restorative & cosmetic" at bounding box center [577, 322] width 119 height 10
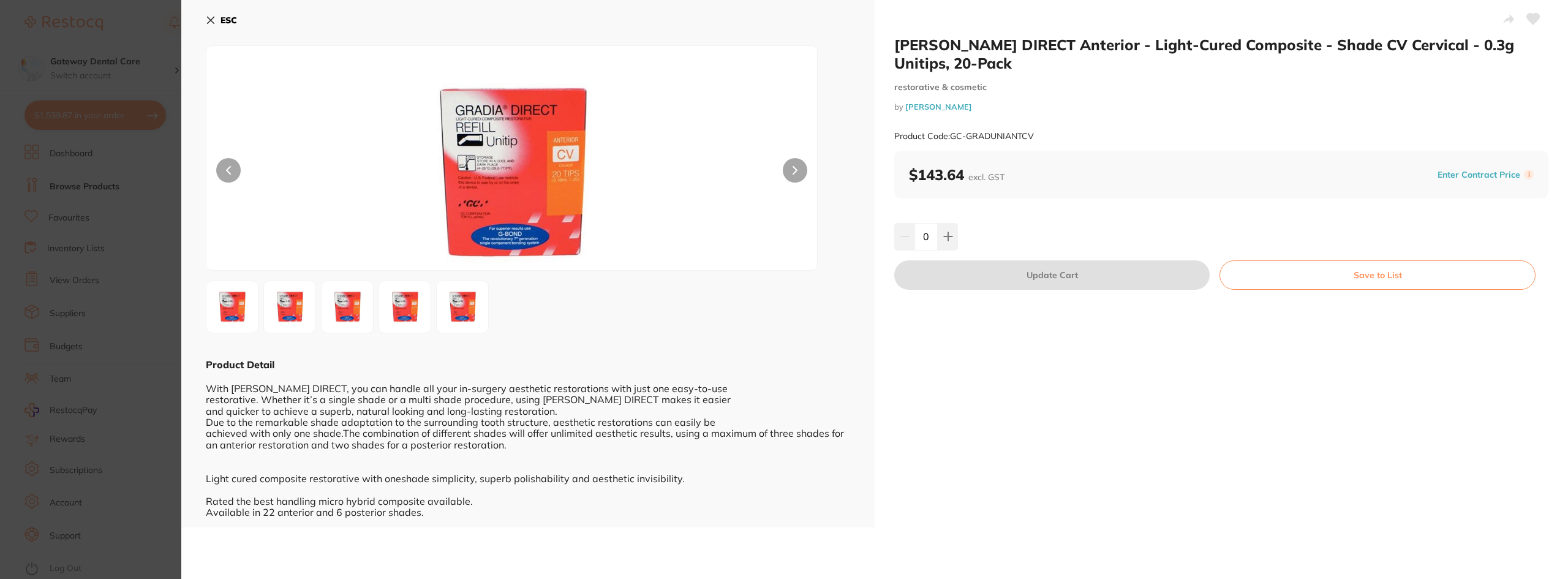
click at [59, 243] on section "GC GRADIA DIRECT Anterior - Light-Cured Composite - Shade CV Cervical - 0.3g Un…" at bounding box center [784, 289] width 1568 height 579
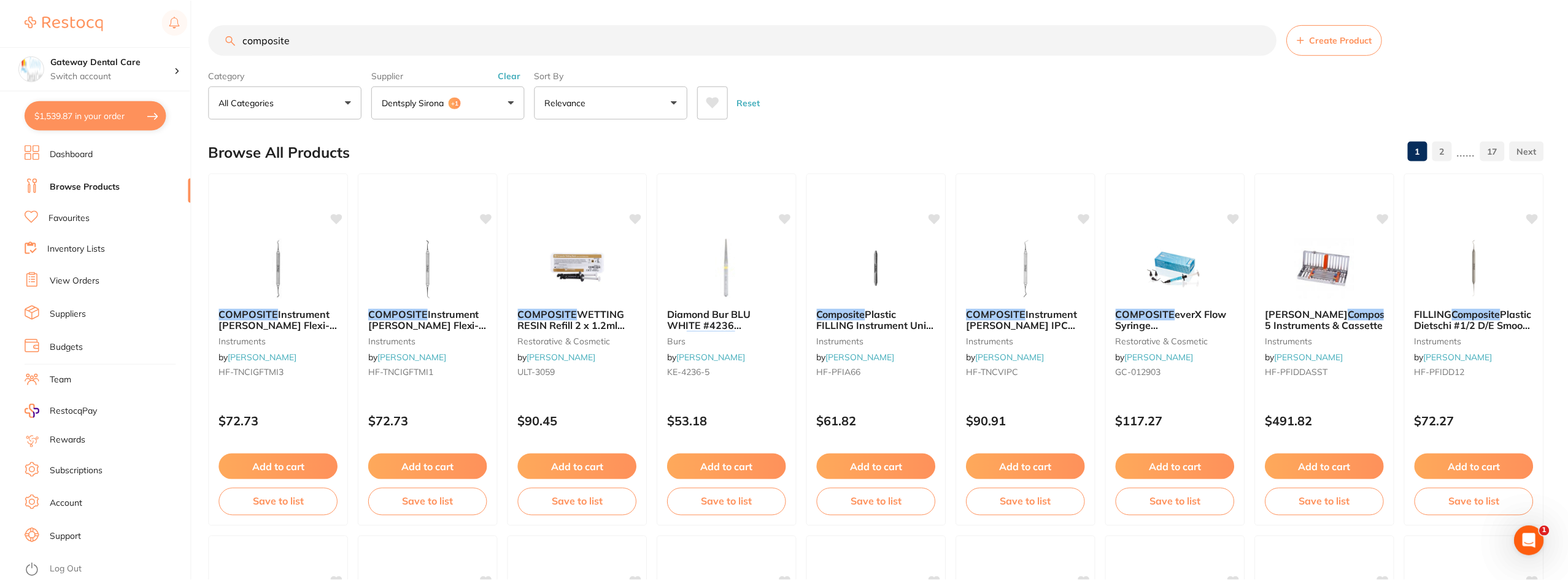
scroll to position [1107, 0]
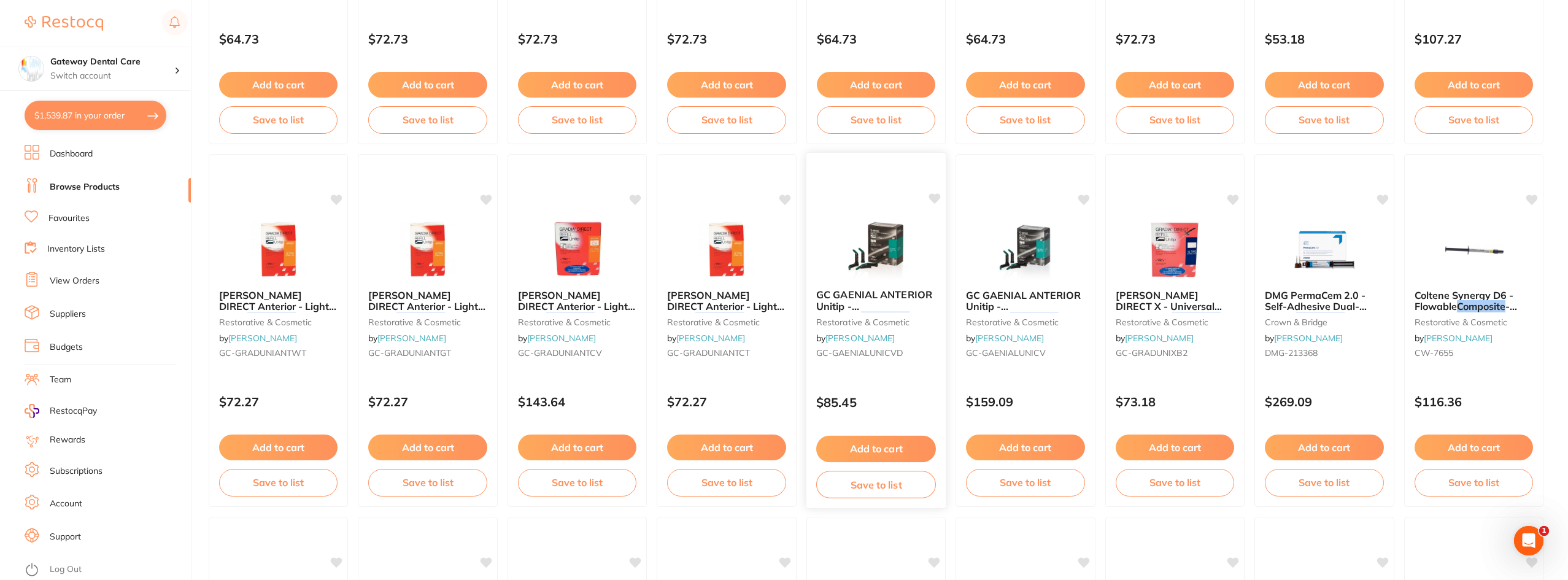
click at [825, 298] on span "GC GAENIAL ANTERIOR Unitip - Universal" at bounding box center [874, 306] width 116 height 35
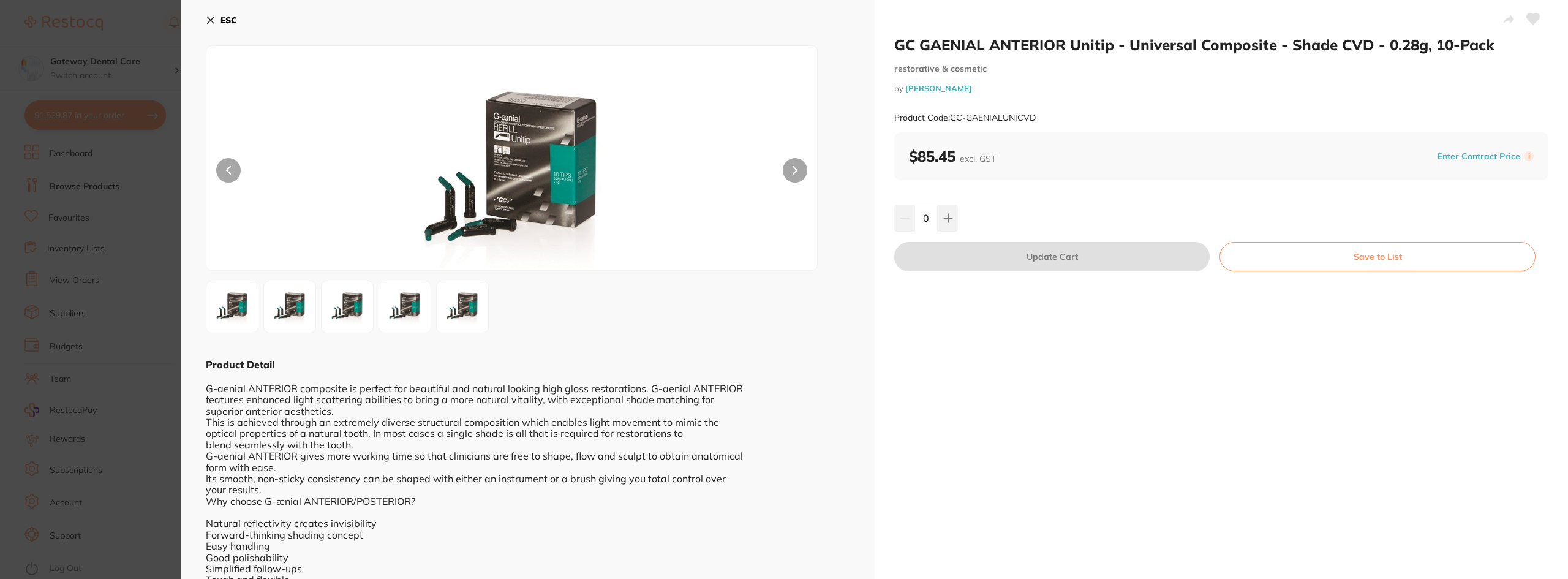
drag, startPoint x: 170, startPoint y: 183, endPoint x: 201, endPoint y: 203, distance: 36.9
click at [170, 182] on section "GC GAENIAL ANTERIOR Unitip - Universal Composite - Shade CVD - 0.28g, 10-Pack r…" at bounding box center [784, 289] width 1568 height 579
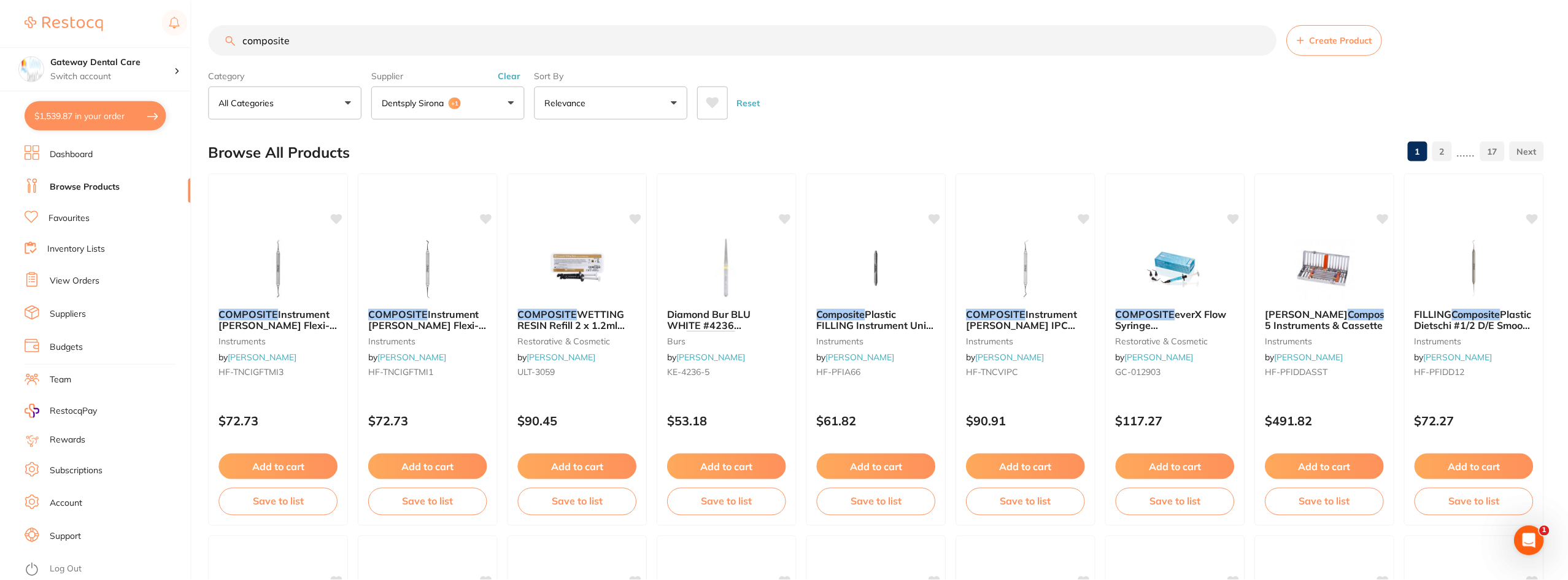
scroll to position [1107, 0]
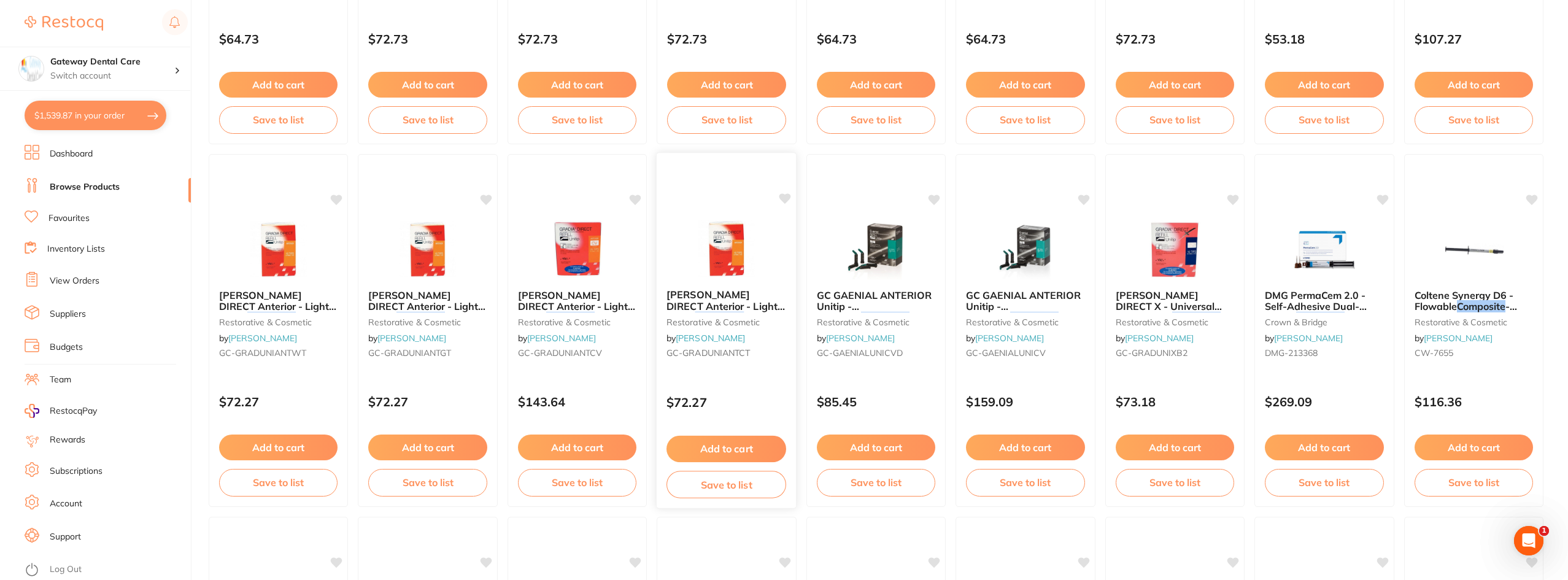
click at [714, 290] on span "GC GRADIA DIRECT Anterior - Light-Cured" at bounding box center [725, 306] width 119 height 35
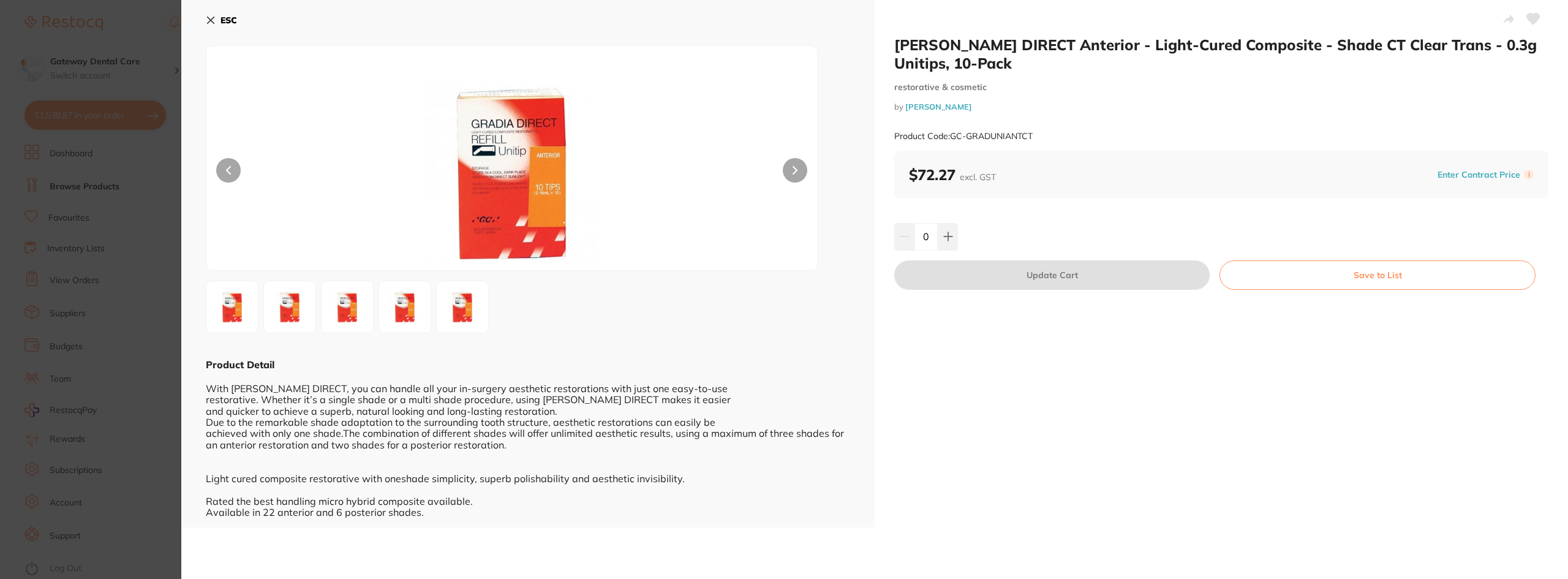
click at [196, 147] on div "ESC Product Detail With GC GRADIA DIRECT, you can handle all your in-surgery ae…" at bounding box center [528, 264] width 694 height 528
click at [149, 153] on section "GC GRADIA DIRECT Anterior - Light-Cured Composite - Shade CT Clear Trans - 0.3g…" at bounding box center [784, 289] width 1568 height 579
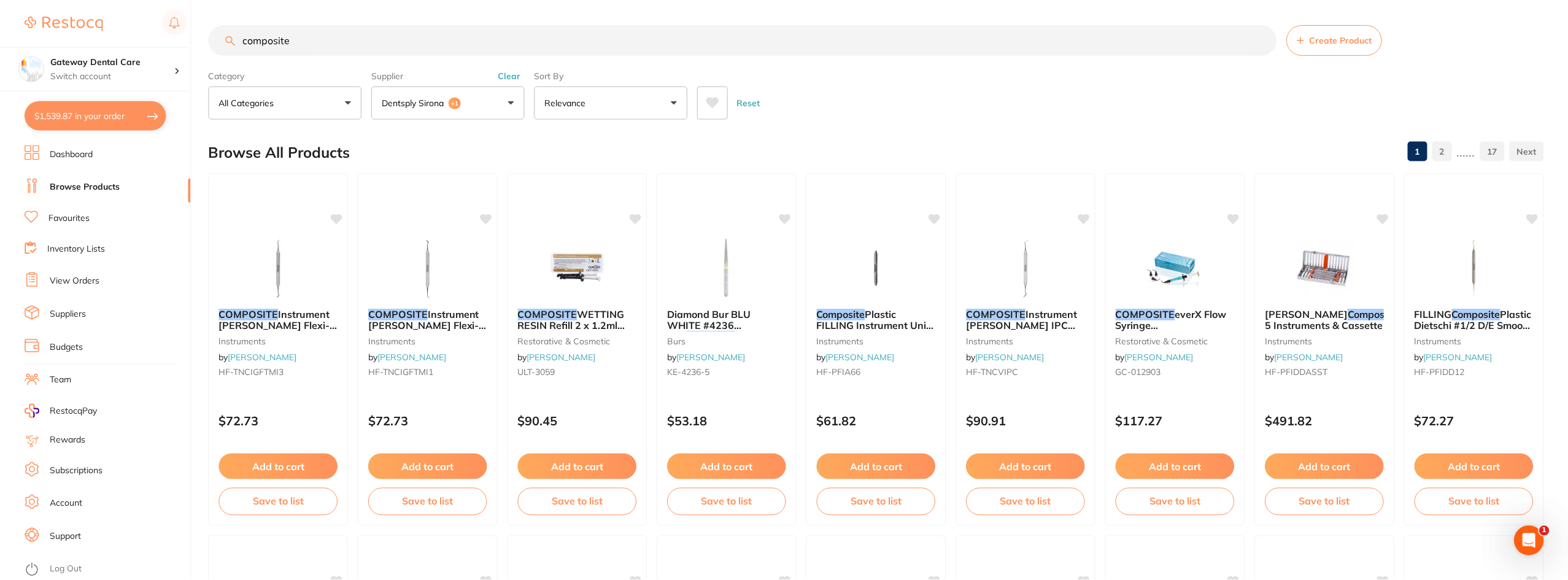
scroll to position [1107, 0]
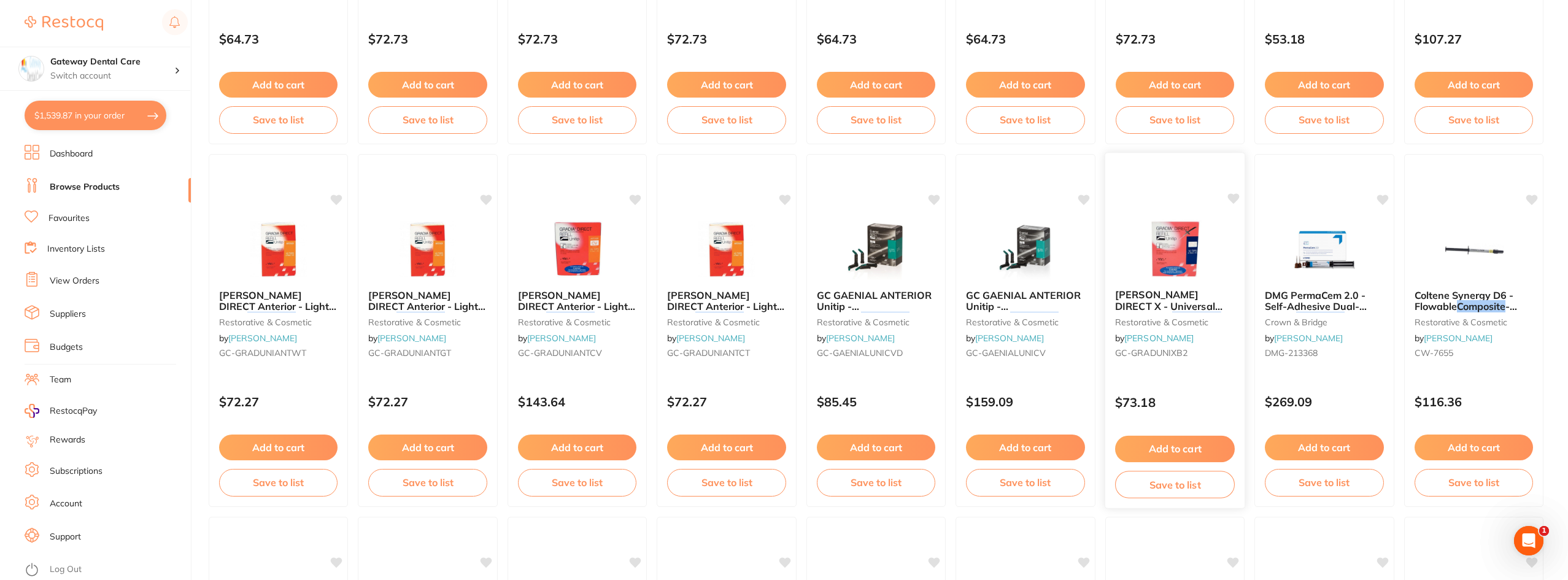
click at [1186, 300] on span "GC GRADIA DIRECT X - Universal Light-Cured" at bounding box center [1168, 306] width 107 height 35
